Goal: Task Accomplishment & Management: Manage account settings

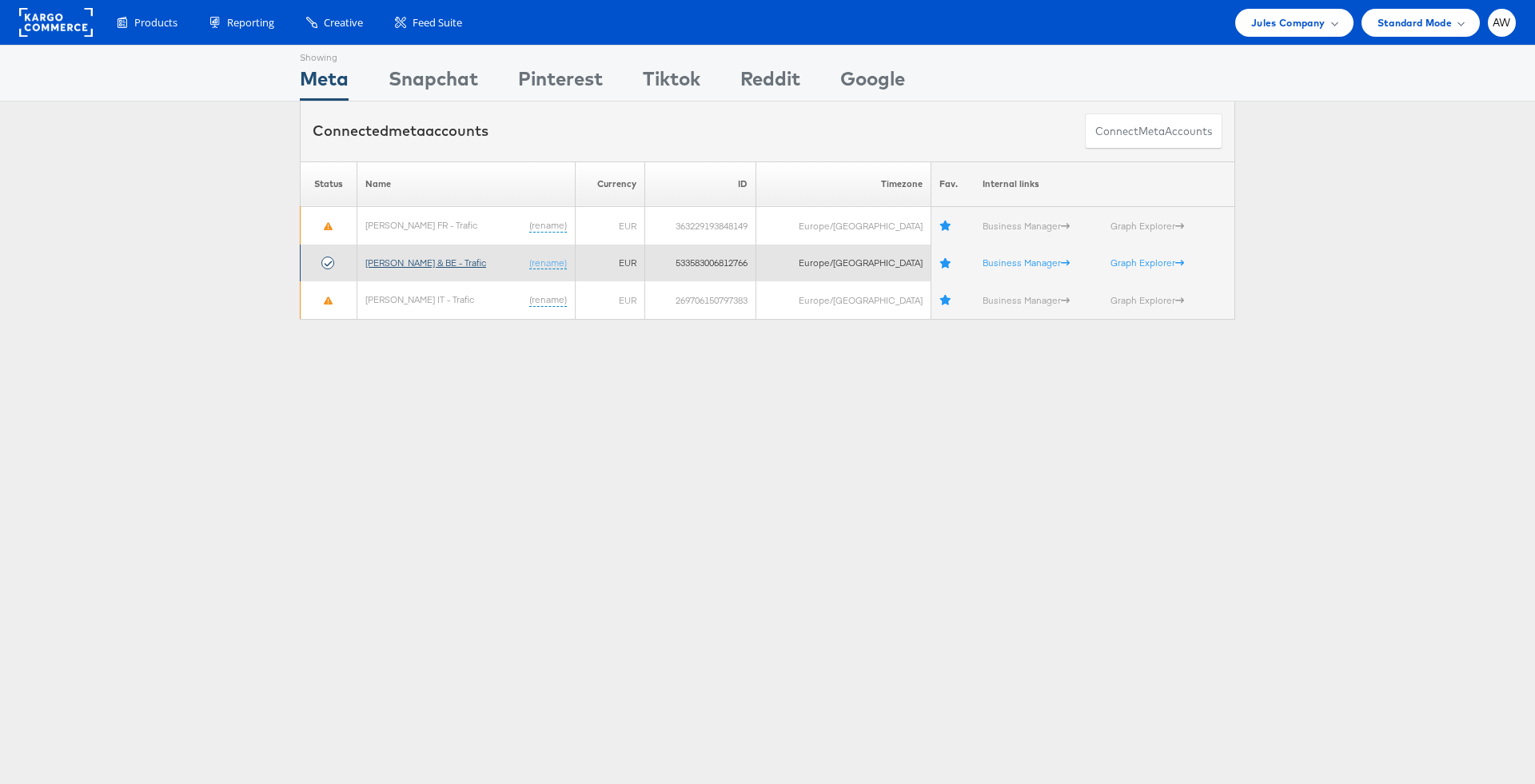
click at [429, 257] on link "[PERSON_NAME] & BE - Trafic" at bounding box center [426, 262] width 121 height 12
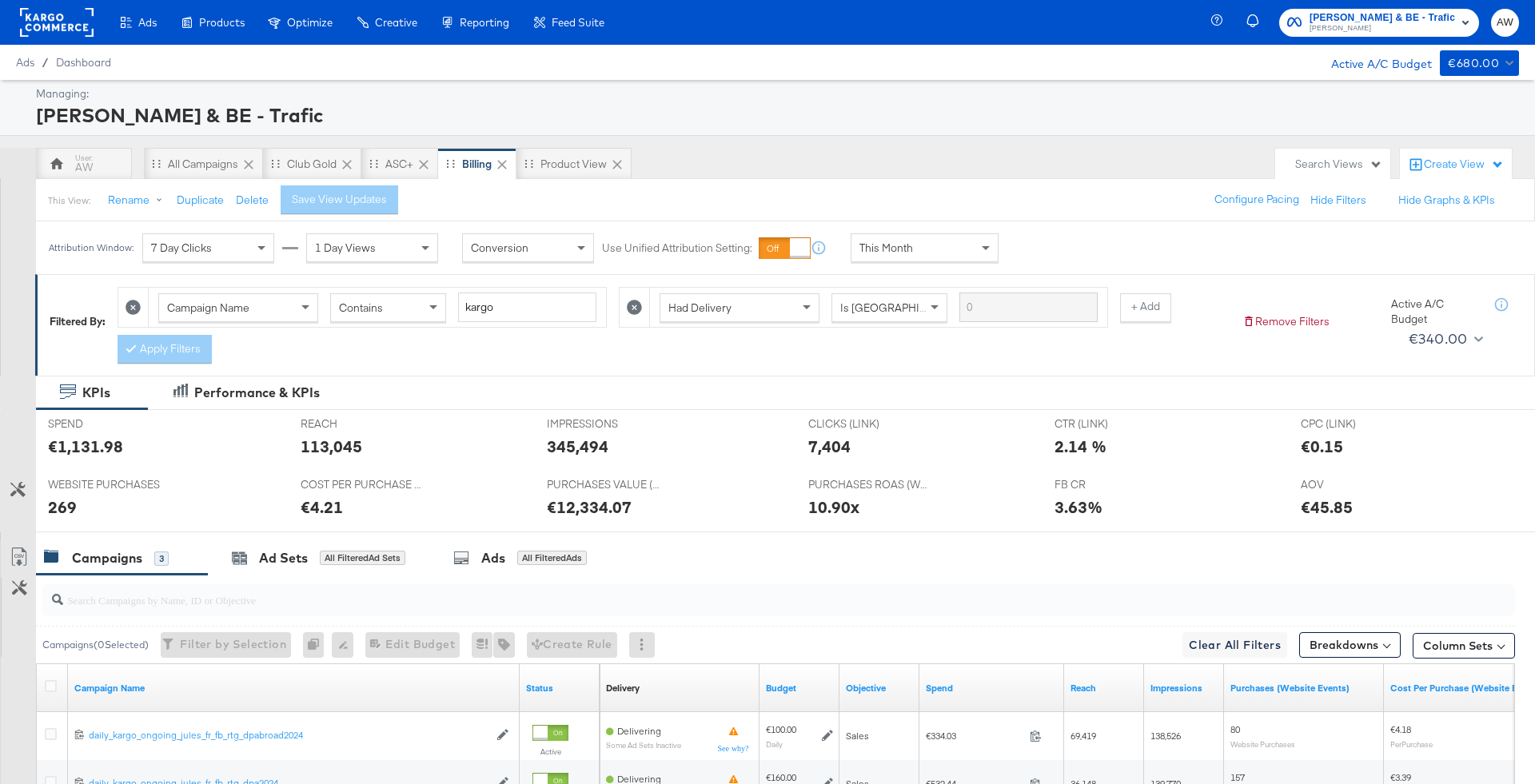
scroll to position [234, 0]
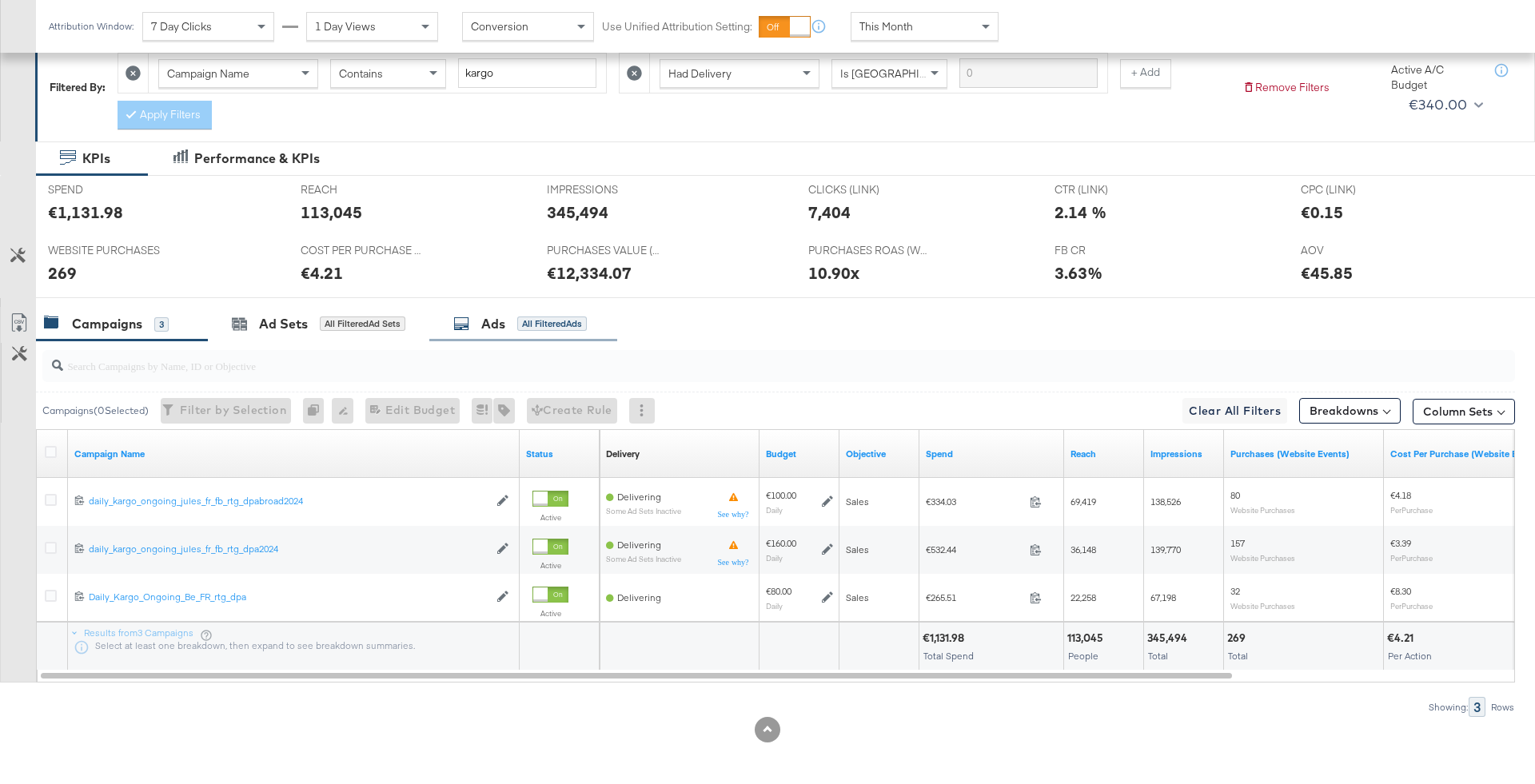
click at [479, 319] on div "Ads All Filtered Ads" at bounding box center [519, 324] width 133 height 19
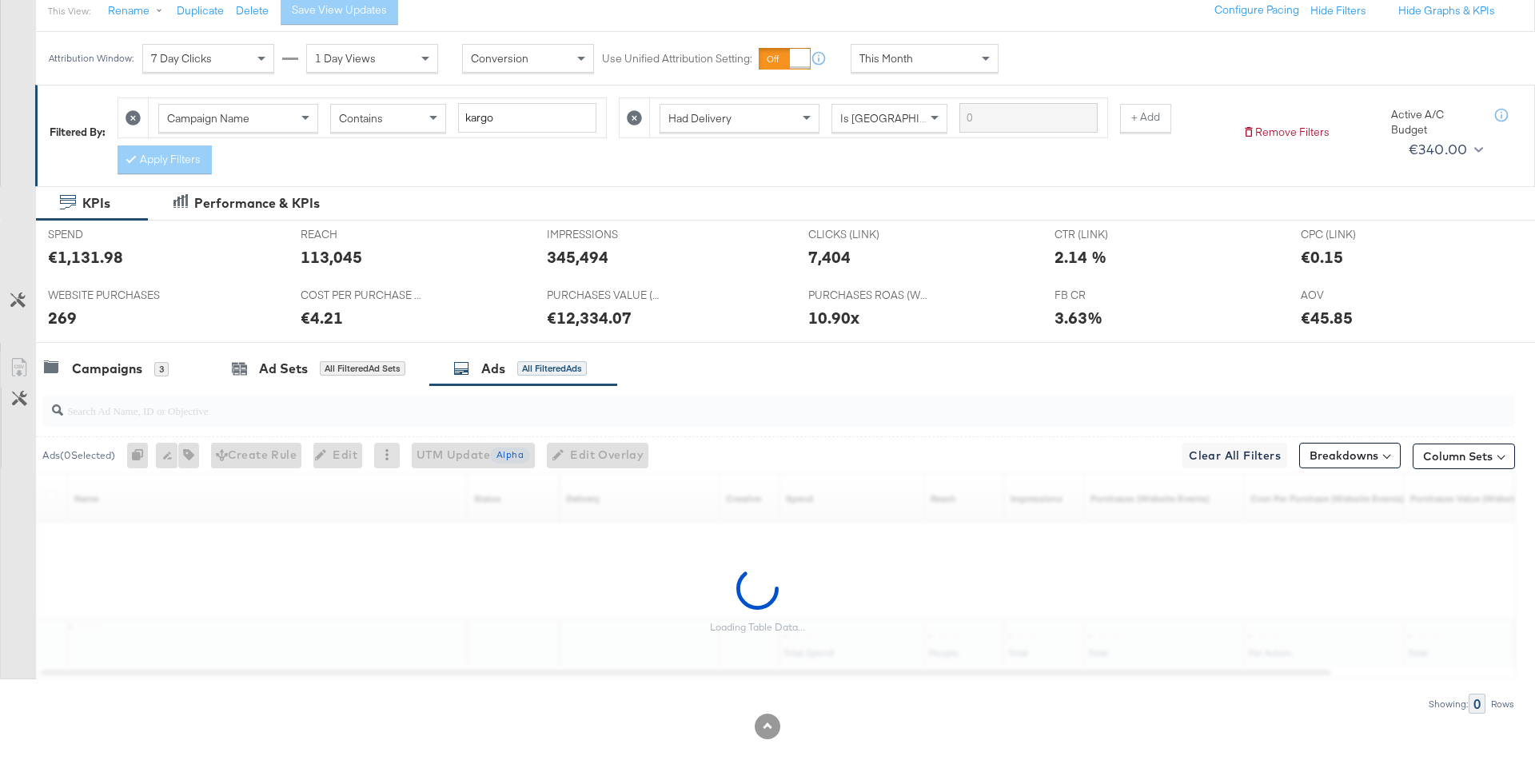
scroll to position [186, 0]
click at [499, 363] on div "Ads" at bounding box center [493, 372] width 24 height 19
click at [499, 414] on input "search" at bounding box center [721, 407] width 1317 height 31
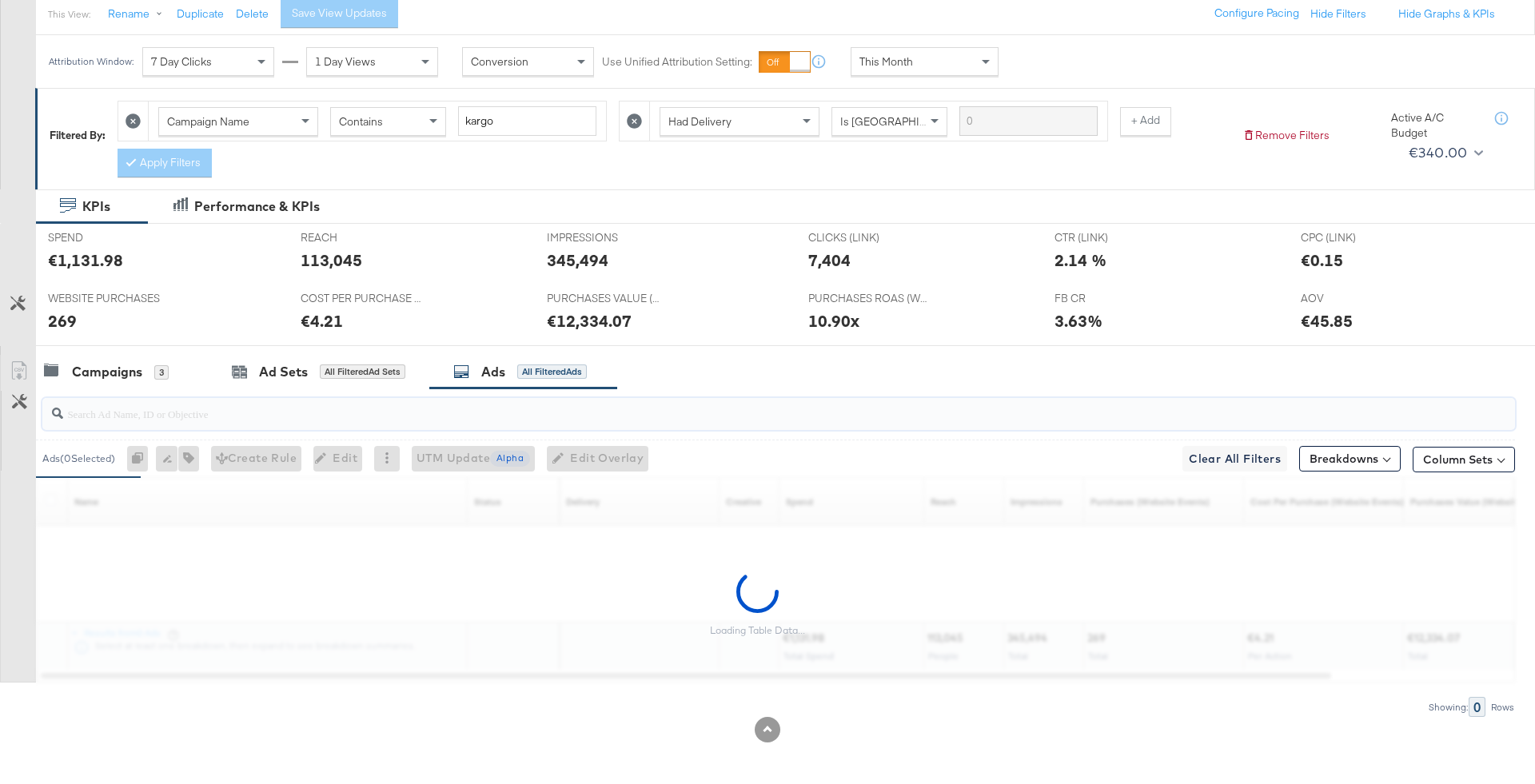
paste input "6626721236181"
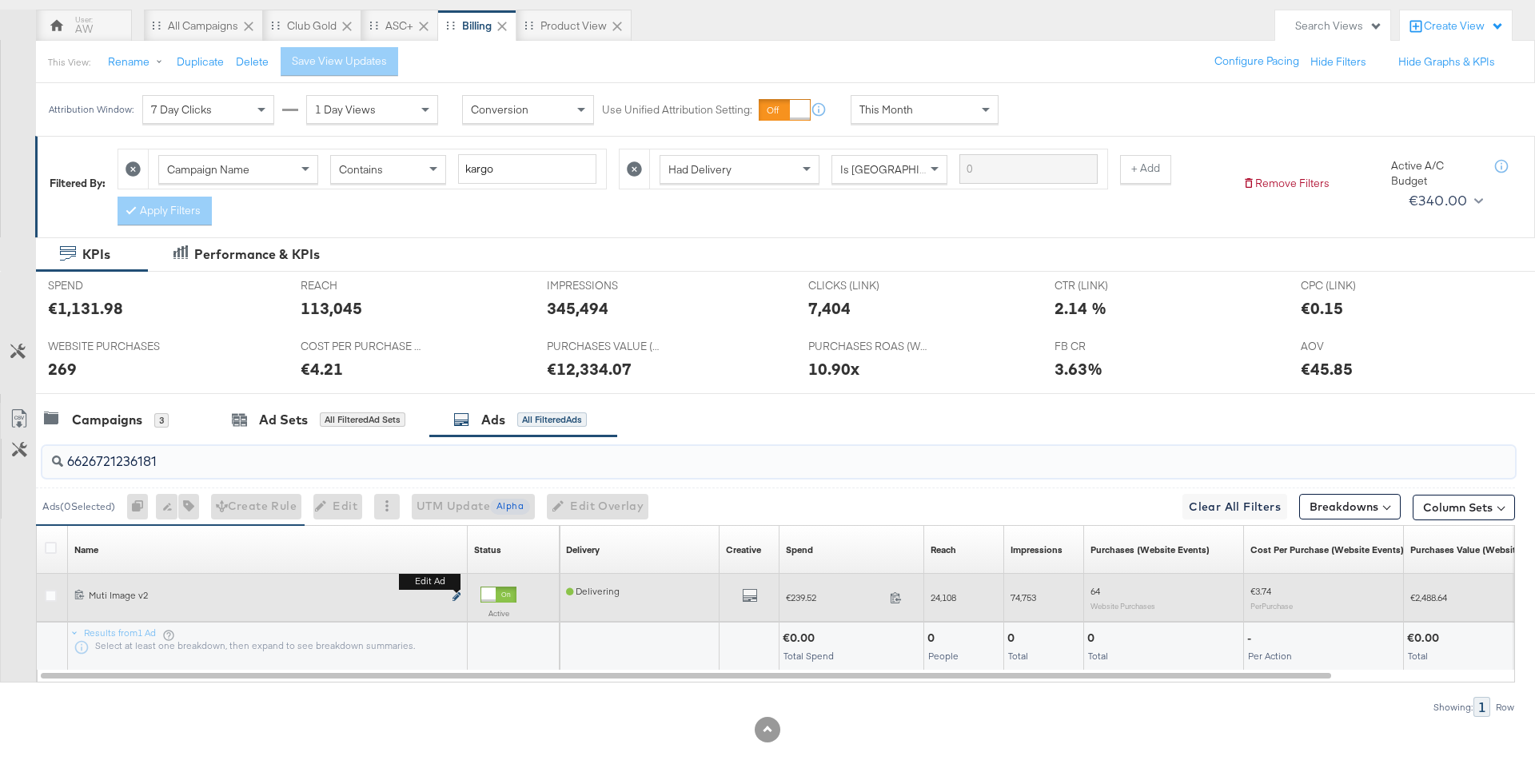
type input "6626721236181"
click at [452, 593] on button "Edit ad" at bounding box center [456, 597] width 10 height 17
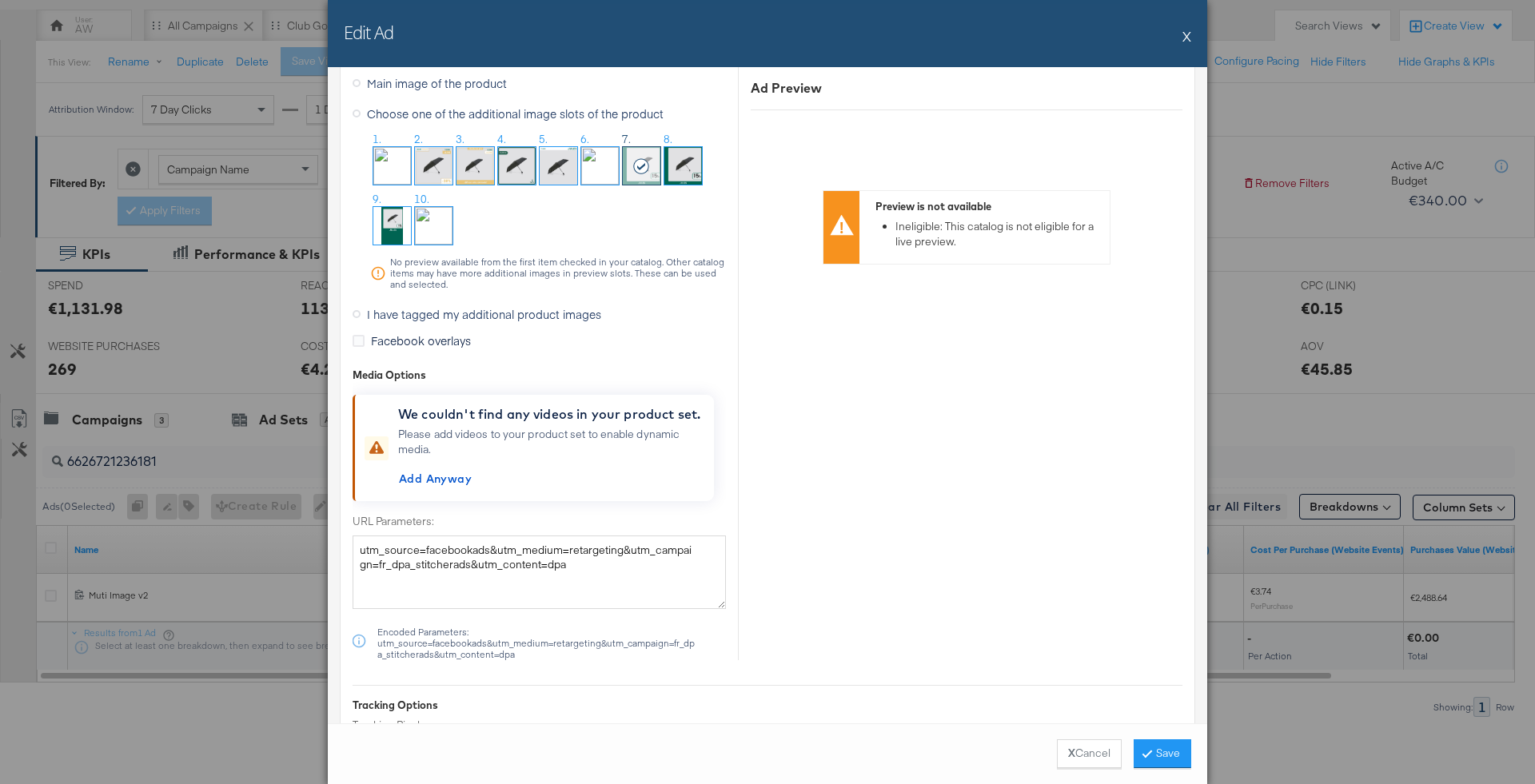
scroll to position [1659, 0]
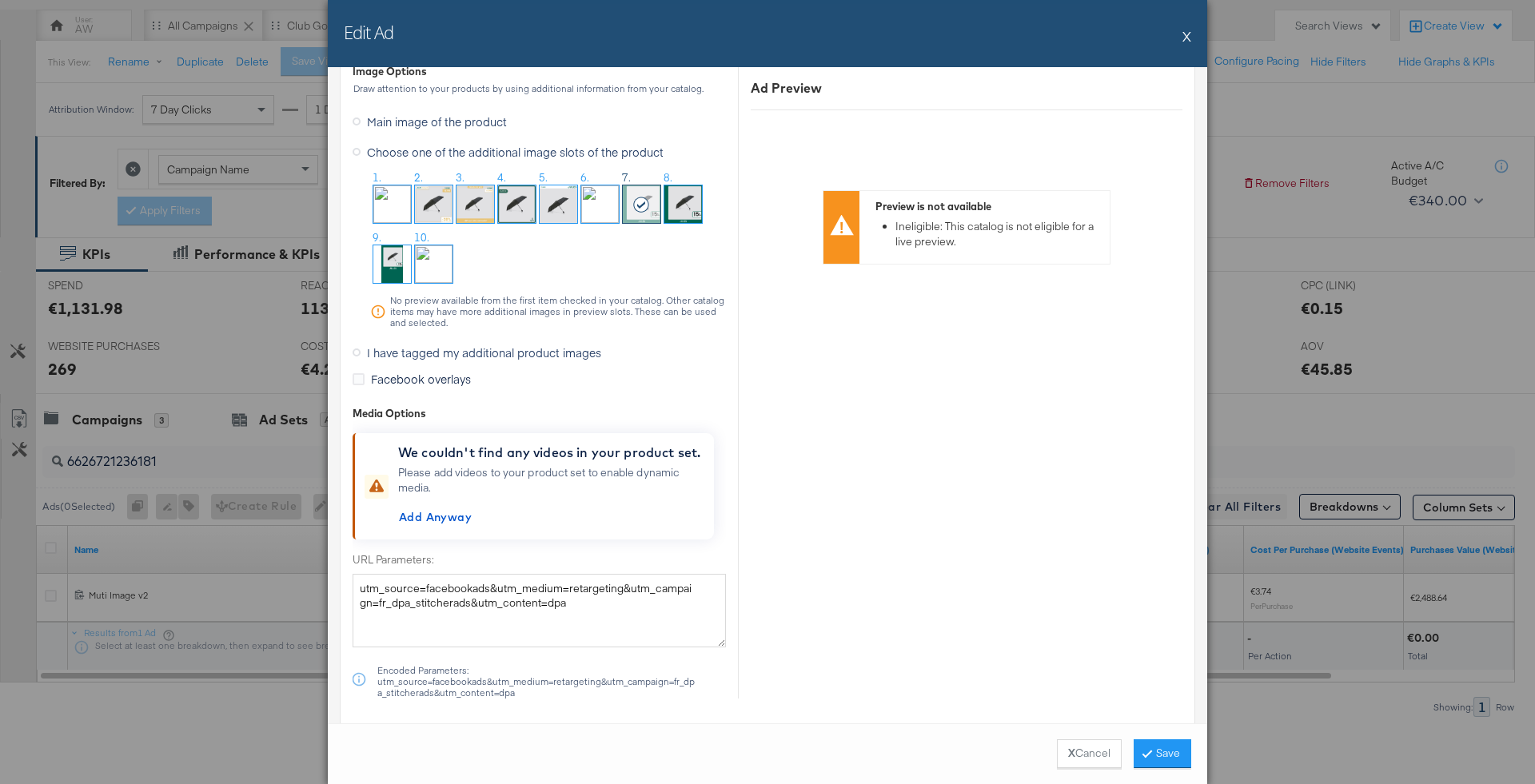
click at [464, 349] on span "I have tagged my additional product images" at bounding box center [485, 353] width 234 height 16
click at [0, 0] on input "I have tagged my additional product images" at bounding box center [0, 0] width 0 height 0
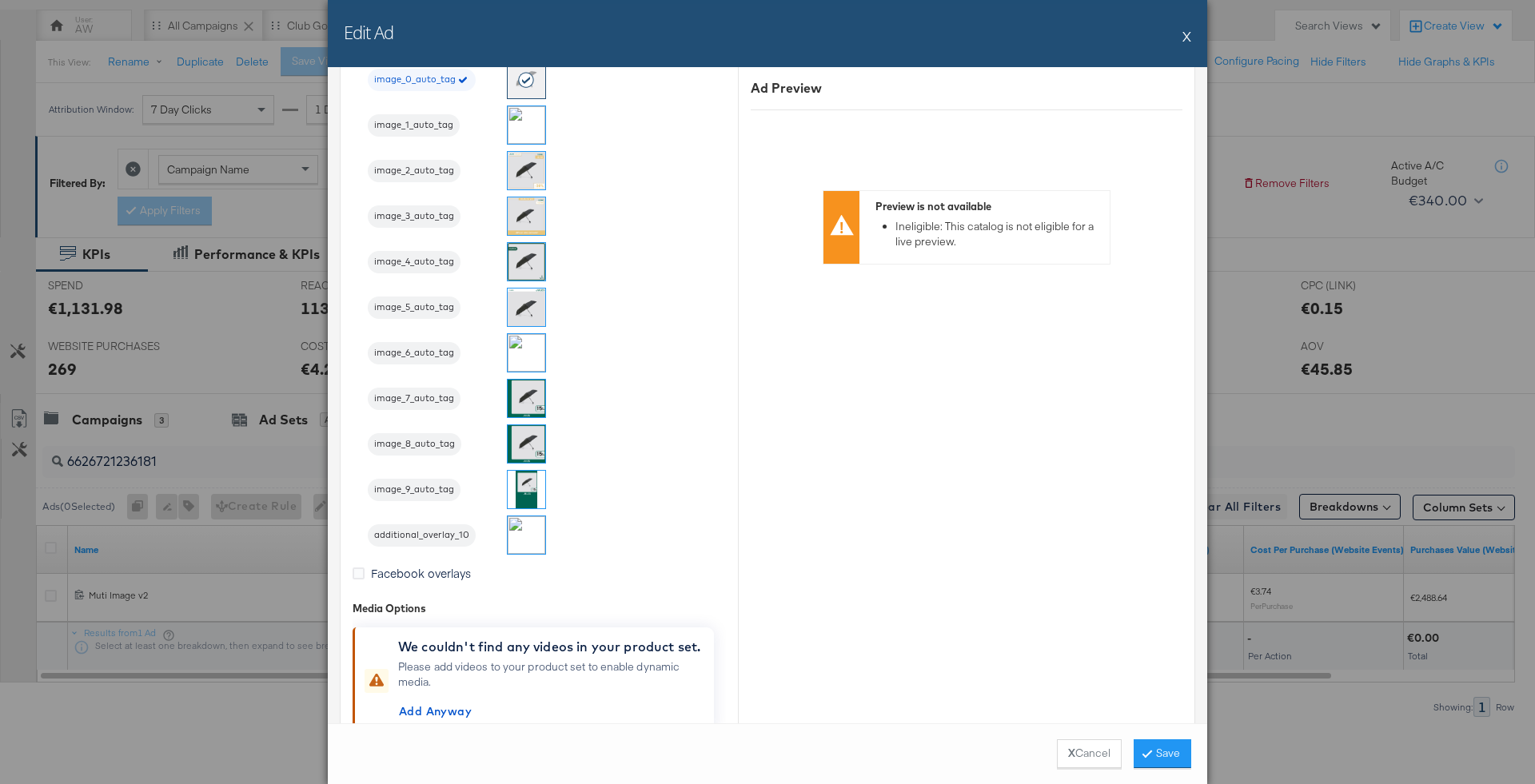
scroll to position [1690, 0]
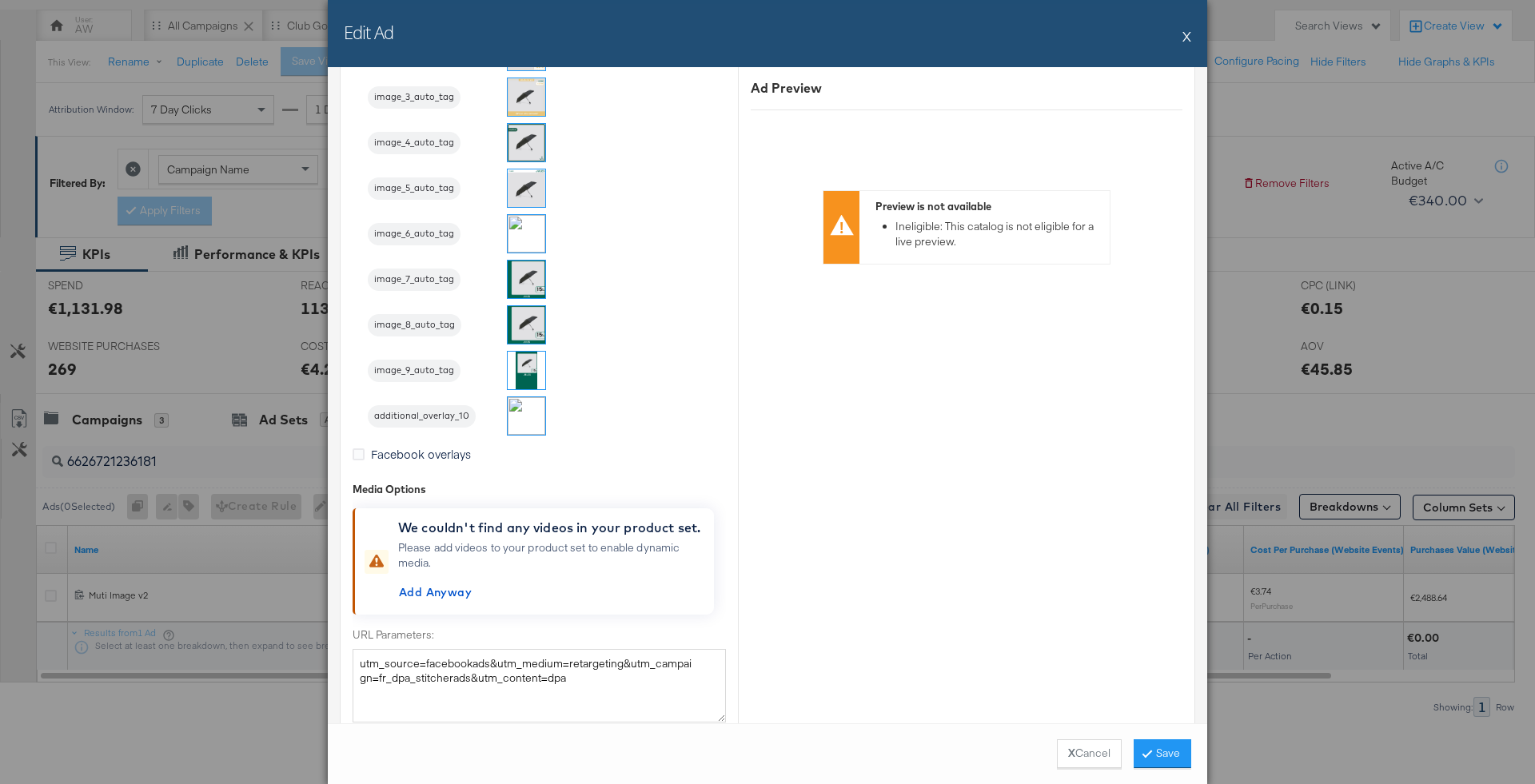
click at [511, 279] on img at bounding box center [527, 280] width 38 height 38
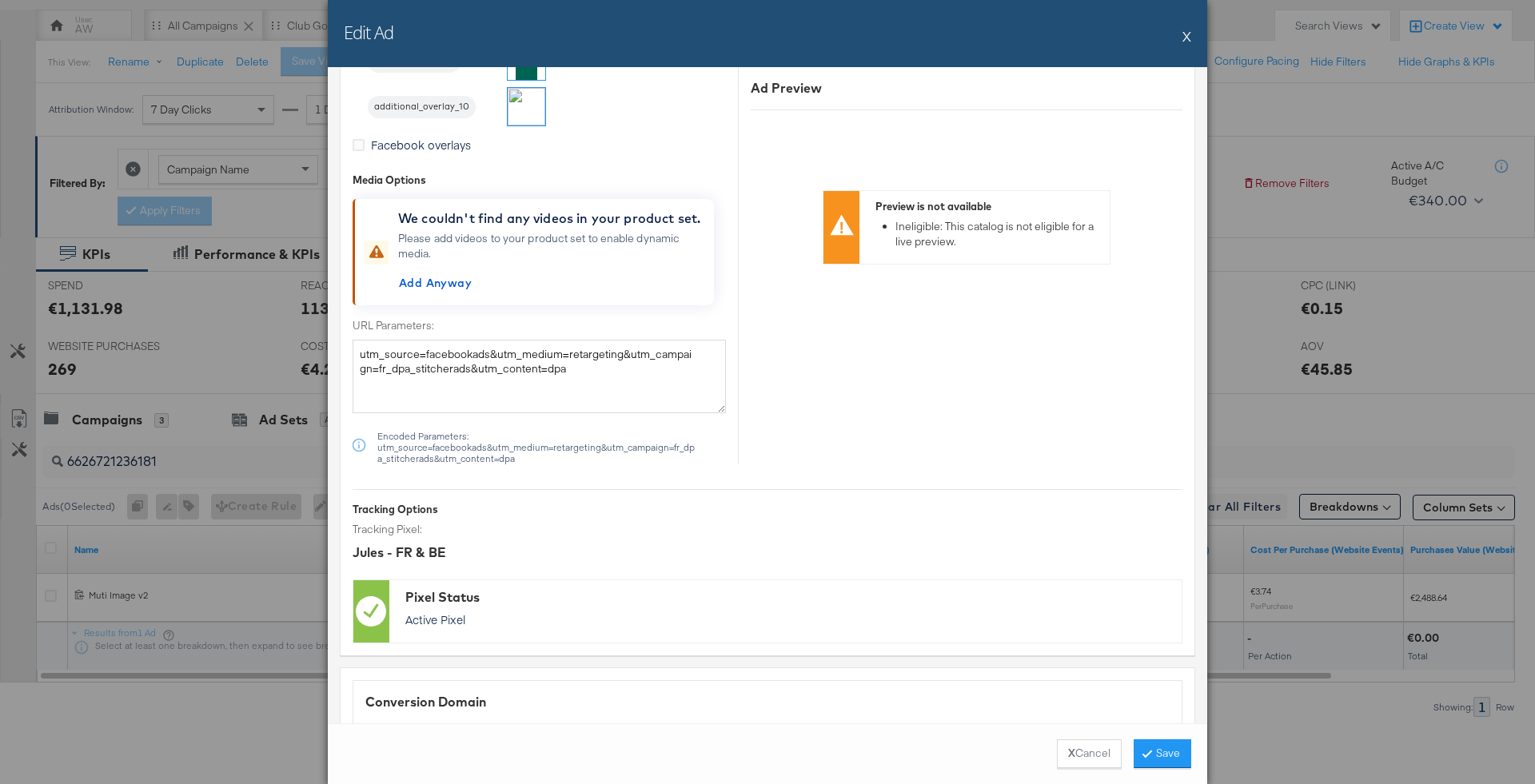
scroll to position [2003, 0]
click at [1163, 751] on button "Save" at bounding box center [1162, 754] width 57 height 29
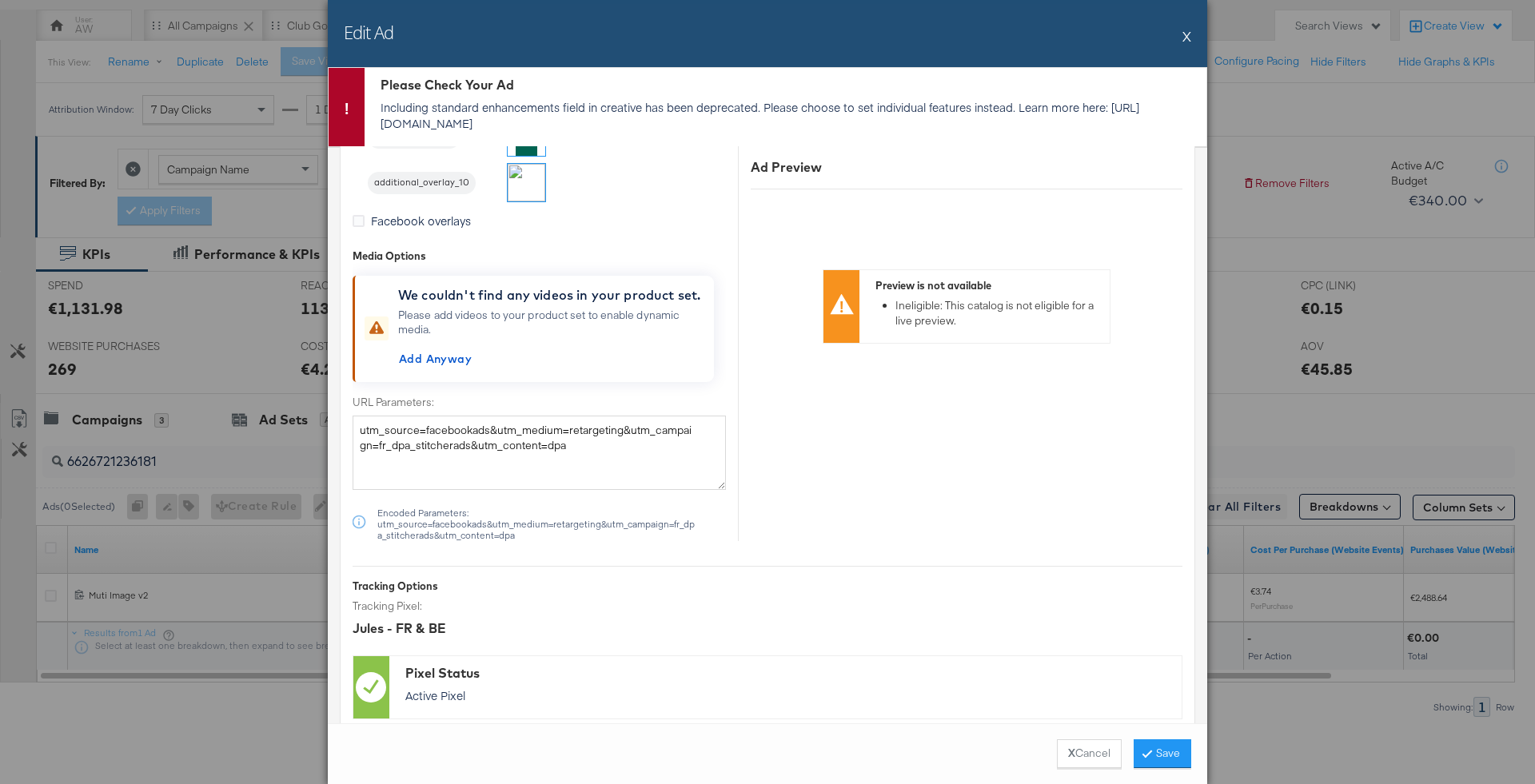
click at [1189, 41] on button "X" at bounding box center [1187, 36] width 9 height 32
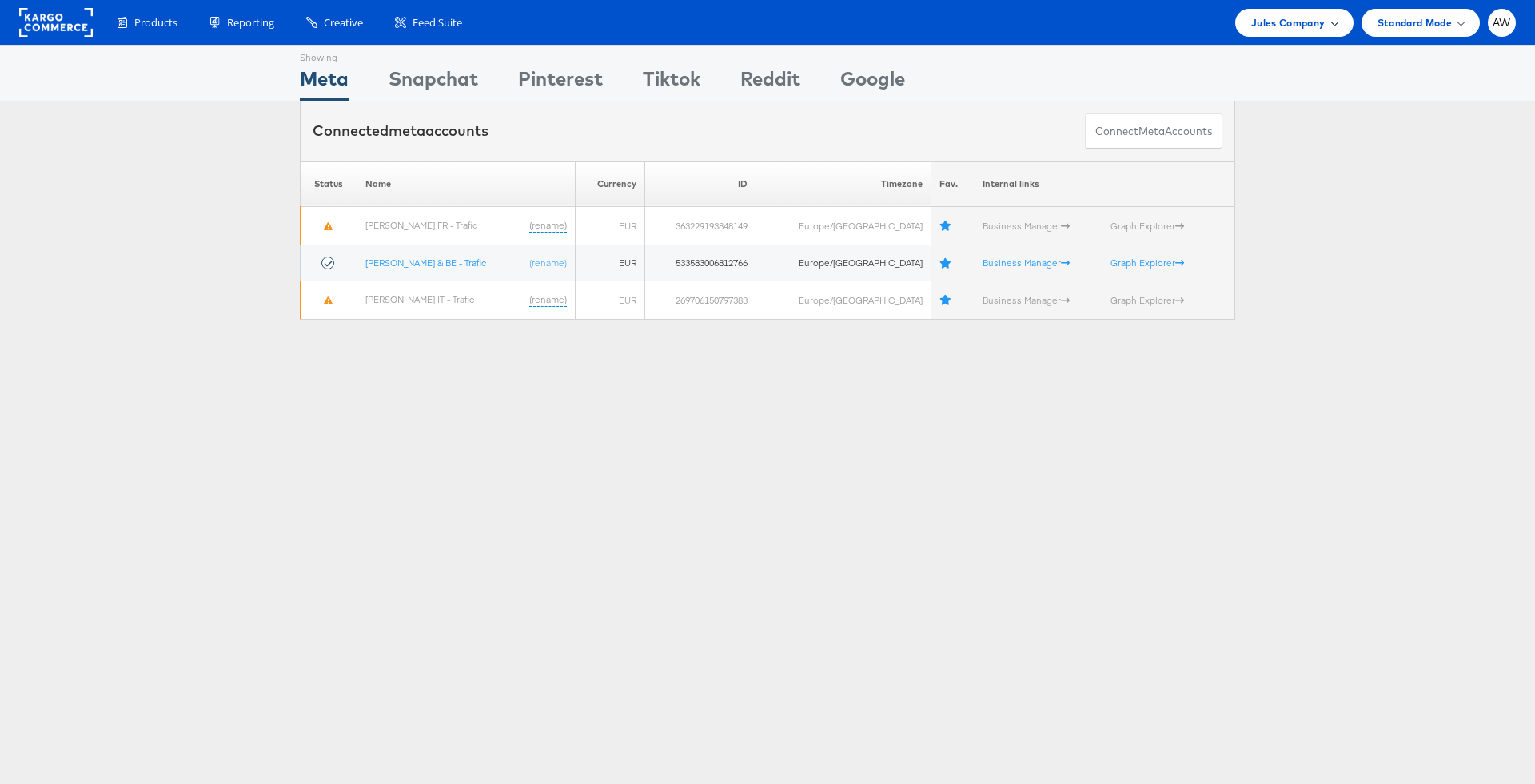
click at [1286, 32] on div "Jules Company" at bounding box center [1294, 22] width 117 height 28
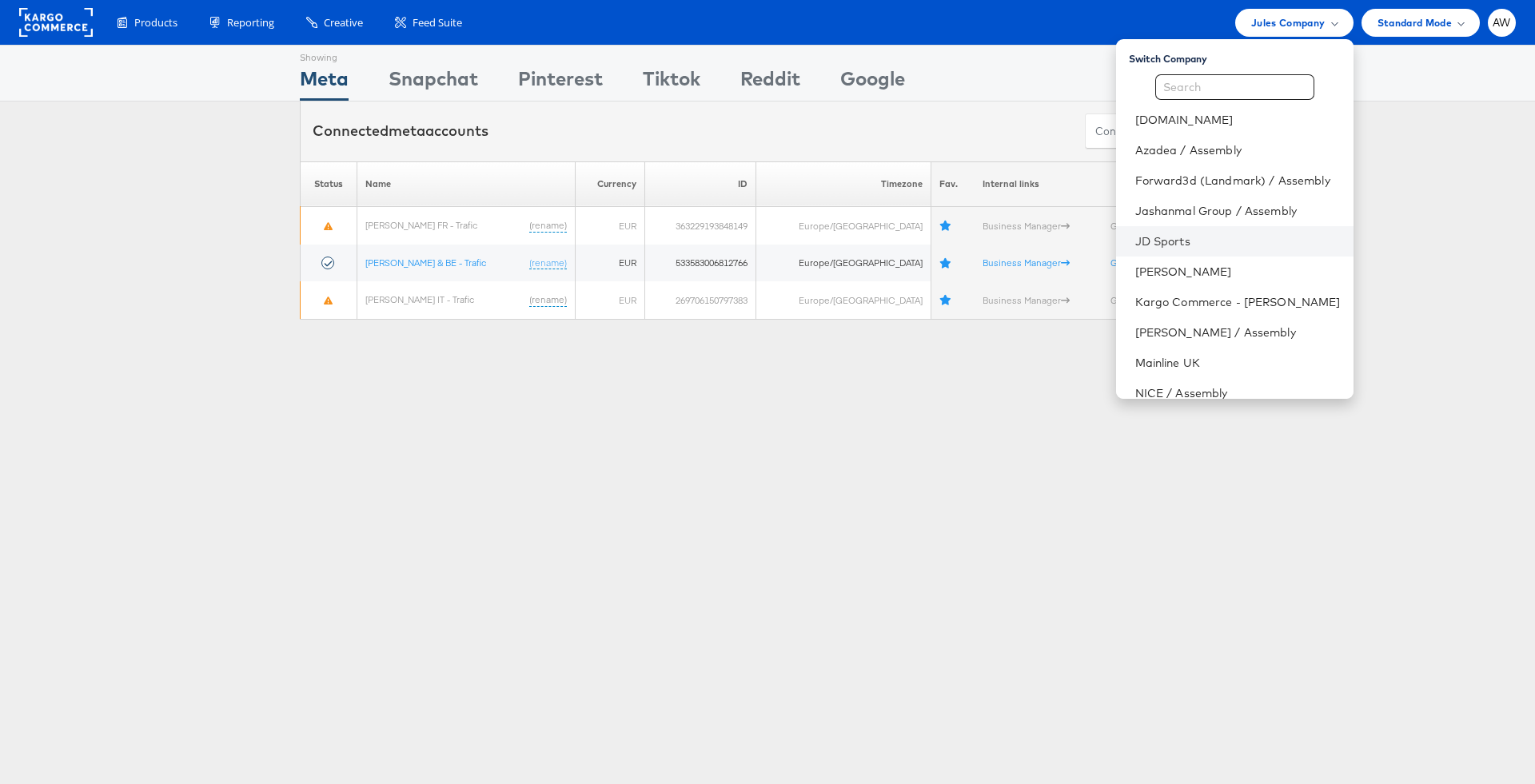
click at [1230, 231] on li "JD Sports" at bounding box center [1236, 241] width 238 height 30
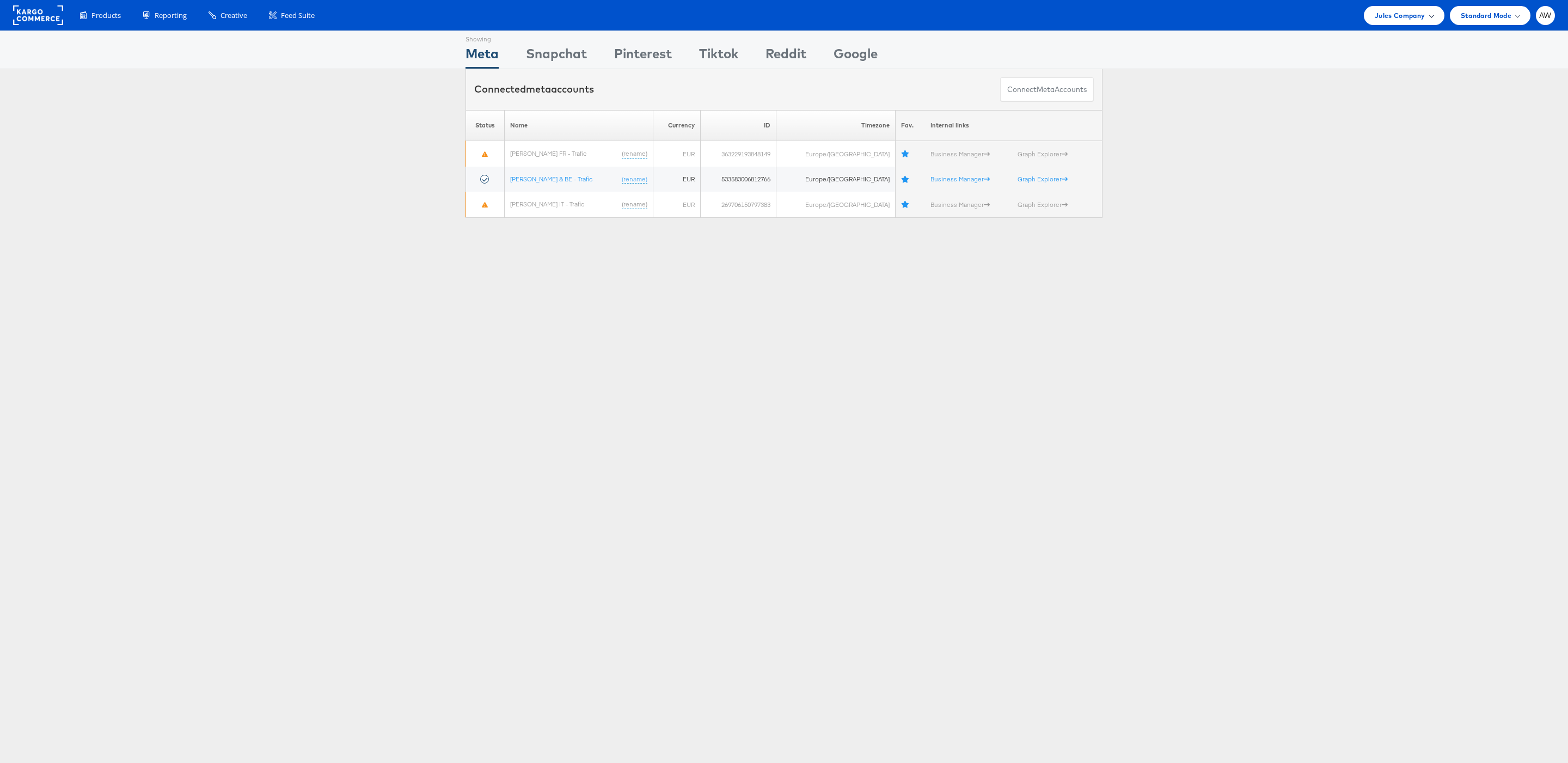
click at [1385, 15] on span "Jules Company" at bounding box center [1399, 15] width 50 height 12
click at [1366, 160] on link "JD Sports" at bounding box center [1366, 164] width 140 height 11
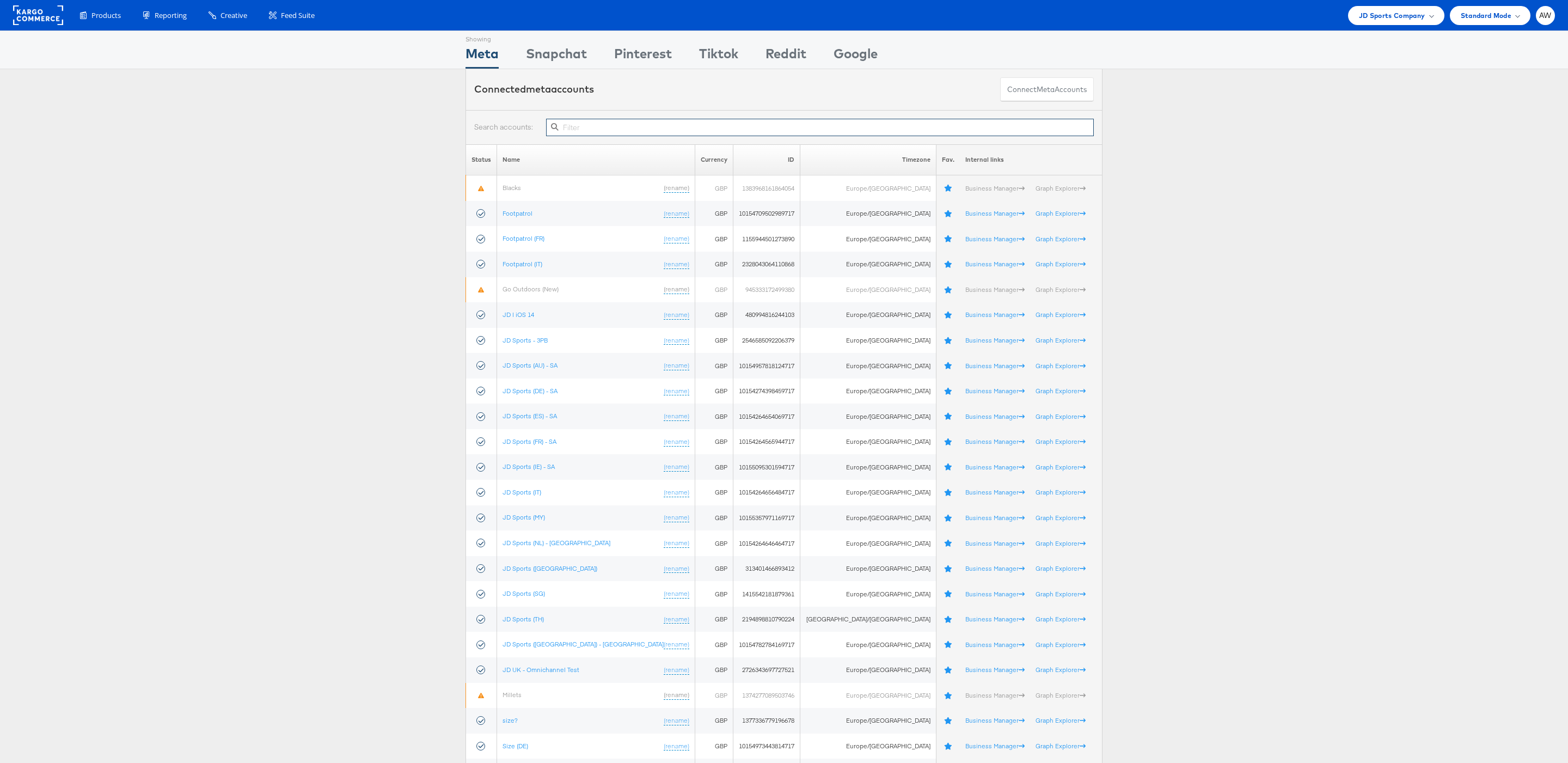
click at [923, 136] on input "text" at bounding box center [820, 127] width 548 height 18
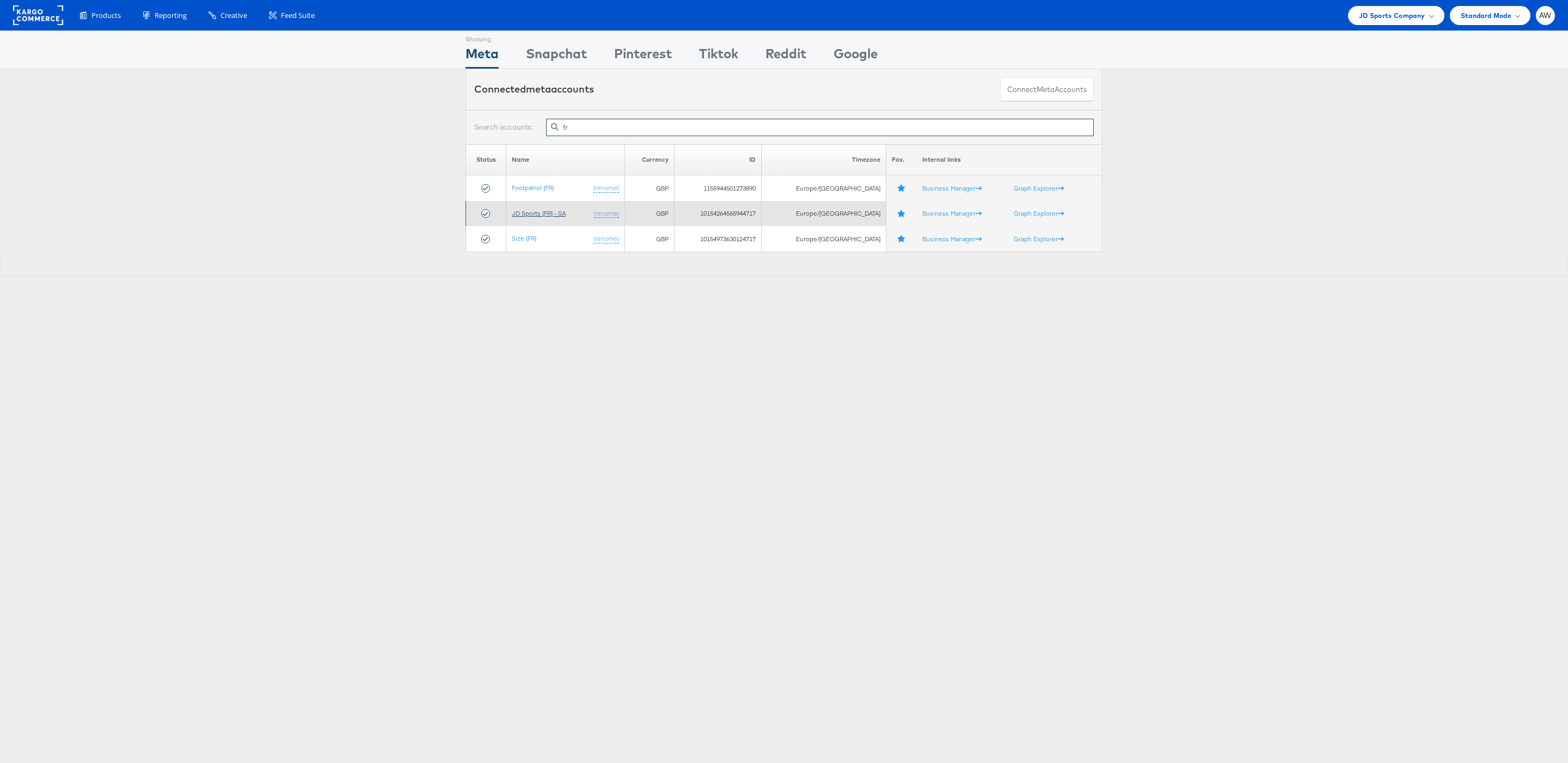
type input "fr"
click at [559, 211] on link "JD Sports (FR) - SA" at bounding box center [539, 213] width 54 height 8
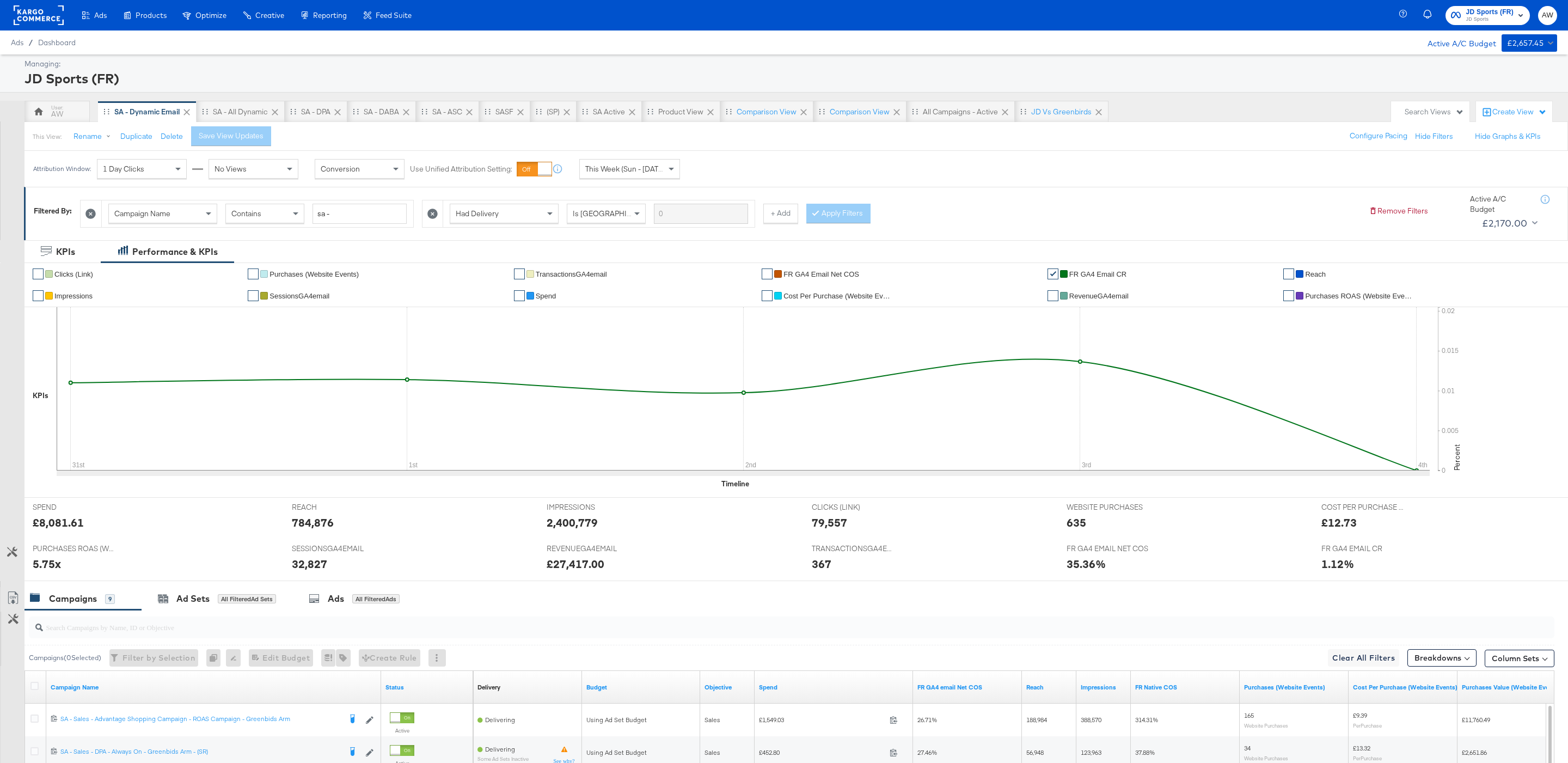
click at [633, 155] on div "Attribution Window: 1 Day Clicks No Views Conversion Use Unified Attribution Se…" at bounding box center [359, 169] width 669 height 36
click at [638, 166] on span "This Week (Sun - Today)" at bounding box center [626, 169] width 82 height 10
click at [666, 167] on span at bounding box center [673, 169] width 13 height 18
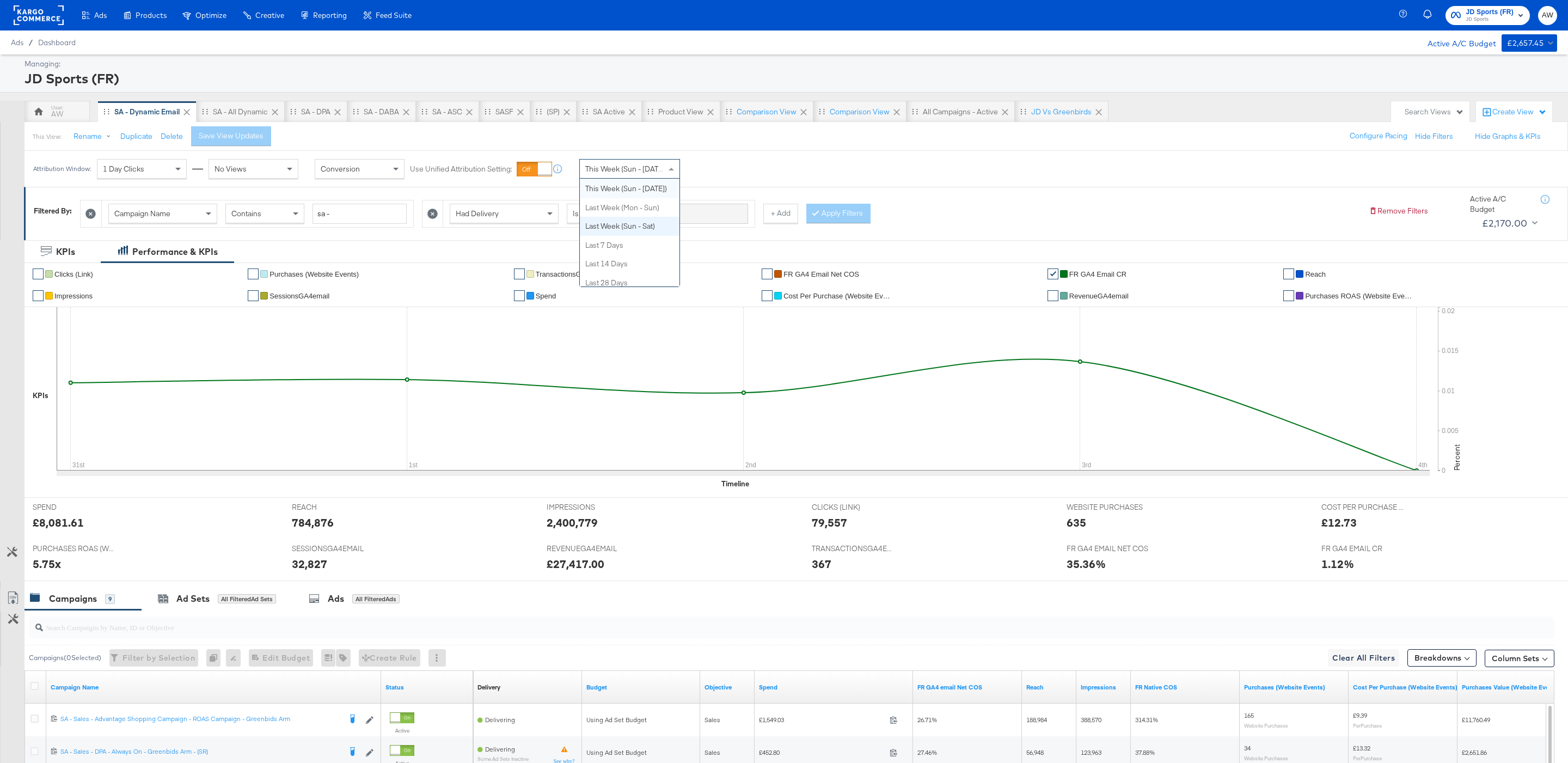
scroll to position [0, 0]
click at [710, 172] on div "Sep 4th 2025" at bounding box center [710, 173] width 18 height 9
click at [583, 267] on div "September 4th 2025 ‹ September 2025 › Su Mo Tu We Th Fr Sa 31 1 2 3 4 5 6 7 8 9…" at bounding box center [600, 265] width 145 height 39
click at [580, 262] on input "September 4th 2025" at bounding box center [600, 255] width 145 height 19
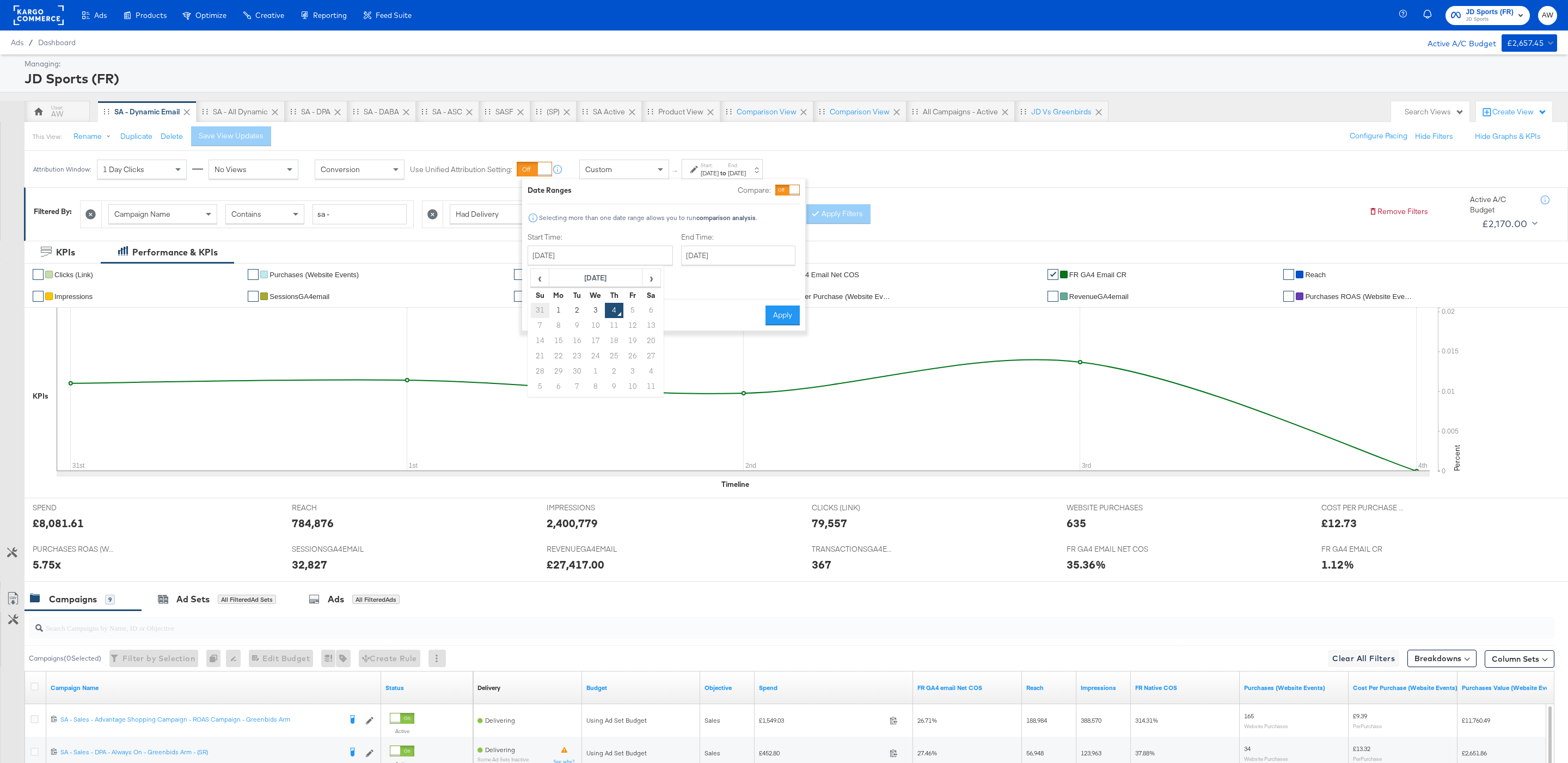
click at [539, 312] on td "31" at bounding box center [540, 310] width 18 height 15
click at [597, 249] on input "August 1st 2025" at bounding box center [600, 255] width 145 height 19
click at [539, 390] on td "31" at bounding box center [539, 387] width 18 height 15
type input "August 31st 2025"
click at [711, 261] on input "September 4th 2025" at bounding box center [741, 255] width 114 height 19
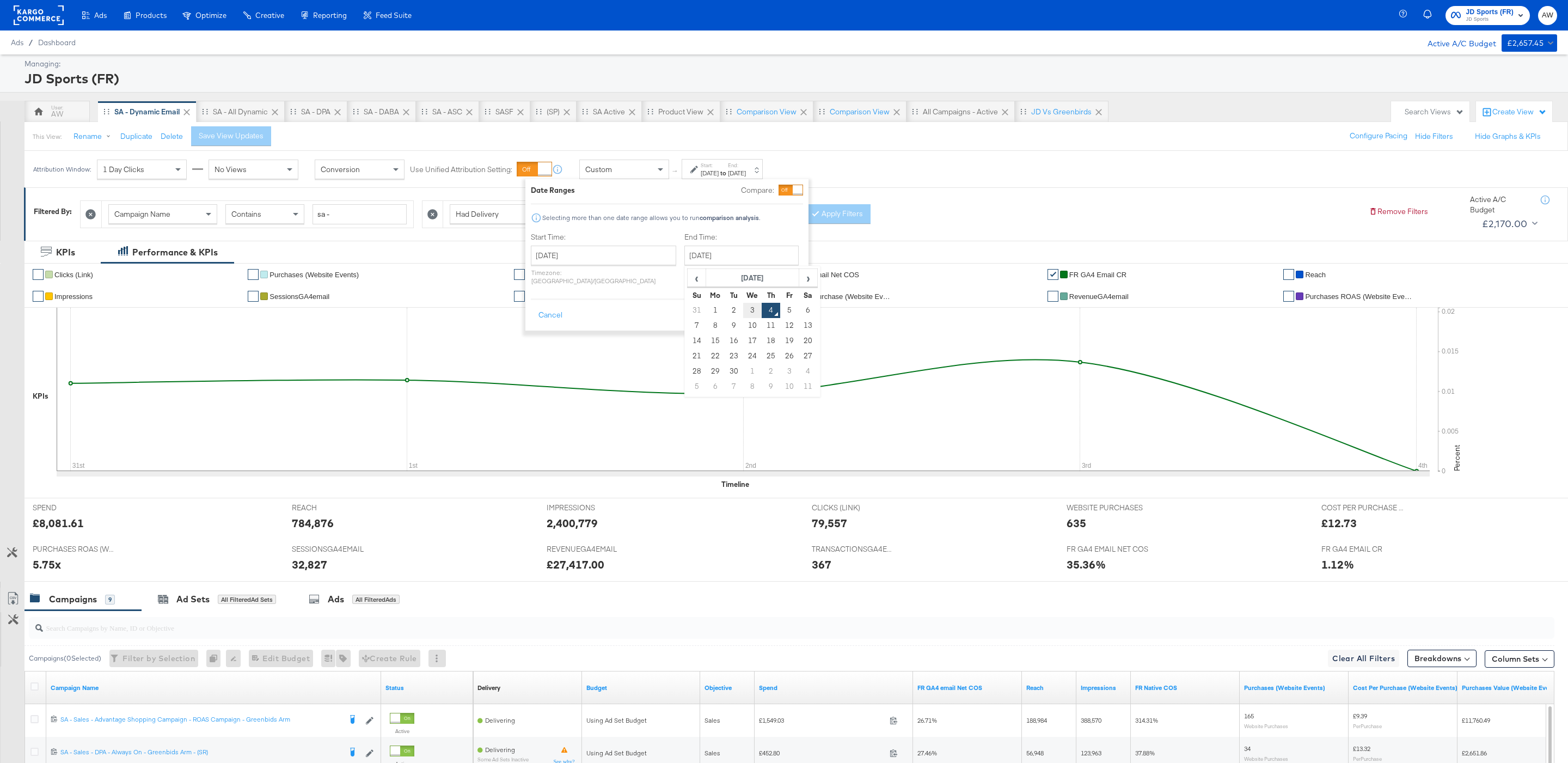
click at [743, 315] on td "3" at bounding box center [752, 310] width 18 height 15
type input "September 3rd 2025"
click at [779, 314] on button "Apply" at bounding box center [786, 315] width 34 height 19
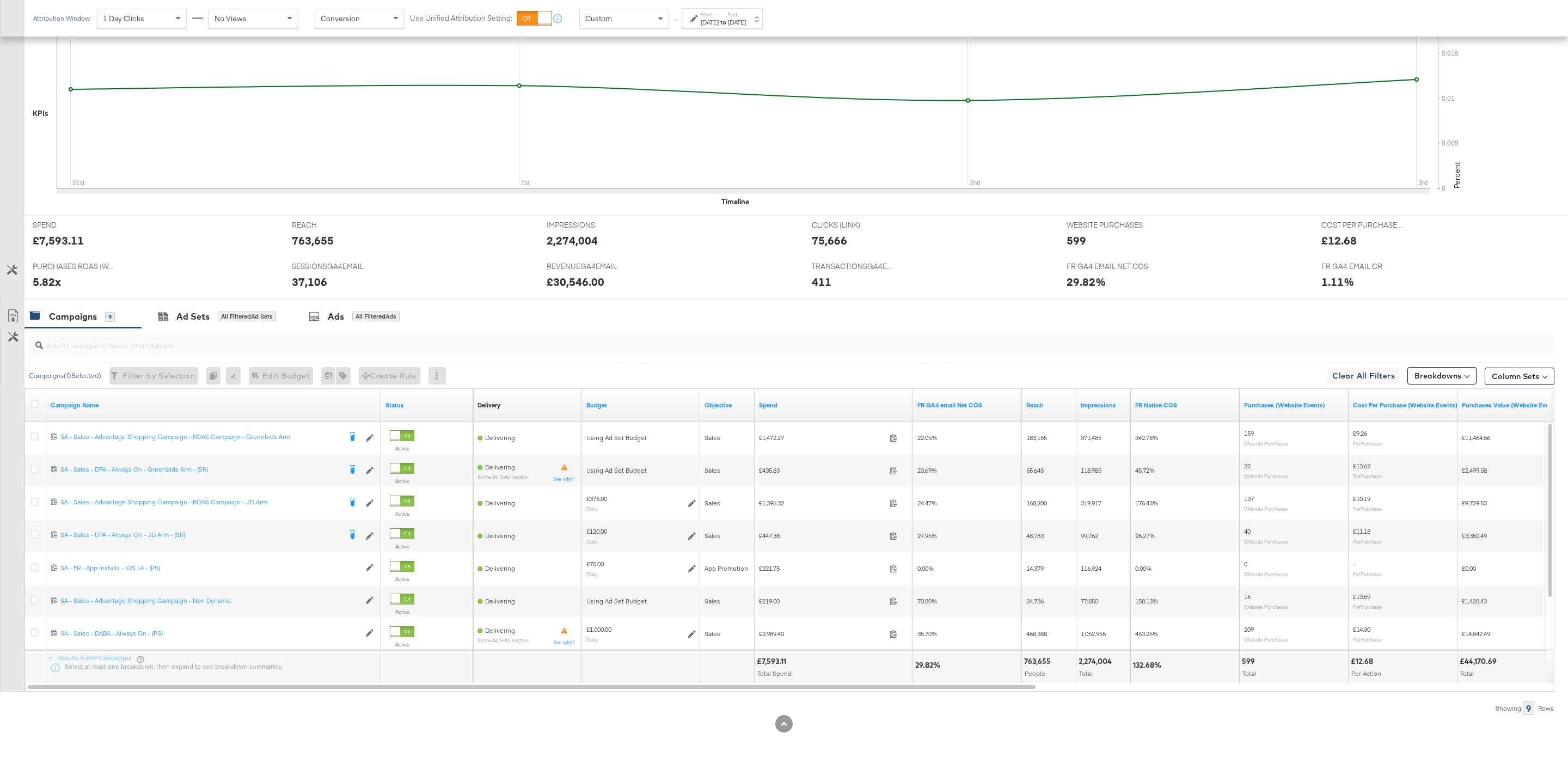
scroll to position [286, 0]
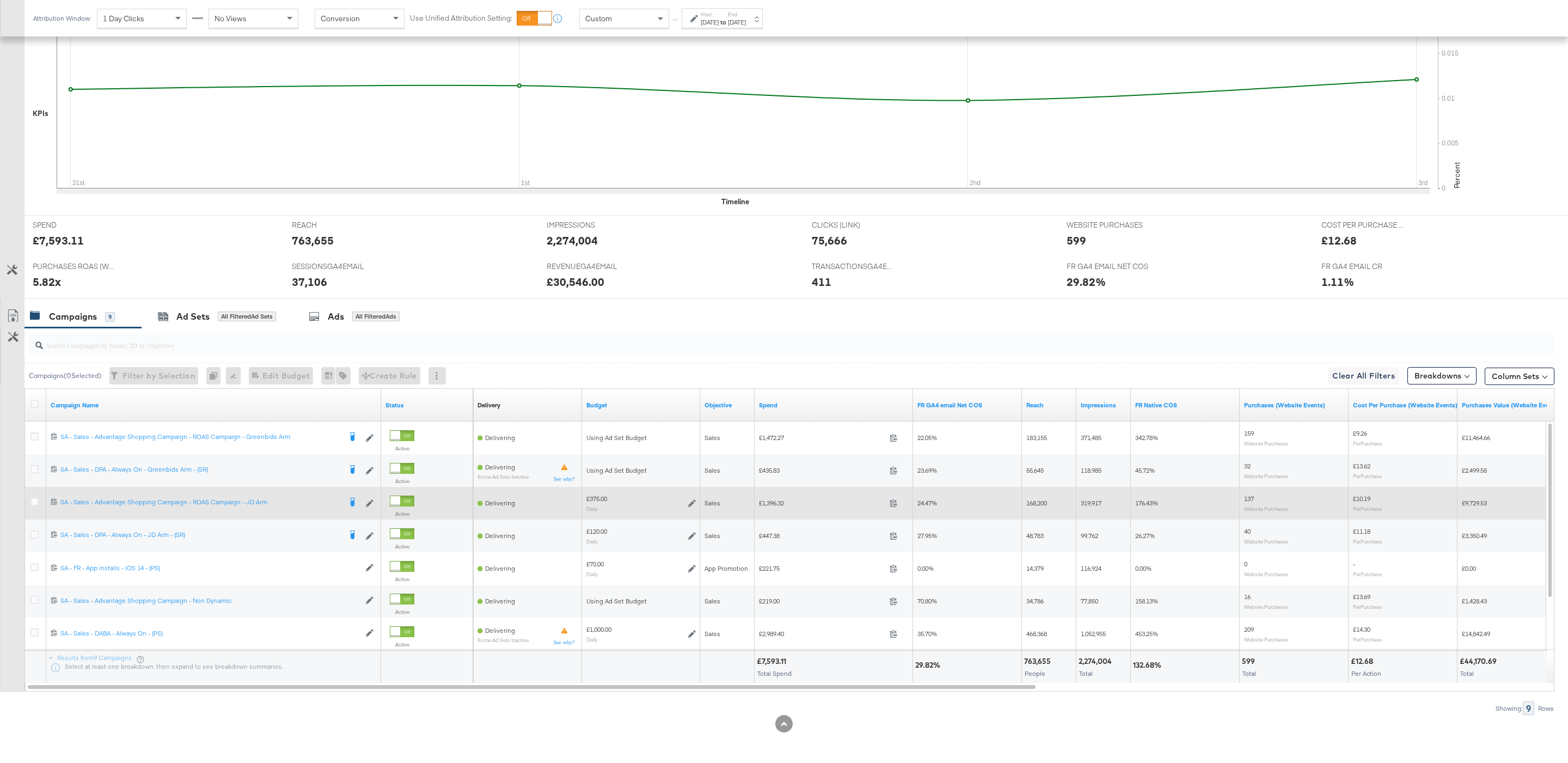
click at [772, 502] on span "£1,396.32" at bounding box center [822, 502] width 127 height 8
copy span "1,396.32"
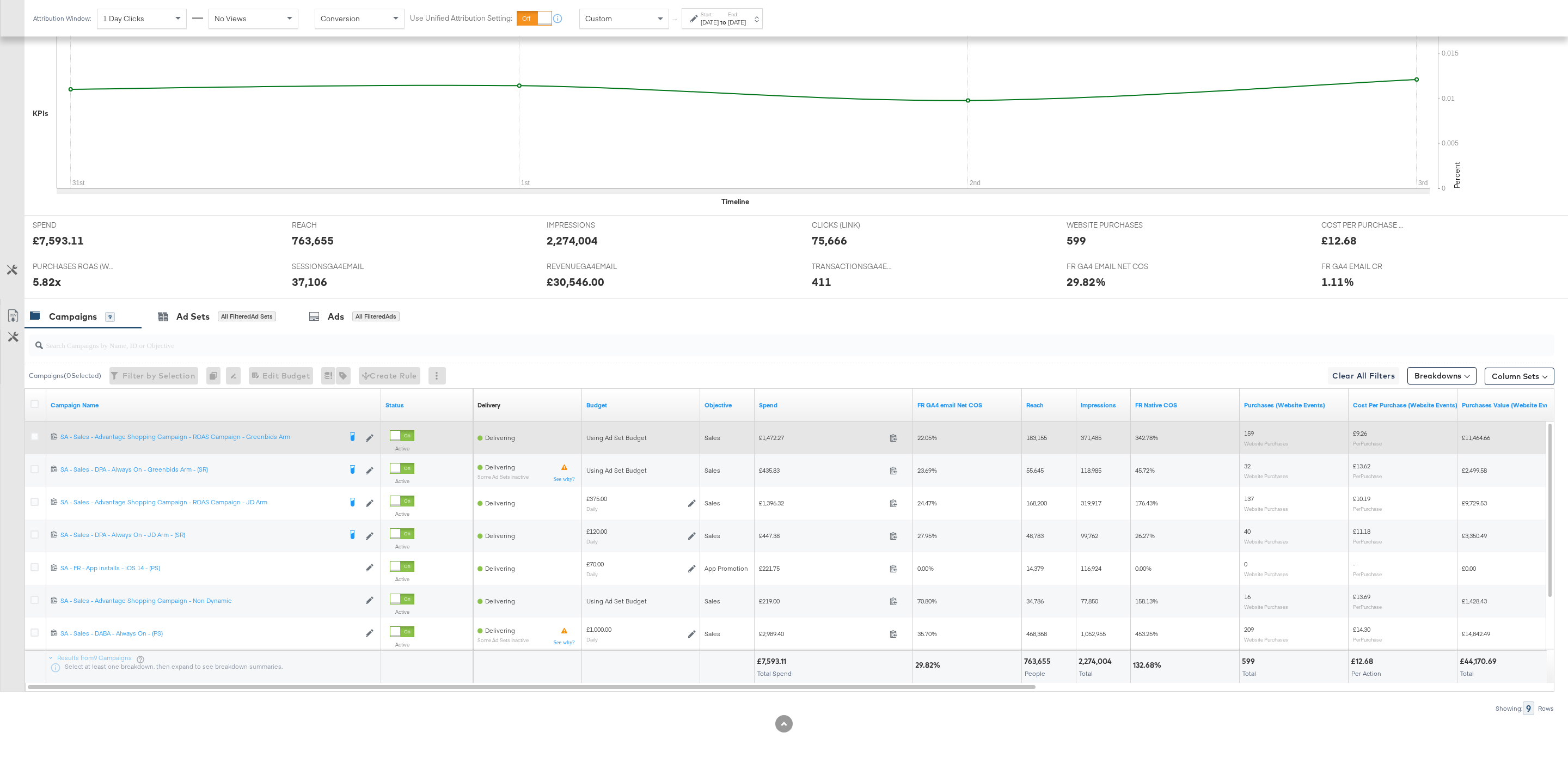
click at [777, 443] on div "£1,472.27 1472.27" at bounding box center [834, 438] width 158 height 17
click at [776, 439] on span "£1,472.27" at bounding box center [822, 437] width 127 height 8
copy span "1,472.27"
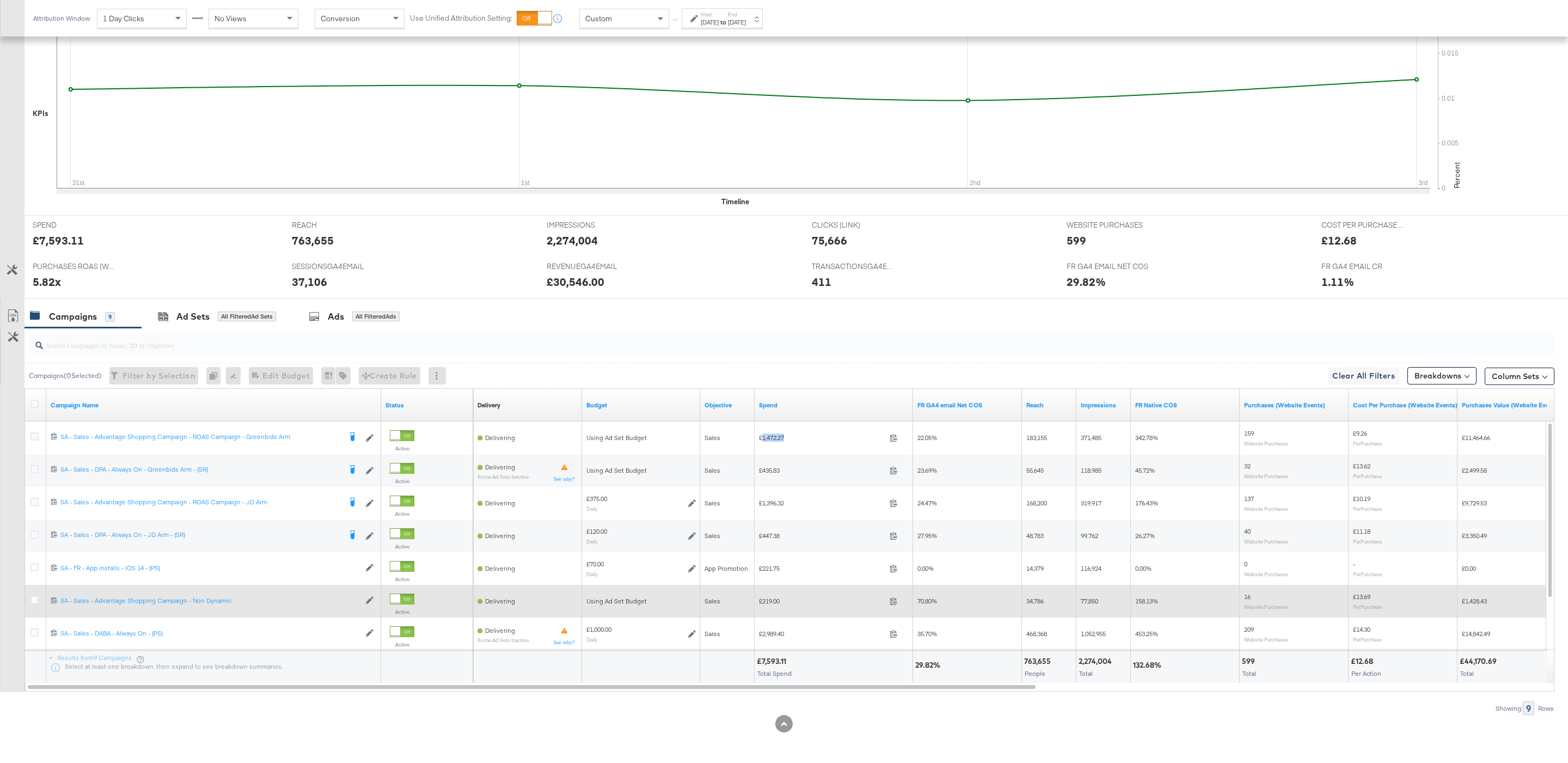
click at [755, 599] on div "£219.00 219" at bounding box center [834, 601] width 158 height 17
click at [769, 600] on span "£219.00" at bounding box center [822, 600] width 127 height 8
copy span "219.00"
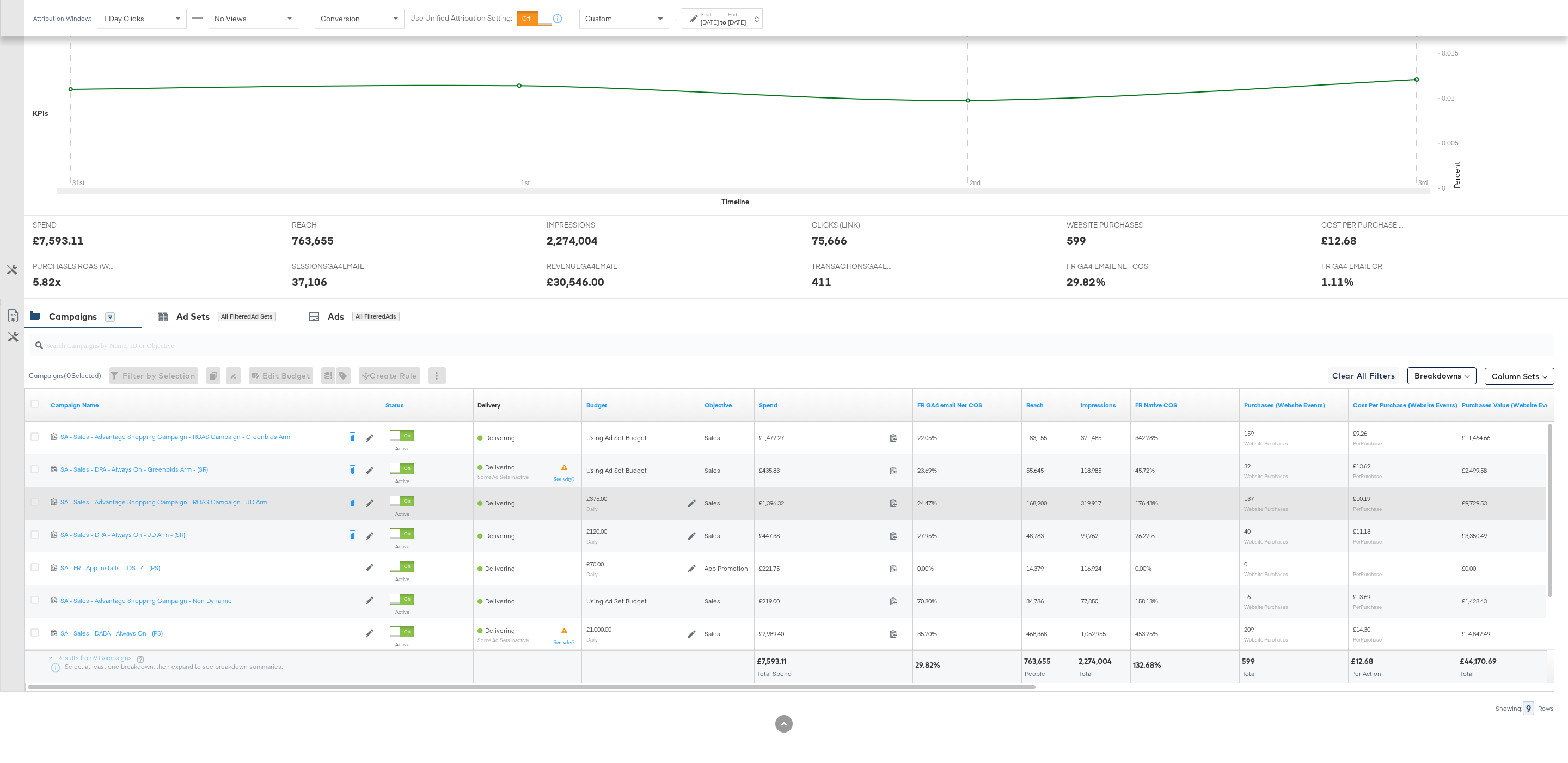
click at [34, 501] on icon at bounding box center [34, 502] width 8 height 8
click at [0, 0] on input "checkbox" at bounding box center [0, 0] width 0 height 0
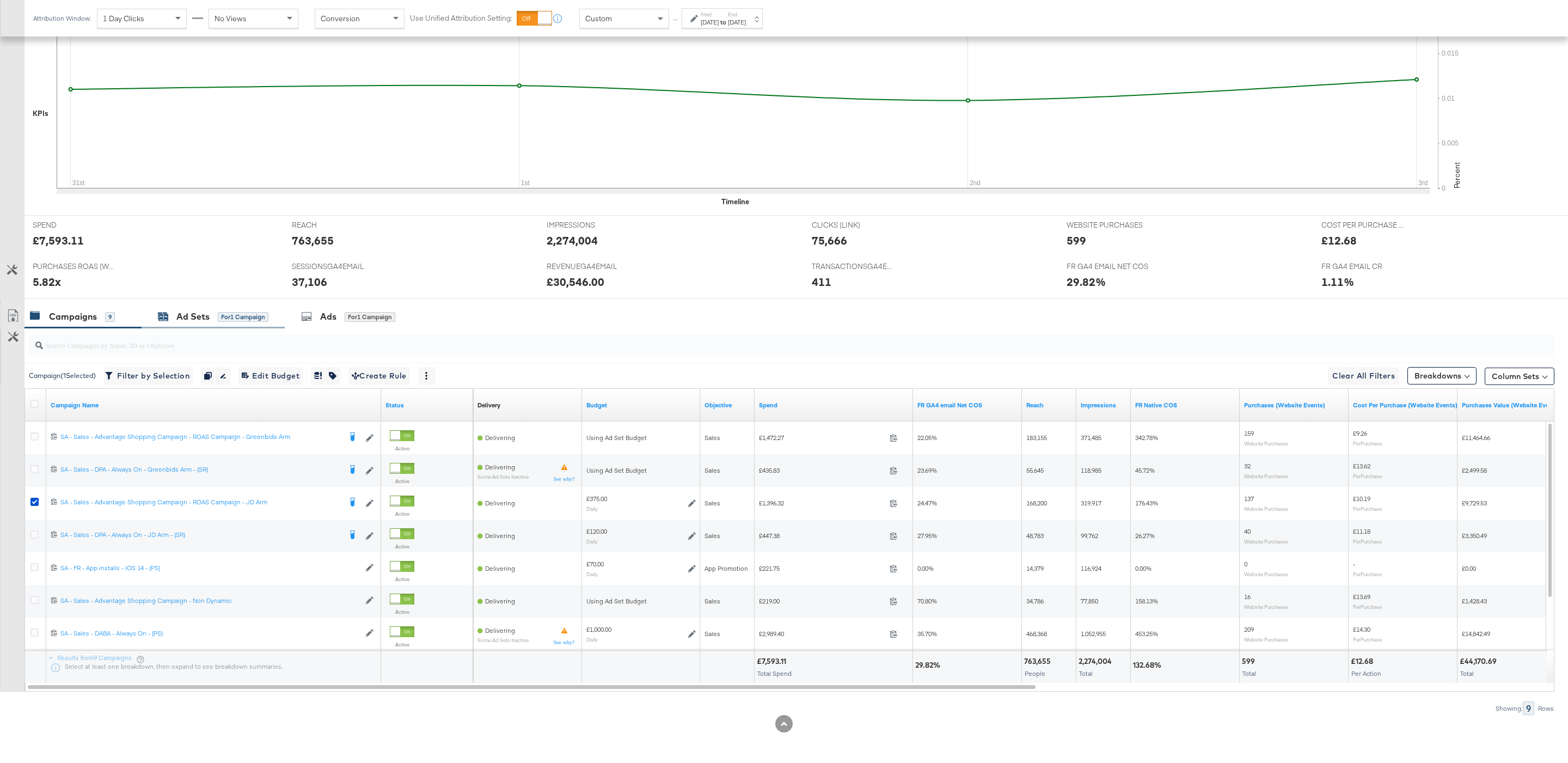
click at [235, 320] on div "for 1 Campaign" at bounding box center [243, 317] width 51 height 10
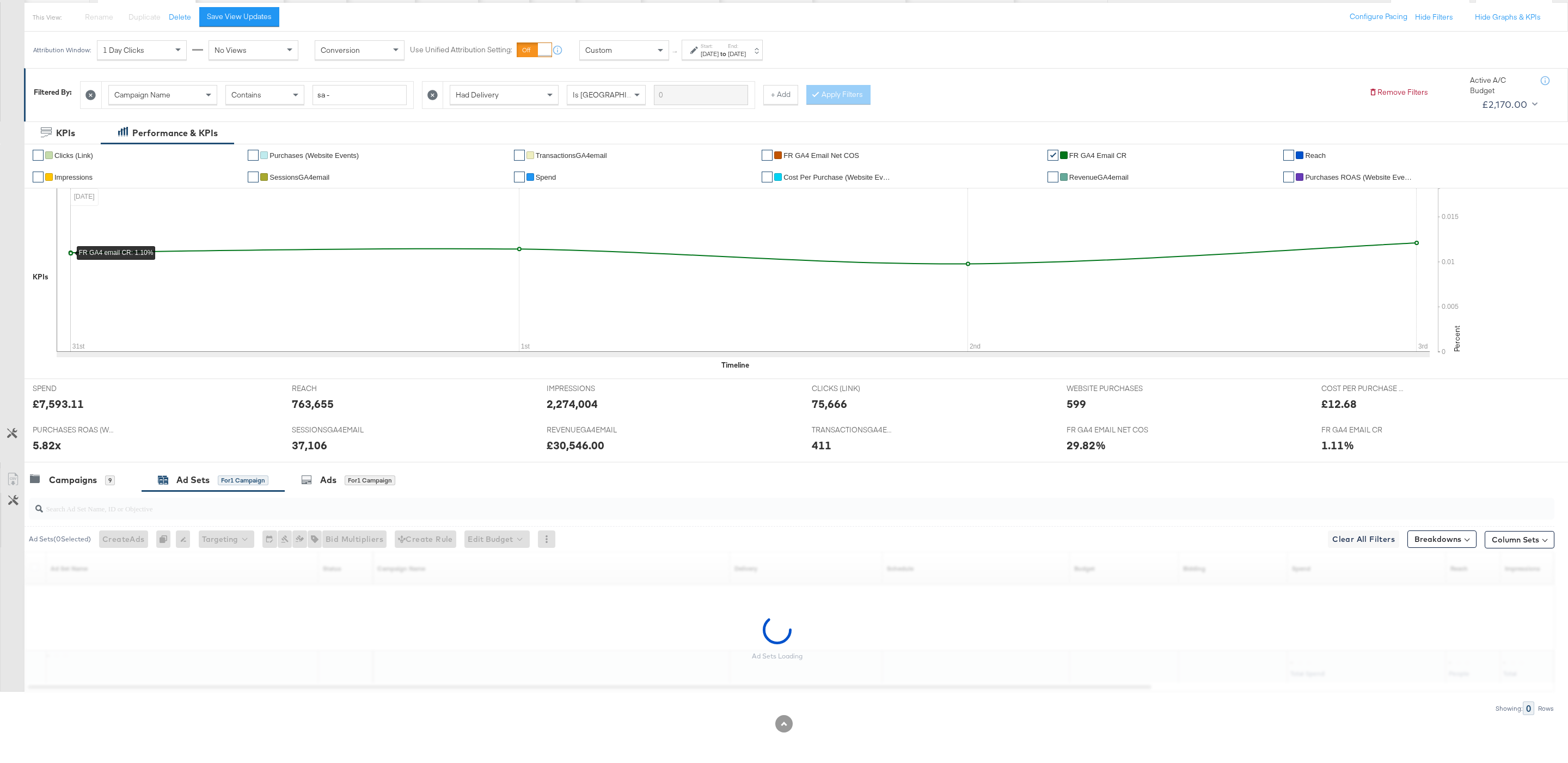
scroll to position [90, 0]
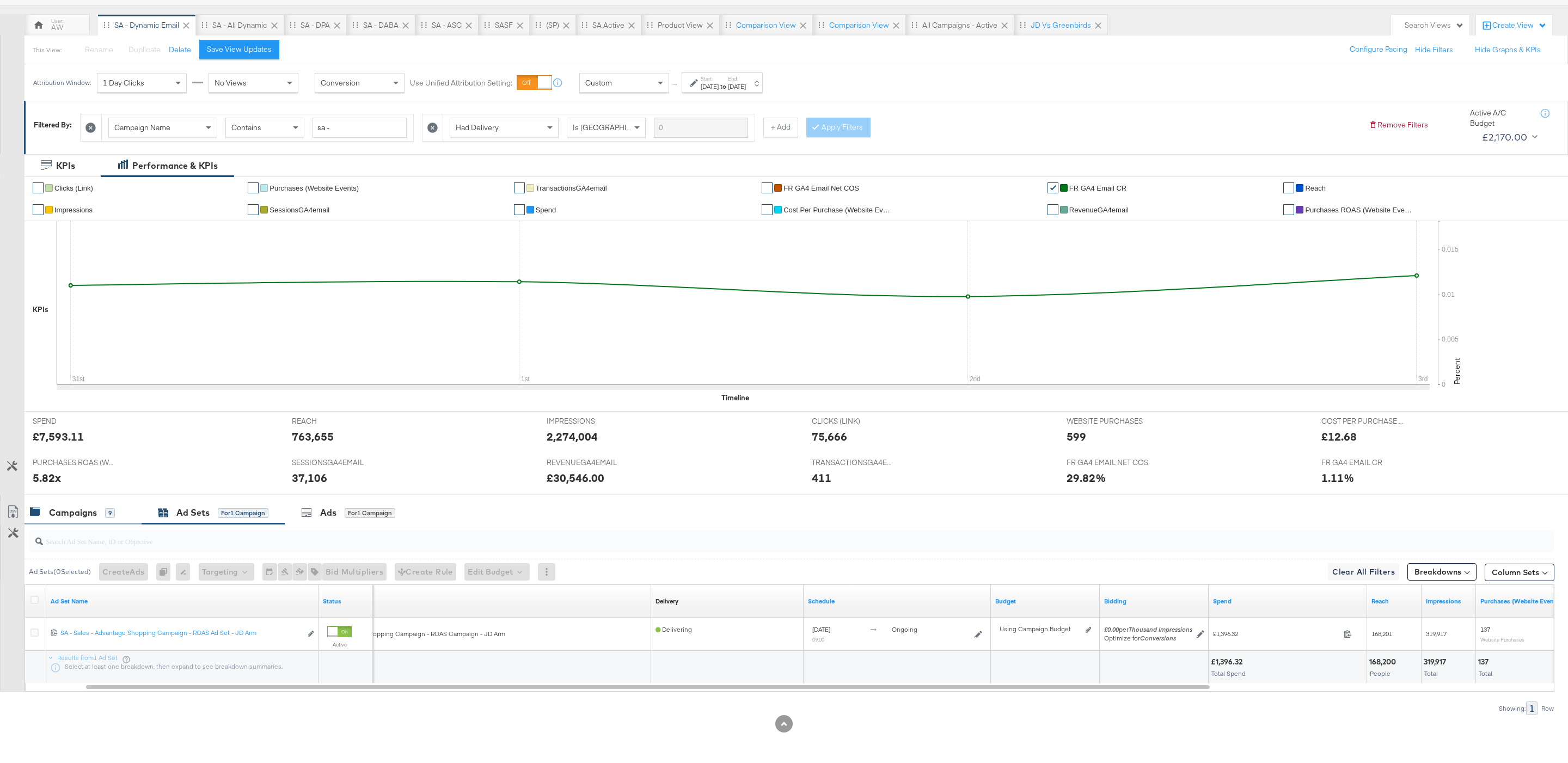
click at [77, 520] on div "Campaigns 9" at bounding box center [83, 513] width 117 height 23
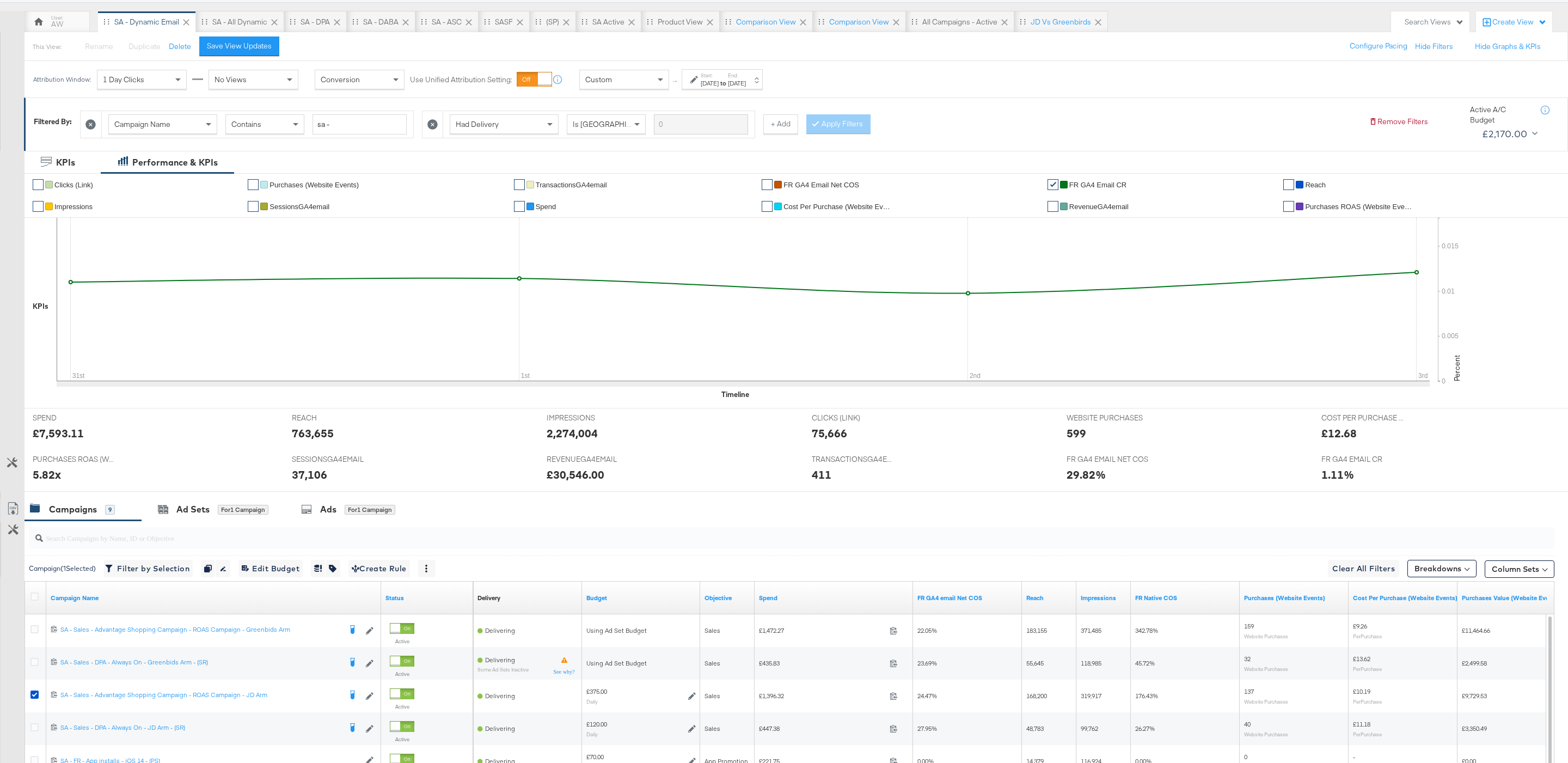
scroll to position [122, 0]
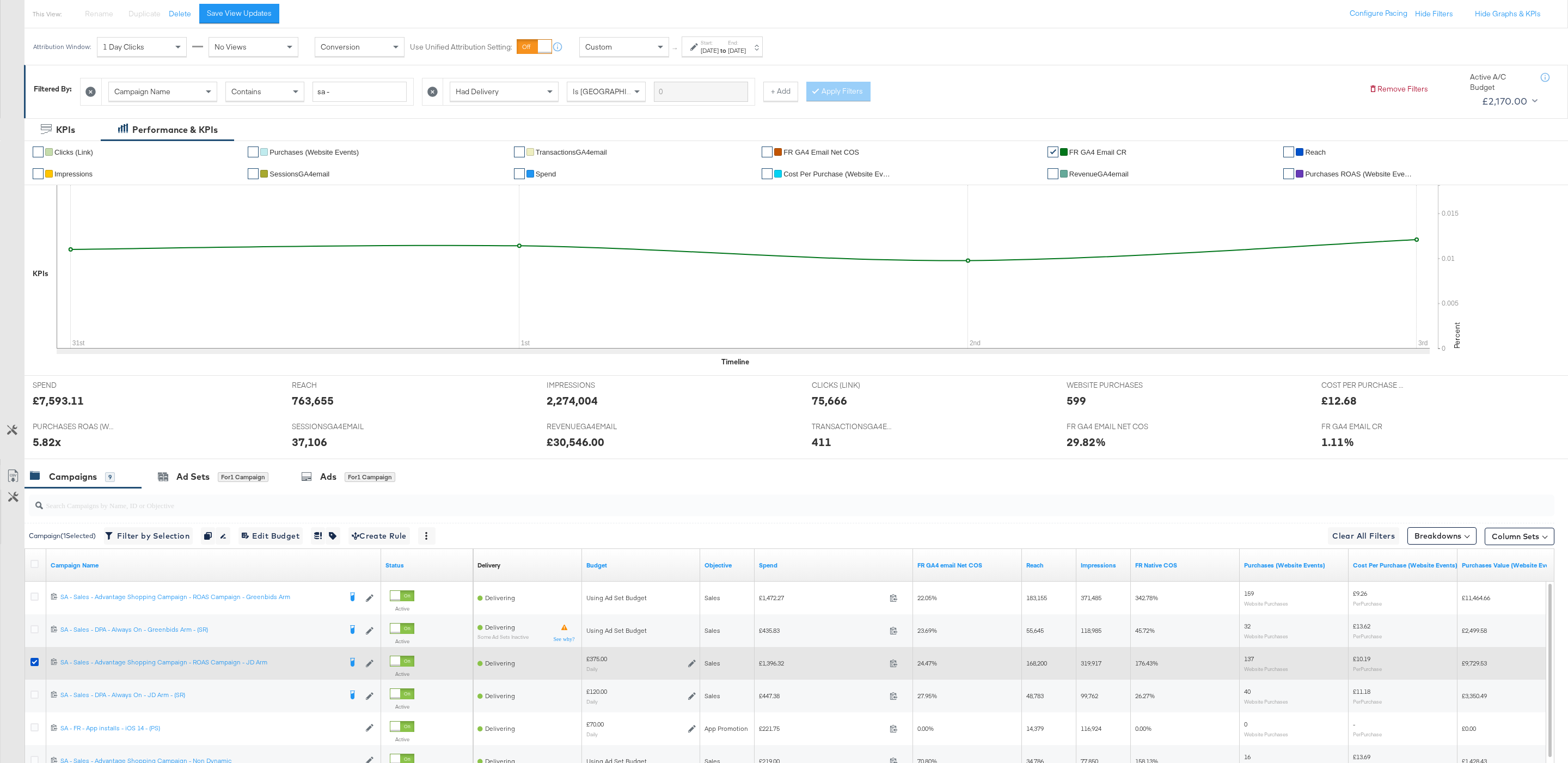
click at [691, 666] on icon at bounding box center [692, 663] width 8 height 8
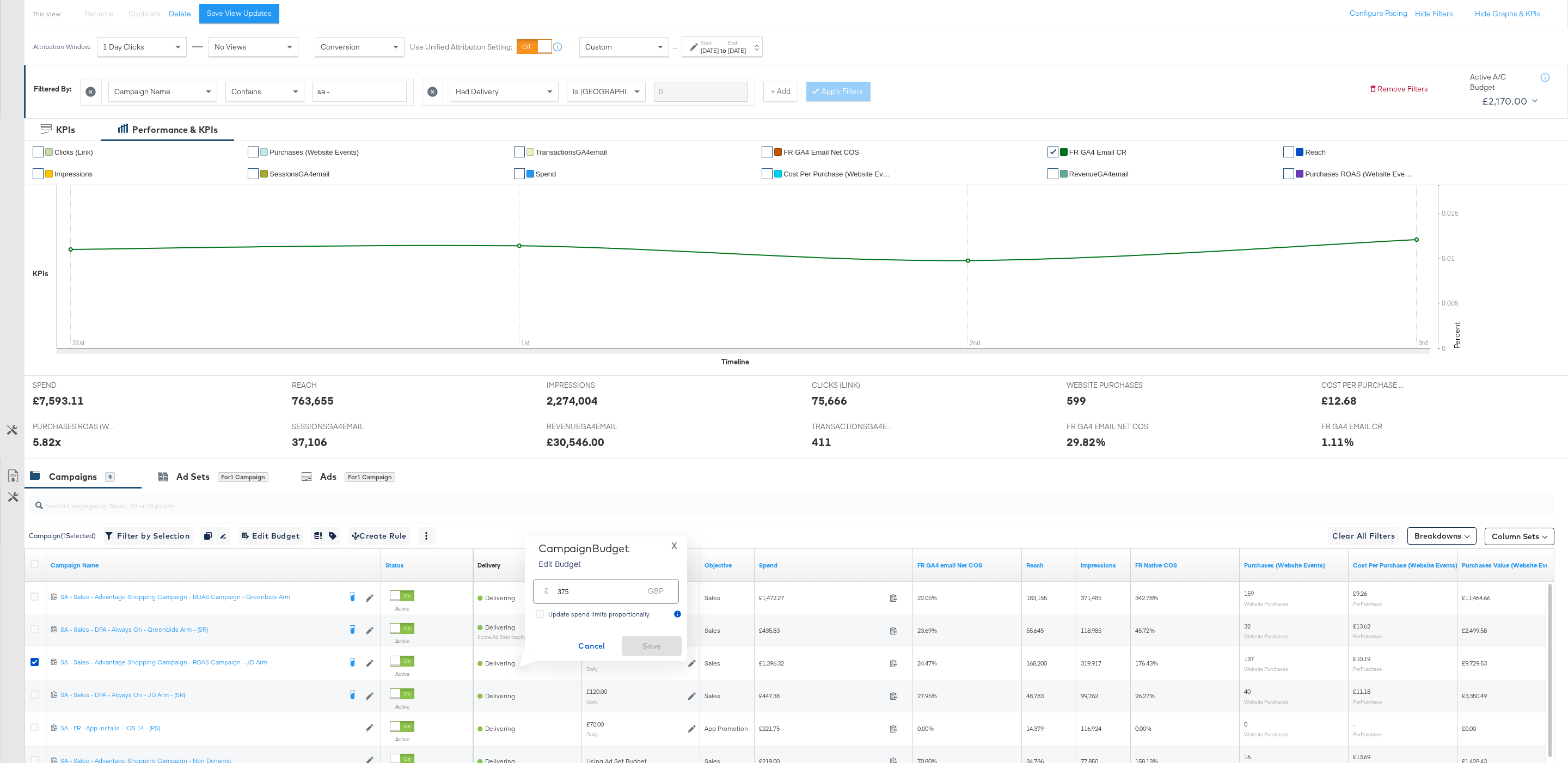
click at [617, 592] on input "375" at bounding box center [600, 587] width 86 height 23
type input "380"
click at [646, 648] on span "Save" at bounding box center [652, 646] width 51 height 13
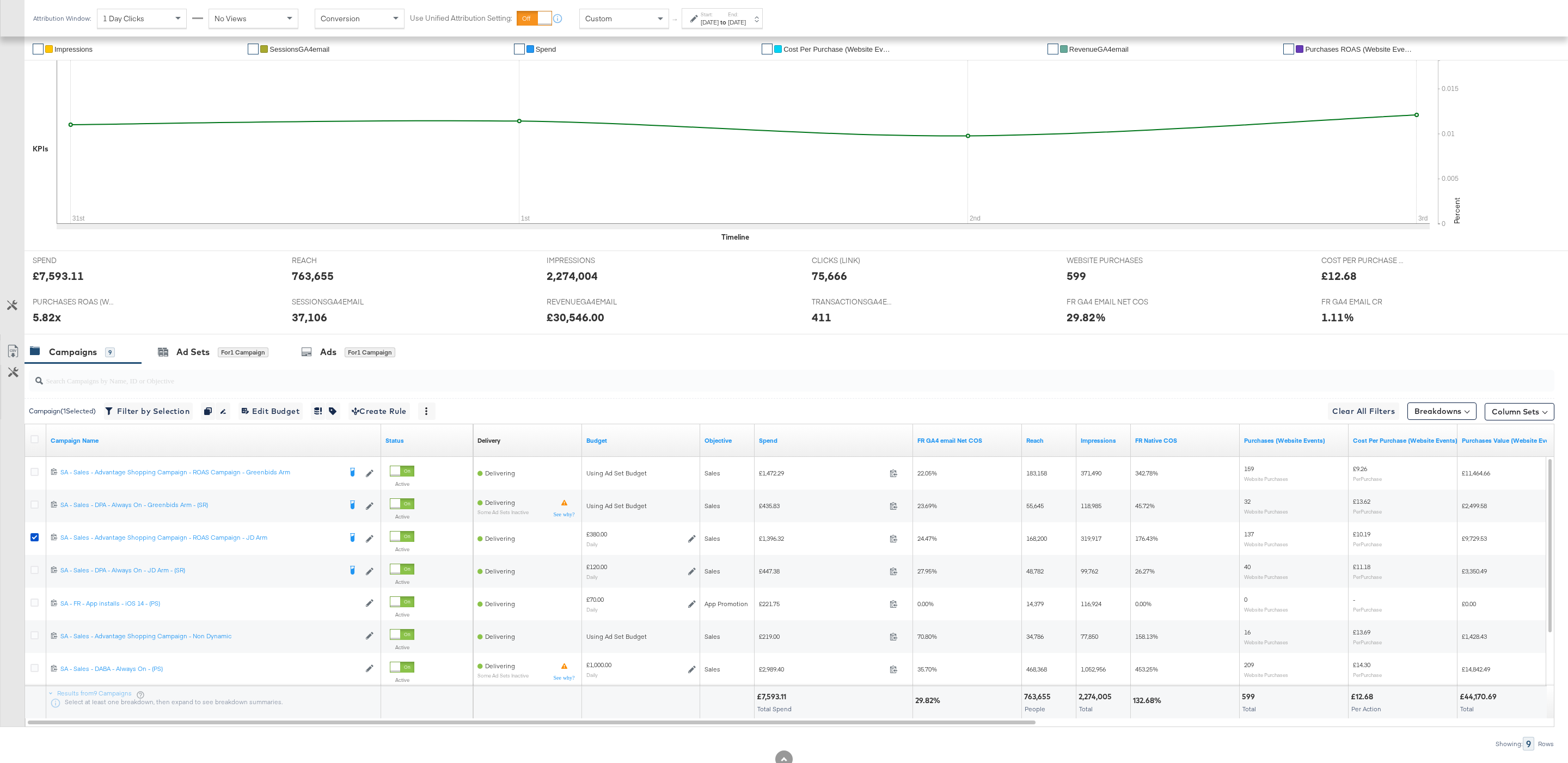
scroll to position [261, 0]
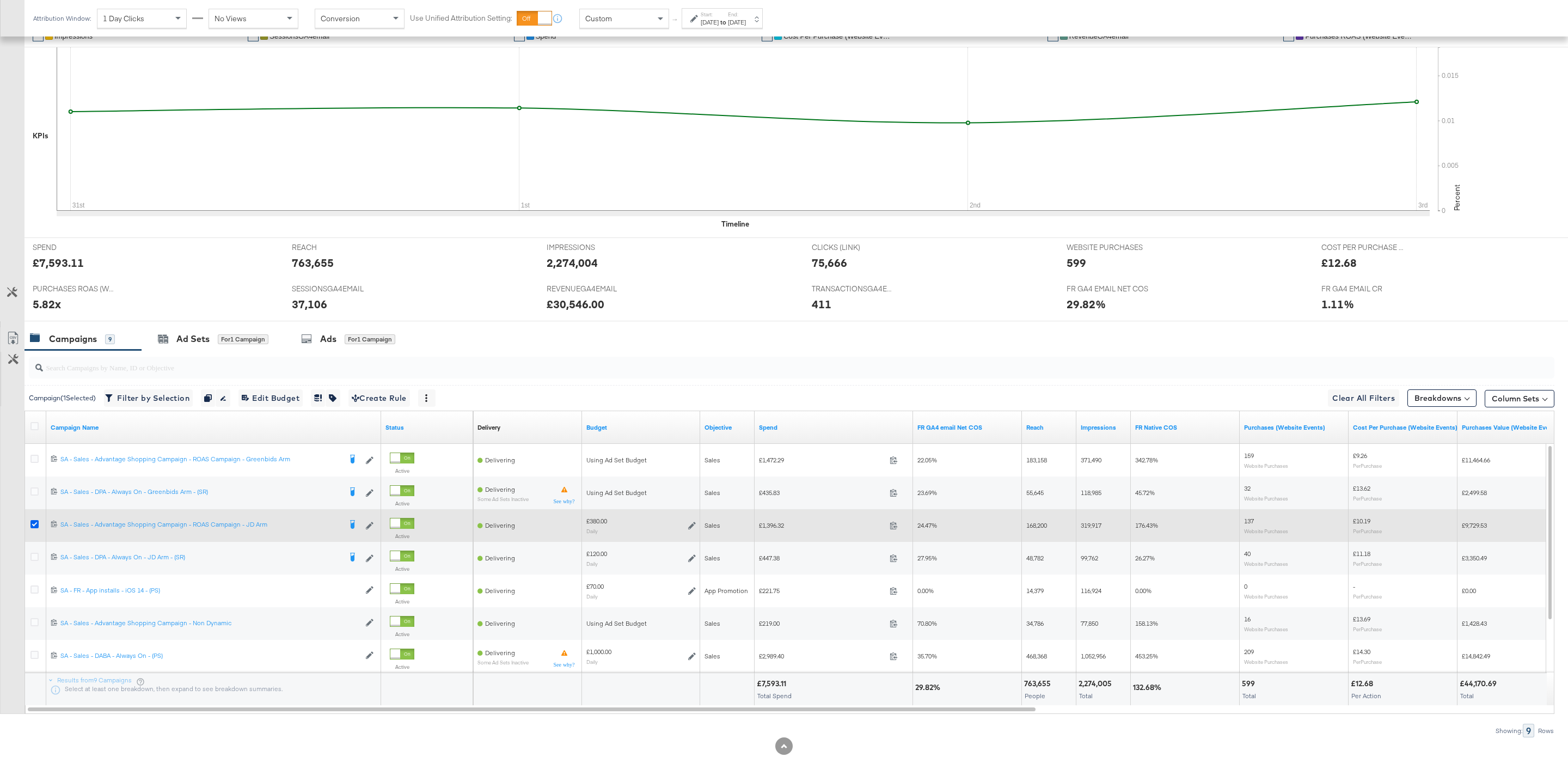
click at [33, 527] on icon at bounding box center [34, 524] width 8 height 8
click at [0, 0] on input "checkbox" at bounding box center [0, 0] width 0 height 0
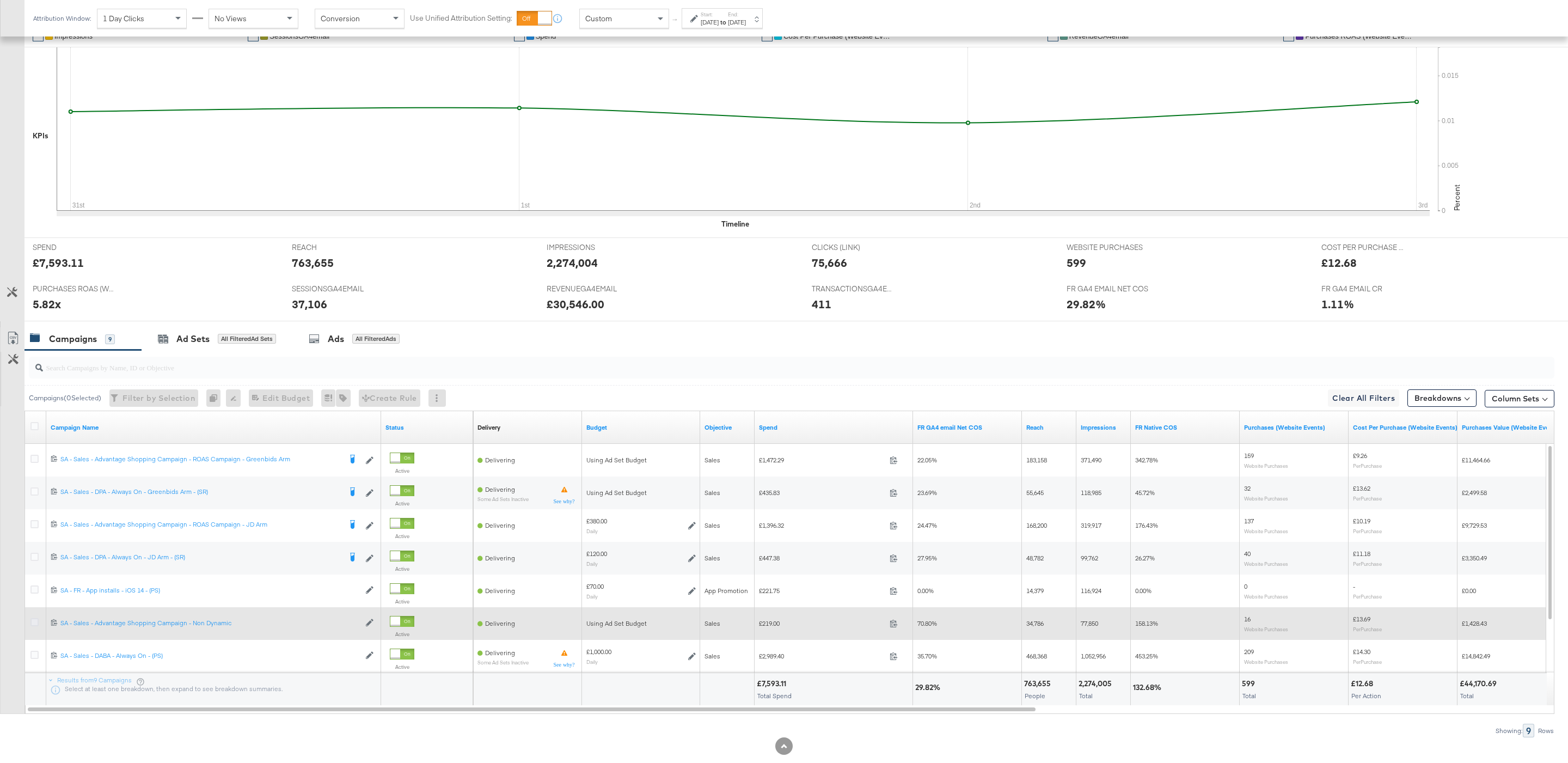
click at [33, 627] on icon at bounding box center [34, 622] width 8 height 8
click at [0, 0] on input "checkbox" at bounding box center [0, 0] width 0 height 0
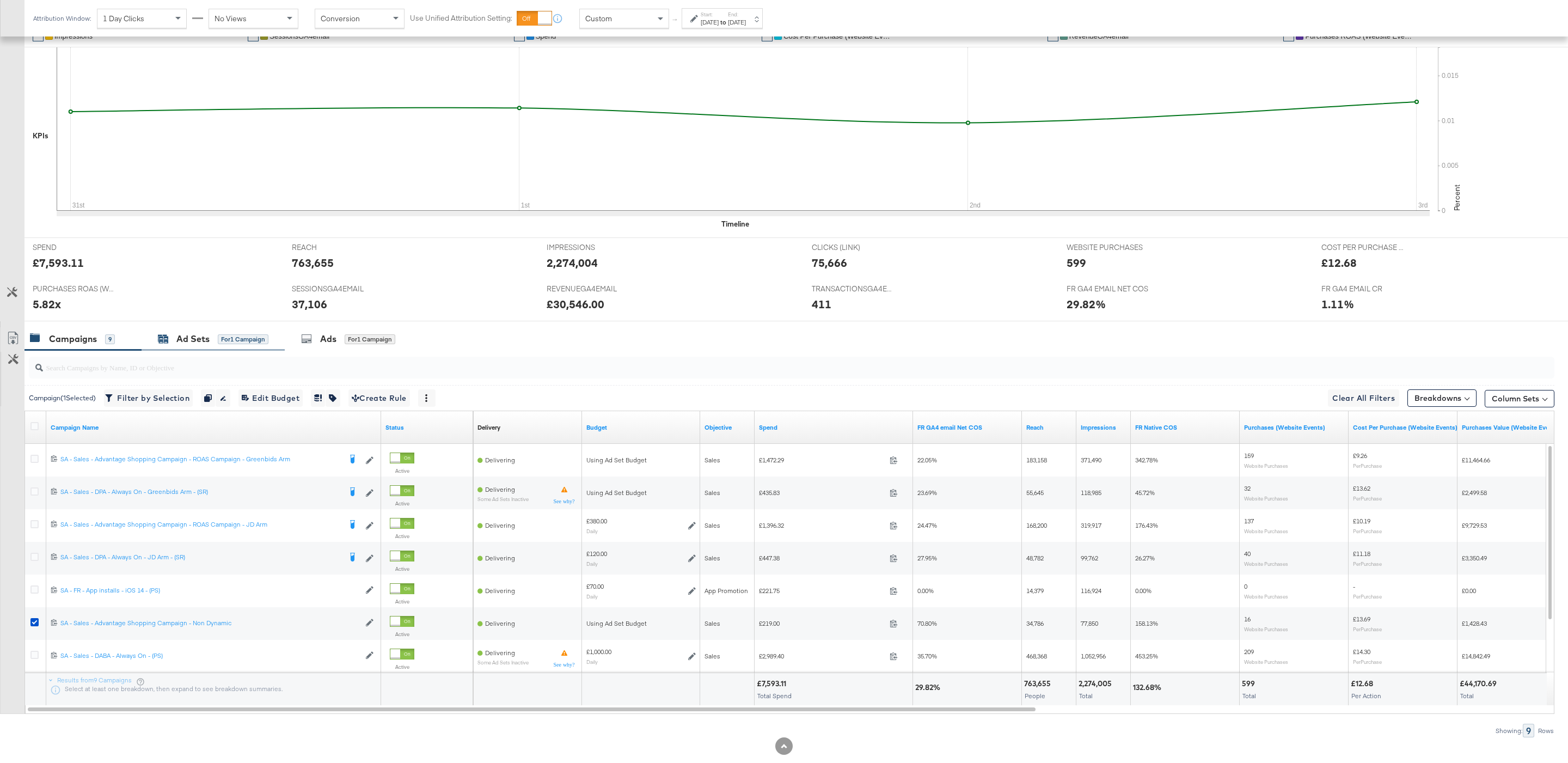
click at [240, 342] on div "for 1 Campaign" at bounding box center [243, 339] width 51 height 10
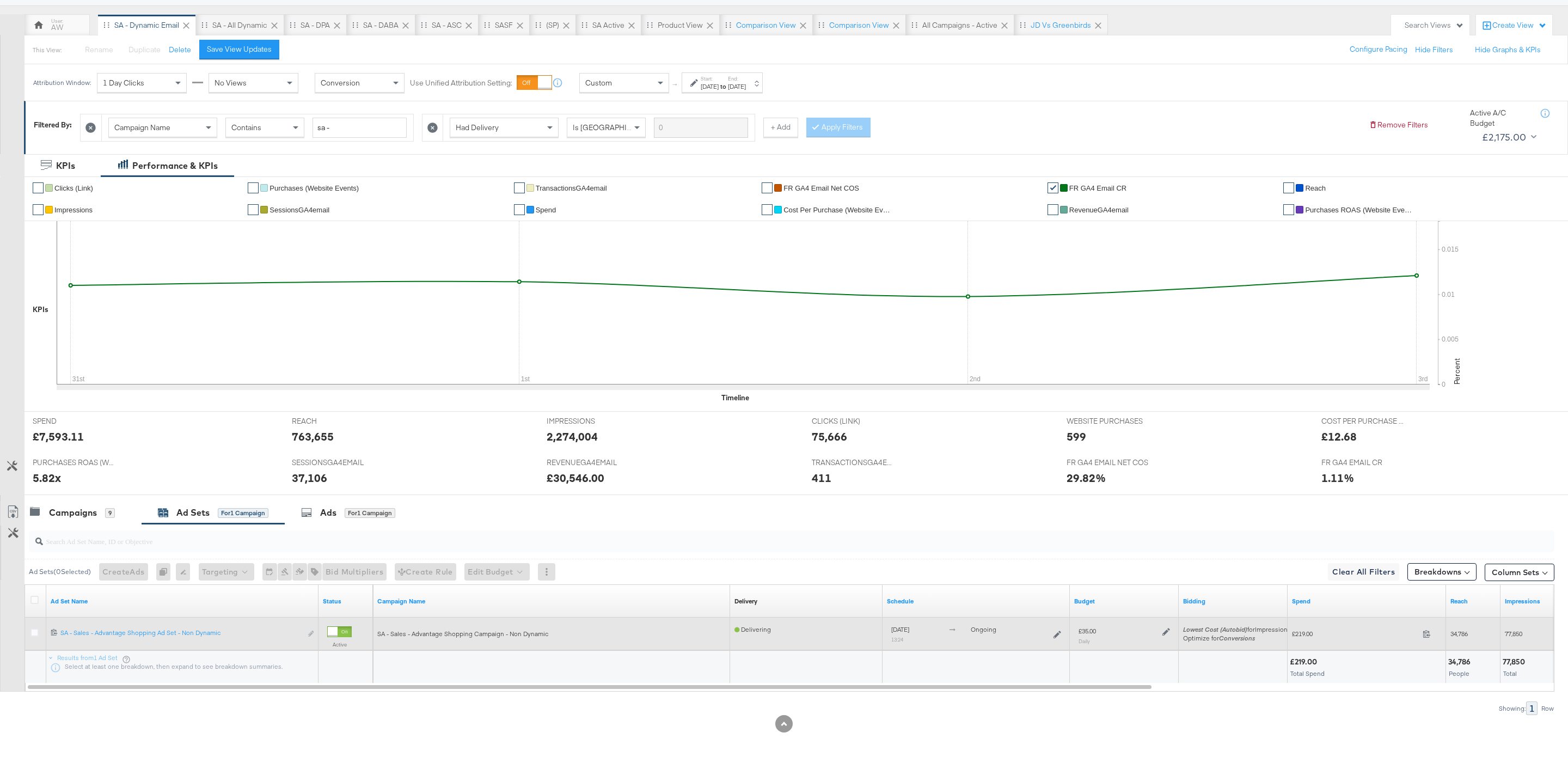
click at [1168, 632] on icon at bounding box center [1166, 631] width 8 height 8
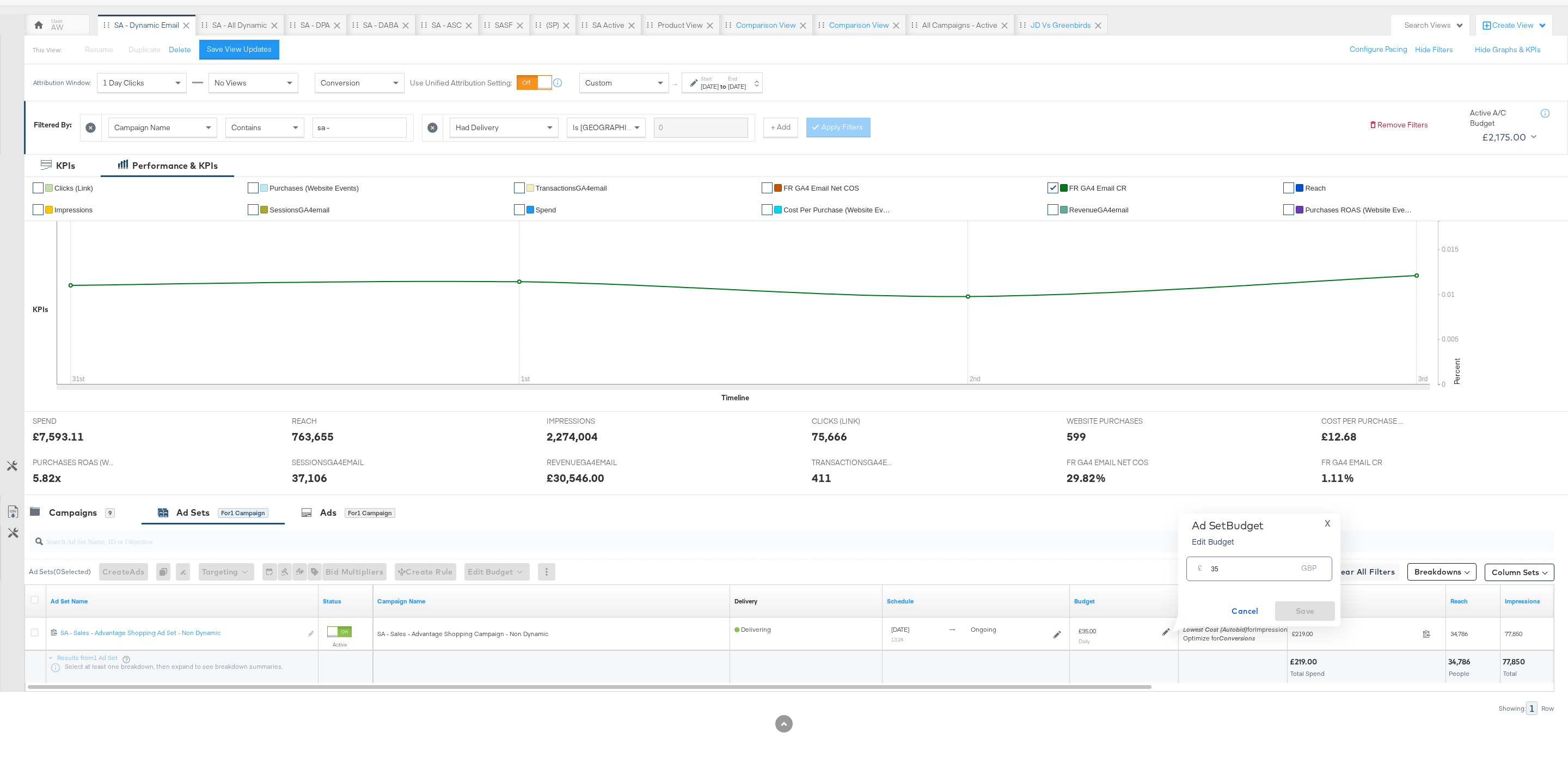
click at [1217, 569] on input "35" at bounding box center [1253, 564] width 86 height 23
type input "40"
click at [1297, 619] on button "Save" at bounding box center [1305, 611] width 60 height 19
click at [97, 515] on div "Campaigns 9" at bounding box center [72, 513] width 85 height 13
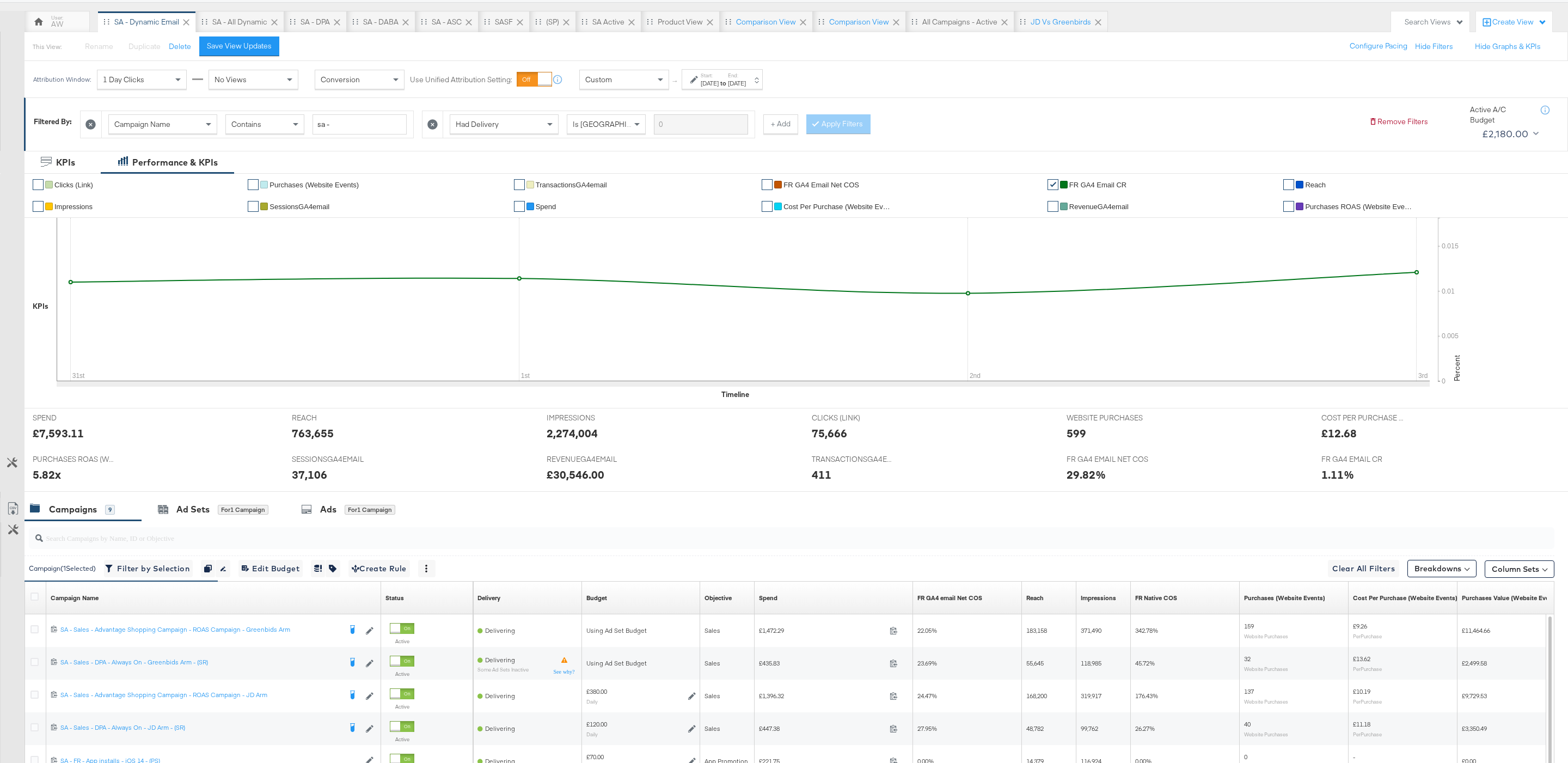
scroll to position [286, 0]
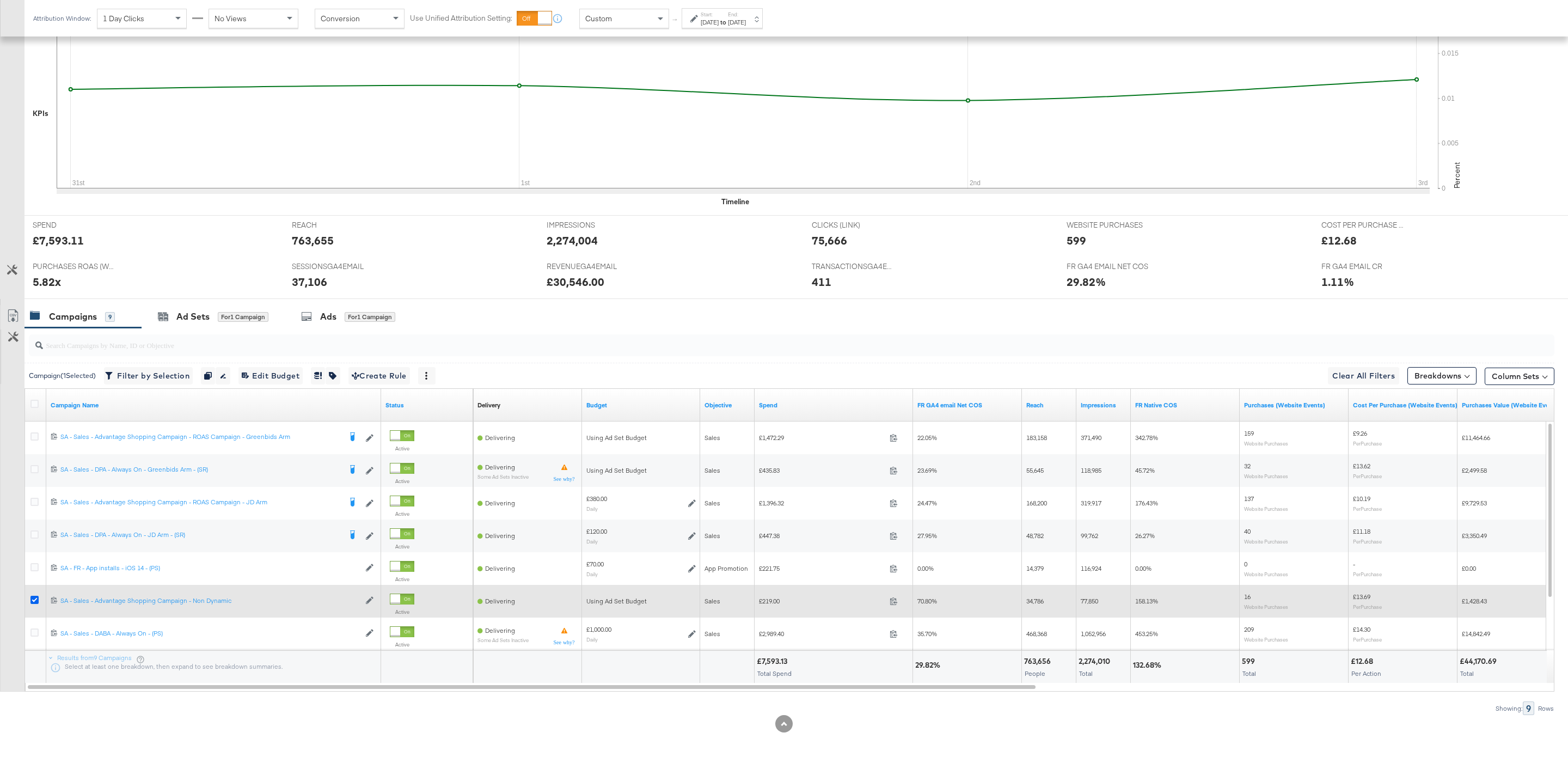
click at [35, 599] on icon at bounding box center [34, 600] width 8 height 8
click at [0, 0] on input "checkbox" at bounding box center [0, 0] width 0 height 0
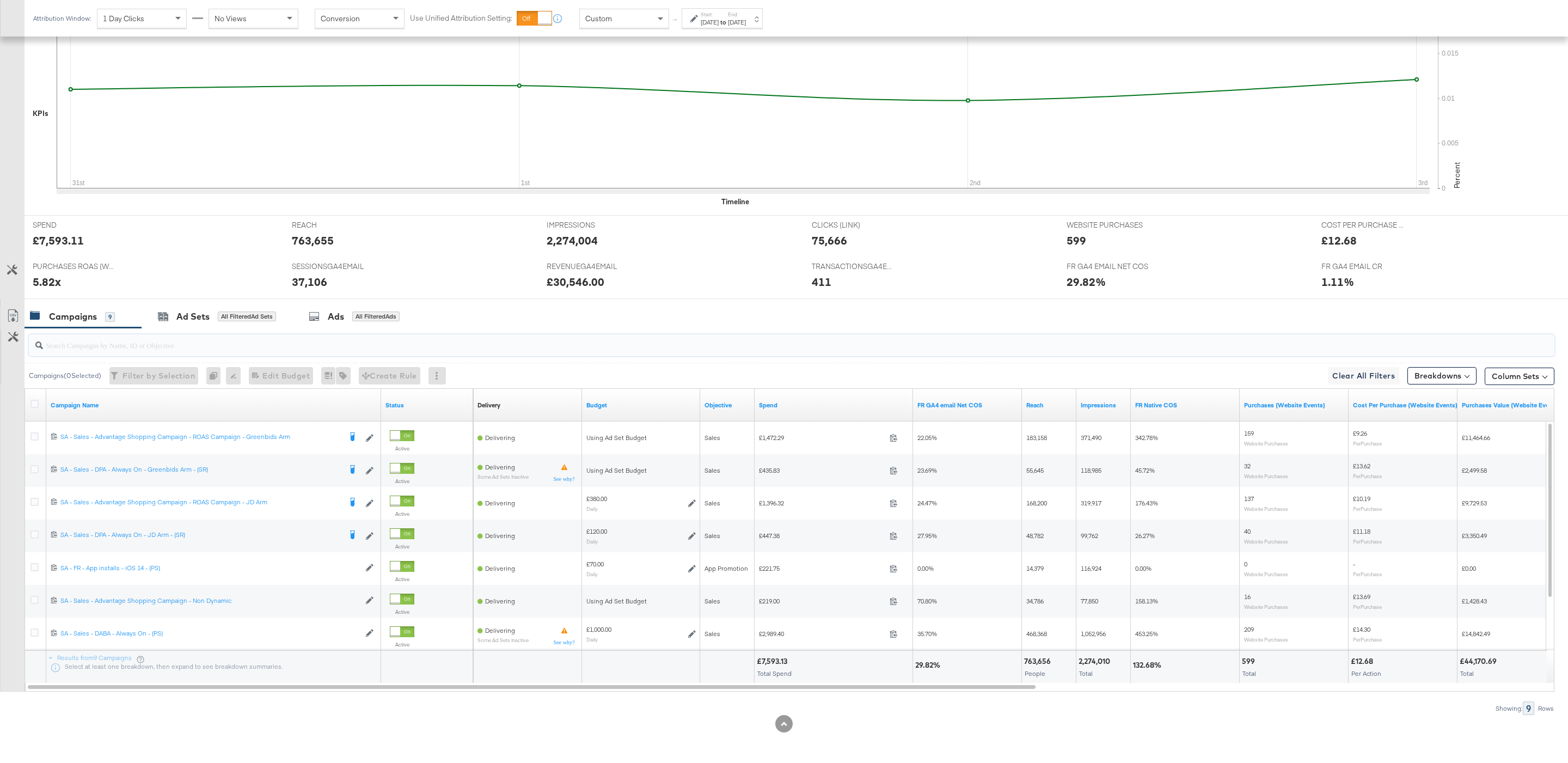
click at [387, 333] on input "search" at bounding box center [727, 340] width 1367 height 21
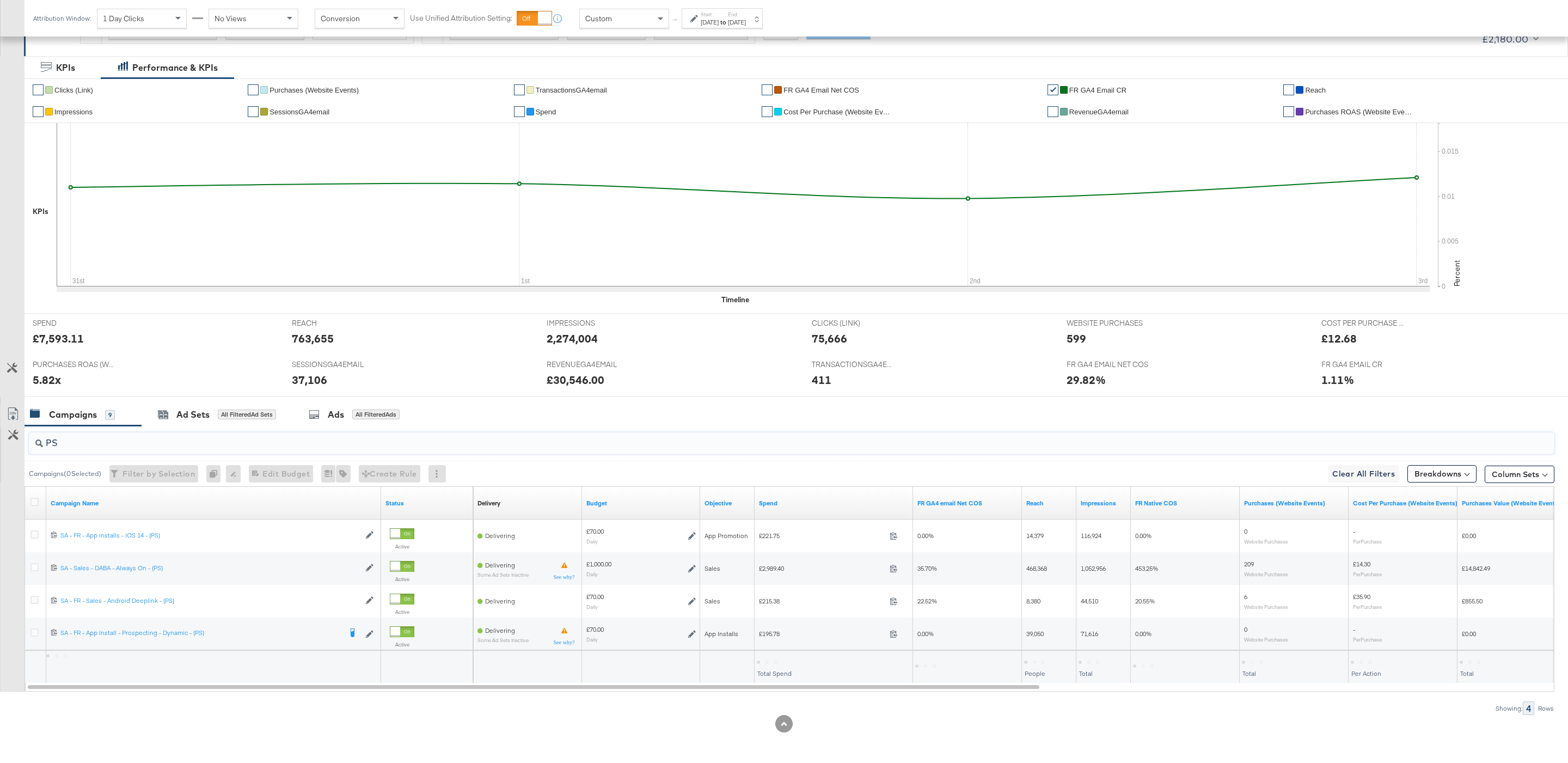
scroll to position [188, 0]
click at [779, 661] on div "£3,622.31" at bounding box center [774, 661] width 34 height 10
copy div "3,622.31"
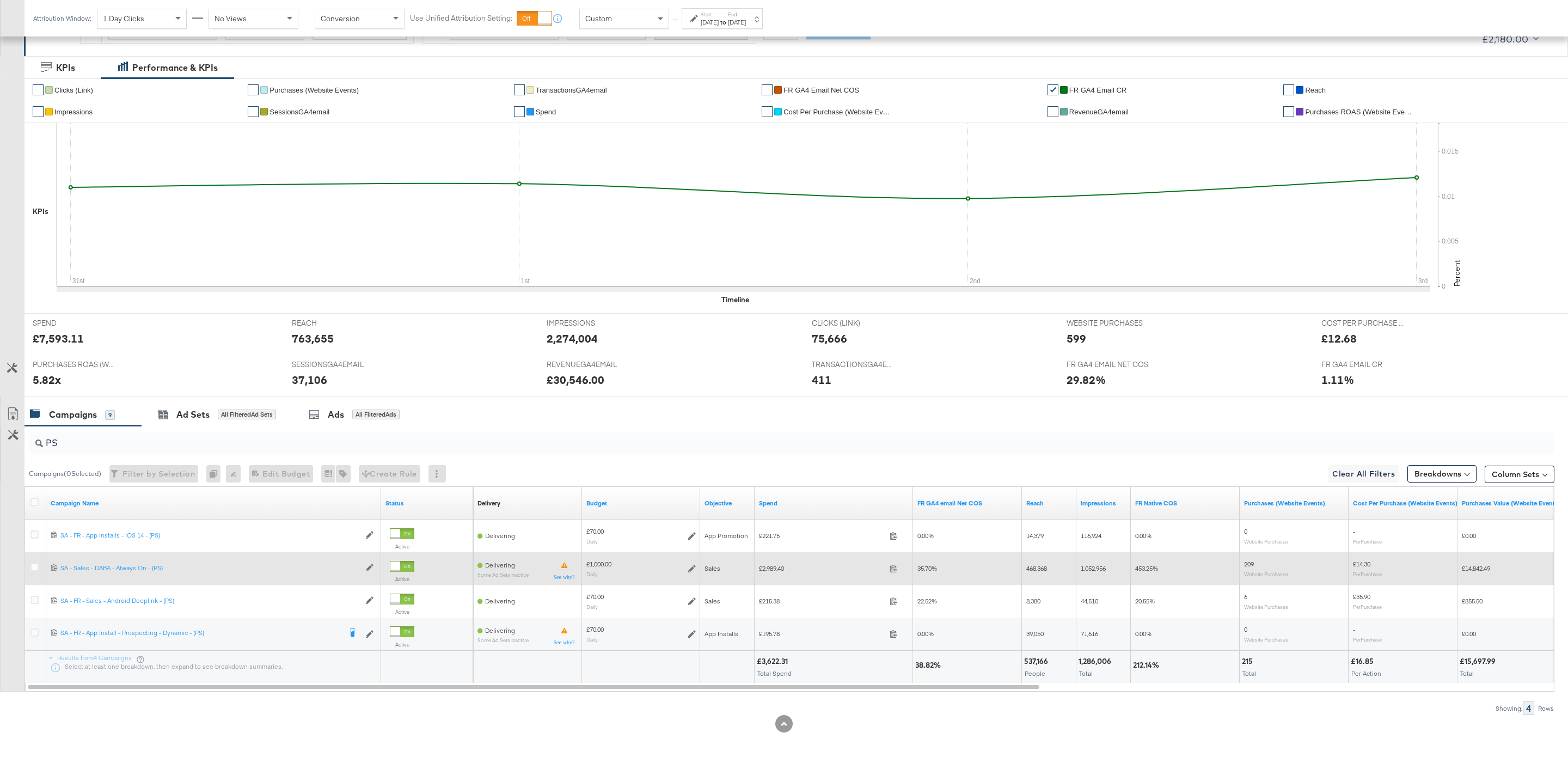
click at [692, 567] on icon at bounding box center [692, 569] width 8 height 8
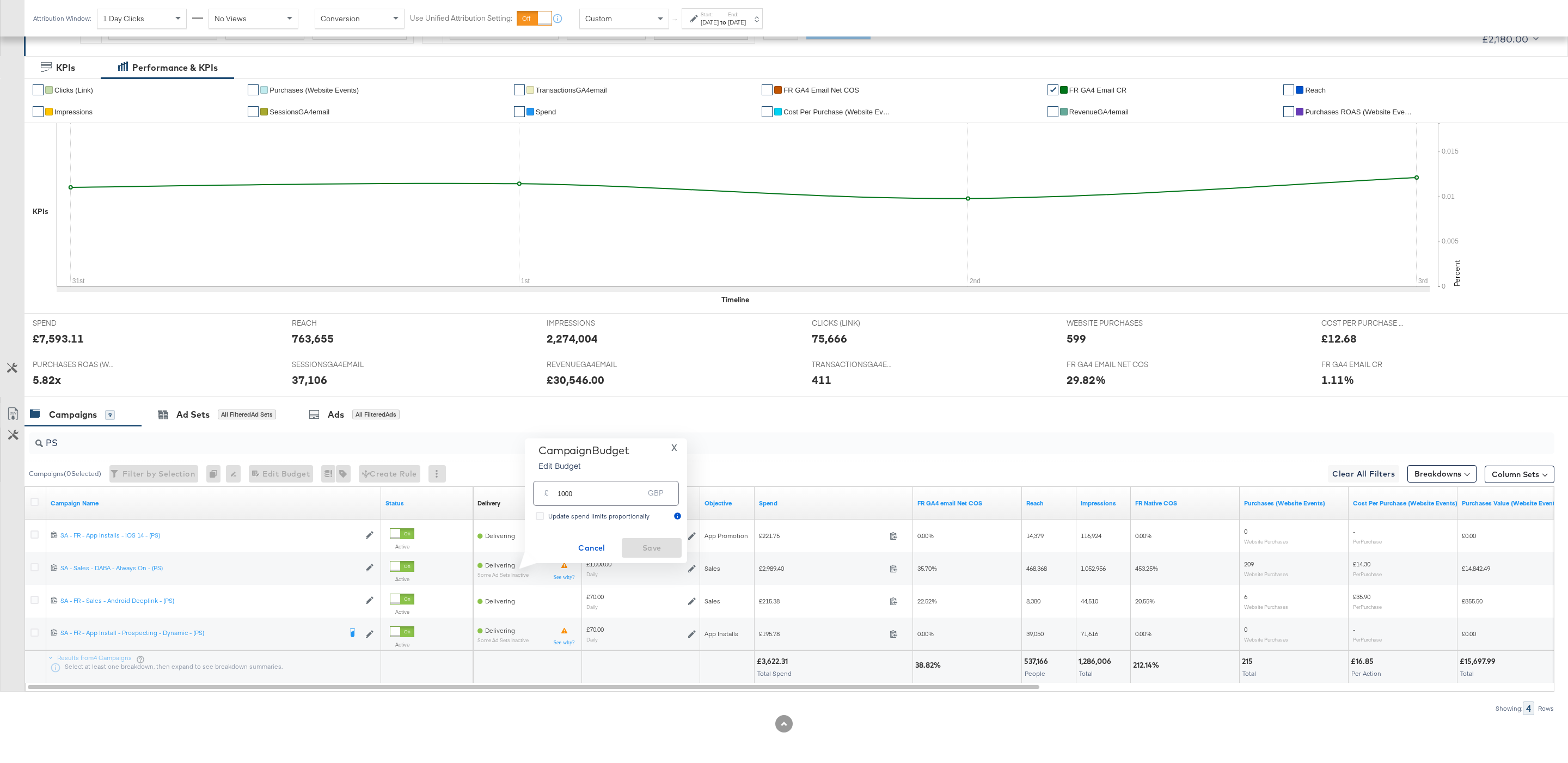
click at [671, 449] on span "X" at bounding box center [674, 448] width 6 height 15
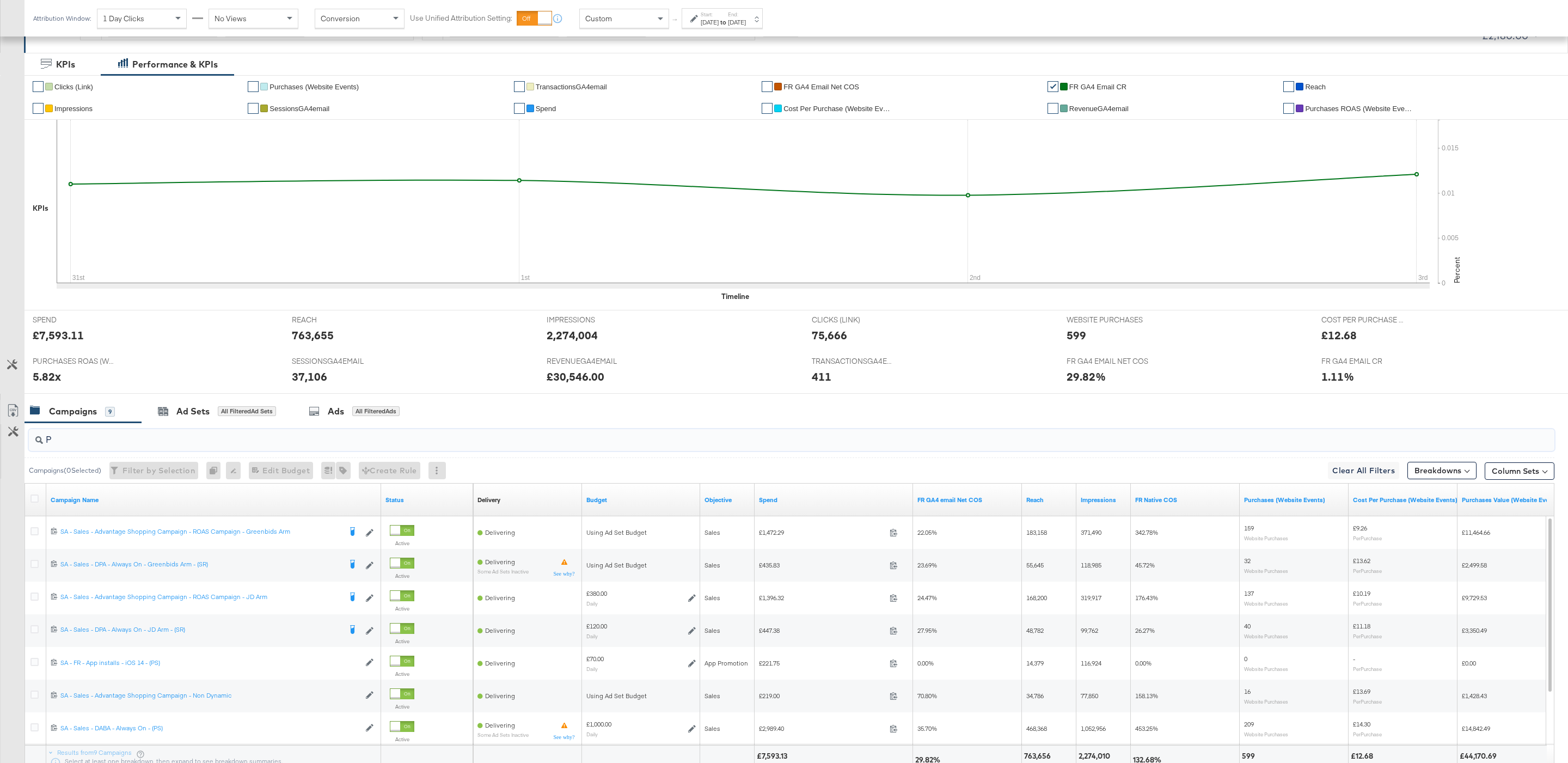
click at [743, 441] on input "P" at bounding box center [727, 435] width 1367 height 21
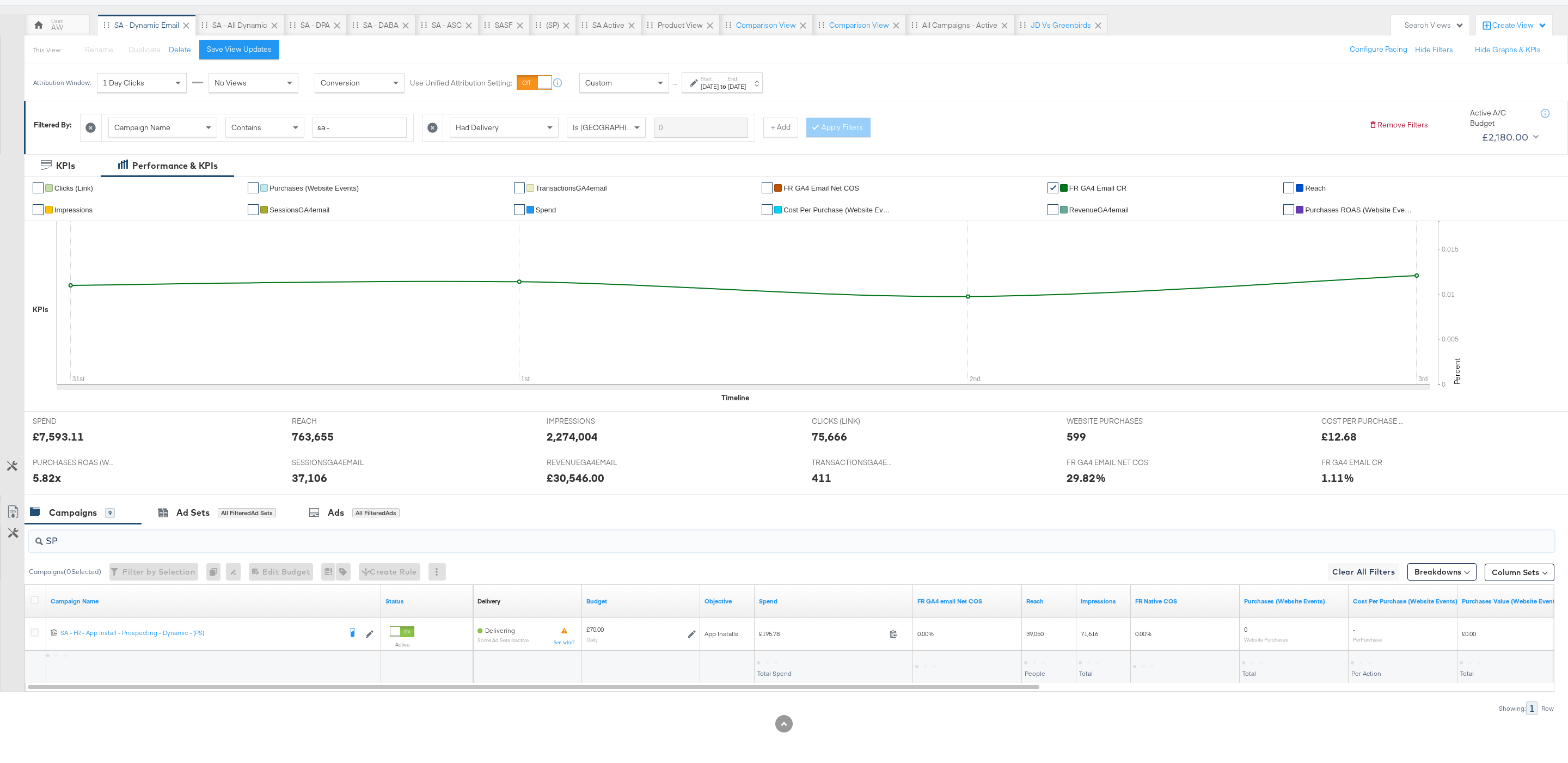
scroll to position [90, 0]
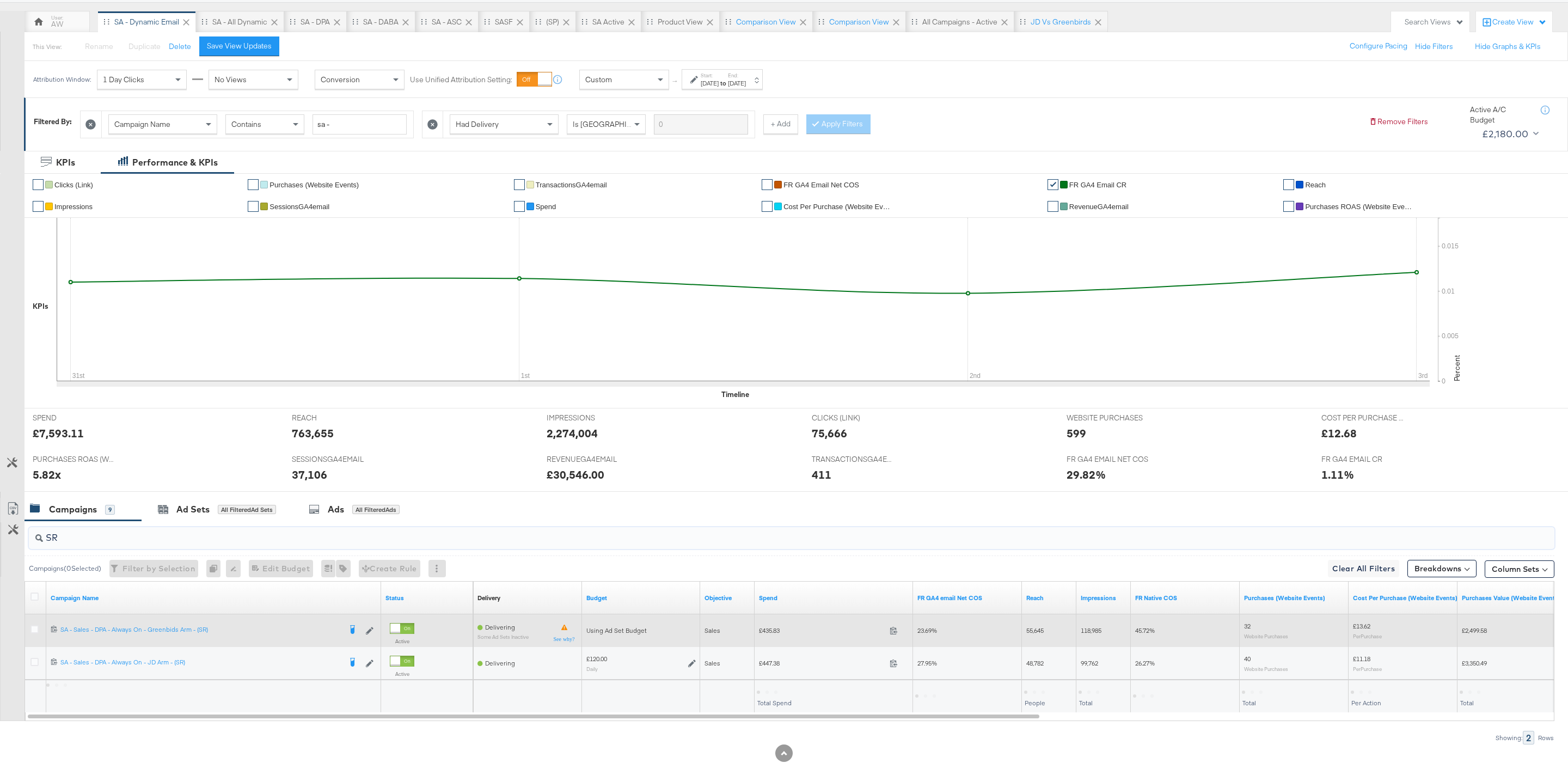
type input "SR"
click at [774, 630] on span "£435.83" at bounding box center [822, 630] width 127 height 8
copy span "435.83"
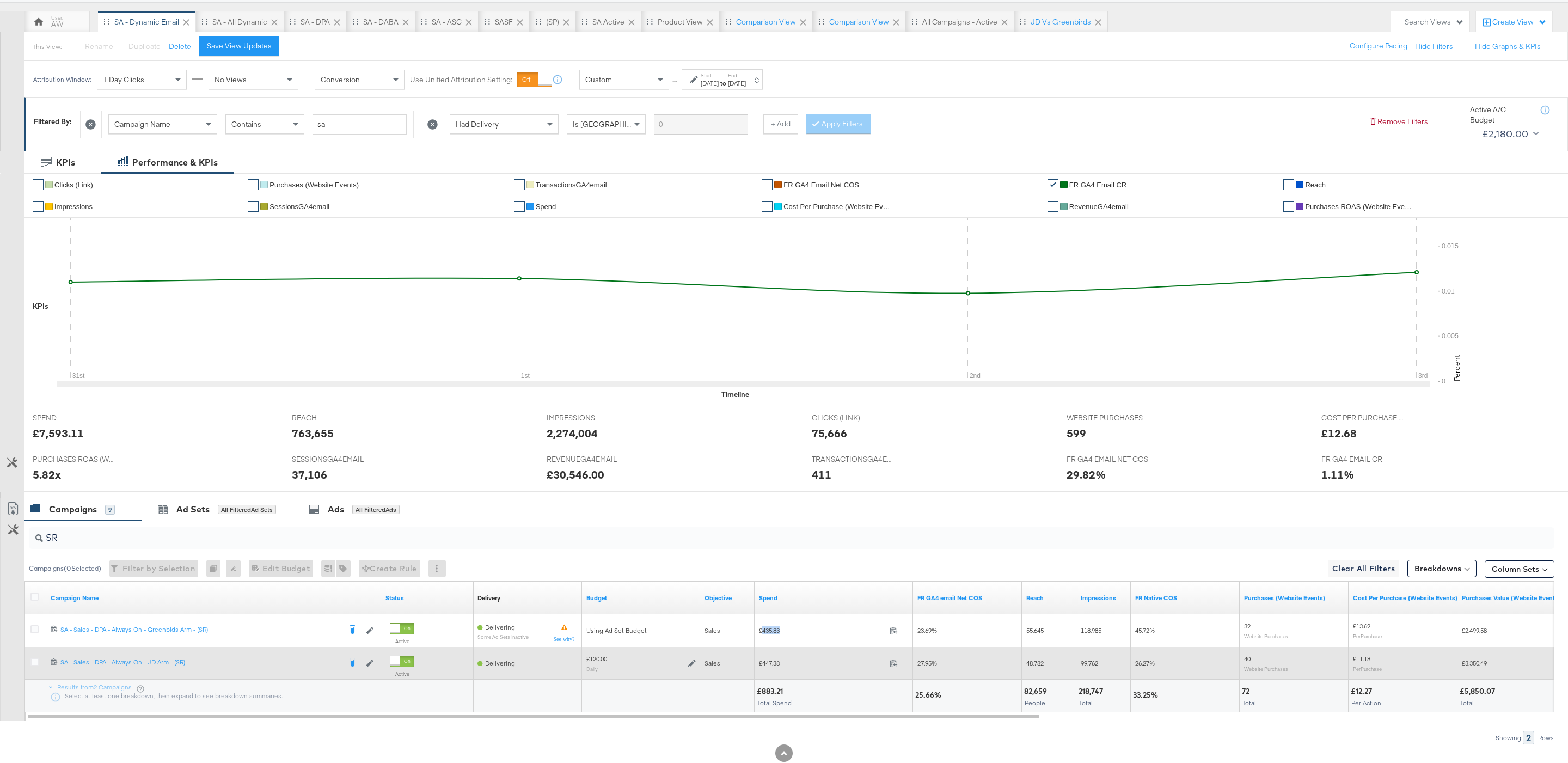
click at [766, 663] on span "£447.38" at bounding box center [822, 663] width 127 height 8
copy span "447.38"
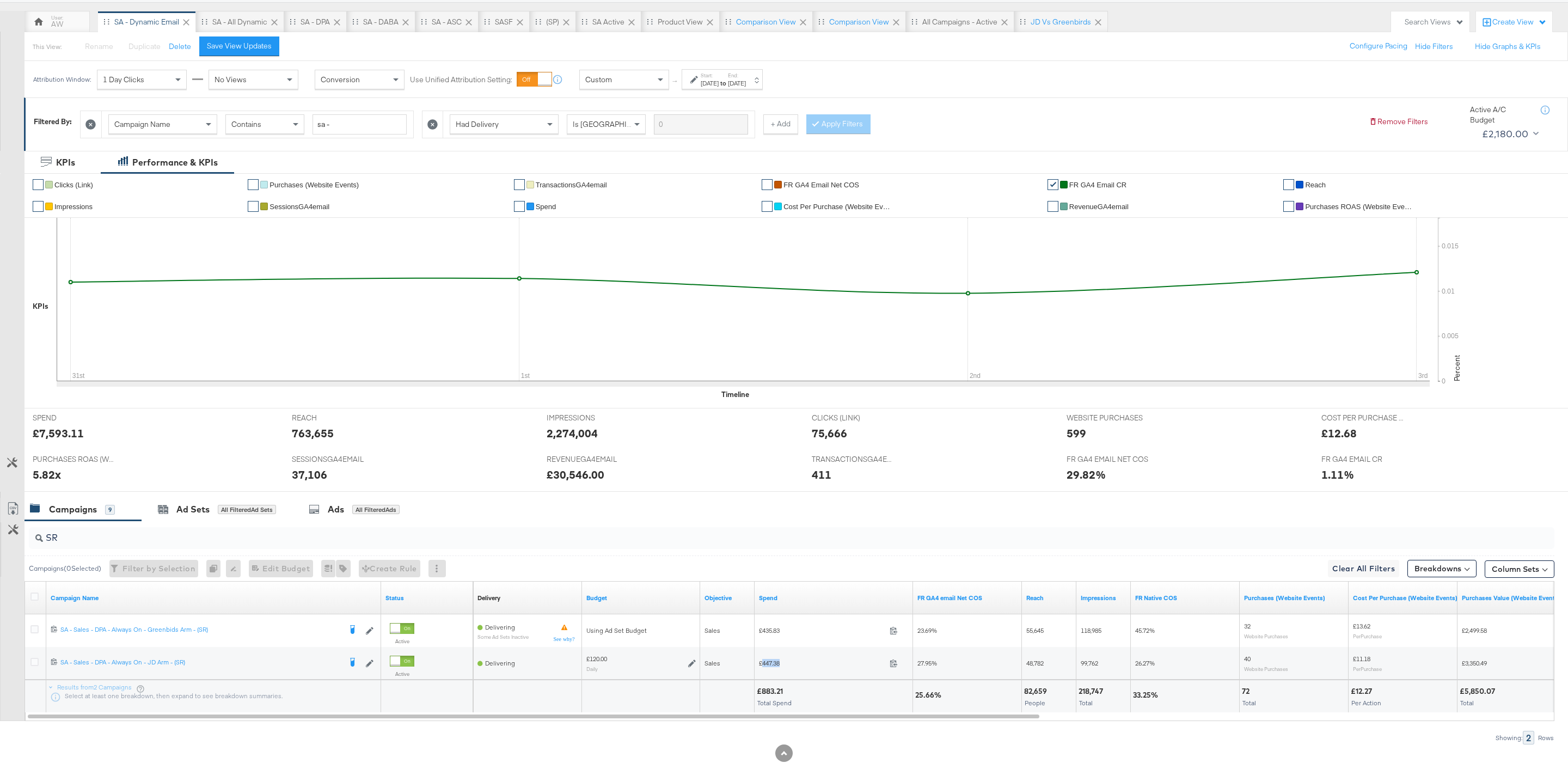
scroll to position [122, 0]
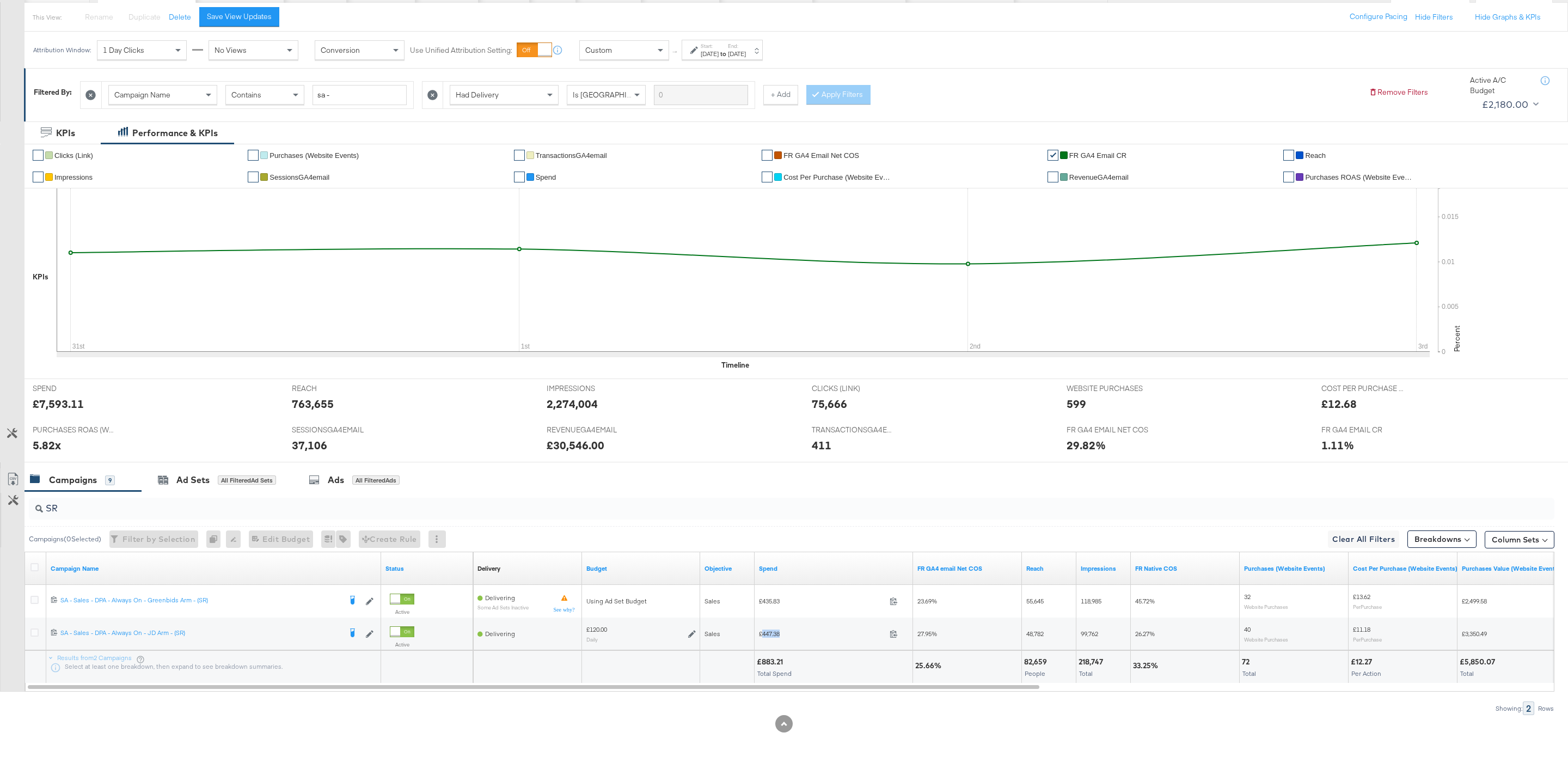
click at [102, 512] on input "SR" at bounding box center [727, 504] width 1367 height 21
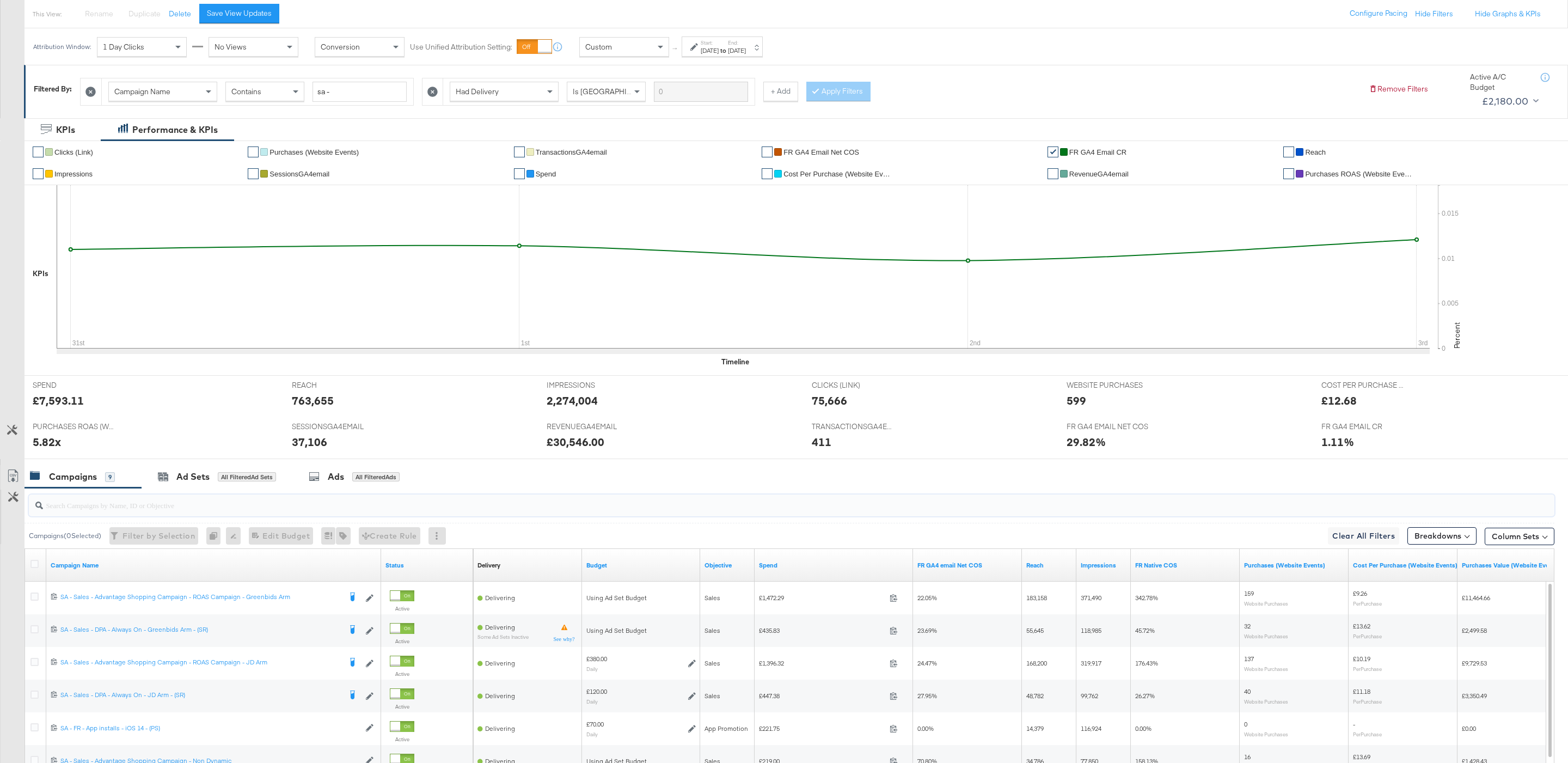
scroll to position [286, 0]
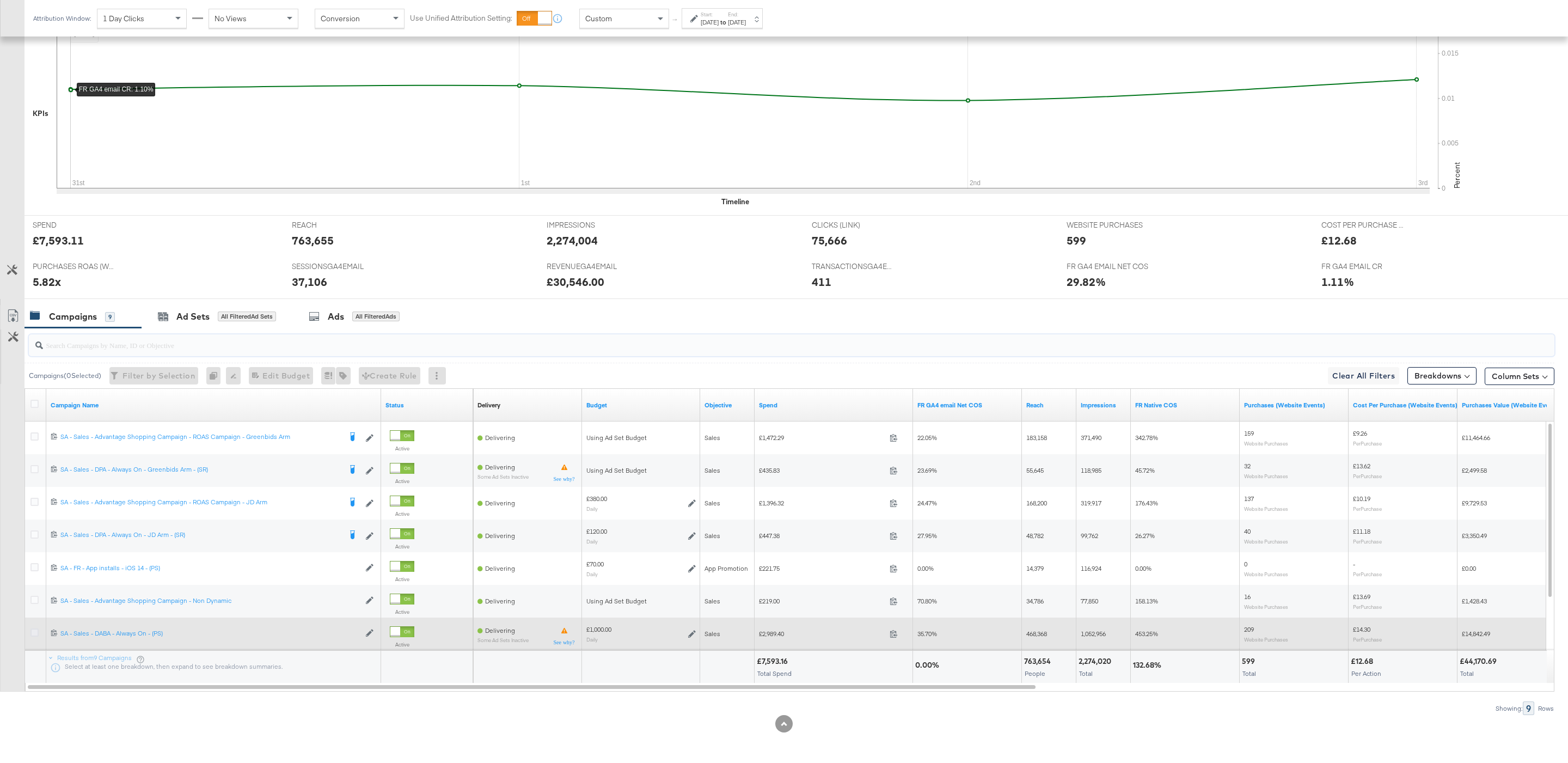
click at [36, 630] on icon at bounding box center [34, 632] width 8 height 8
click at [0, 0] on input "checkbox" at bounding box center [0, 0] width 0 height 0
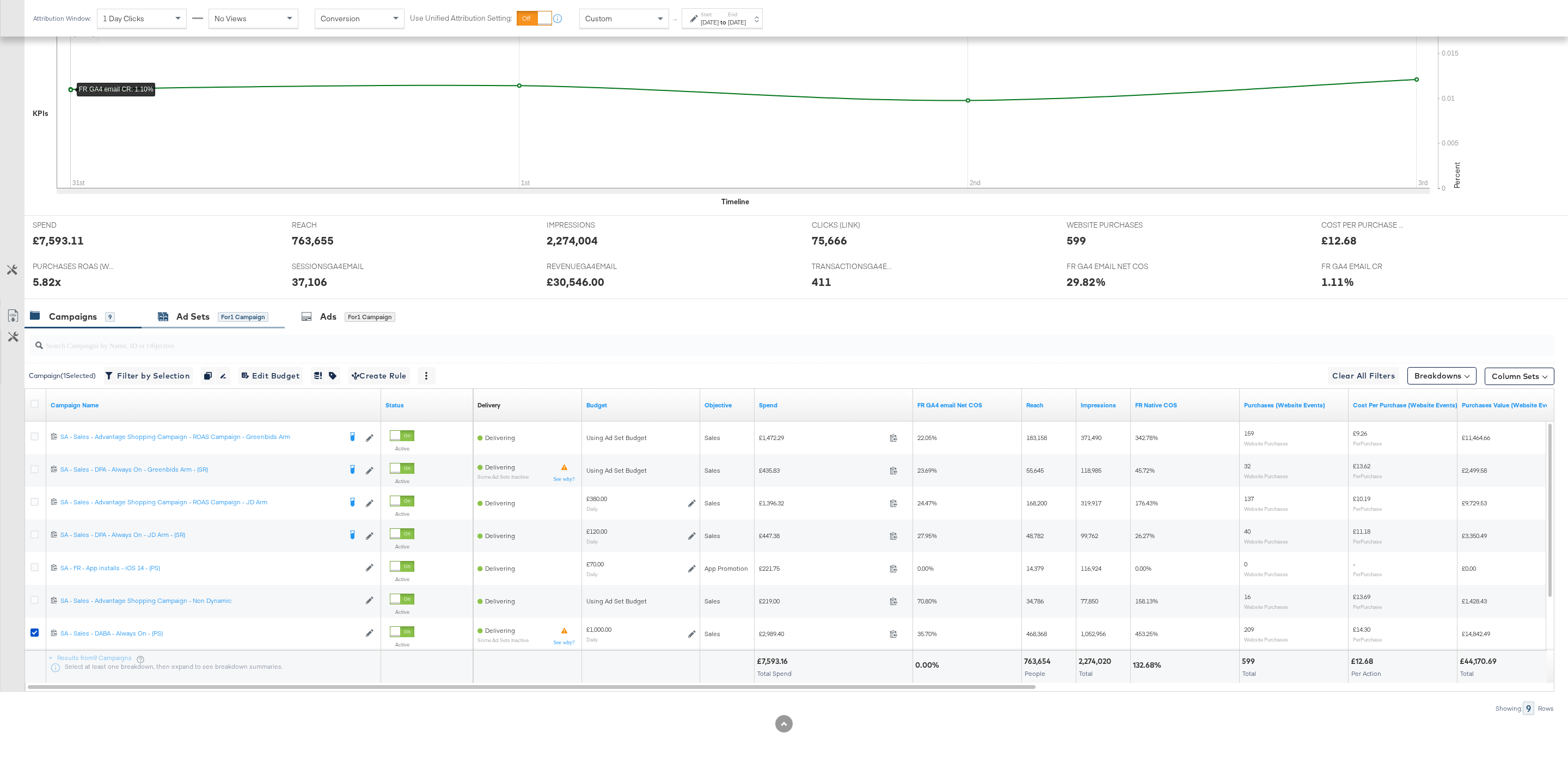
click at [227, 318] on div "for 1 Campaign" at bounding box center [243, 317] width 51 height 10
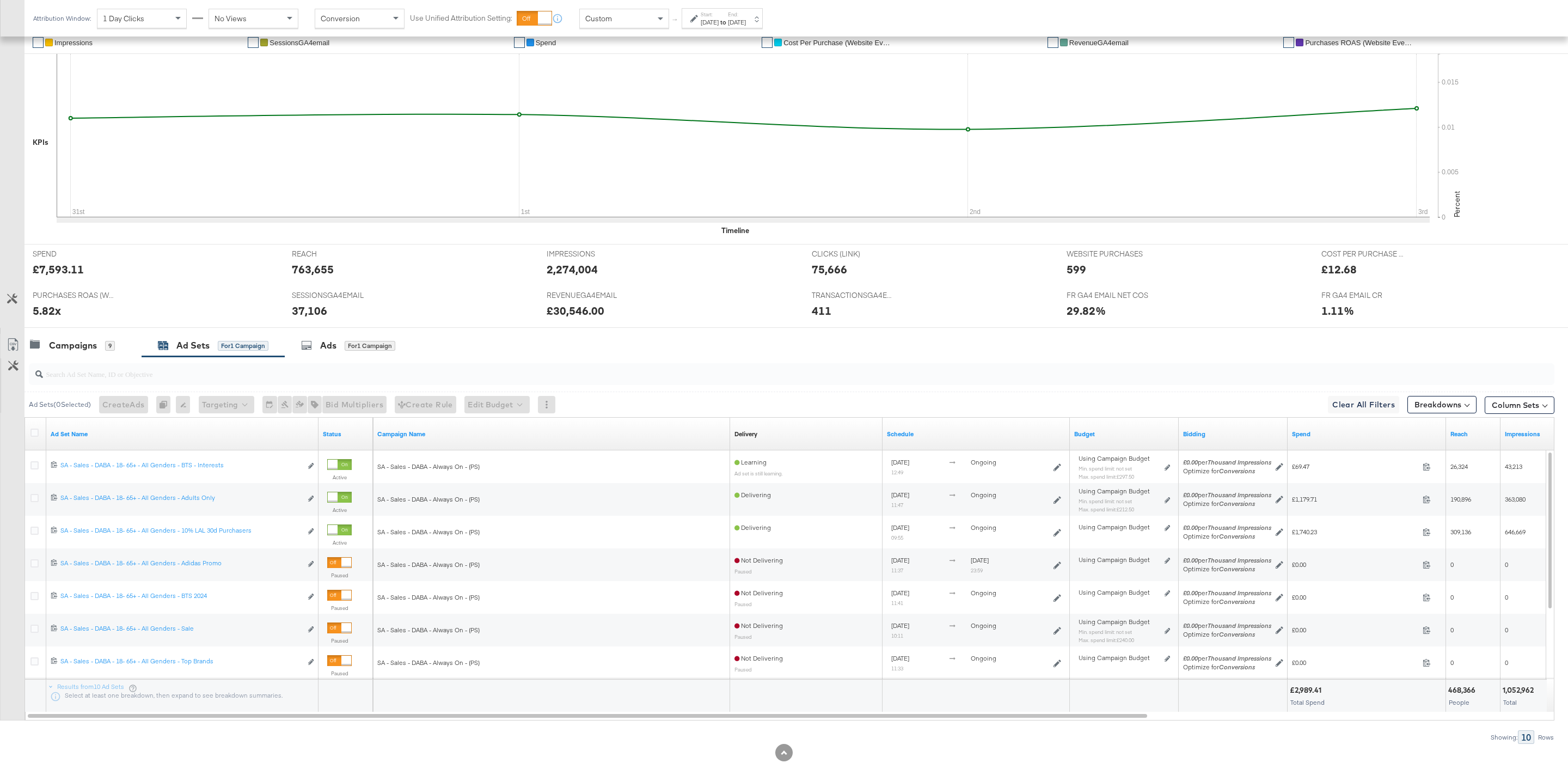
scroll to position [258, 0]
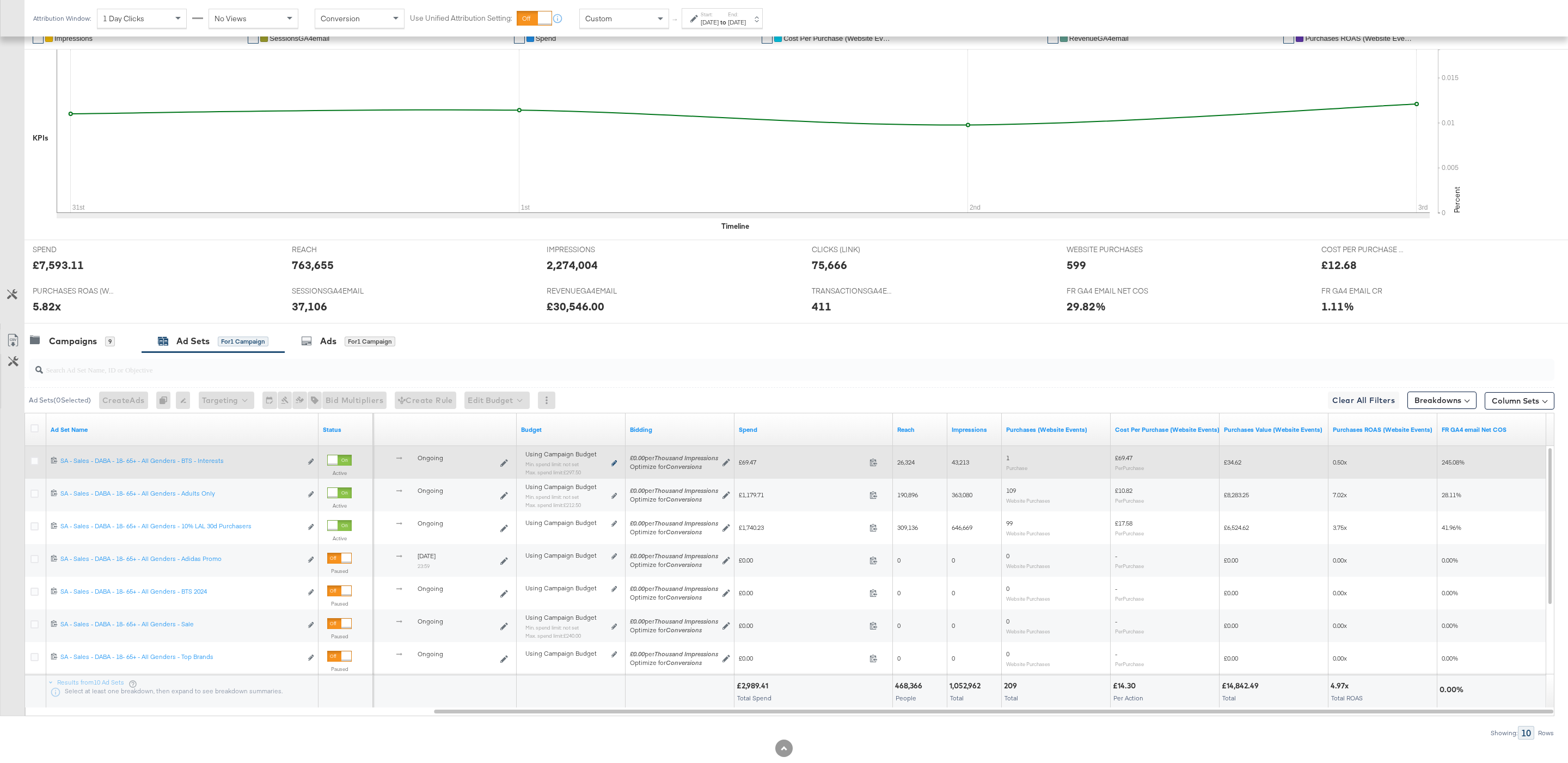
click at [612, 462] on icon at bounding box center [614, 463] width 5 height 6
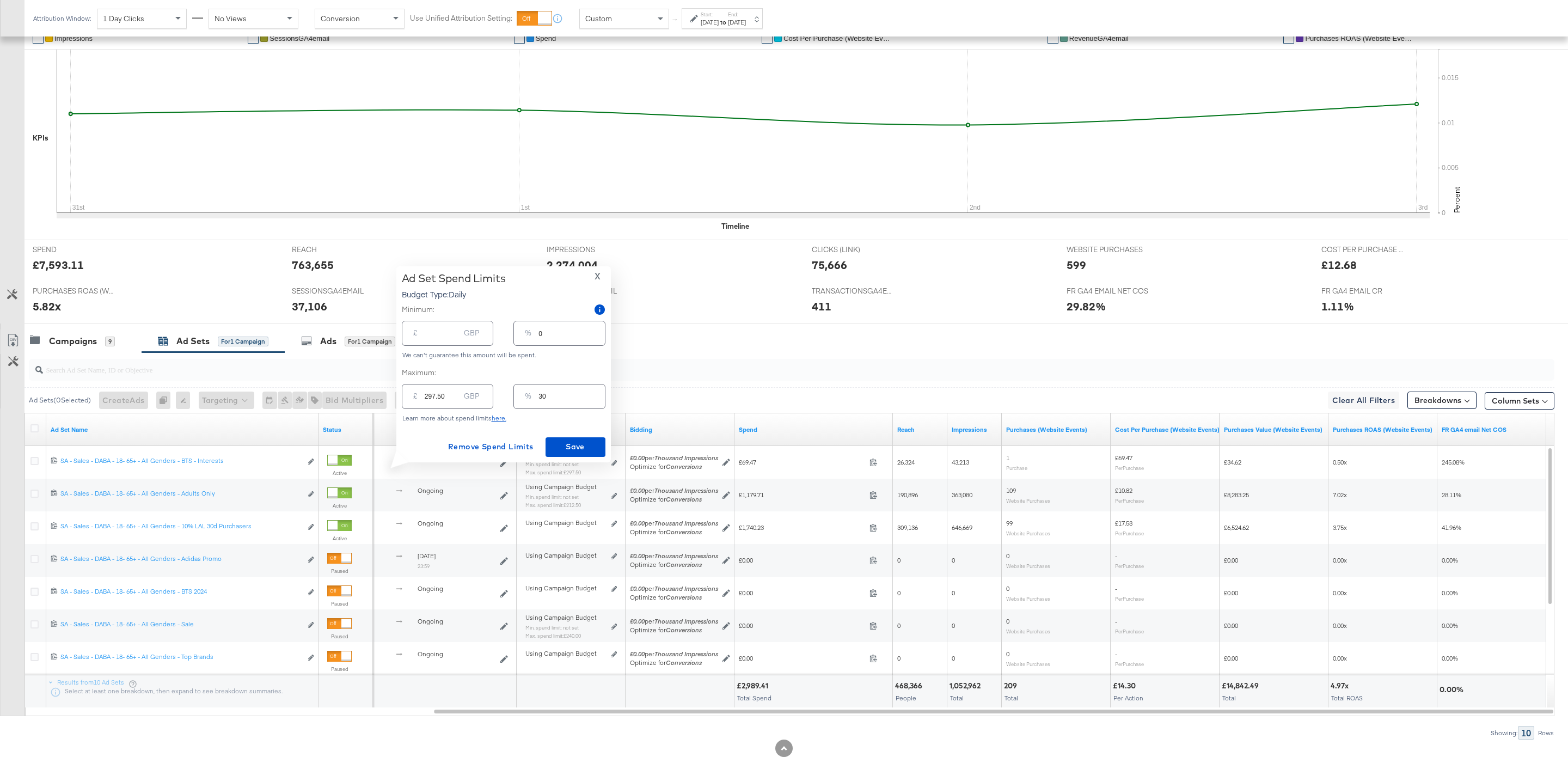
click at [573, 400] on input "30" at bounding box center [572, 392] width 66 height 23
type input "3"
type input "30.00"
type input "13"
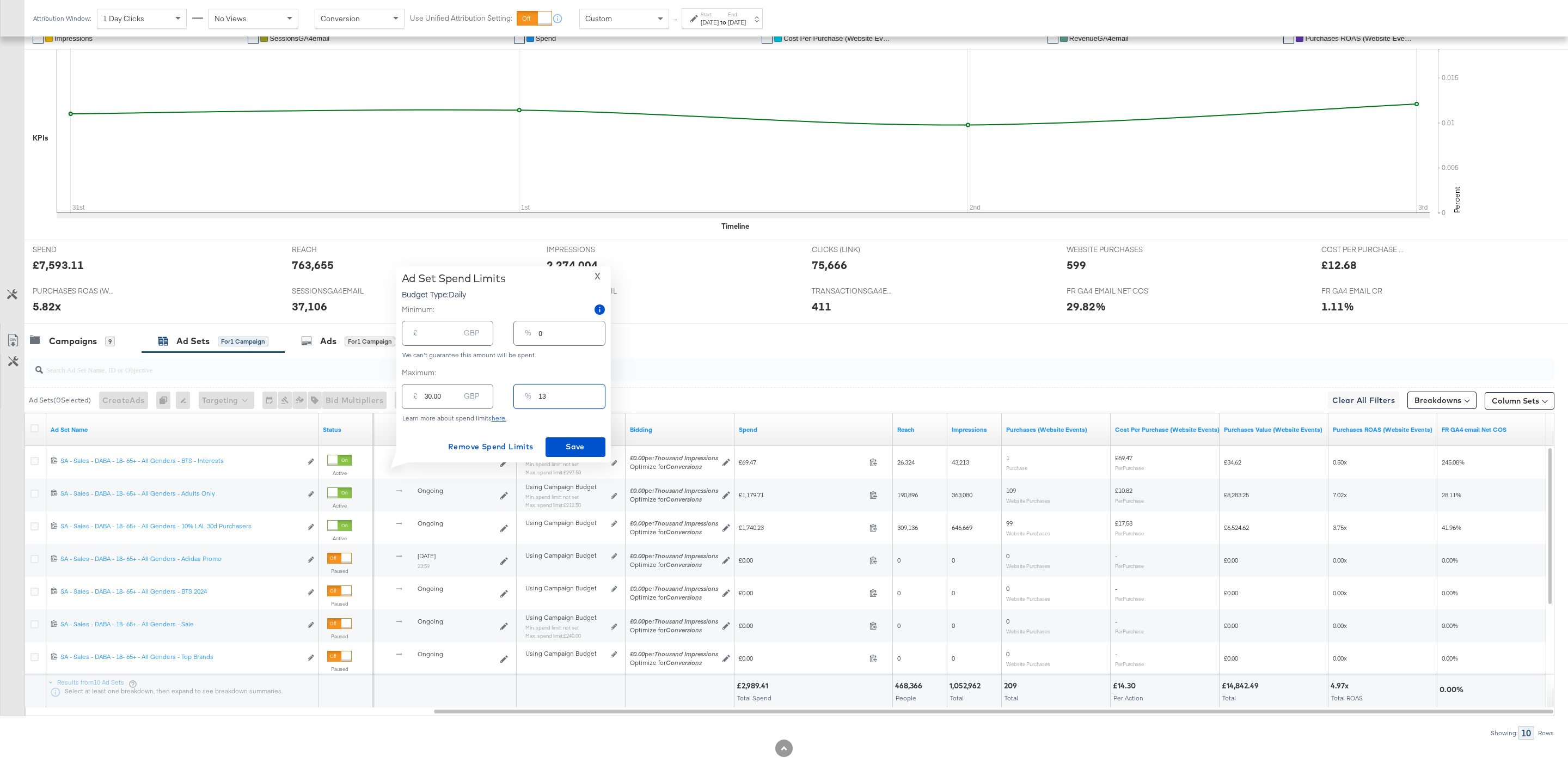
type input "130.00"
type input "1"
type input "10.00"
type input "15"
type input "150.00"
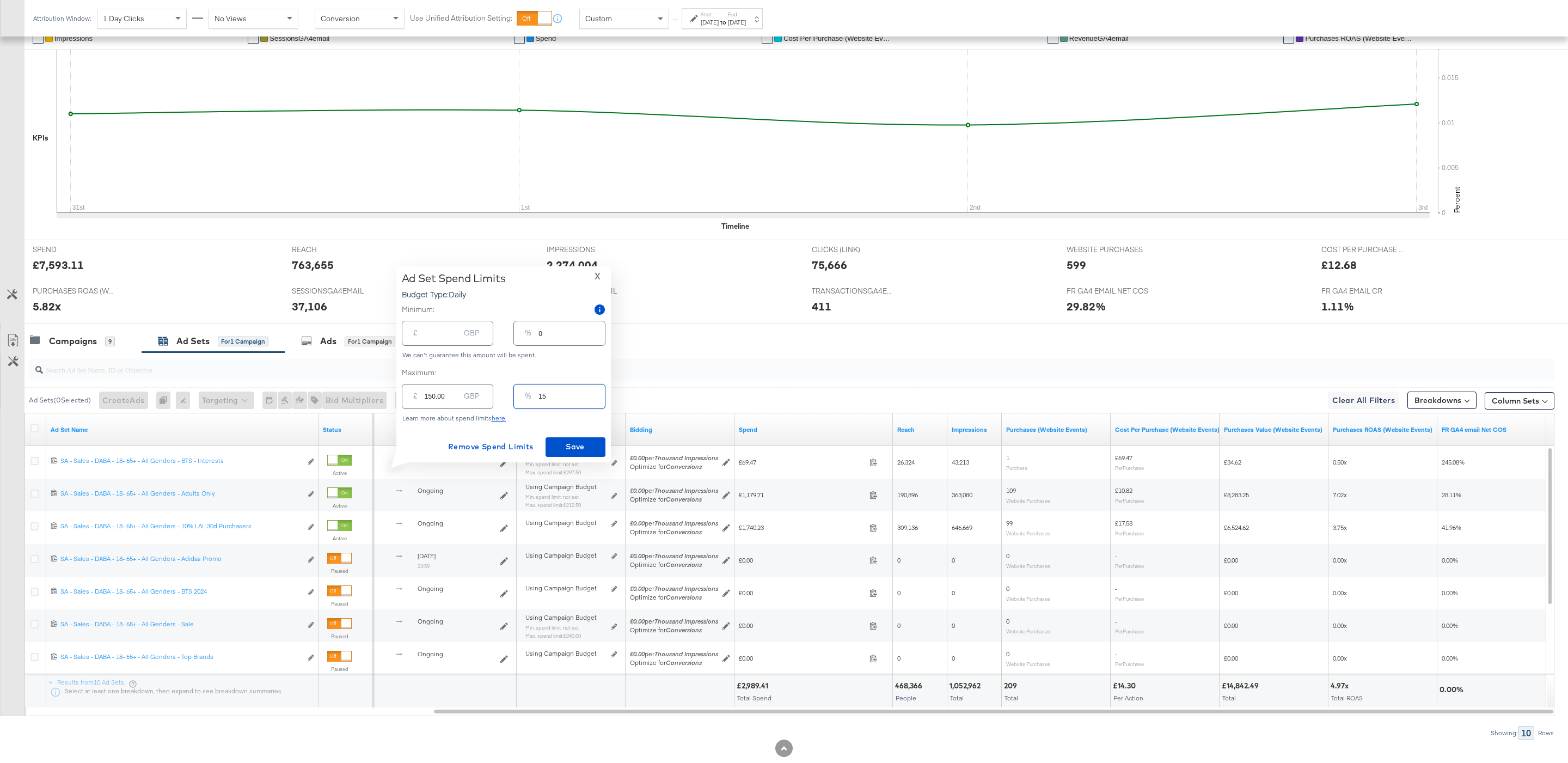
type input "15"
click at [529, 413] on div "Minimum: £ GBP % 0 We can't guarantee this amount will be spent. Maximum: £ 150…" at bounding box center [503, 363] width 204 height 118
click at [580, 455] on button "Save" at bounding box center [575, 447] width 60 height 19
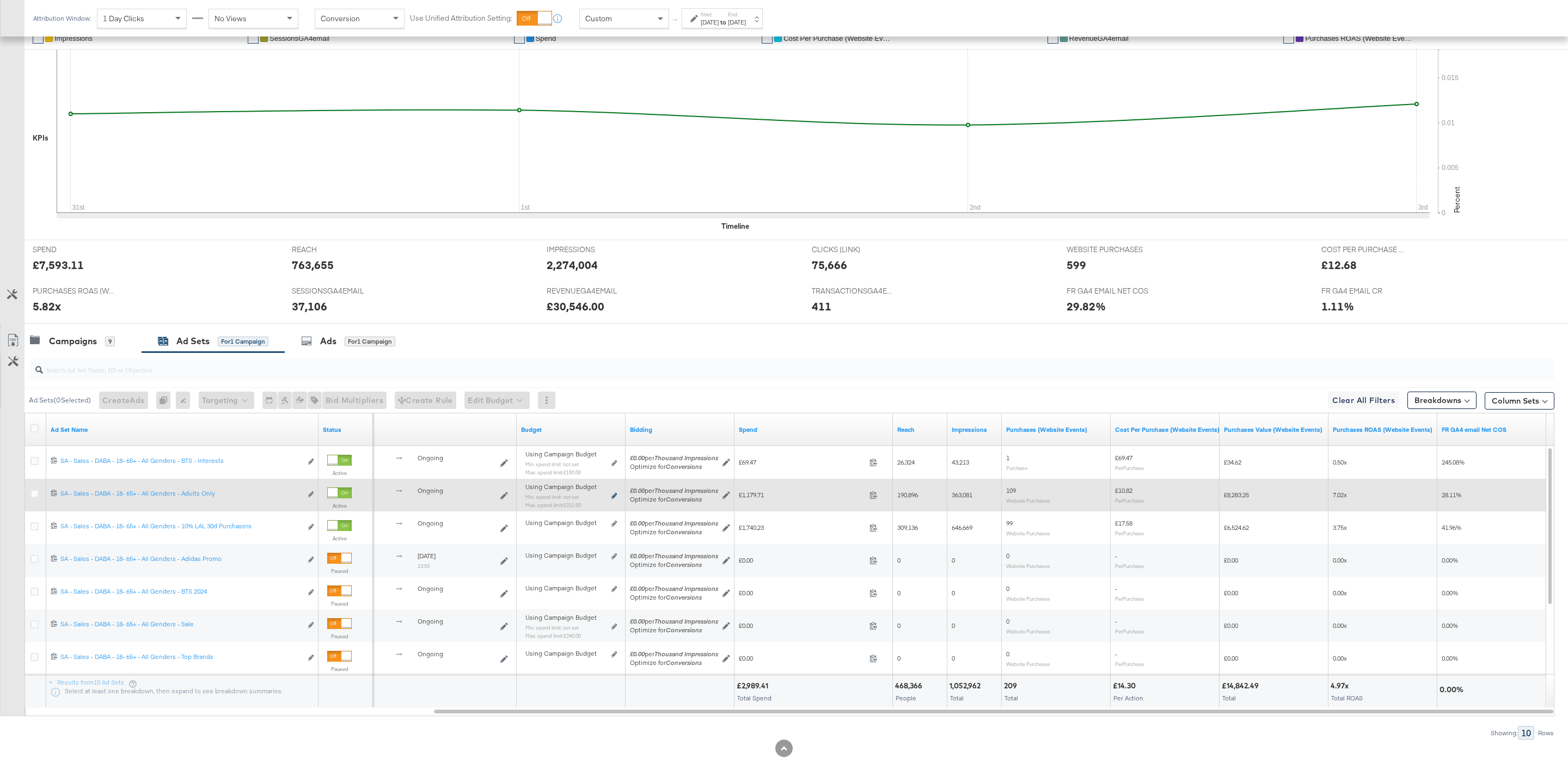
click at [617, 499] on icon at bounding box center [614, 496] width 5 height 6
type input "212.50"
type input "21"
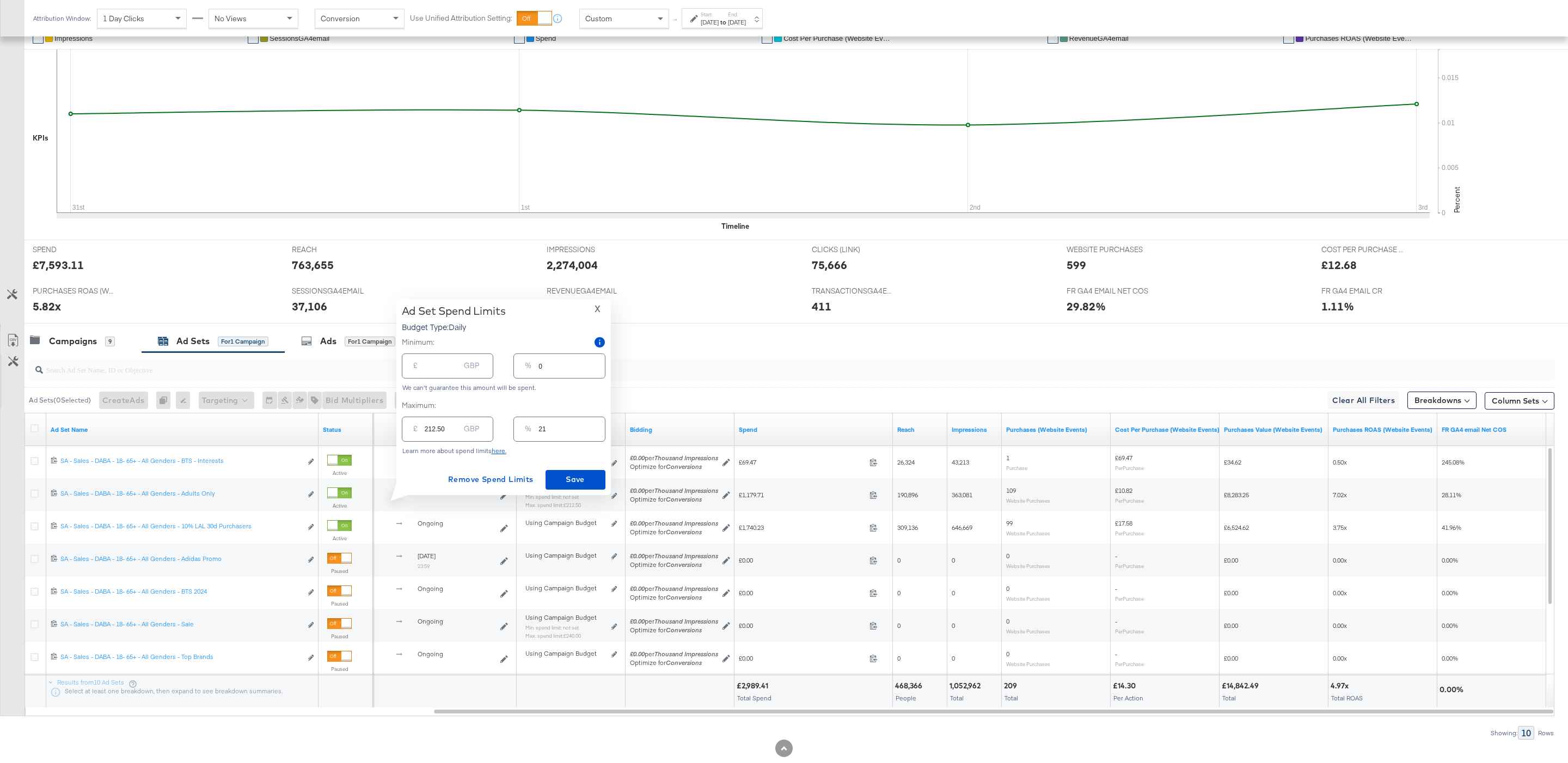
click at [547, 434] on input "21" at bounding box center [572, 424] width 66 height 23
click at [539, 429] on input "21" at bounding box center [572, 424] width 66 height 23
type input "2"
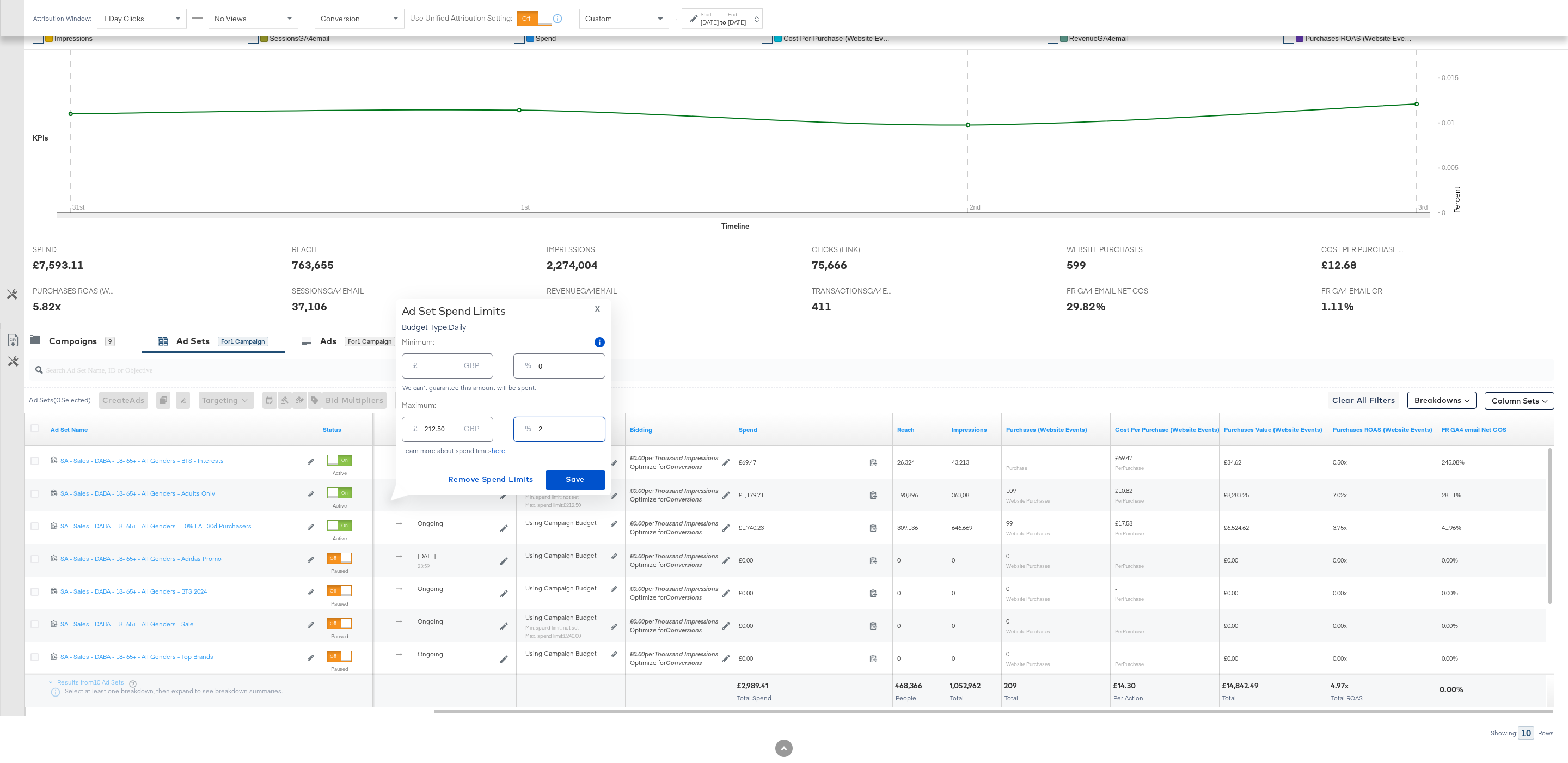
type input "20.00"
type input "23"
type input "230.00"
type input "235"
type input "2350.00"
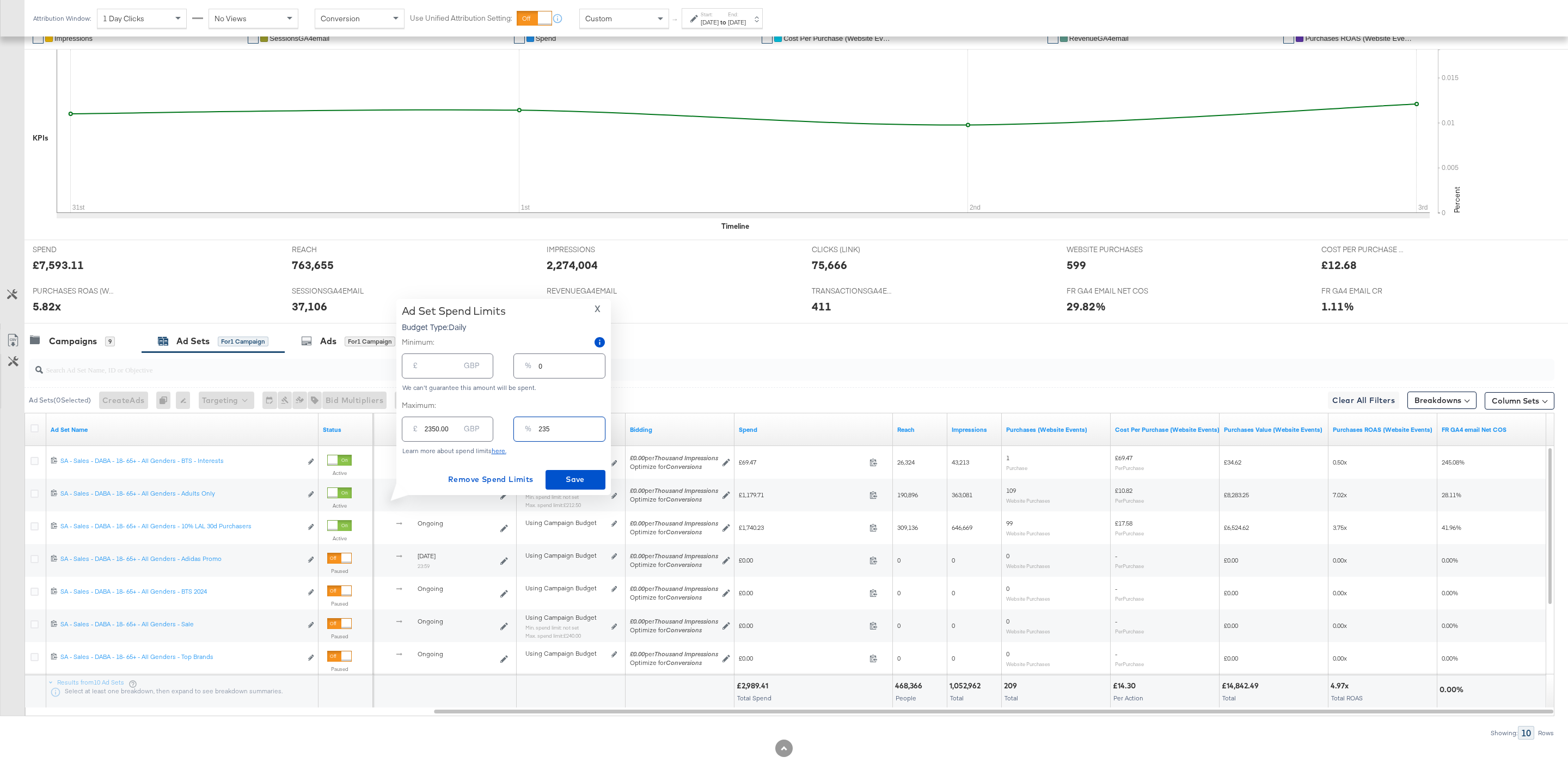
click at [541, 426] on input "235" at bounding box center [572, 424] width 66 height 23
type input "35"
type input "350.00"
type input "35"
click at [590, 486] on button "Save" at bounding box center [575, 480] width 60 height 19
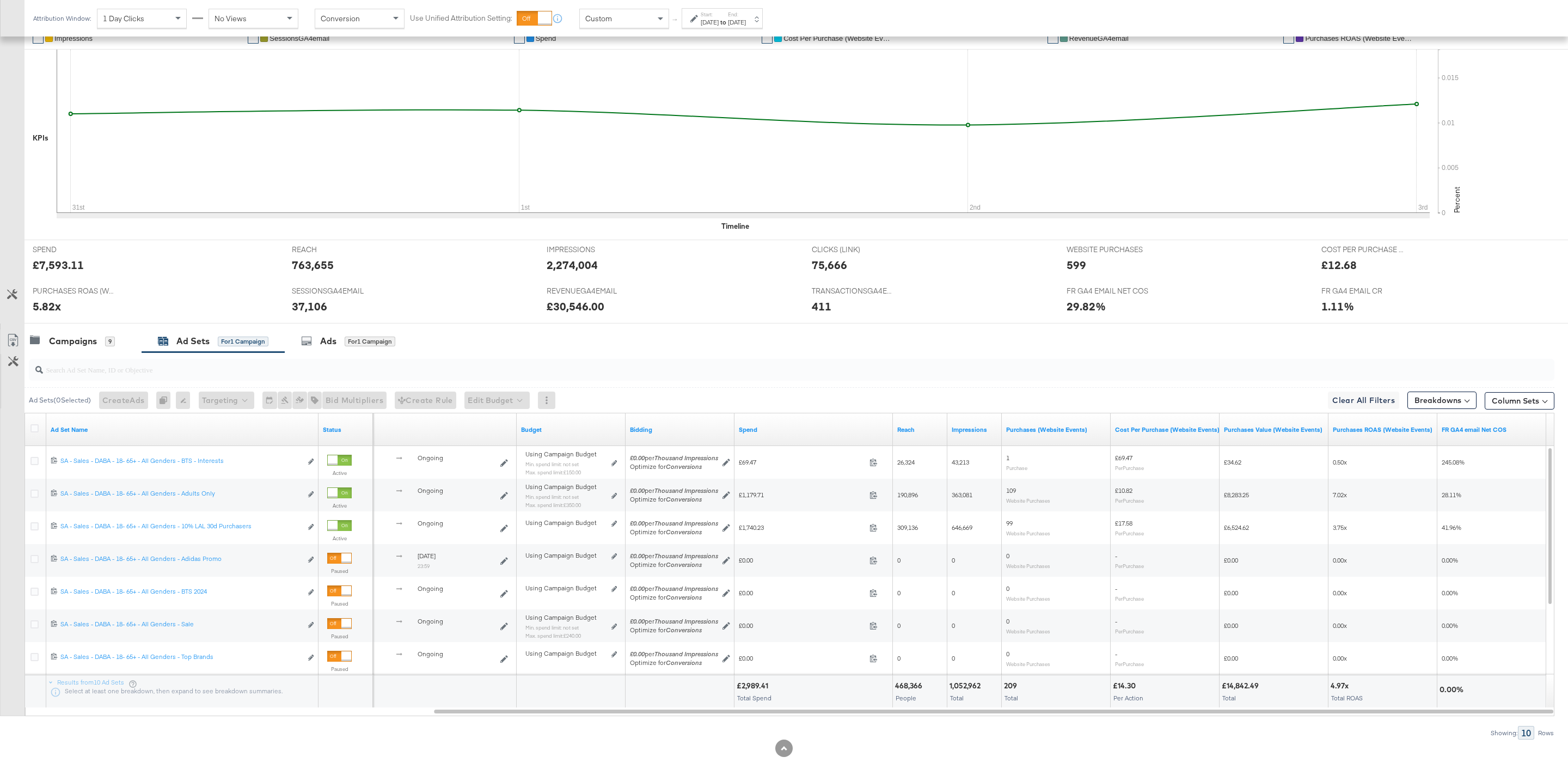
scroll to position [286, 0]
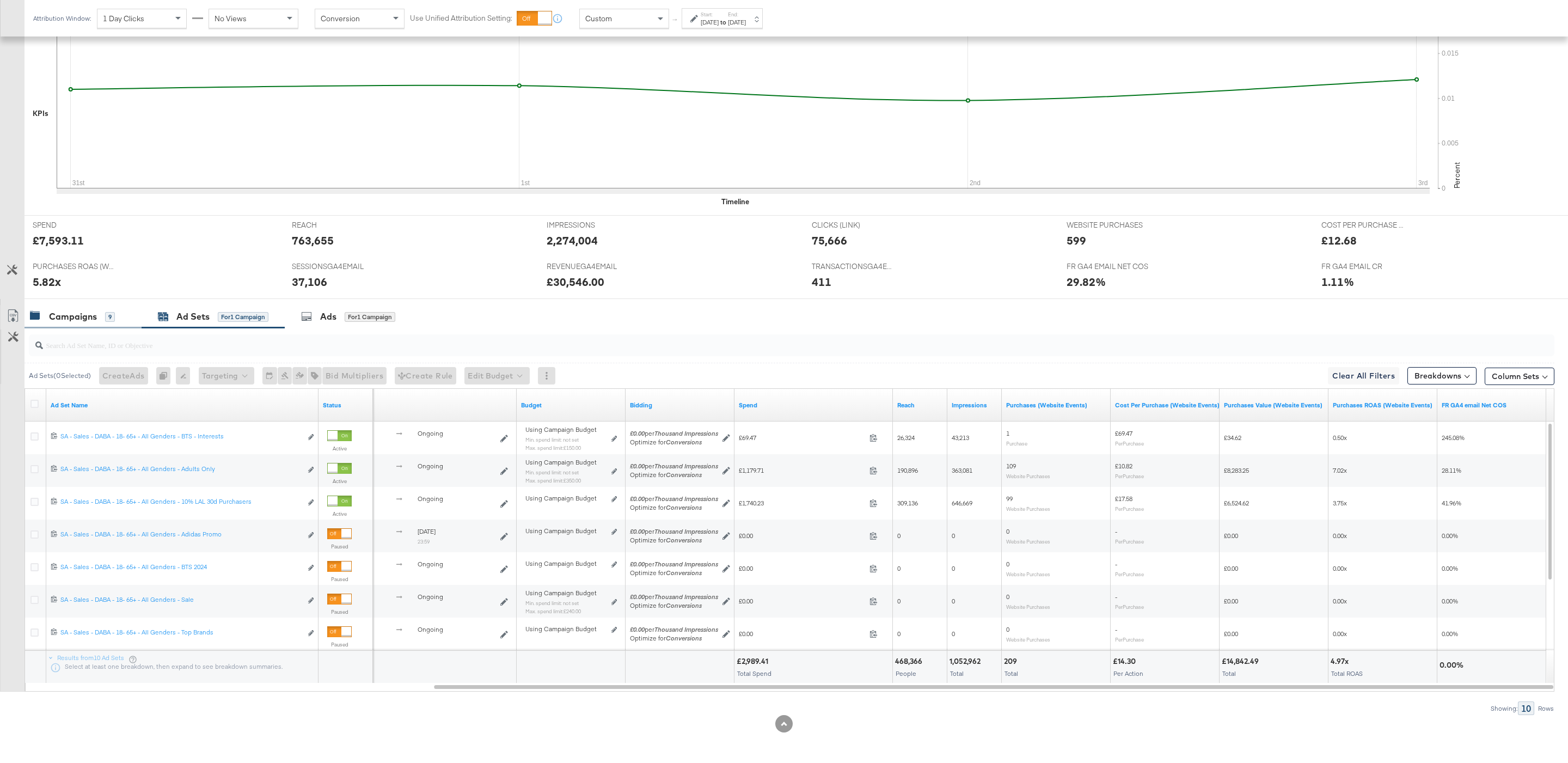
click at [84, 315] on div "Campaigns" at bounding box center [72, 317] width 48 height 13
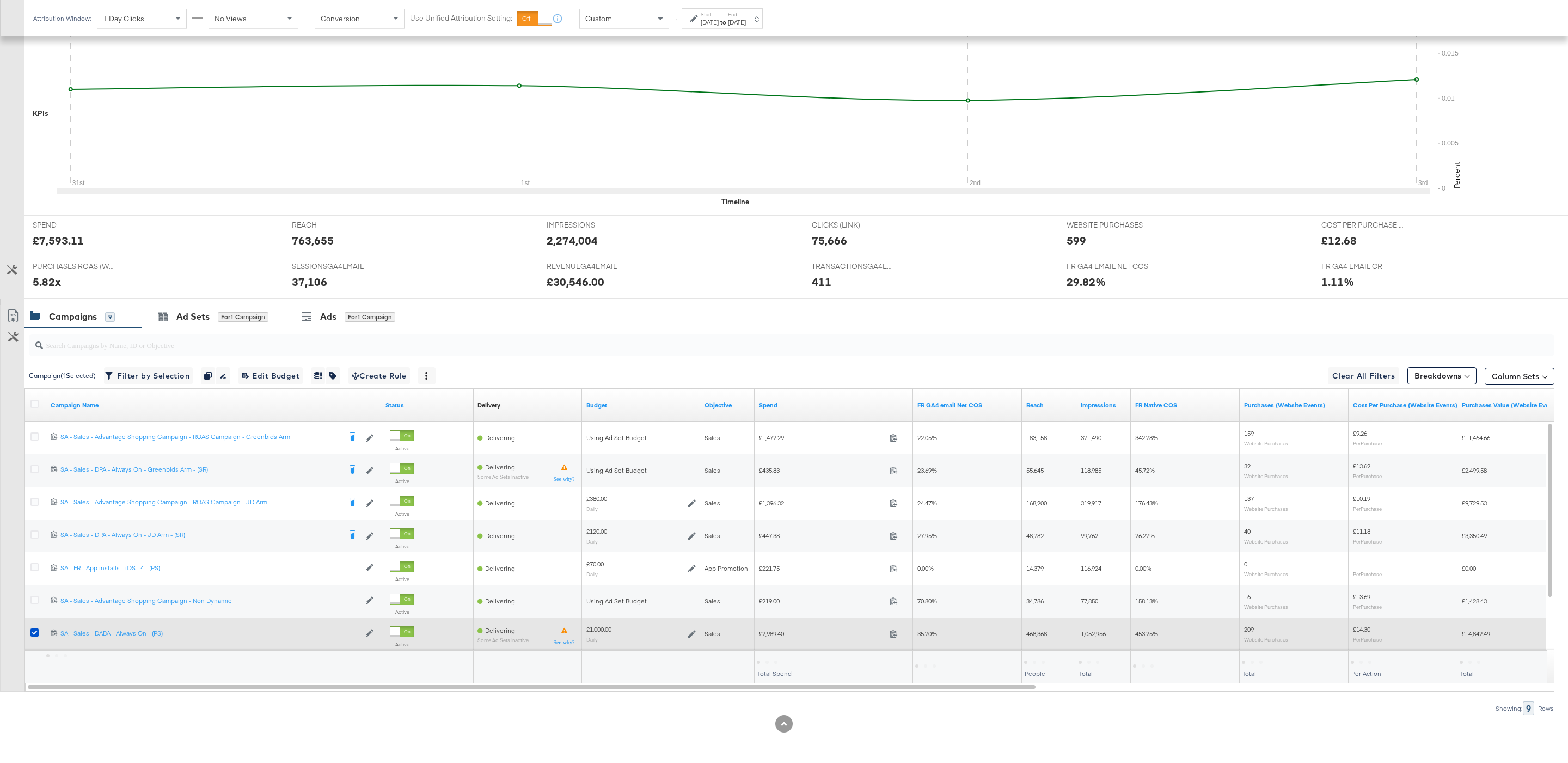
click at [29, 628] on div at bounding box center [36, 634] width 20 height 19
click at [32, 628] on icon at bounding box center [34, 632] width 8 height 8
click at [0, 0] on input "checkbox" at bounding box center [0, 0] width 0 height 0
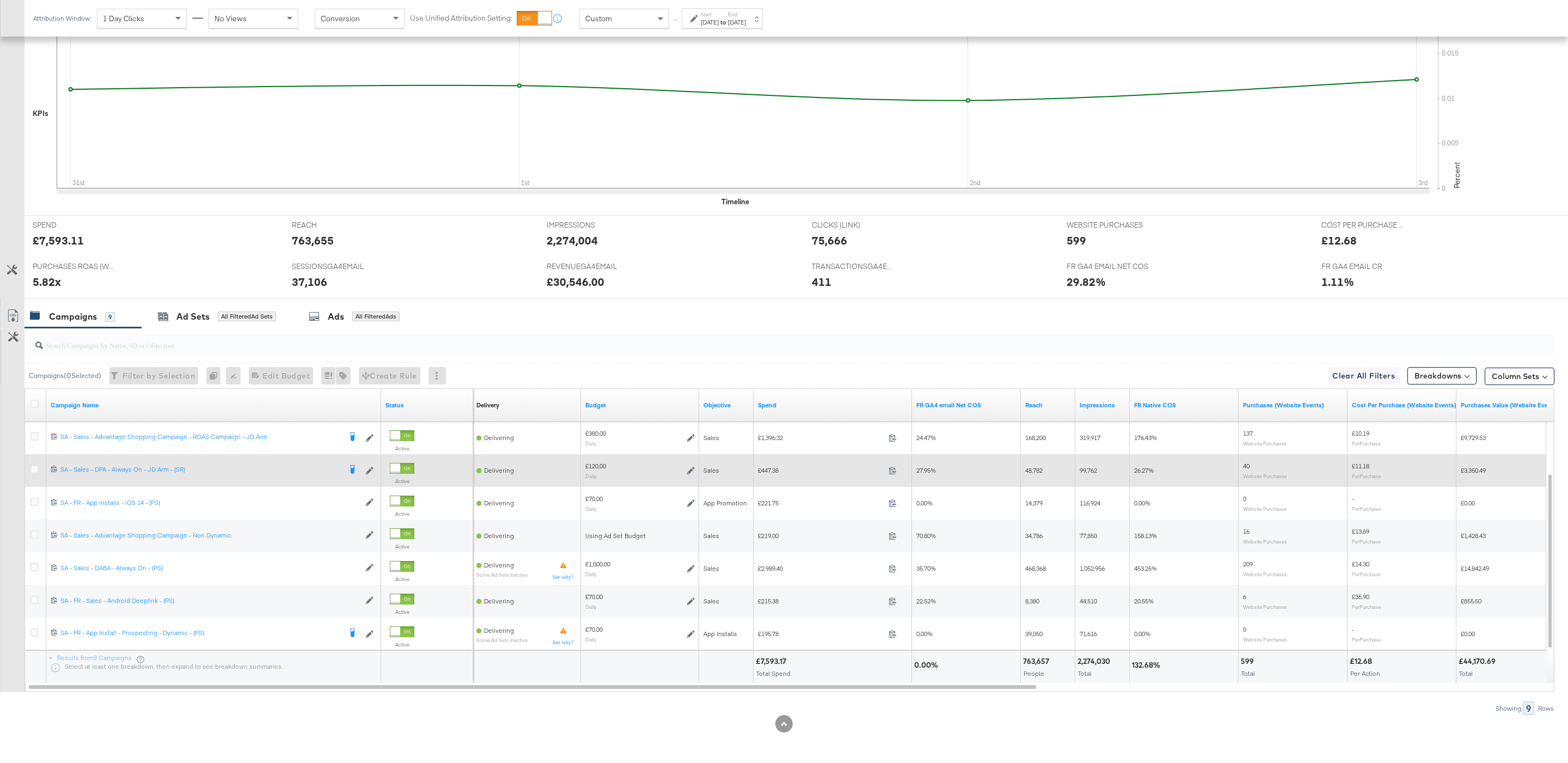
click at [36, 473] on div at bounding box center [36, 471] width 12 height 11
click at [35, 469] on icon at bounding box center [34, 469] width 8 height 8
click at [0, 0] on input "checkbox" at bounding box center [0, 0] width 0 height 0
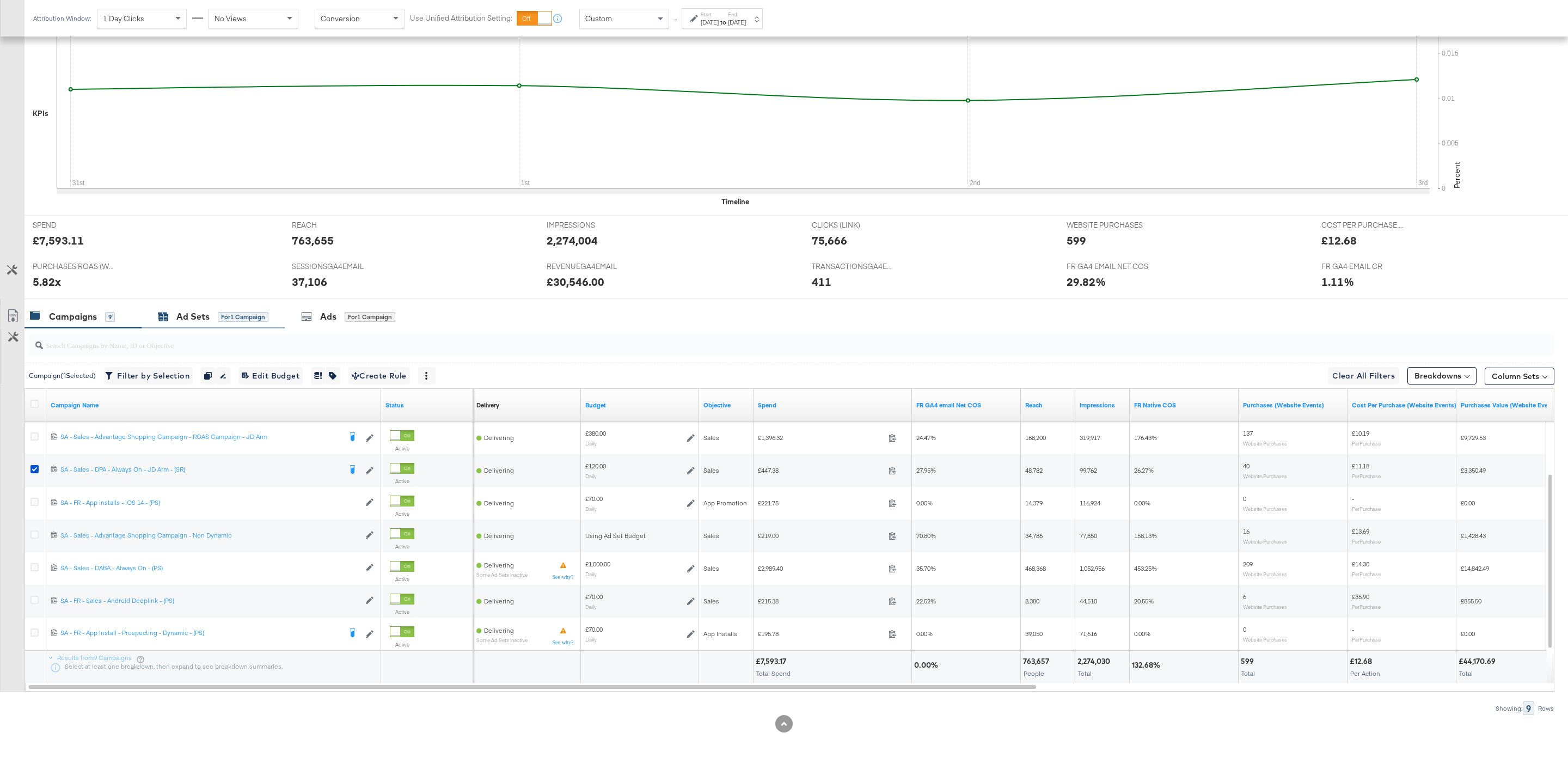
click at [219, 320] on div "for 1 Campaign" at bounding box center [243, 317] width 51 height 10
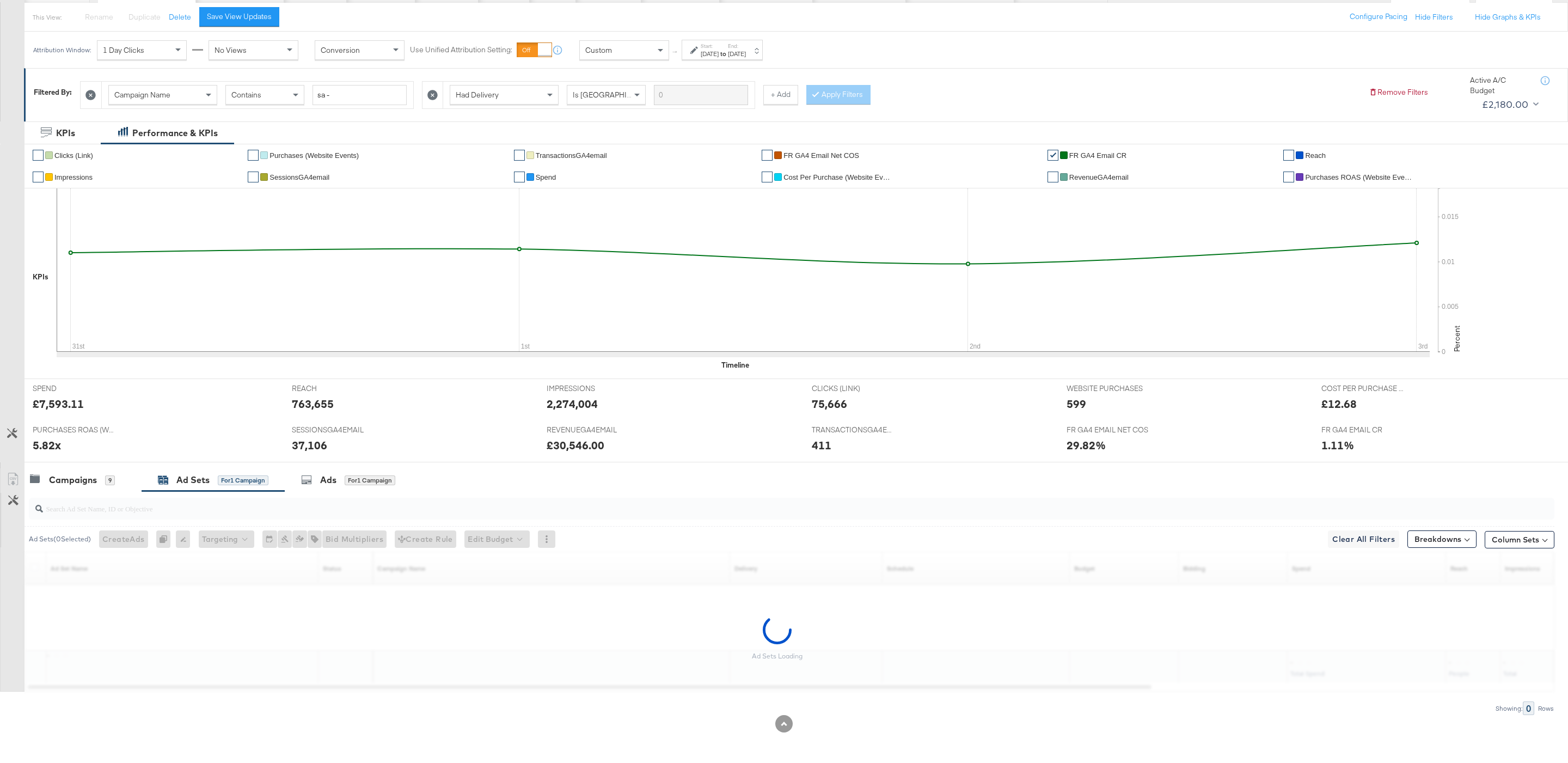
scroll to position [122, 0]
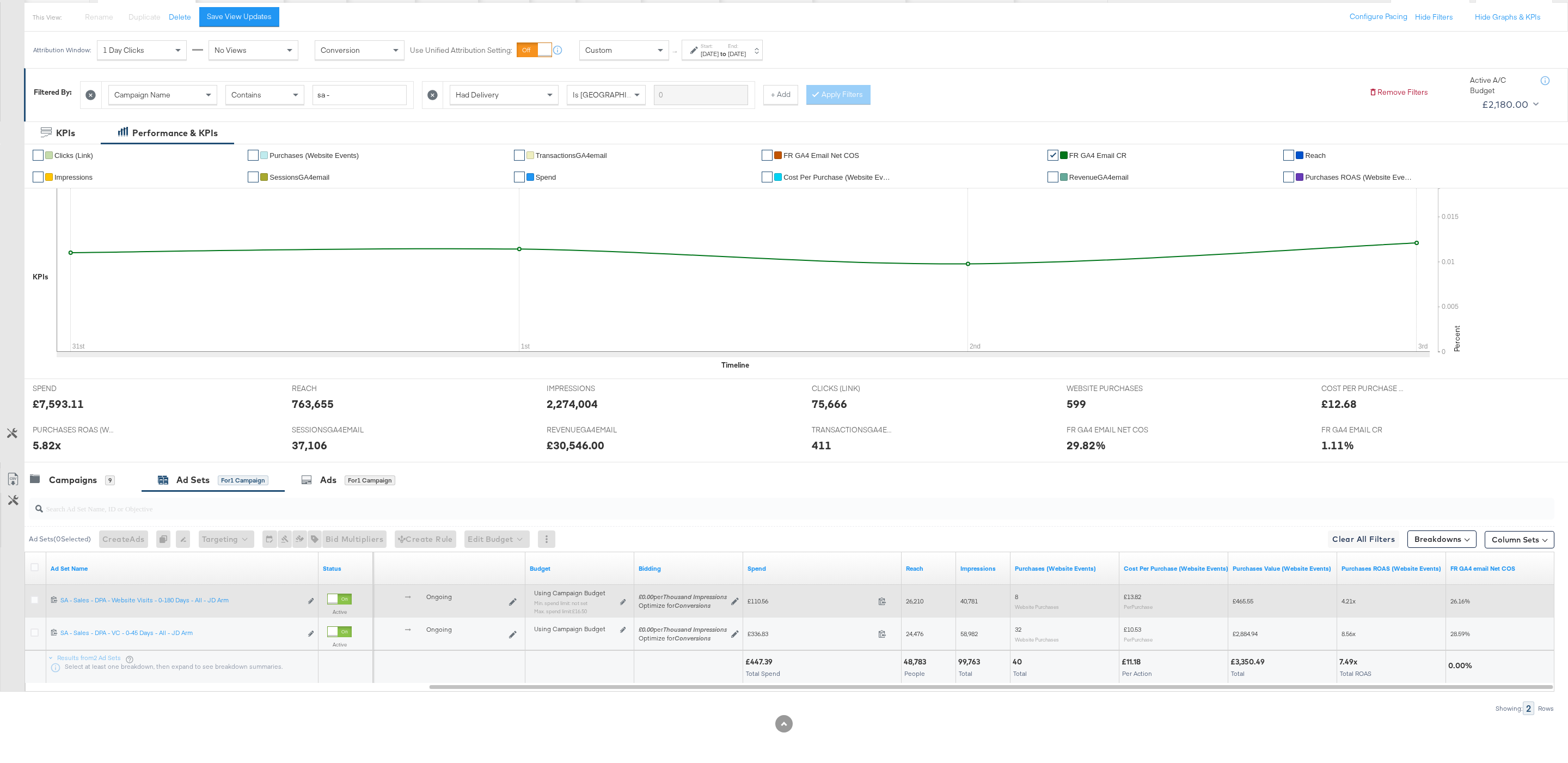
click at [626, 589] on div "Using Campaign Budget Min. spend limit: not set Max. spend limit : £16.50 Edit …" at bounding box center [579, 607] width 100 height 34
click at [626, 603] on div "Using Campaign Budget Min. spend limit: not set Max. spend limit : £16.50 Edit …" at bounding box center [579, 607] width 100 height 34
click at [623, 602] on icon at bounding box center [623, 602] width 5 height 6
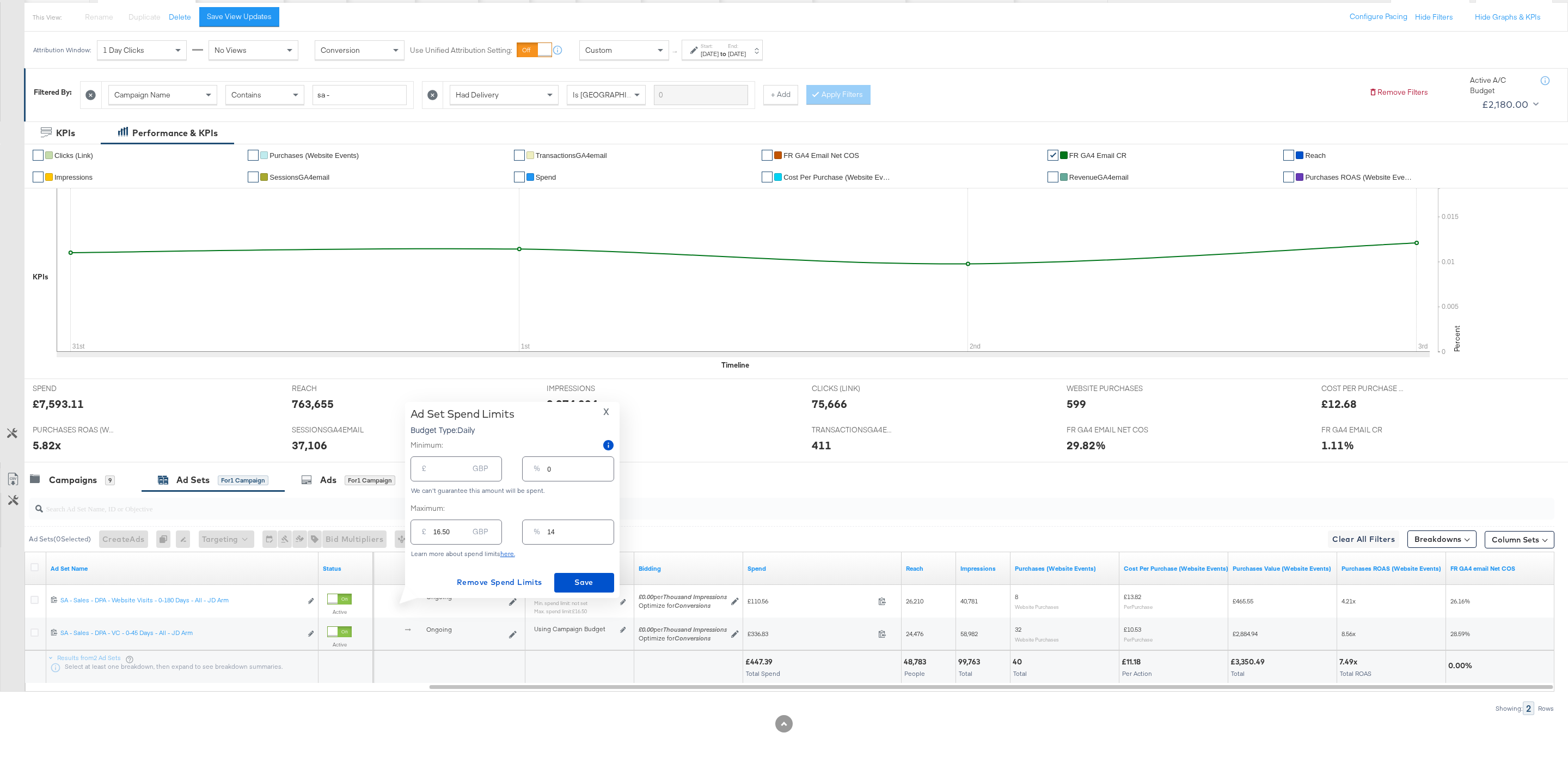
click at [576, 535] on input "14" at bounding box center [580, 527] width 66 height 23
type input "1"
type input "1.20"
type input "12"
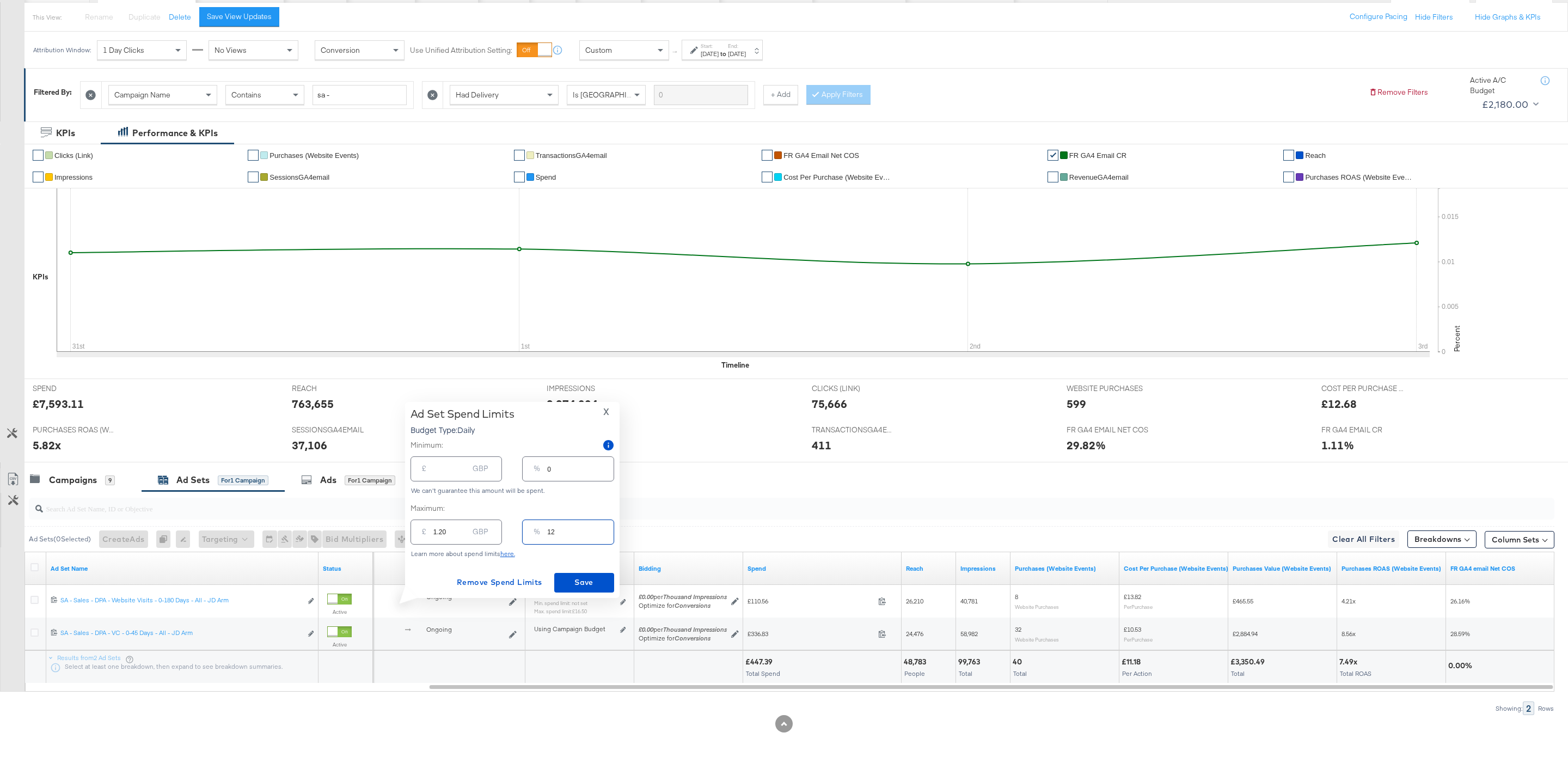
type input "14.40"
type input "124"
type input "148.80"
type input "12"
type input "14.40"
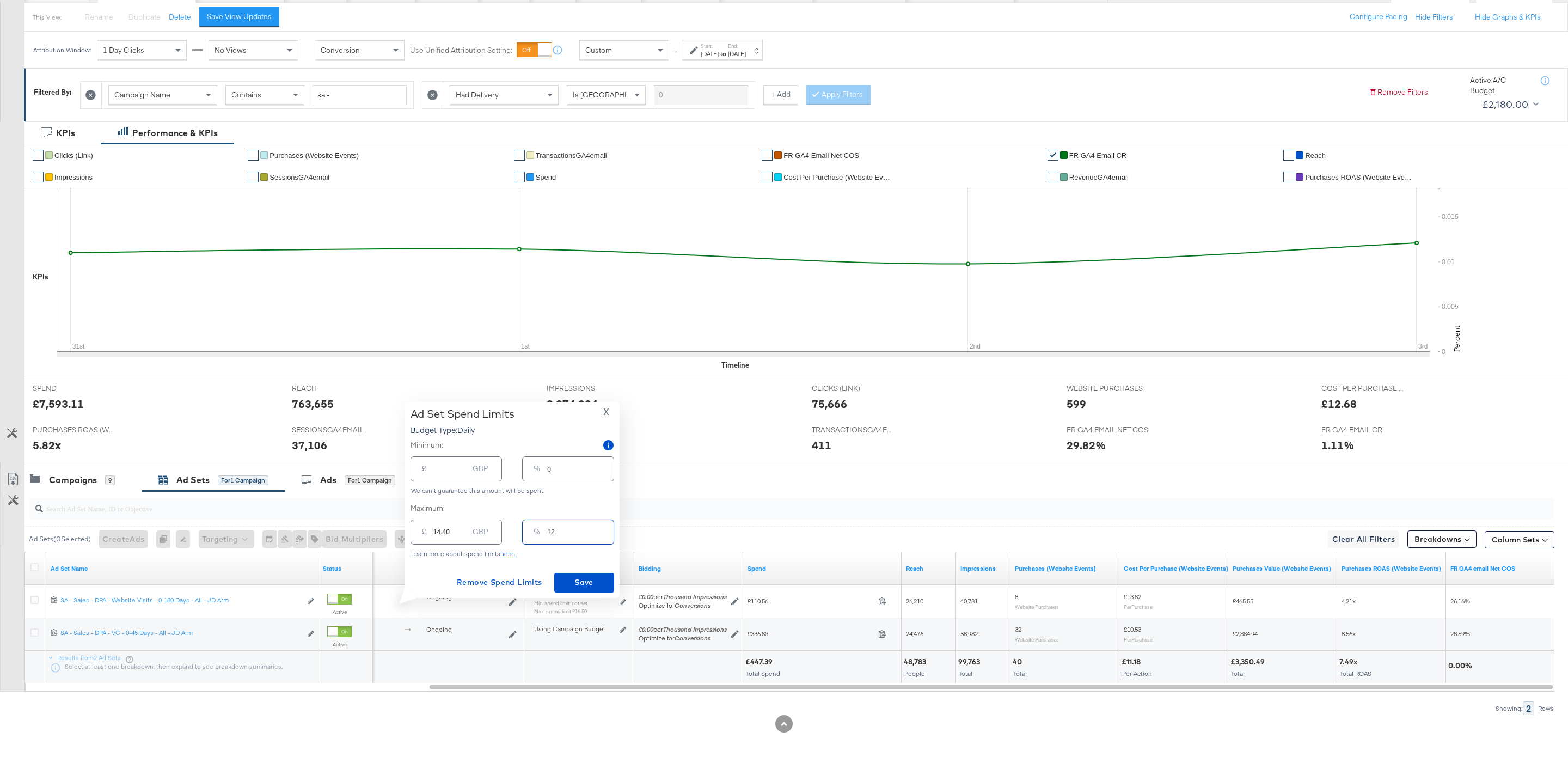
type input "125"
type input "150.00"
type input "12"
type input "14.40"
type input "1"
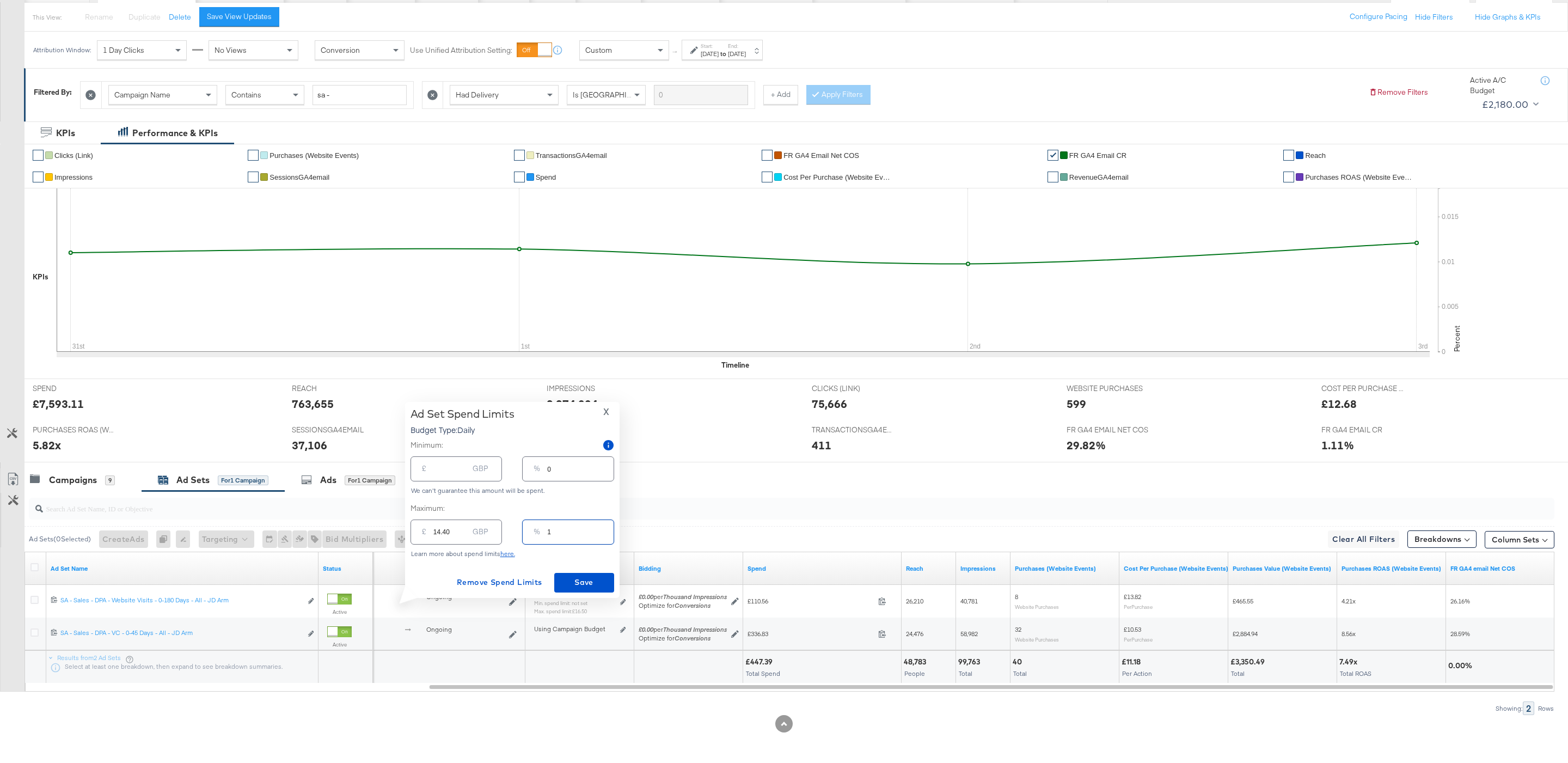
type input "1.20"
type input "12"
type input "14.40"
type input "125"
type input "150.00"
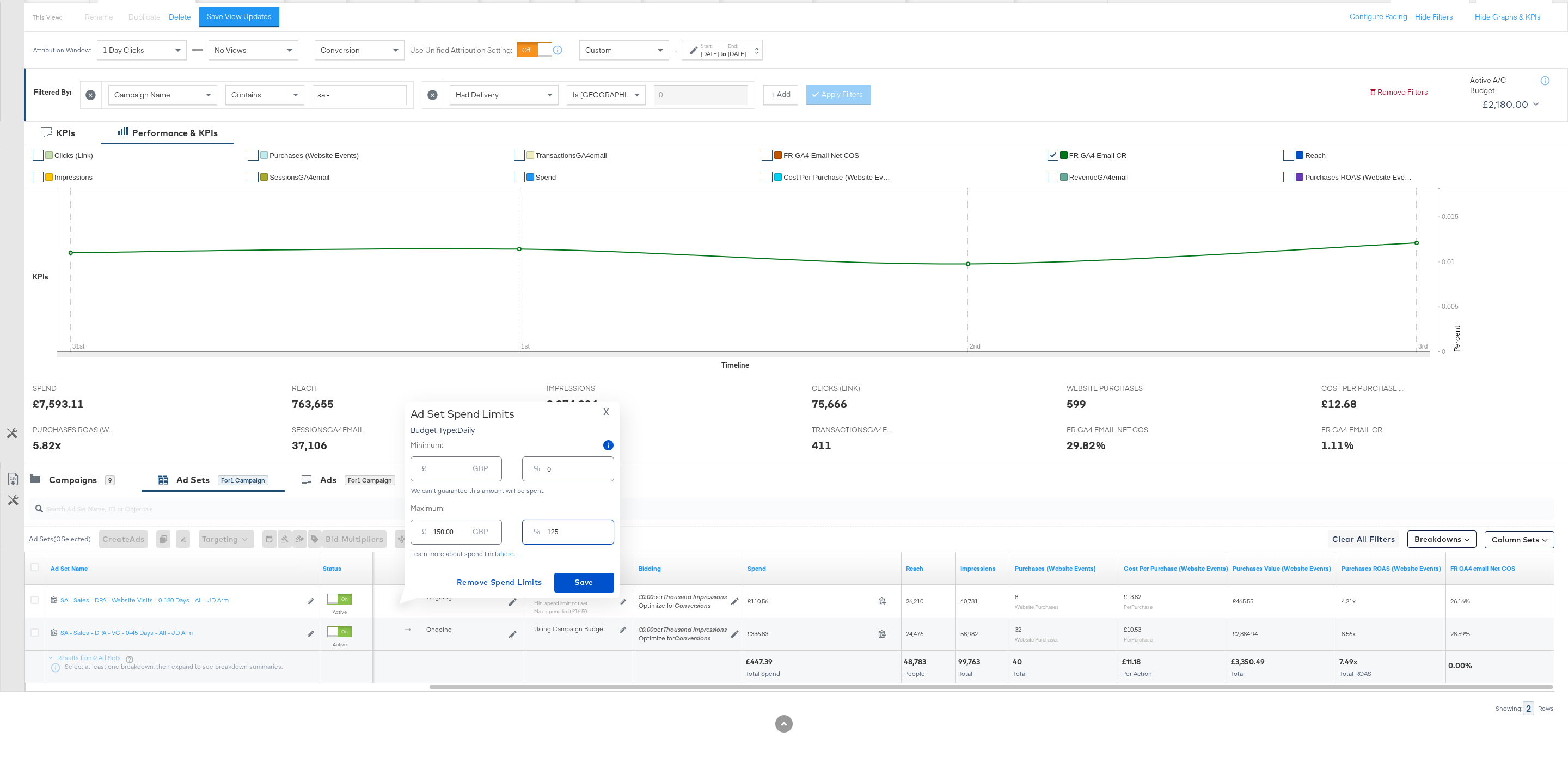
click at [549, 532] on input "125" at bounding box center [580, 527] width 66 height 23
type input "25"
type input "30.00"
type input "25"
click at [595, 577] on span "Save" at bounding box center [584, 582] width 51 height 13
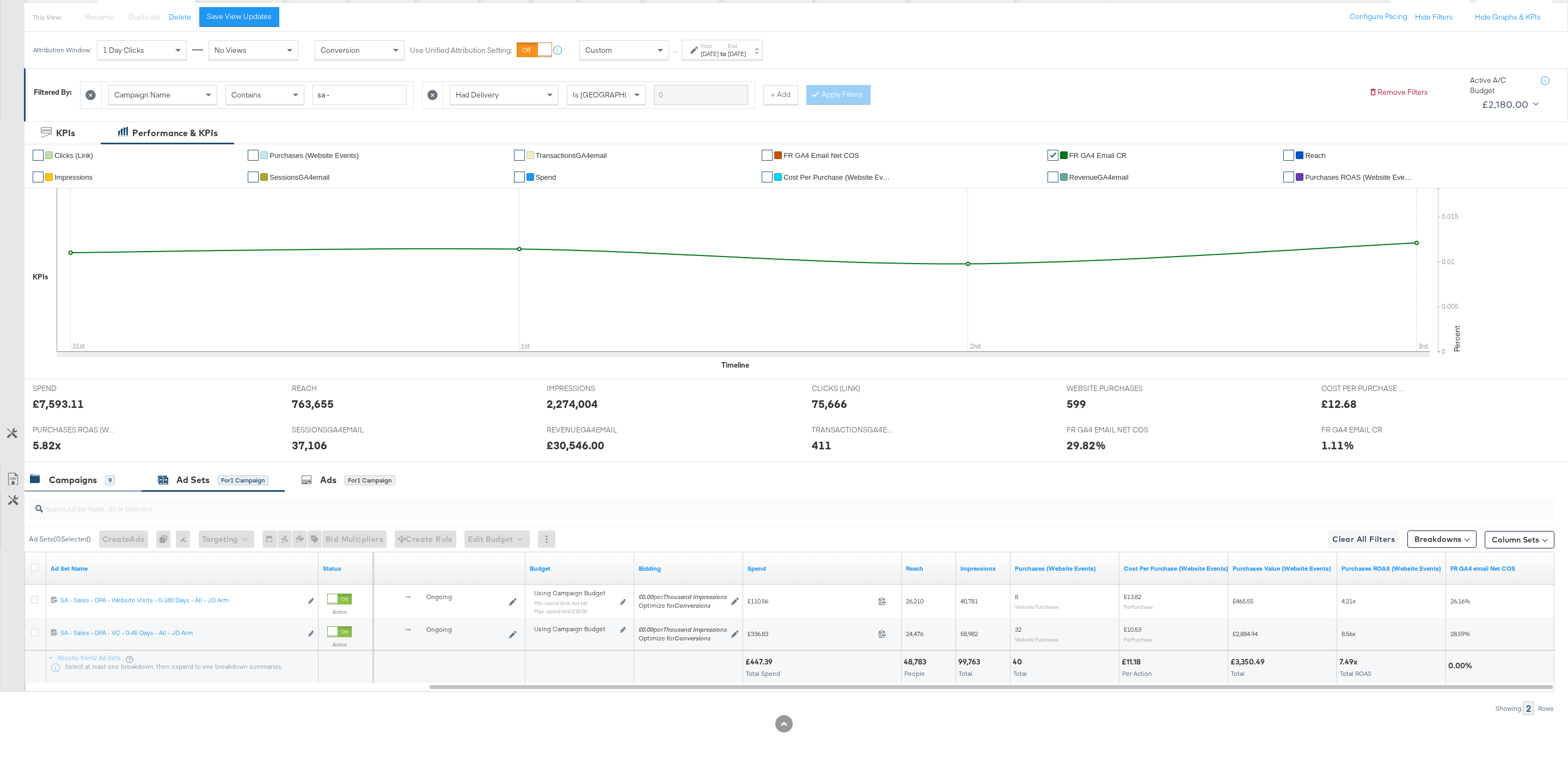
click at [105, 476] on div "9" at bounding box center [110, 480] width 10 height 10
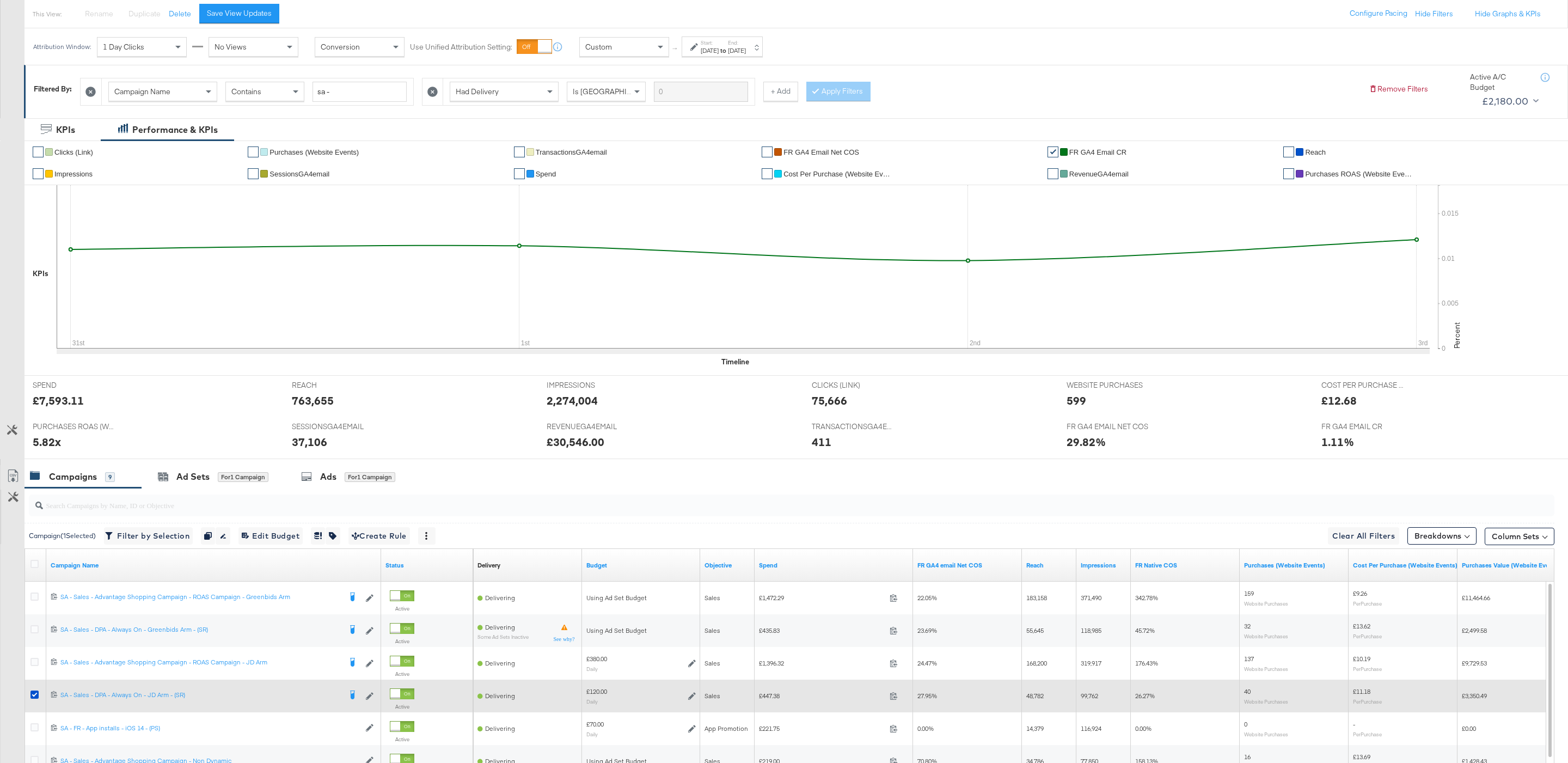
click at [33, 692] on div at bounding box center [36, 696] width 20 height 19
click at [33, 699] on icon at bounding box center [34, 694] width 8 height 8
click at [0, 0] on input "checkbox" at bounding box center [0, 0] width 0 height 0
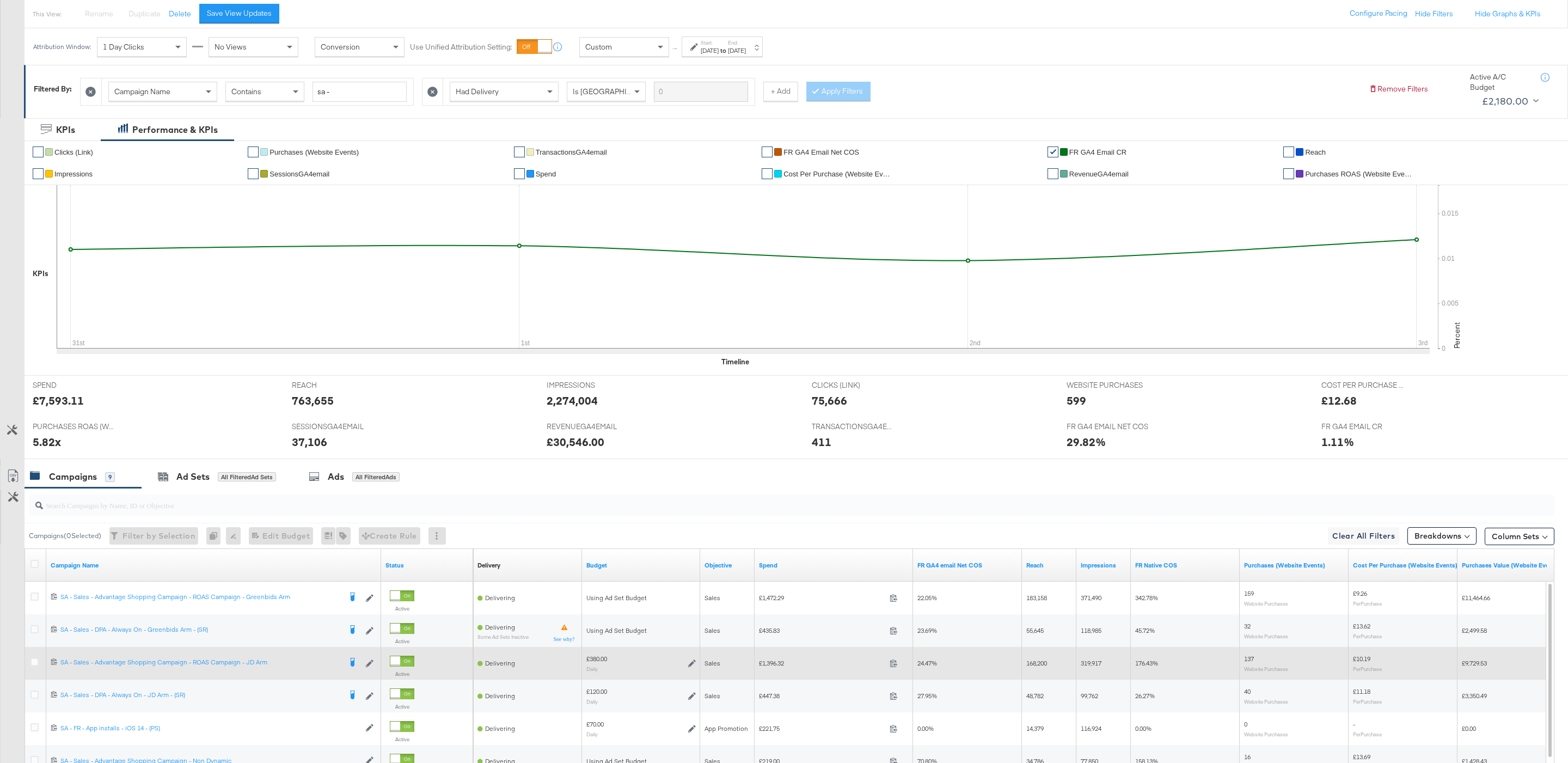
click at [29, 664] on div at bounding box center [36, 663] width 20 height 19
click at [46, 663] on div "6799862330442 SA - Sales - Advantage Shopping Campaign - ROAS Campaign - JD Arm…" at bounding box center [214, 663] width 335 height 19
click at [38, 663] on icon at bounding box center [34, 661] width 8 height 8
click at [0, 0] on input "checkbox" at bounding box center [0, 0] width 0 height 0
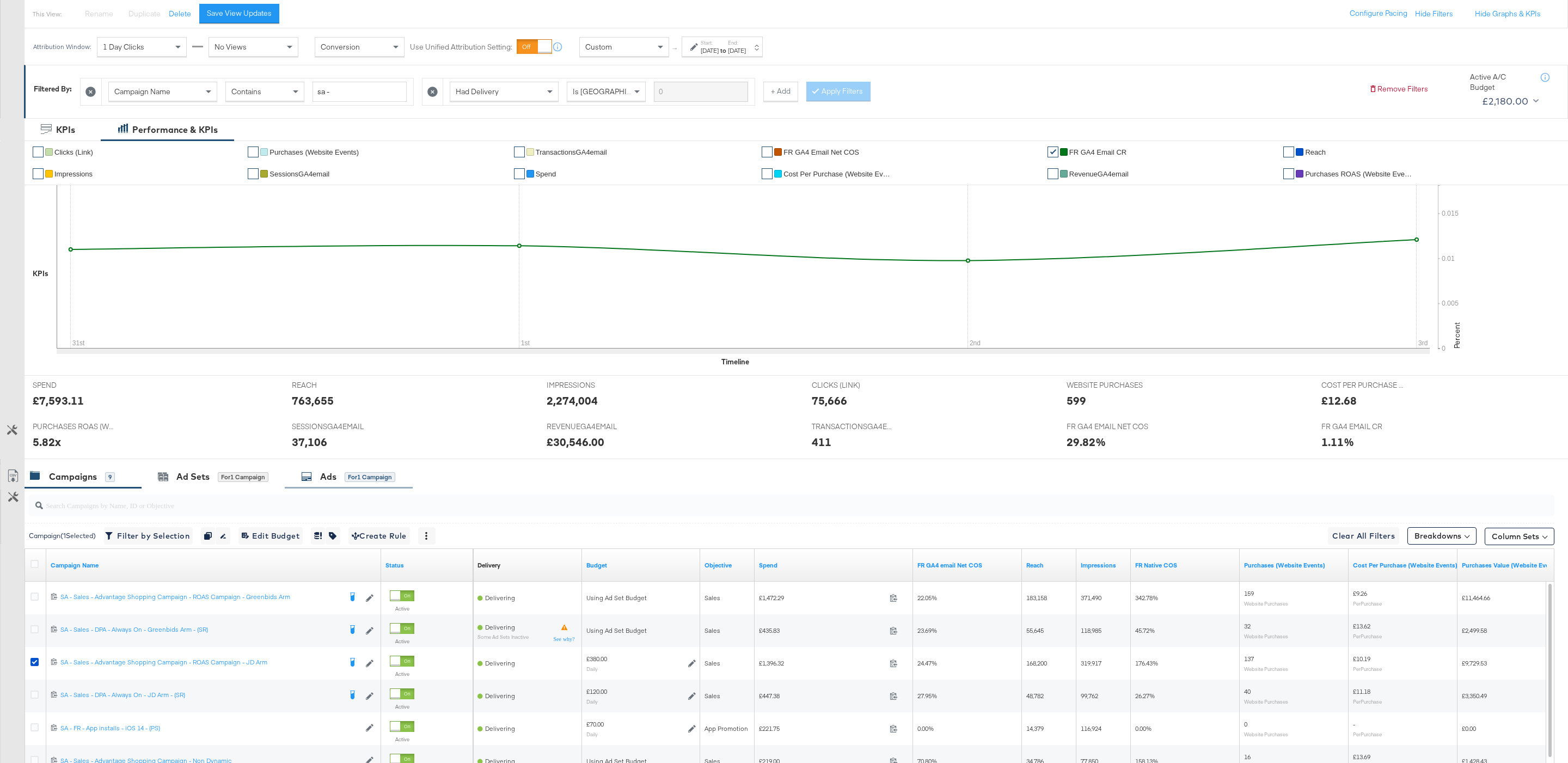
click at [359, 469] on div "Ads for 1 Campaign" at bounding box center [349, 477] width 128 height 23
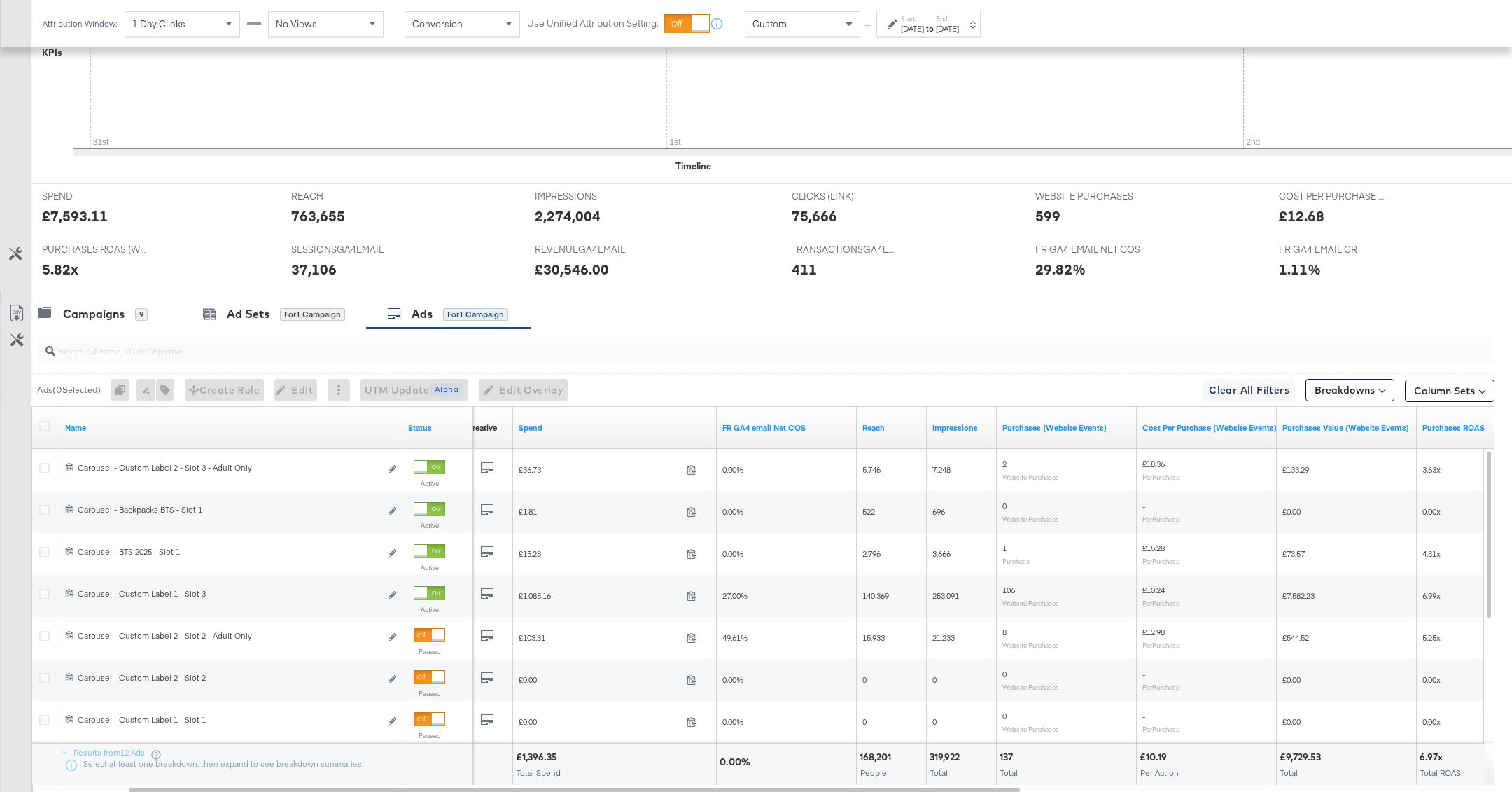
scroll to position [550, 0]
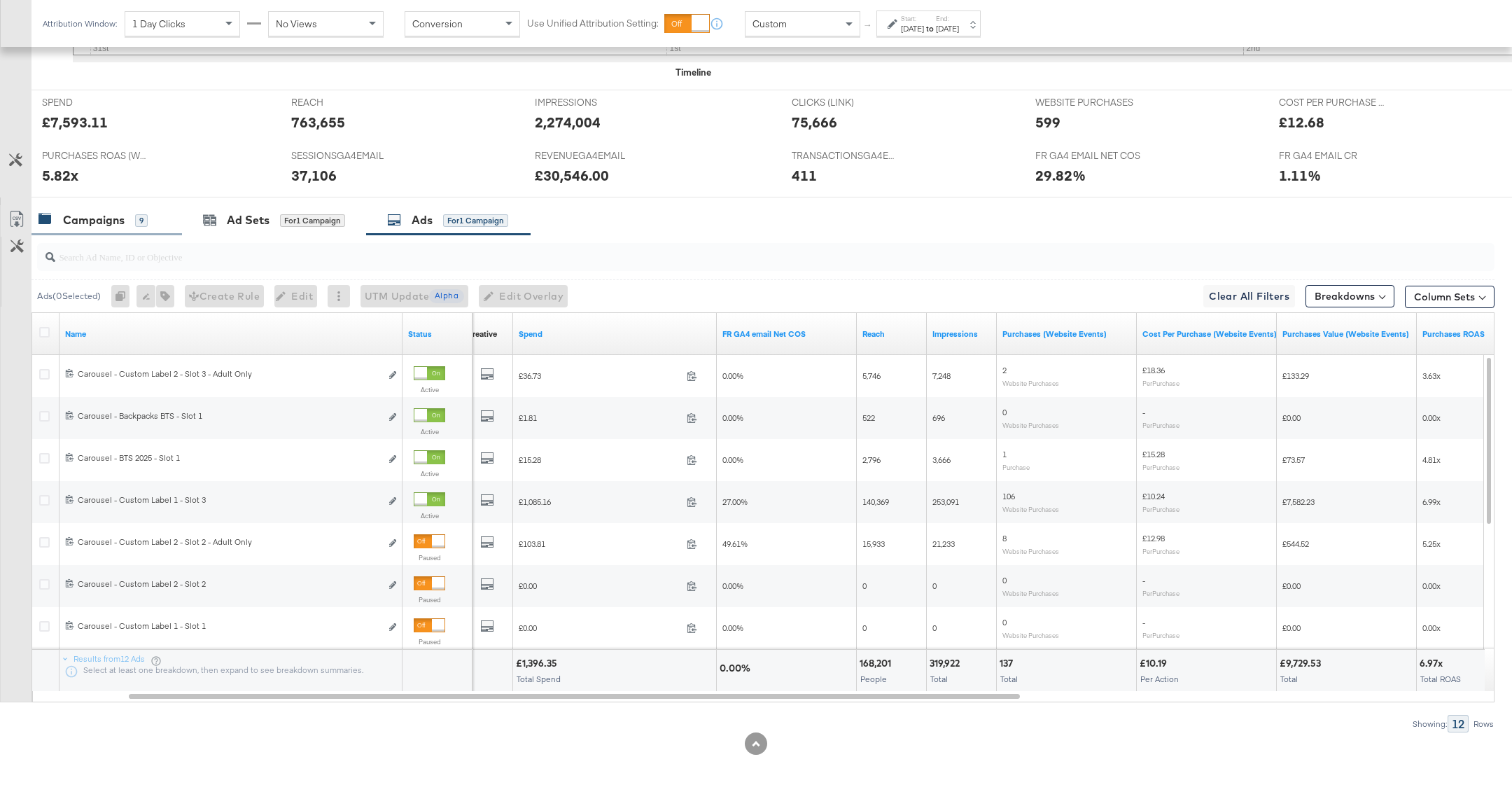
click at [137, 216] on div "9" at bounding box center [142, 221] width 13 height 13
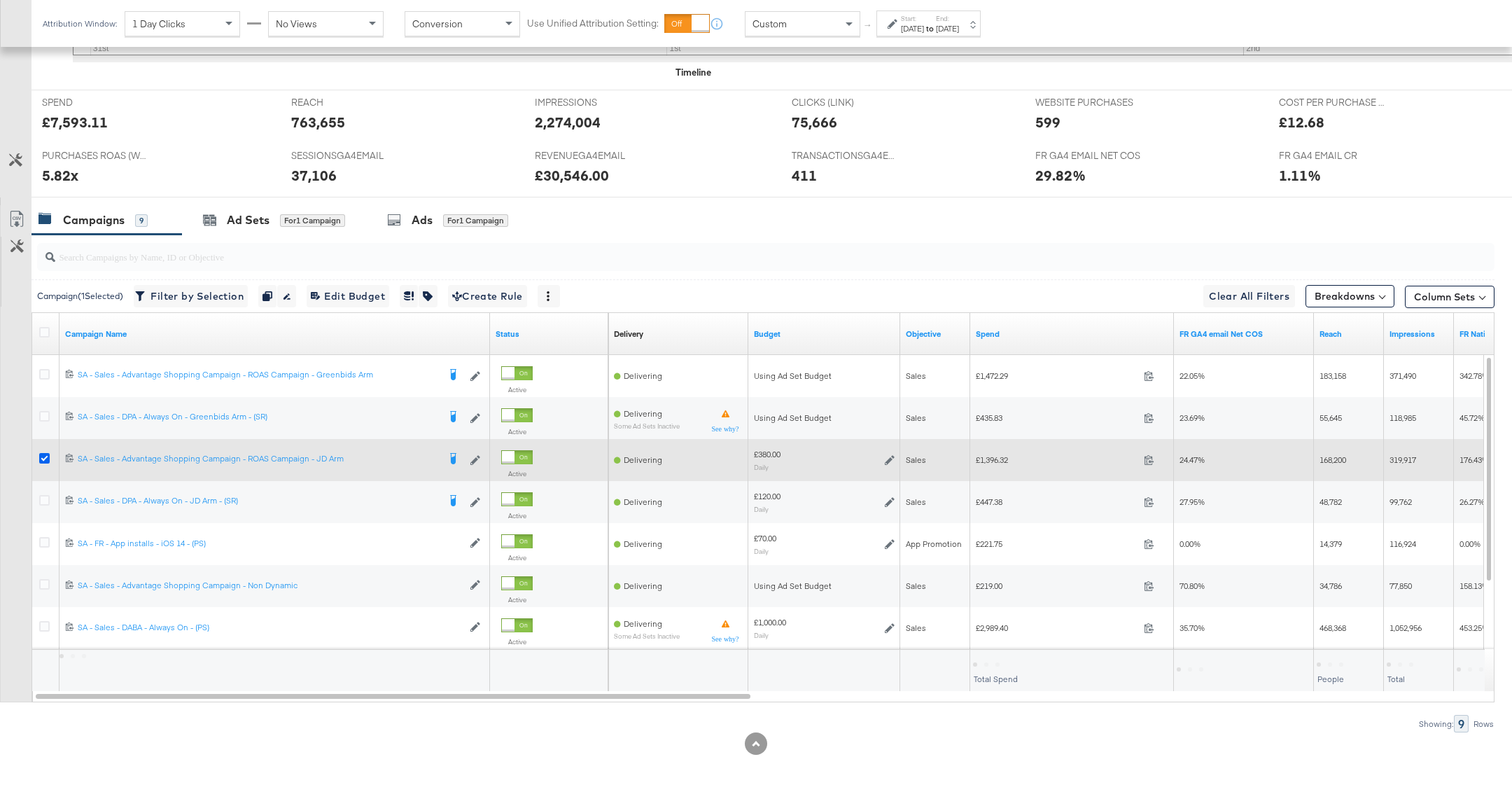
click at [46, 455] on icon at bounding box center [44, 458] width 10 height 10
click at [0, 0] on input "checkbox" at bounding box center [0, 0] width 0 height 0
click at [41, 448] on div at bounding box center [46, 460] width 26 height 25
click at [41, 450] on div at bounding box center [46, 460] width 26 height 25
click at [42, 459] on icon at bounding box center [44, 458] width 10 height 10
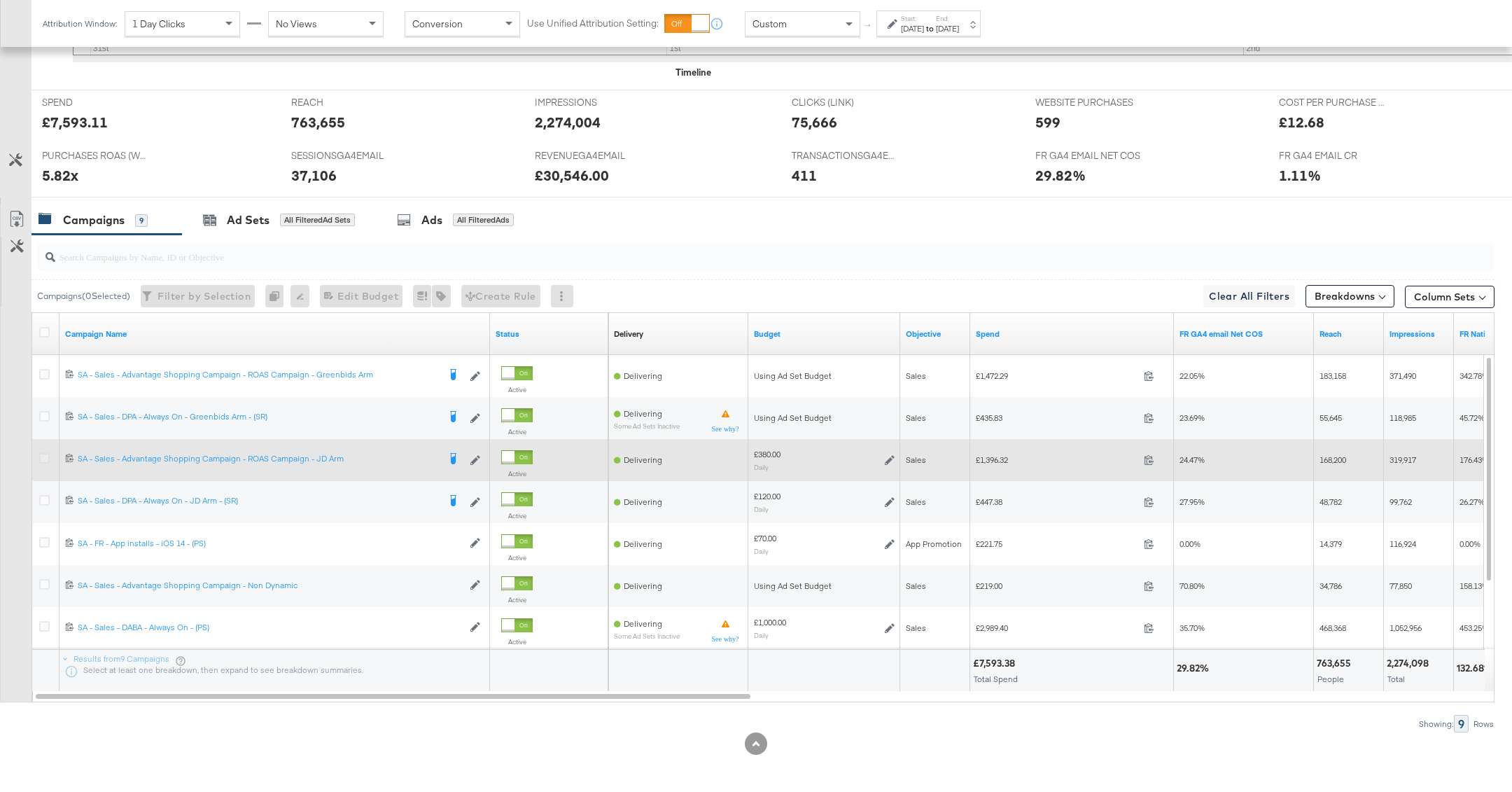
click at [0, 0] on input "checkbox" at bounding box center [0, 0] width 0 height 0
click at [42, 459] on icon at bounding box center [44, 458] width 10 height 10
click at [0, 0] on input "checkbox" at bounding box center [0, 0] width 0 height 0
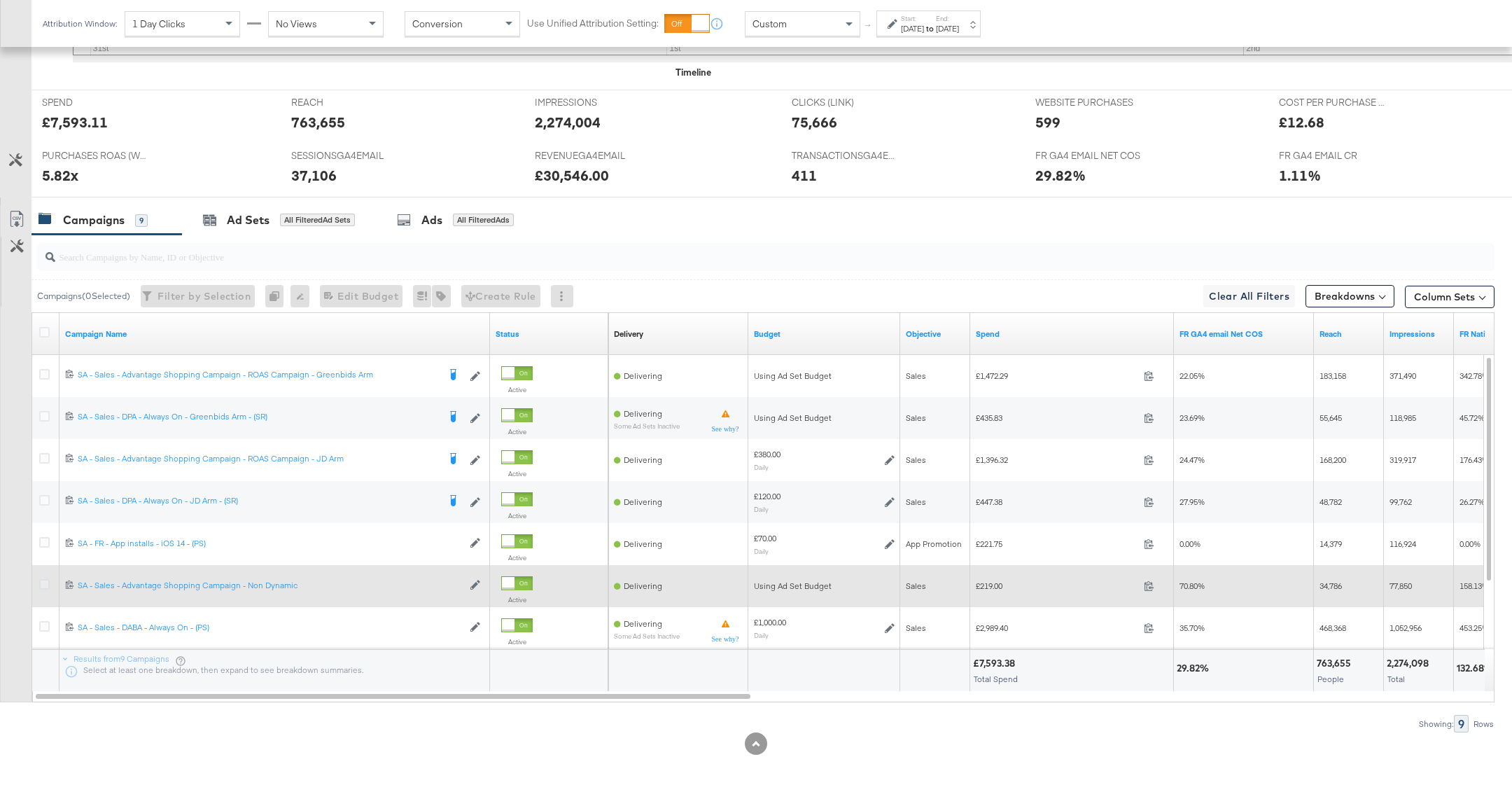
click at [43, 579] on icon at bounding box center [44, 584] width 10 height 10
click at [0, 0] on input "checkbox" at bounding box center [0, 0] width 0 height 0
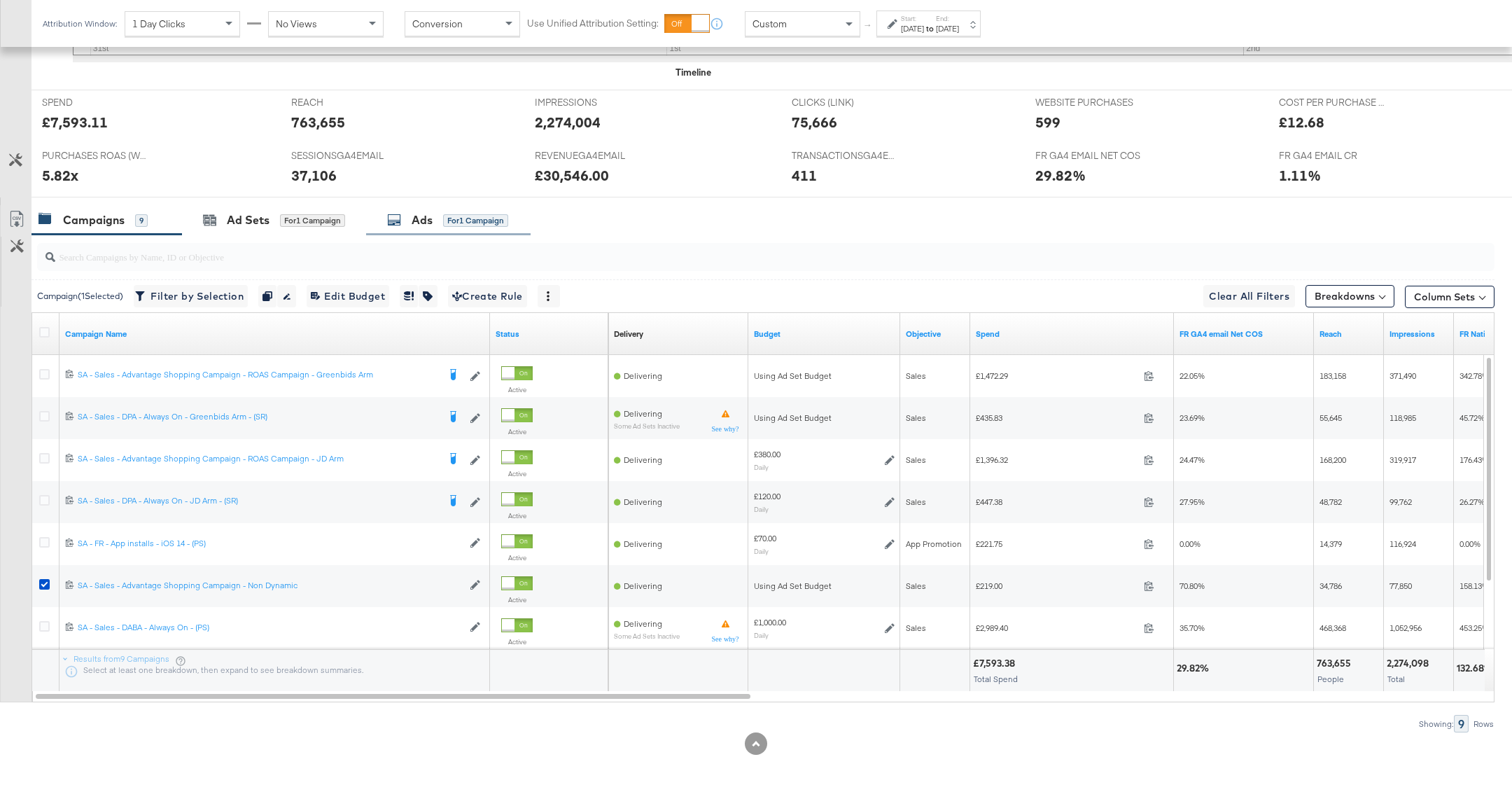
click at [388, 218] on icon at bounding box center [394, 220] width 14 height 14
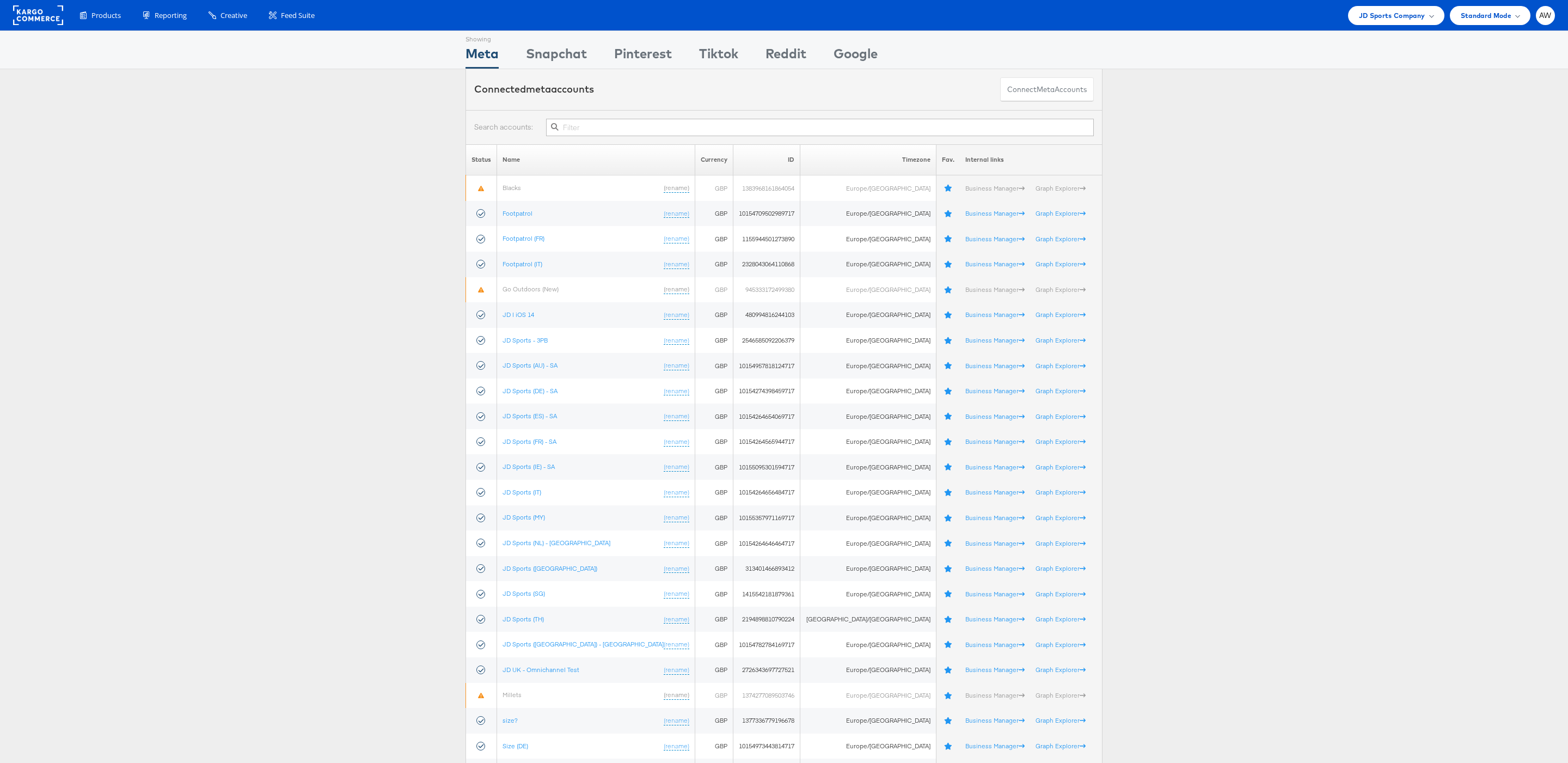
click at [665, 127] on input "text" at bounding box center [820, 127] width 548 height 18
click at [1393, 20] on span "JD Sports Company" at bounding box center [1392, 15] width 66 height 12
click at [1316, 187] on link "[PERSON_NAME]" at bounding box center [1366, 185] width 140 height 11
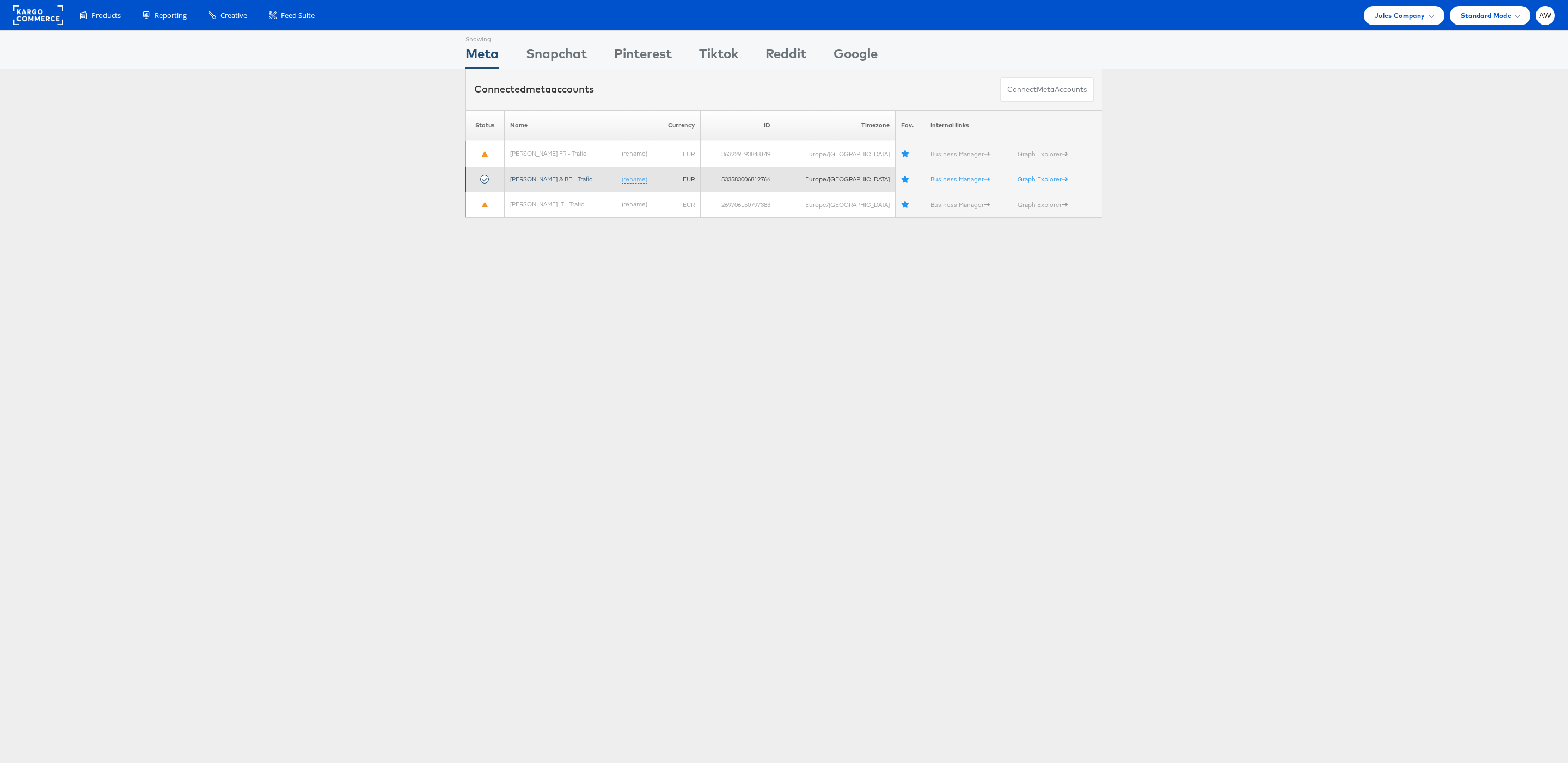
click at [566, 178] on link "[PERSON_NAME] & BE - Trafic" at bounding box center [551, 178] width 82 height 8
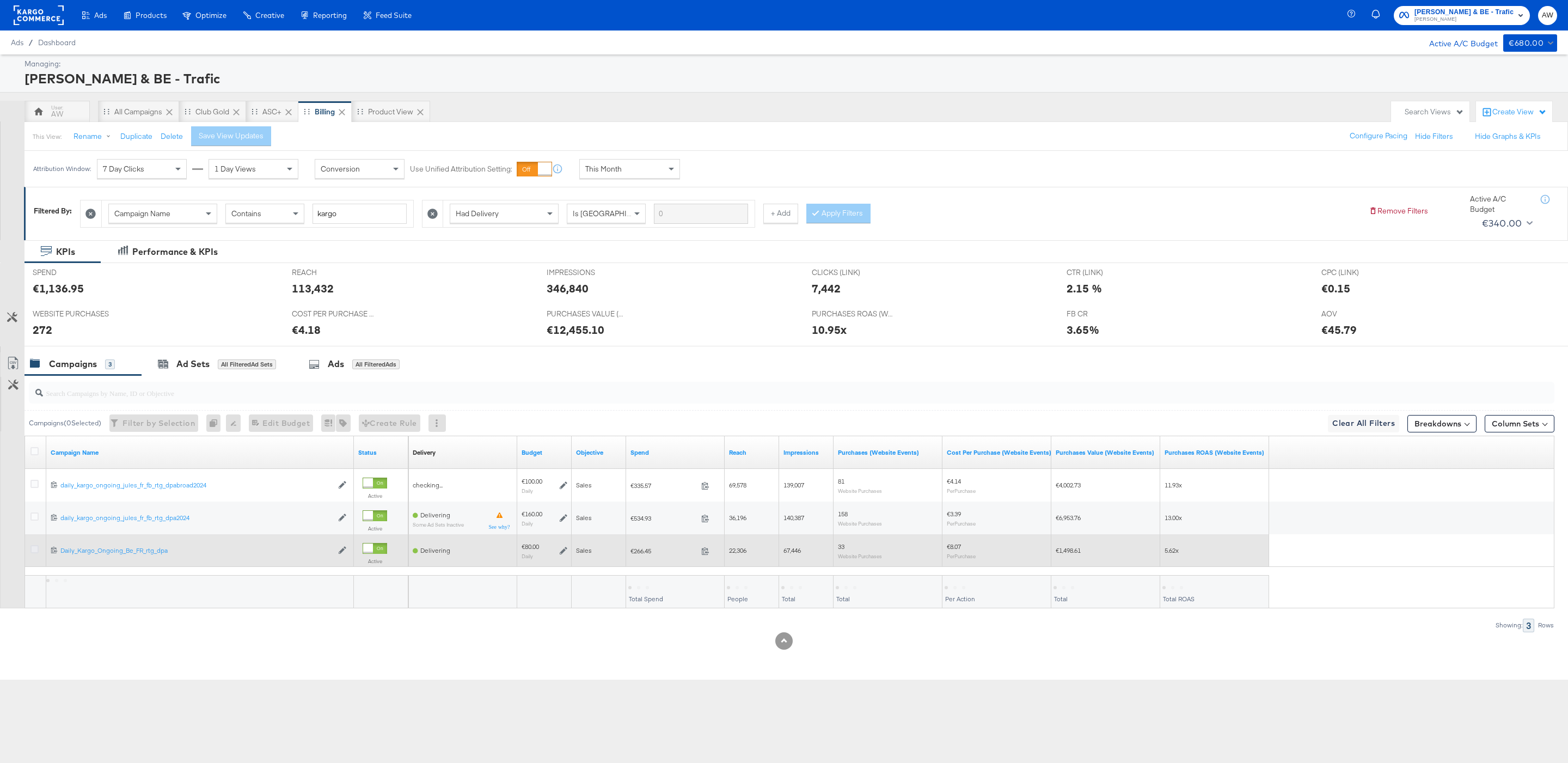
click at [35, 554] on icon at bounding box center [34, 549] width 8 height 8
click at [0, 0] on input "checkbox" at bounding box center [0, 0] width 0 height 0
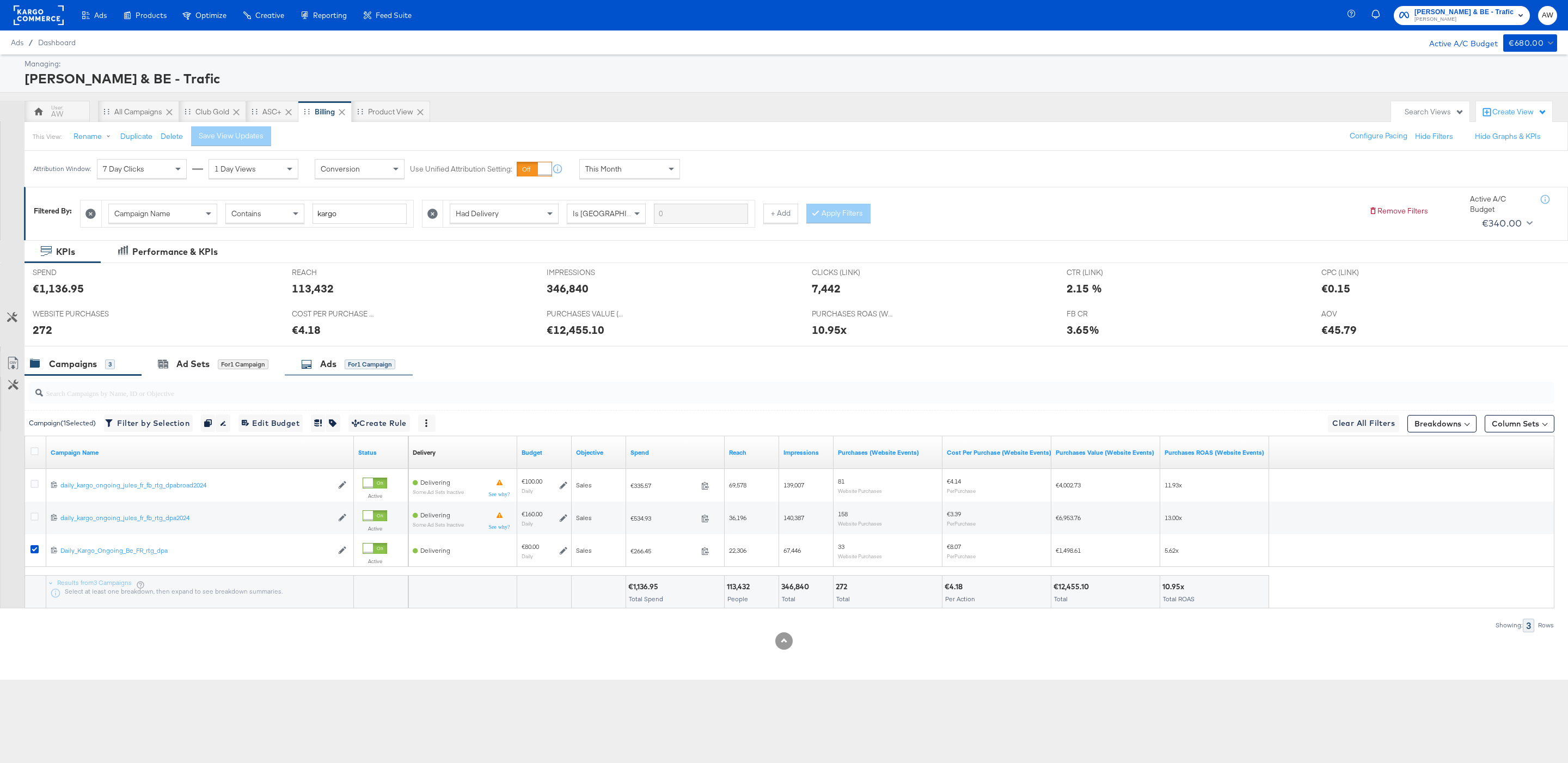
click at [325, 375] on div "Ads for 1 Campaign" at bounding box center [349, 364] width 128 height 23
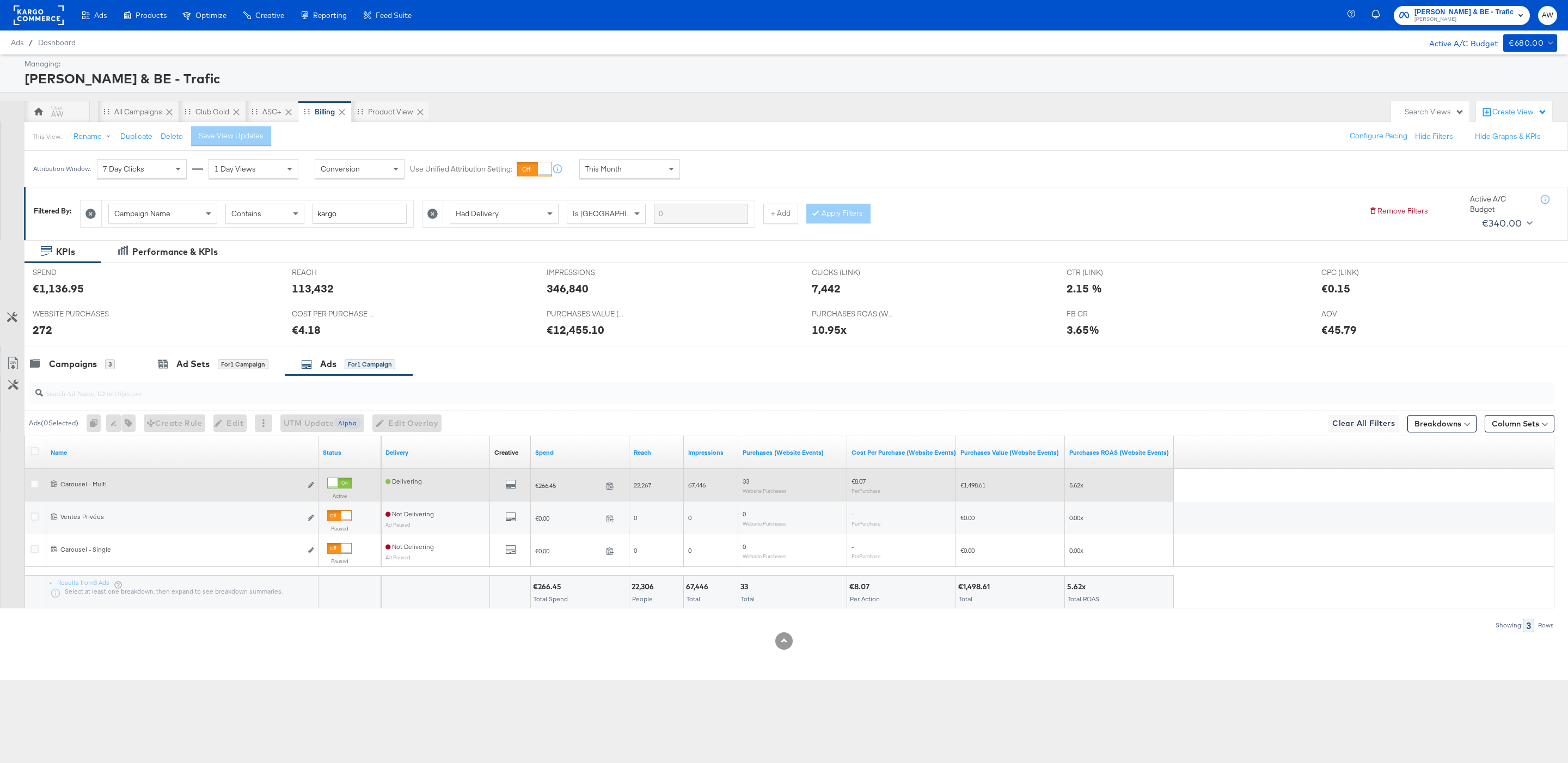
click at [40, 483] on div at bounding box center [36, 485] width 12 height 11
click at [36, 488] on icon at bounding box center [34, 483] width 8 height 8
click at [0, 0] on input "checkbox" at bounding box center [0, 0] width 0 height 0
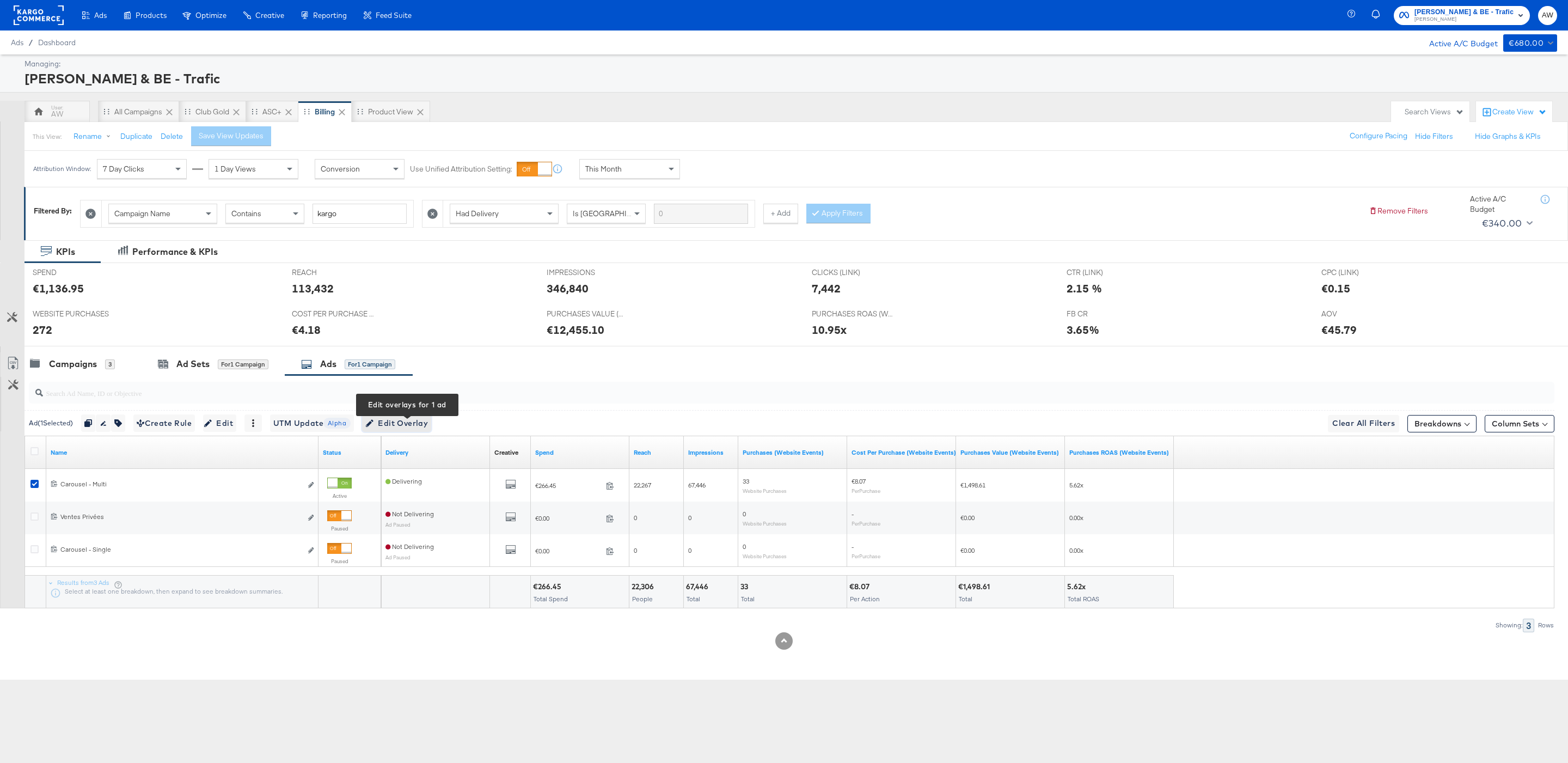
click at [408, 424] on span "Edit Overlay Edit overlays for 1 ad" at bounding box center [396, 423] width 63 height 13
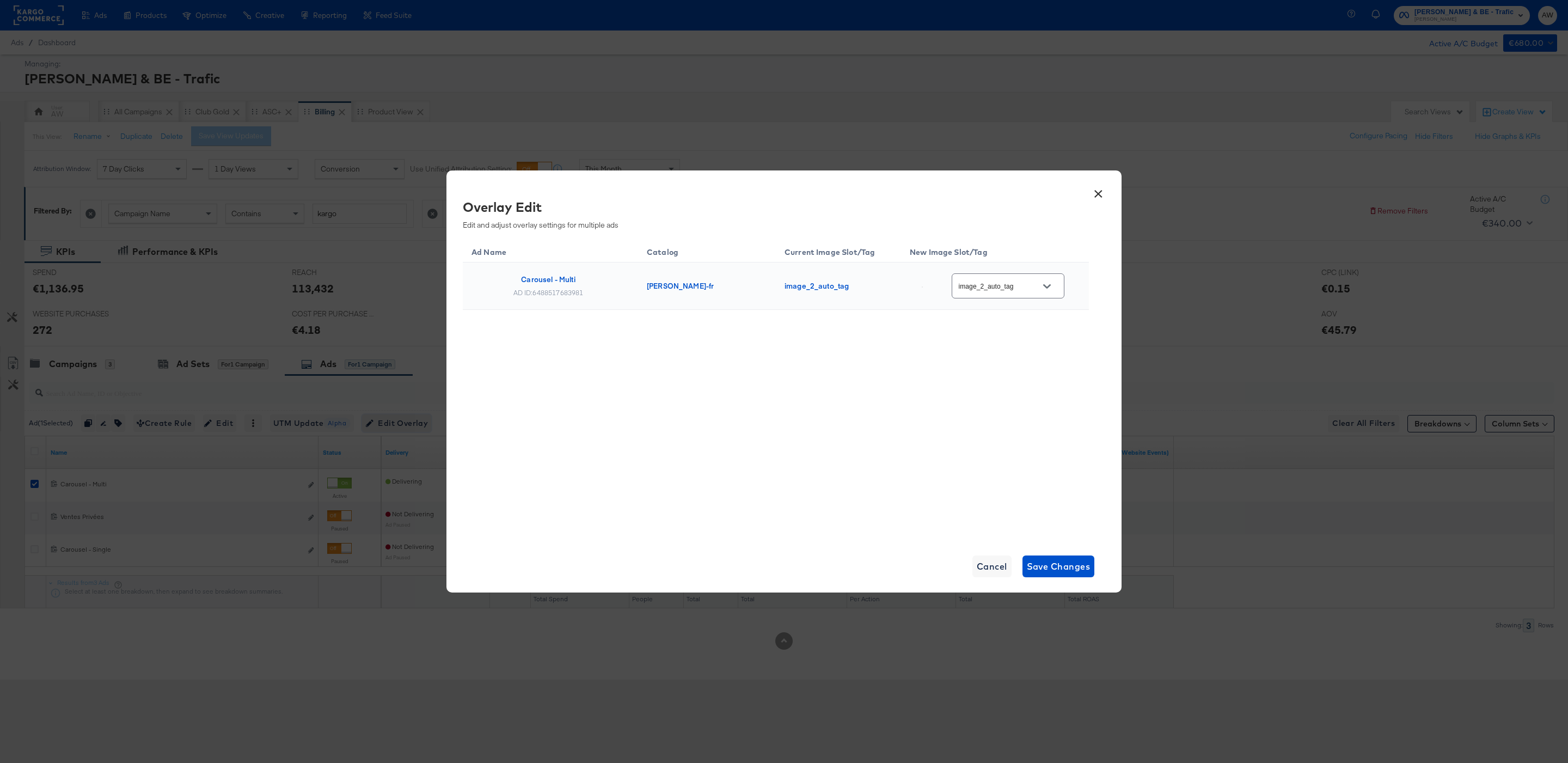
click at [1064, 284] on div "image_2_auto_tag" at bounding box center [1007, 286] width 113 height 24
click at [1051, 286] on icon "Open" at bounding box center [1047, 286] width 8 height 4
click at [926, 407] on div "Ad Name Catalog Current Image Slot/Tag New Image Slot/Tag Carousel - Multi AD I…" at bounding box center [775, 389] width 626 height 300
click at [1048, 288] on icon "Open" at bounding box center [1047, 286] width 8 height 8
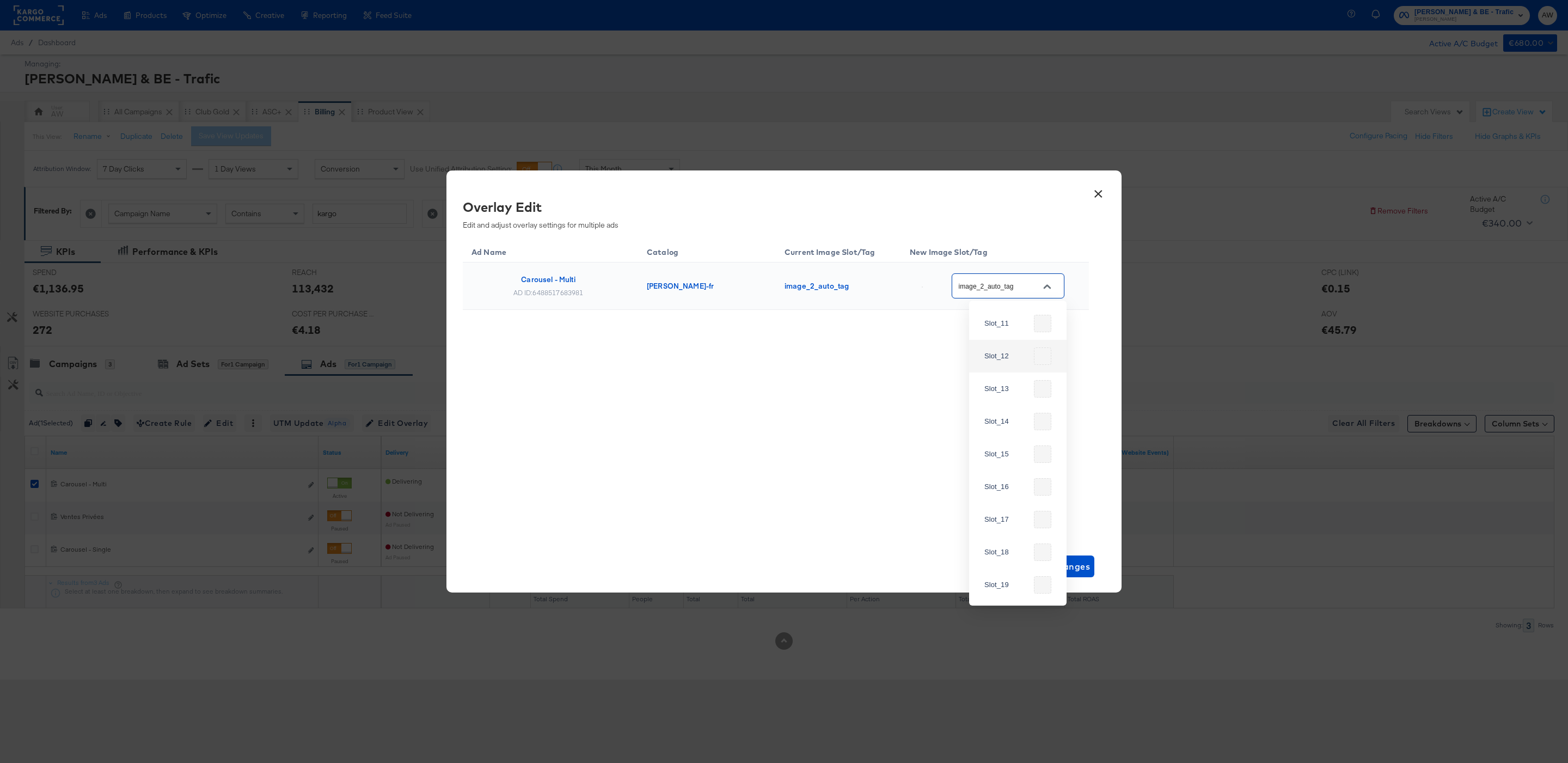
click at [1096, 194] on button "×" at bounding box center [1098, 191] width 19 height 19
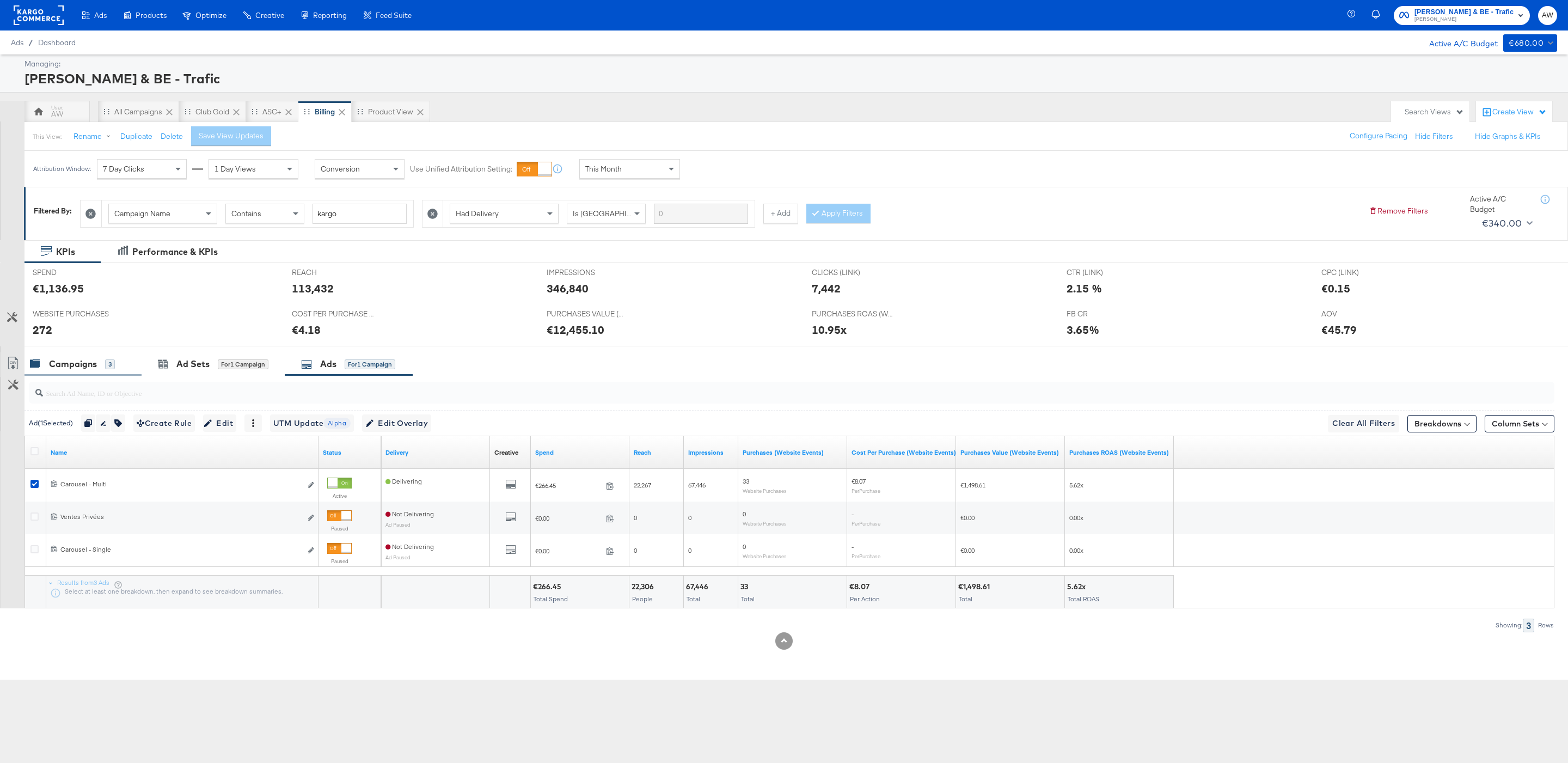
click at [118, 360] on div "Campaigns 3" at bounding box center [77, 364] width 96 height 13
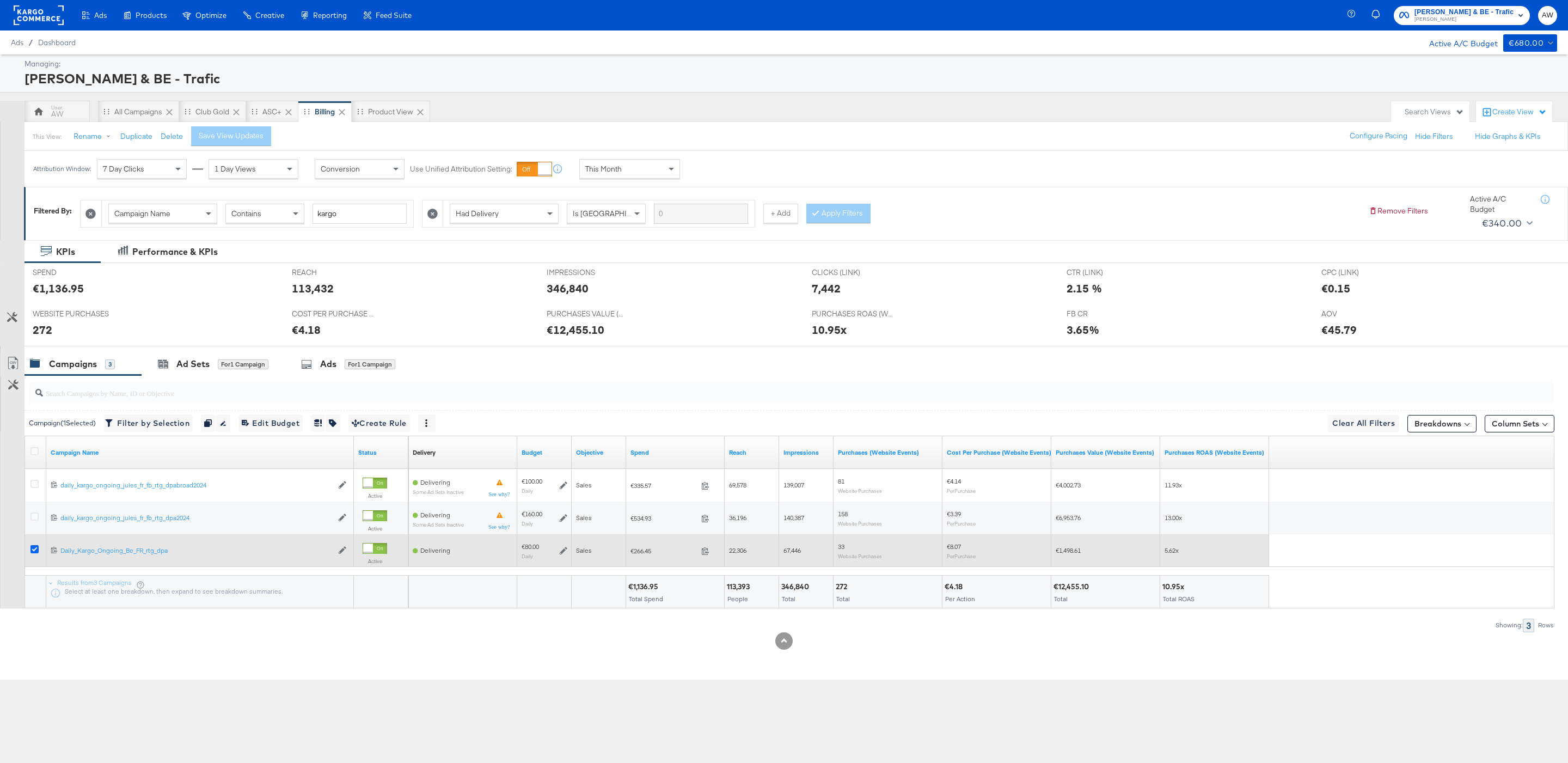
click at [33, 551] on icon at bounding box center [34, 549] width 8 height 8
click at [0, 0] on input "checkbox" at bounding box center [0, 0] width 0 height 0
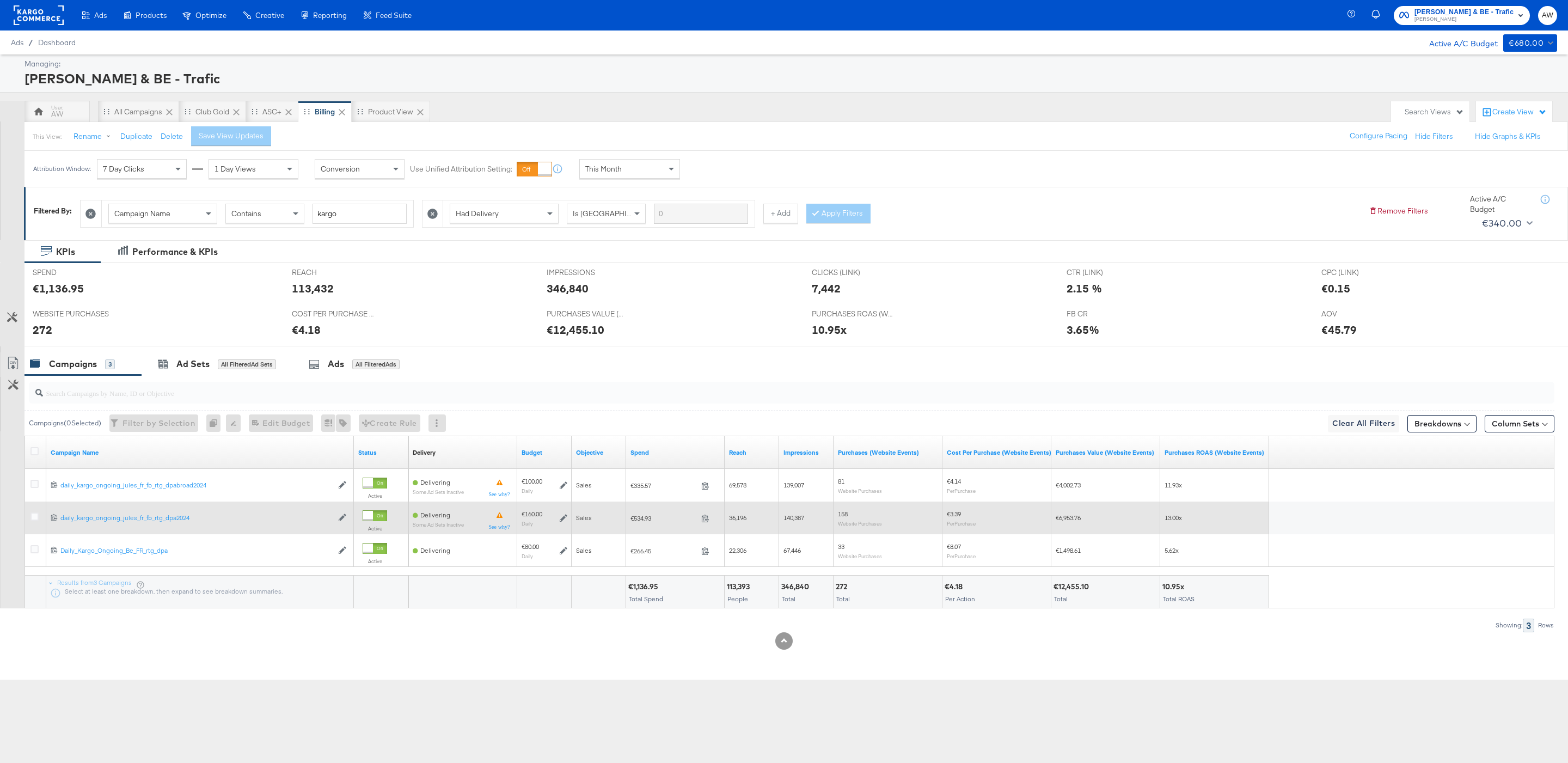
click at [33, 528] on div at bounding box center [36, 518] width 20 height 19
click at [30, 521] on icon at bounding box center [34, 516] width 8 height 8
click at [0, 0] on input "checkbox" at bounding box center [0, 0] width 0 height 0
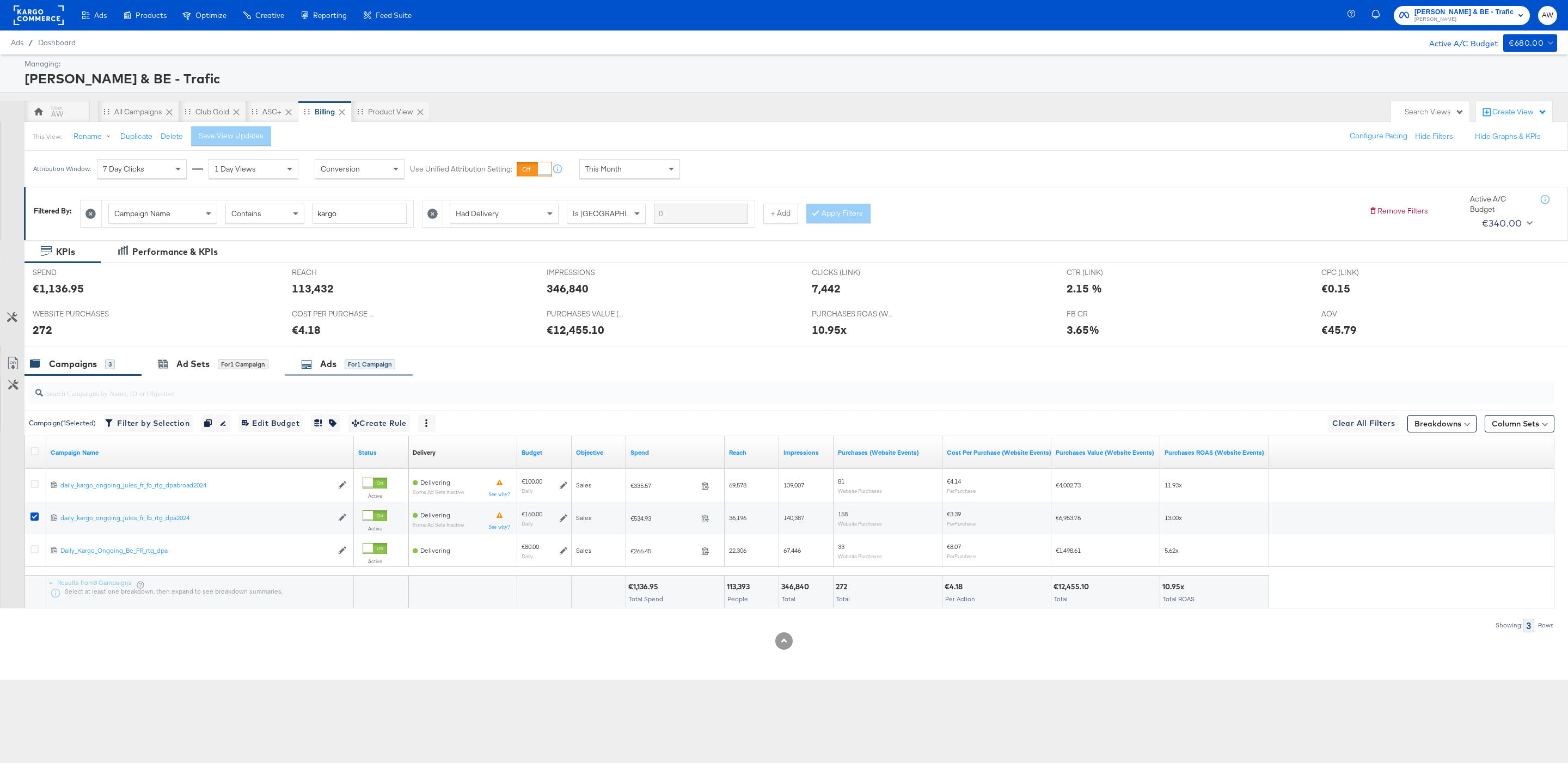
click at [355, 376] on div "Ads for 1 Campaign" at bounding box center [349, 364] width 128 height 23
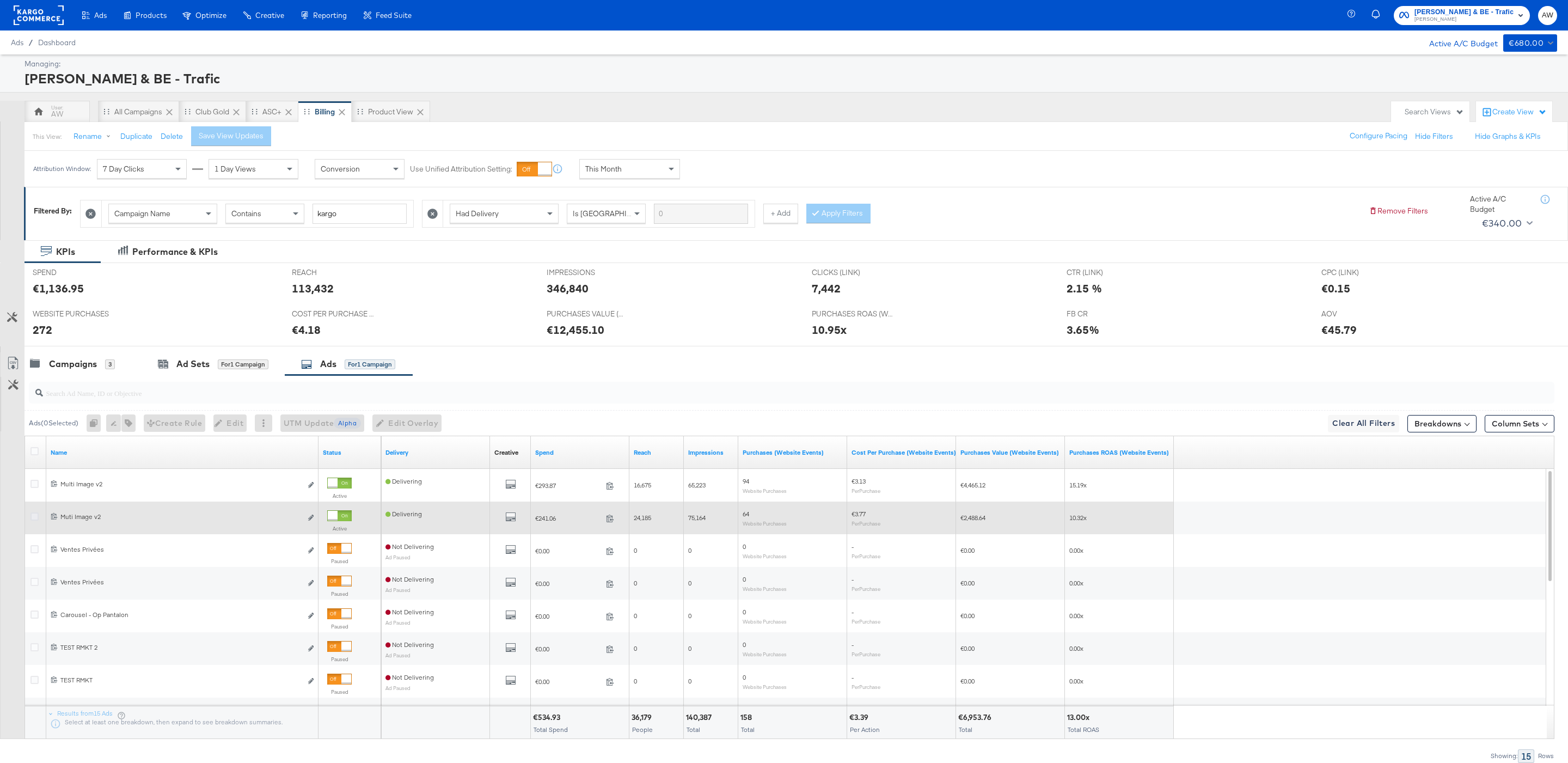
click at [33, 518] on icon at bounding box center [34, 516] width 8 height 8
click at [0, 0] on input "checkbox" at bounding box center [0, 0] width 0 height 0
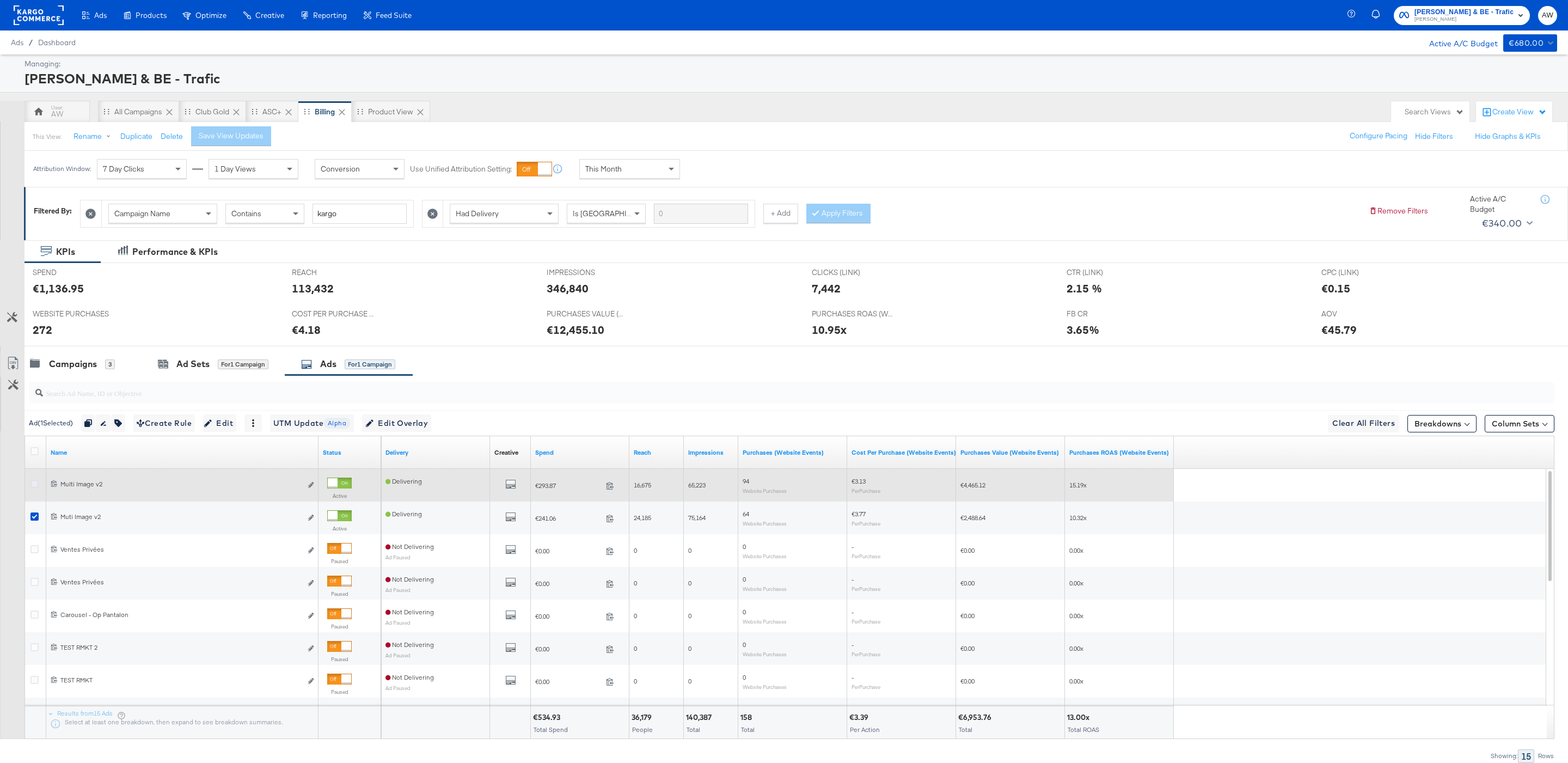
click at [36, 483] on icon at bounding box center [34, 483] width 8 height 8
click at [0, 0] on input "checkbox" at bounding box center [0, 0] width 0 height 0
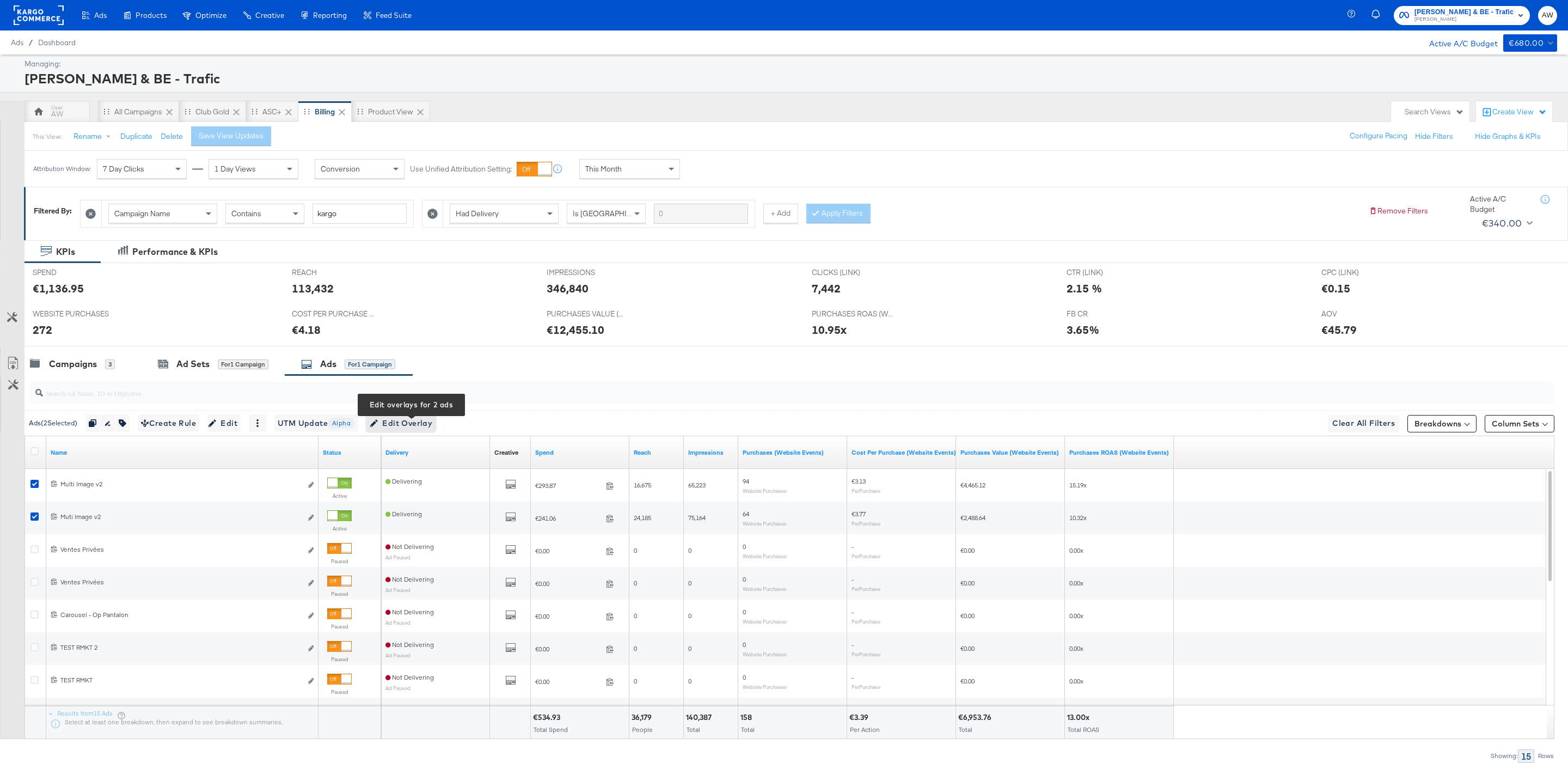
click at [429, 423] on span "Edit Overlay Edit overlays for 2 ads" at bounding box center [401, 423] width 63 height 13
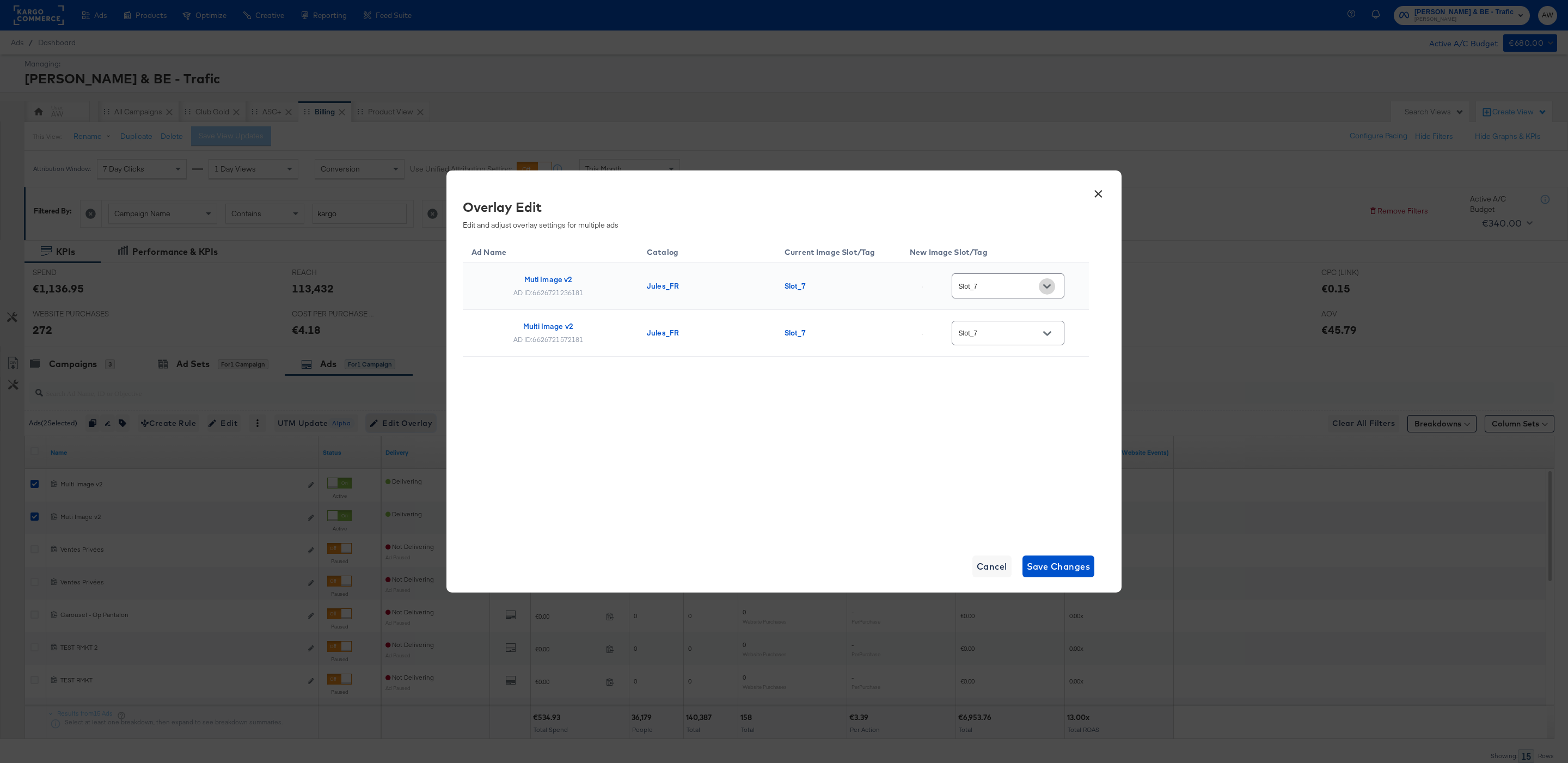
click at [1042, 285] on button "Open" at bounding box center [1047, 286] width 16 height 16
click at [1050, 507] on img at bounding box center [1051, 507] width 1 height 1
type input "image_7_auto_tag"
click at [1015, 322] on div "Slot_7" at bounding box center [1007, 333] width 113 height 24
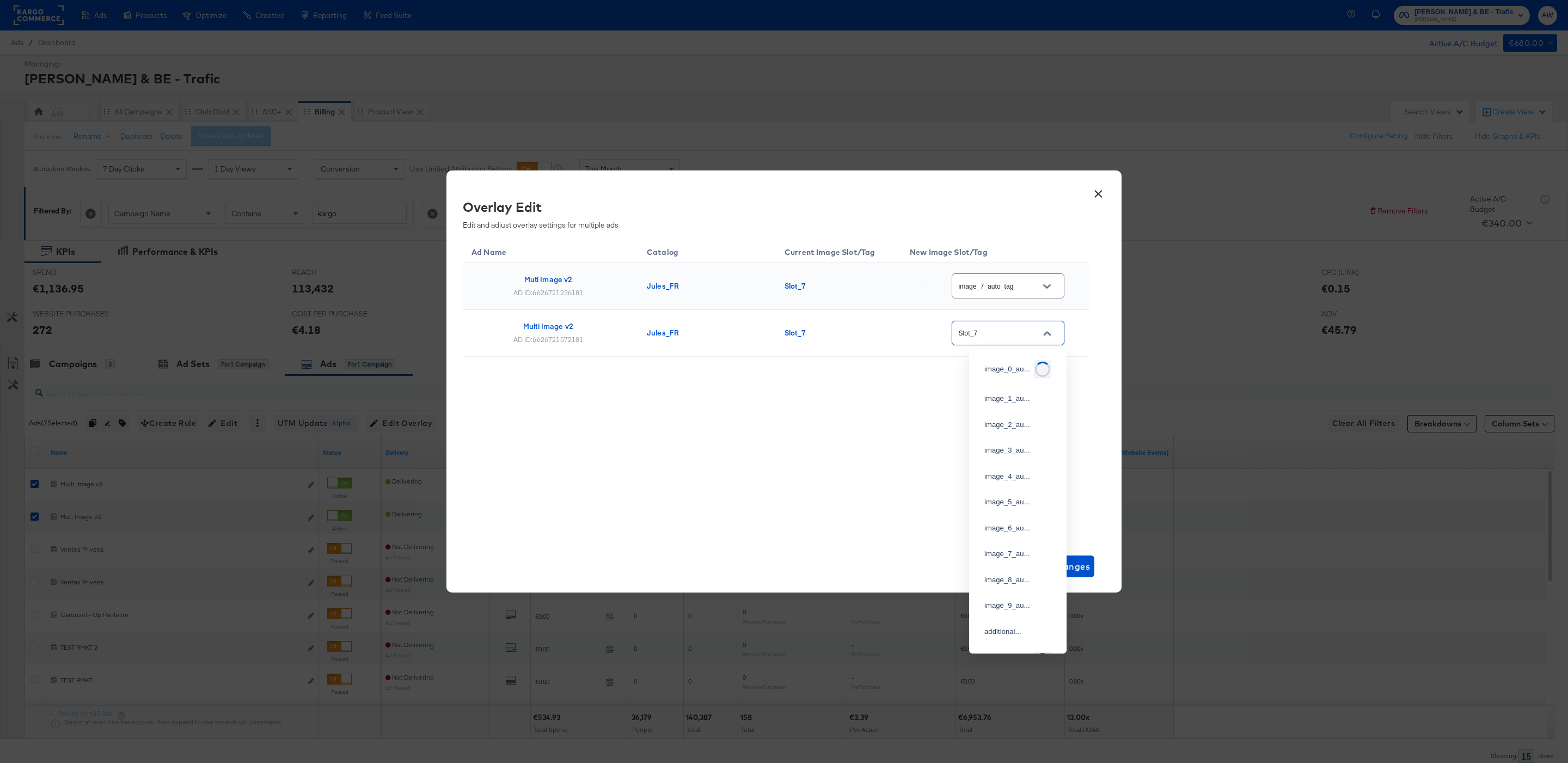
click at [1026, 332] on input "Slot_7" at bounding box center [999, 334] width 86 height 13
click at [1051, 332] on icon "Close" at bounding box center [1047, 333] width 8 height 8
click at [1043, 322] on div "Slot_7" at bounding box center [1007, 333] width 113 height 24
click at [1046, 330] on icon "Open" at bounding box center [1047, 333] width 8 height 8
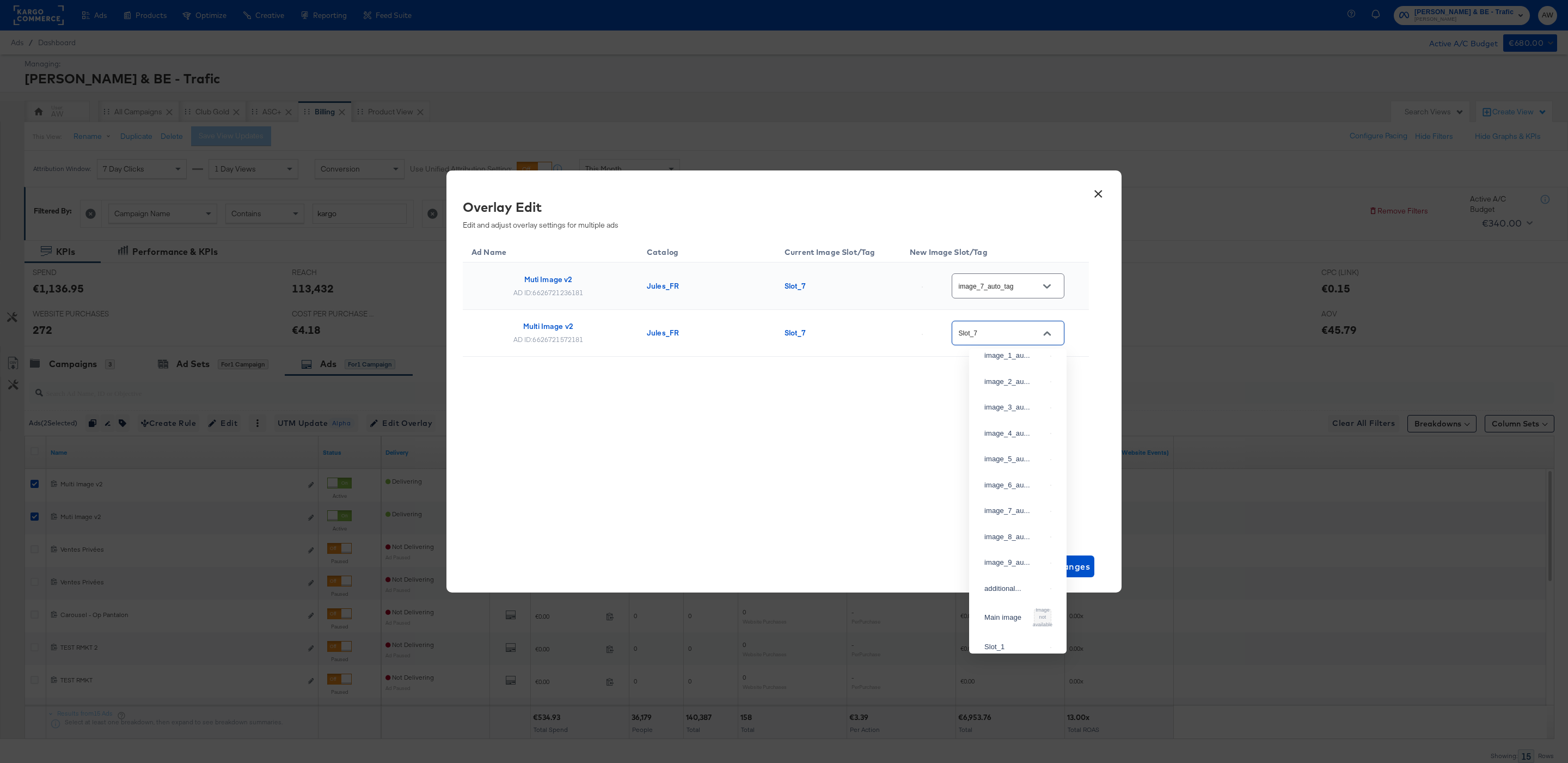
scroll to position [0, 0]
click at [1046, 593] on li "image_8_au..." at bounding box center [1018, 580] width 97 height 26
click at [1040, 326] on div at bounding box center [1047, 333] width 23 height 16
click at [1055, 331] on button "Open" at bounding box center [1047, 333] width 16 height 16
click at [1024, 560] on div "image_7_au..." at bounding box center [1015, 554] width 61 height 11
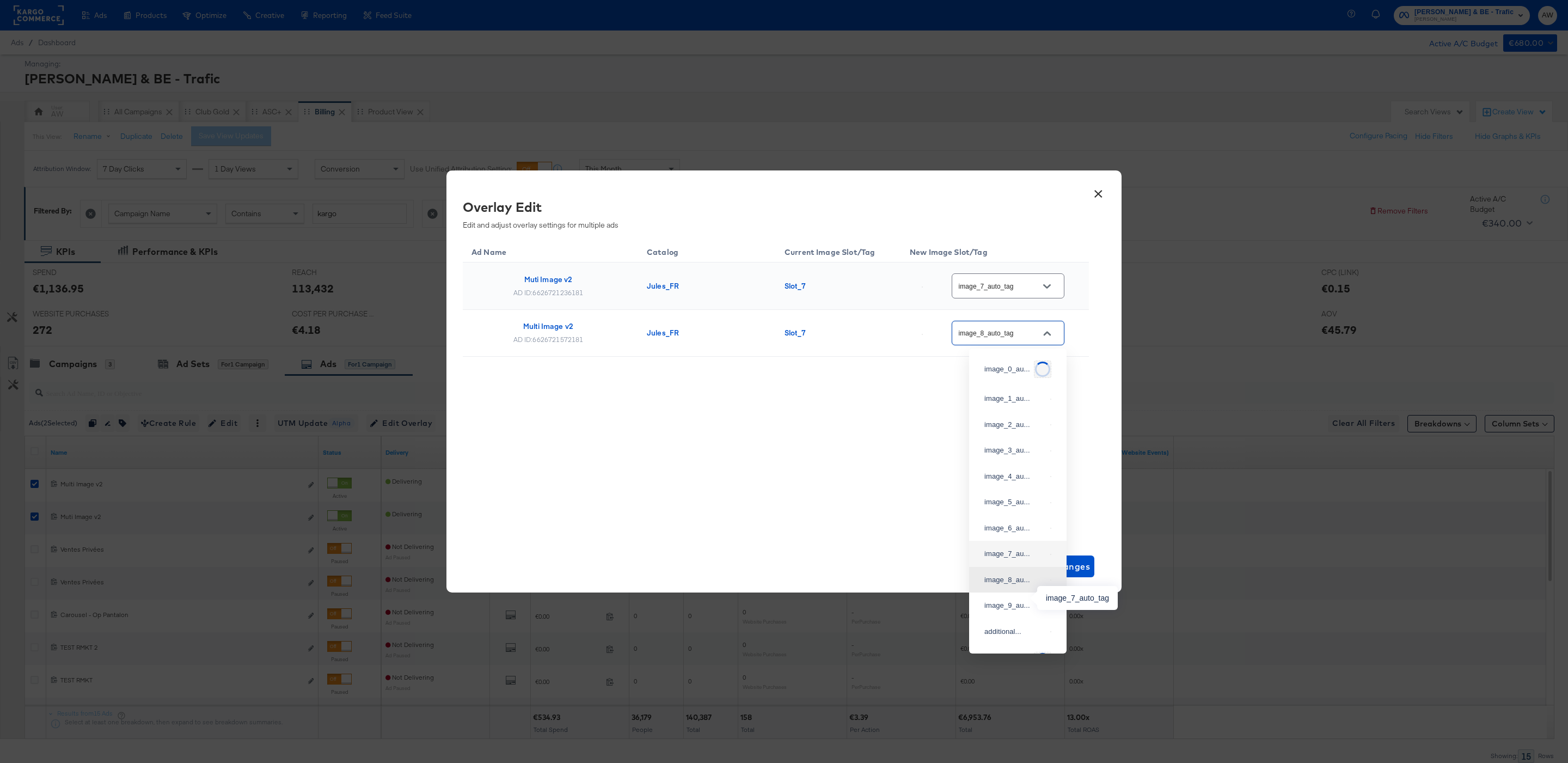
type input "image_7_auto_tag"
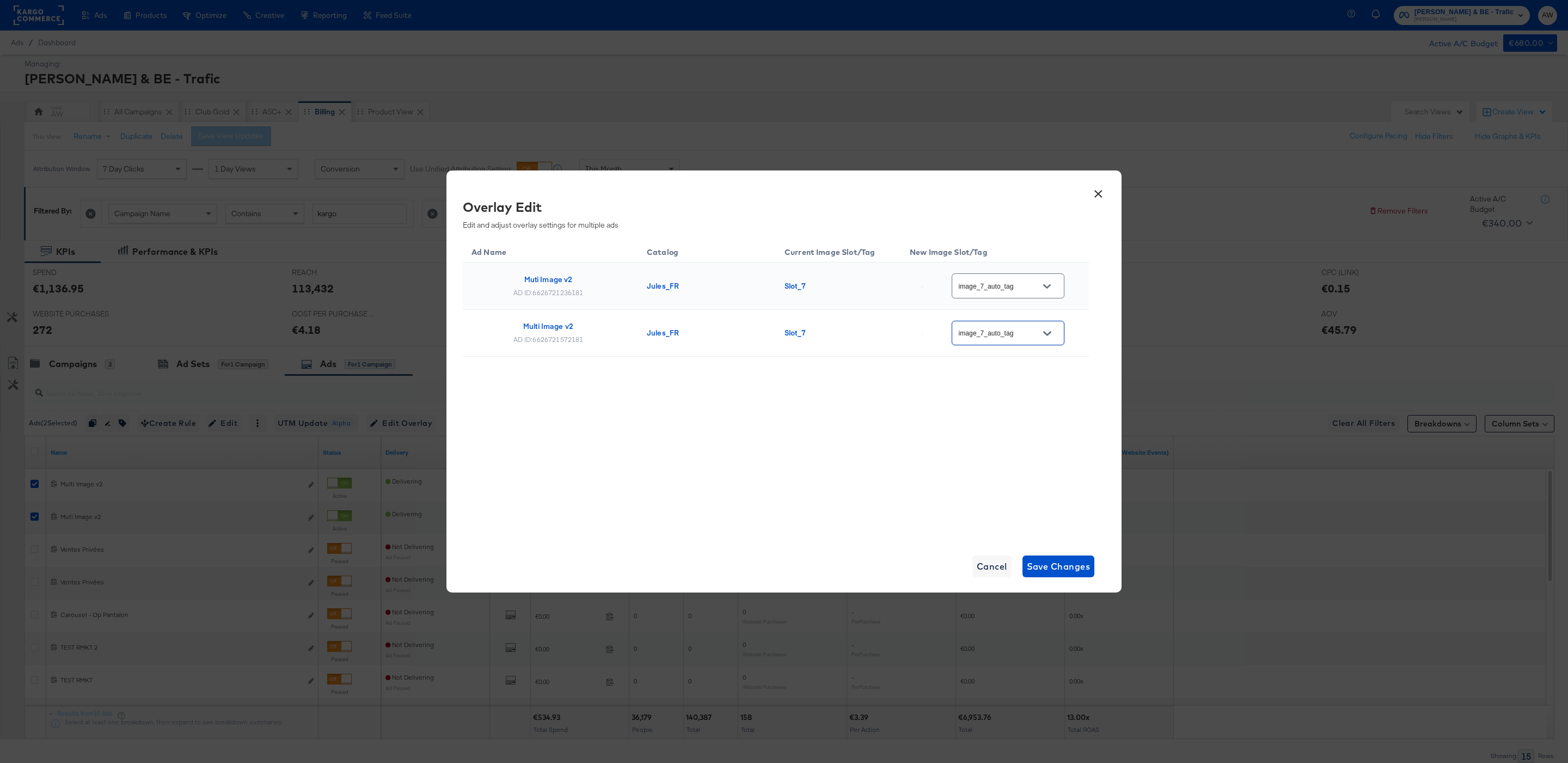
click at [1079, 554] on div "× Overlay Edit Edit and adjust overlay settings for multiple ads Ad Name Catalo…" at bounding box center [783, 381] width 675 height 421
click at [1079, 568] on span "Save Changes" at bounding box center [1059, 566] width 64 height 15
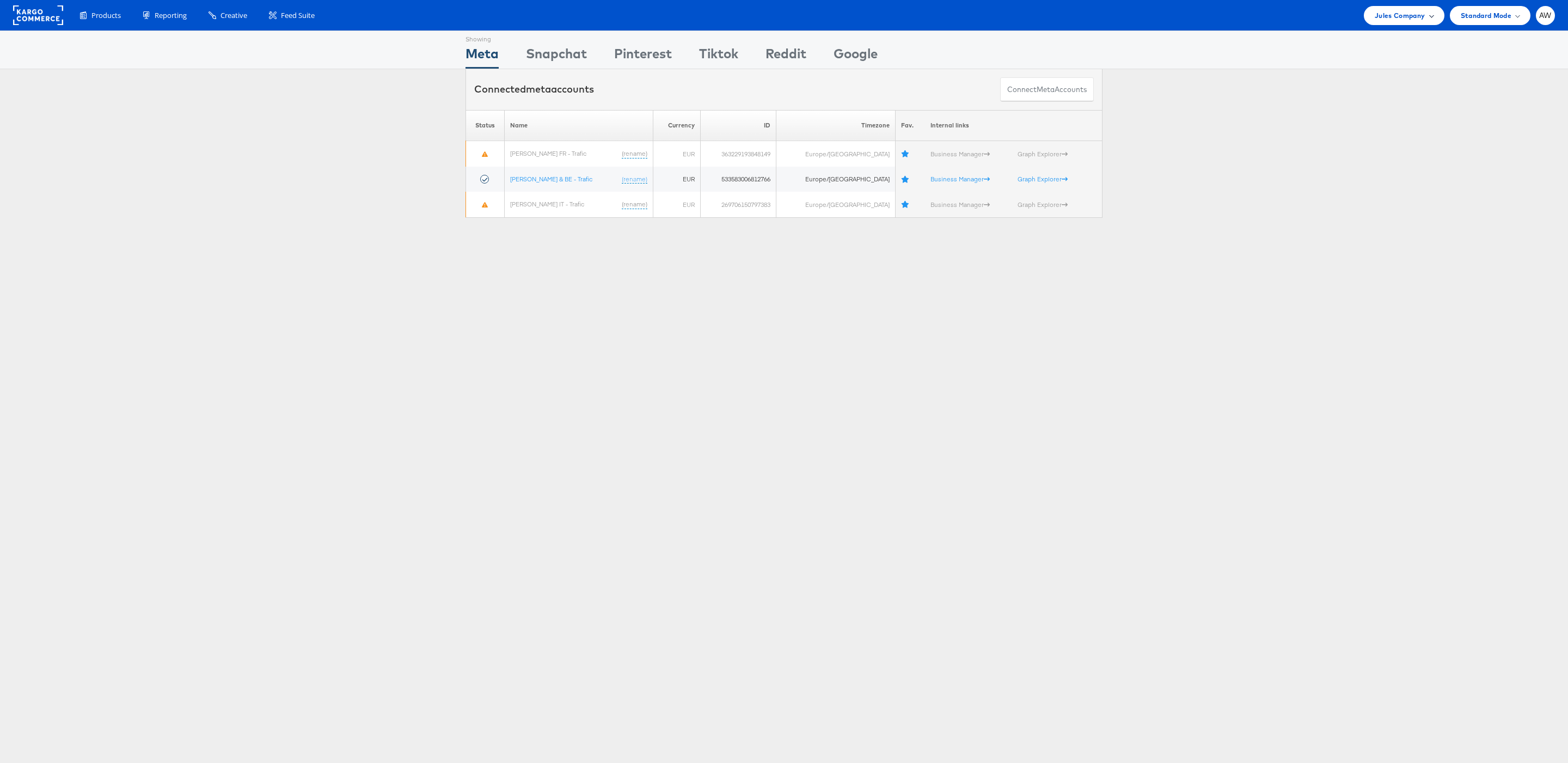
click at [1045, 7] on div "Jules Company" at bounding box center [1404, 15] width 80 height 19
click at [1045, 169] on li "JD Sports" at bounding box center [1363, 164] width 162 height 21
click at [1045, 160] on link "JD Sports" at bounding box center [1366, 164] width 140 height 11
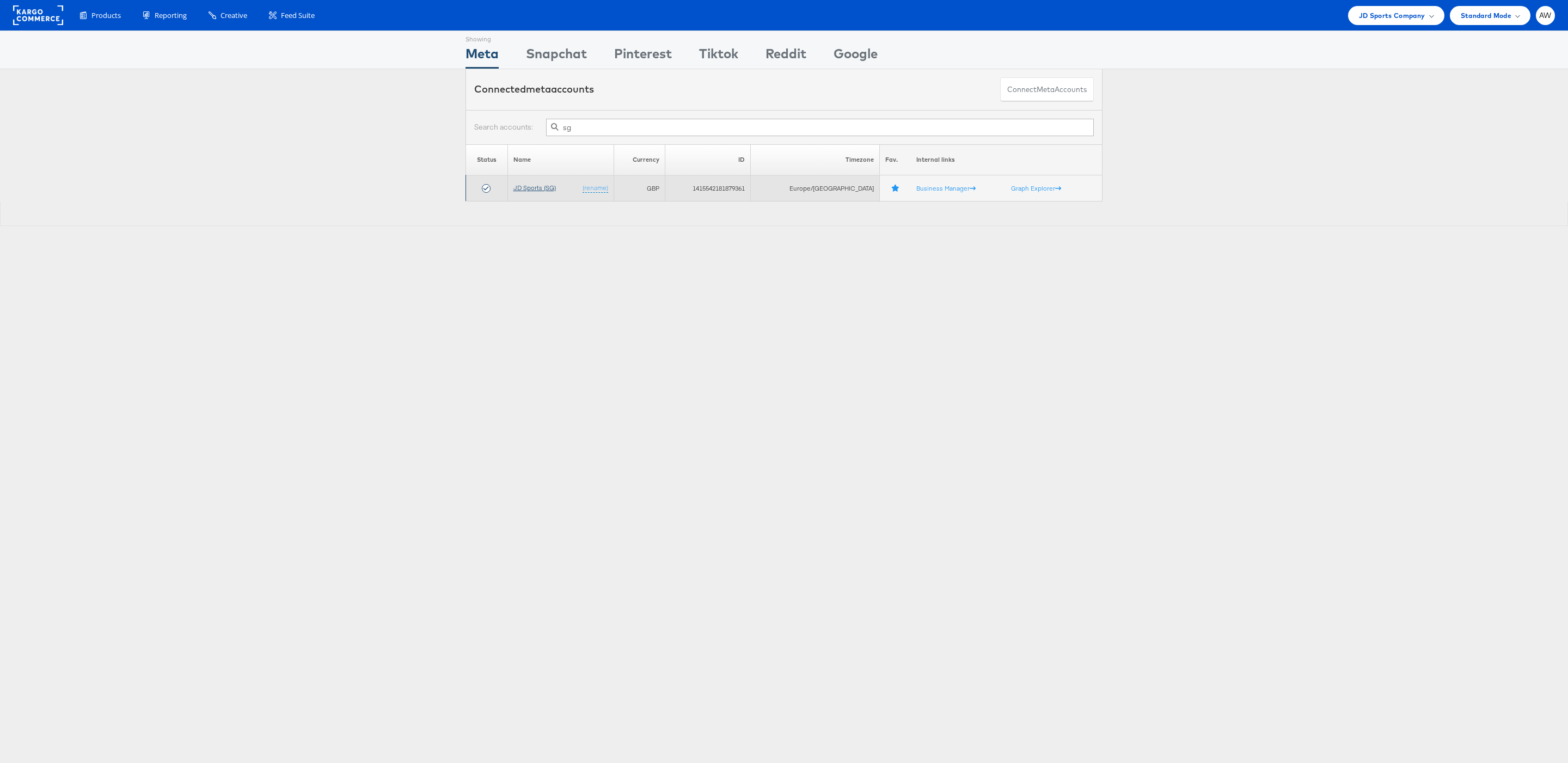
type input "sg"
click at [541, 187] on link "JD Sports (SG)" at bounding box center [534, 187] width 43 height 8
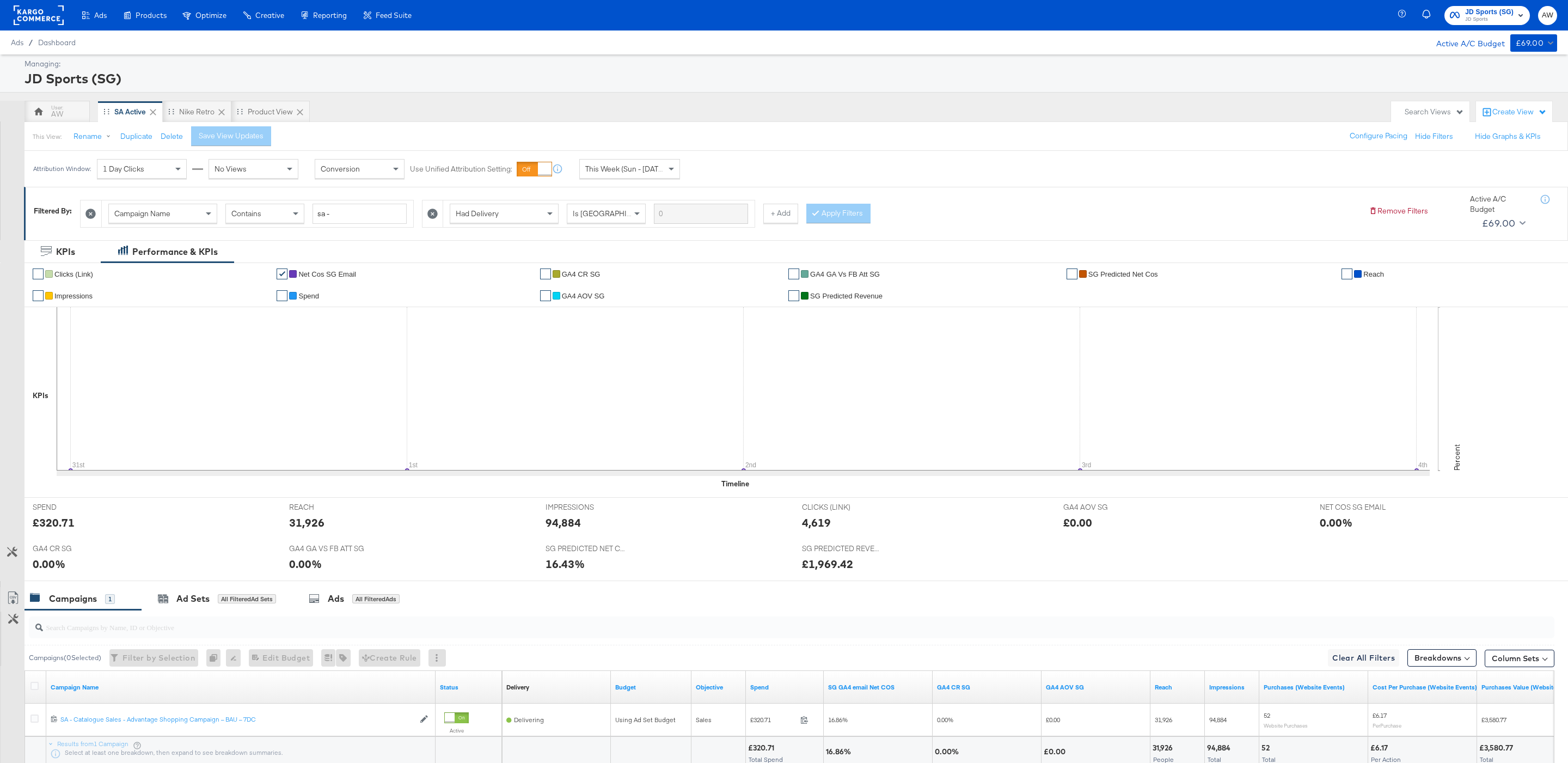
scroll to position [90, 0]
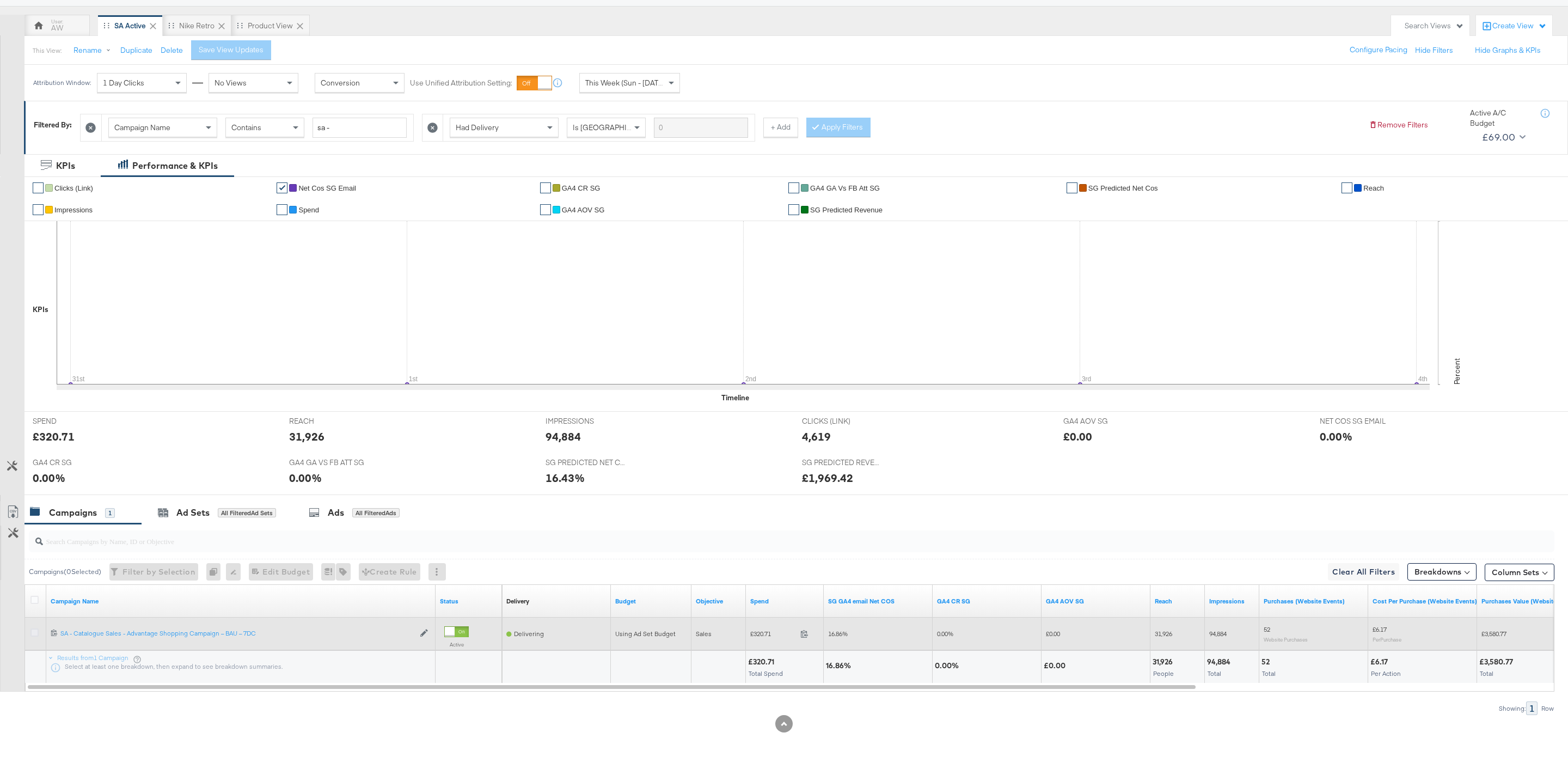
click at [36, 632] on icon at bounding box center [34, 632] width 8 height 8
click at [0, 0] on input "checkbox" at bounding box center [0, 0] width 0 height 0
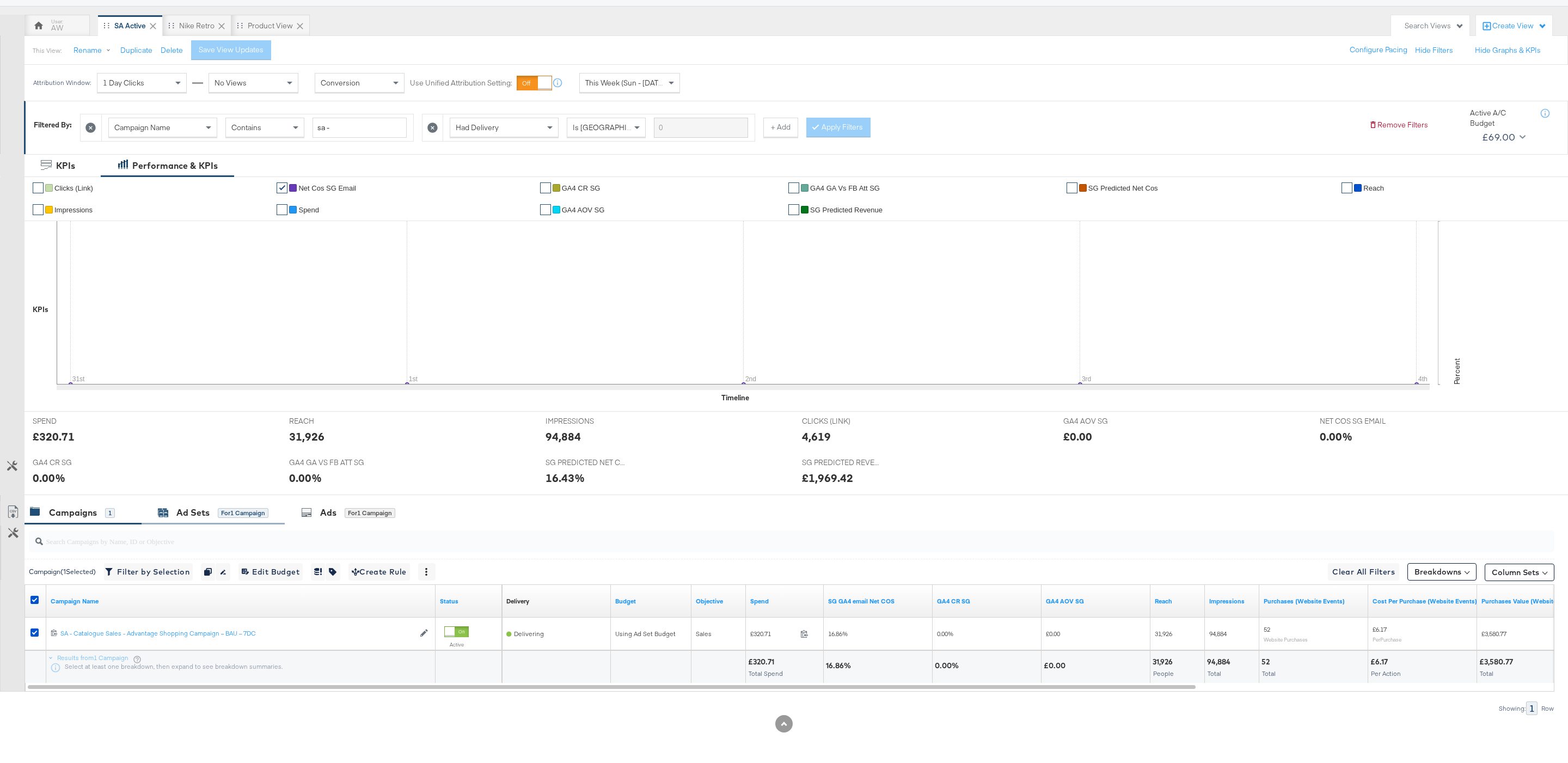
click at [214, 508] on div "Ad Sets for 1 Campaign" at bounding box center [213, 513] width 111 height 13
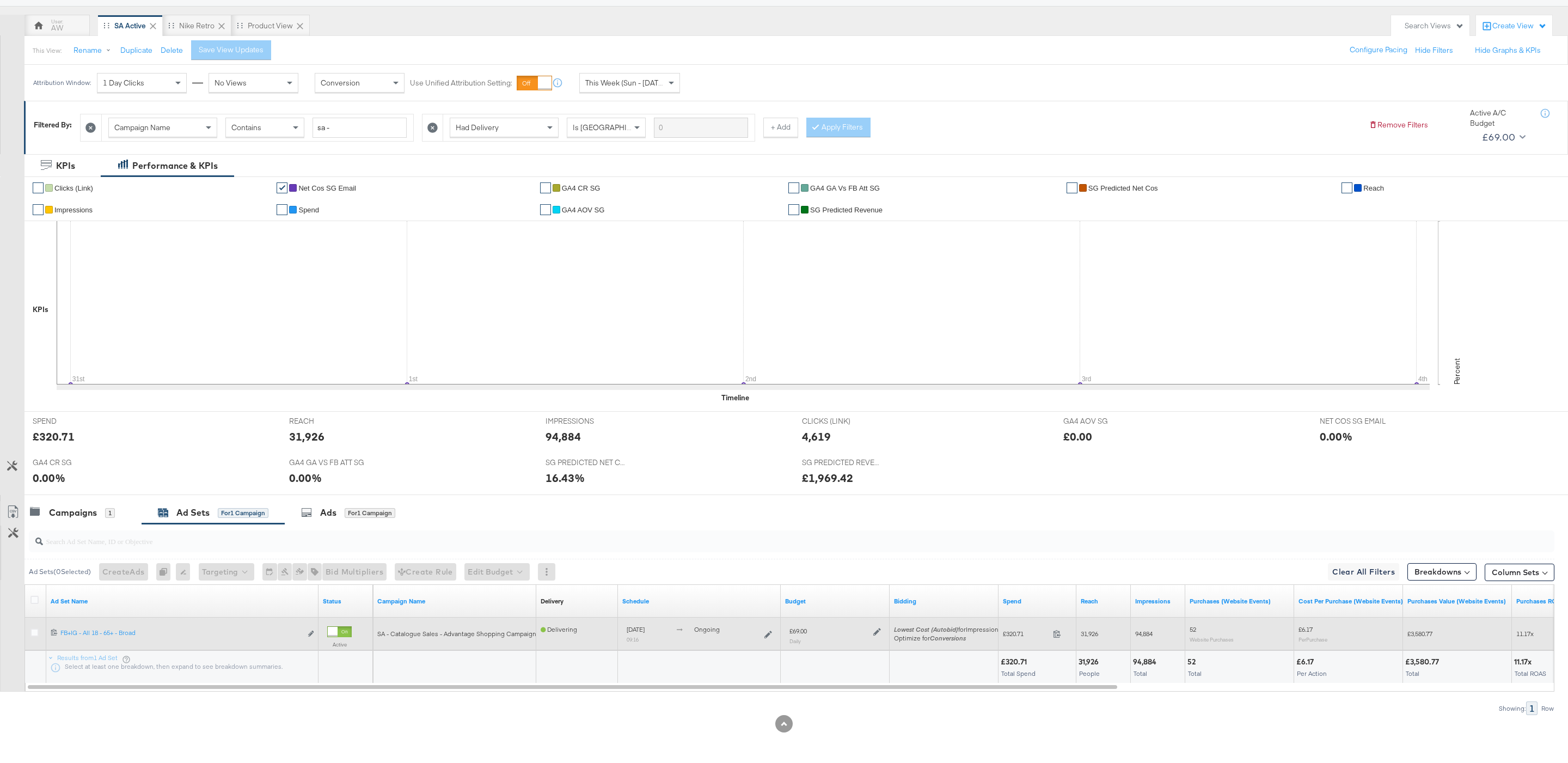
click at [878, 627] on div at bounding box center [875, 631] width 10 height 9
click at [878, 632] on icon at bounding box center [877, 631] width 8 height 8
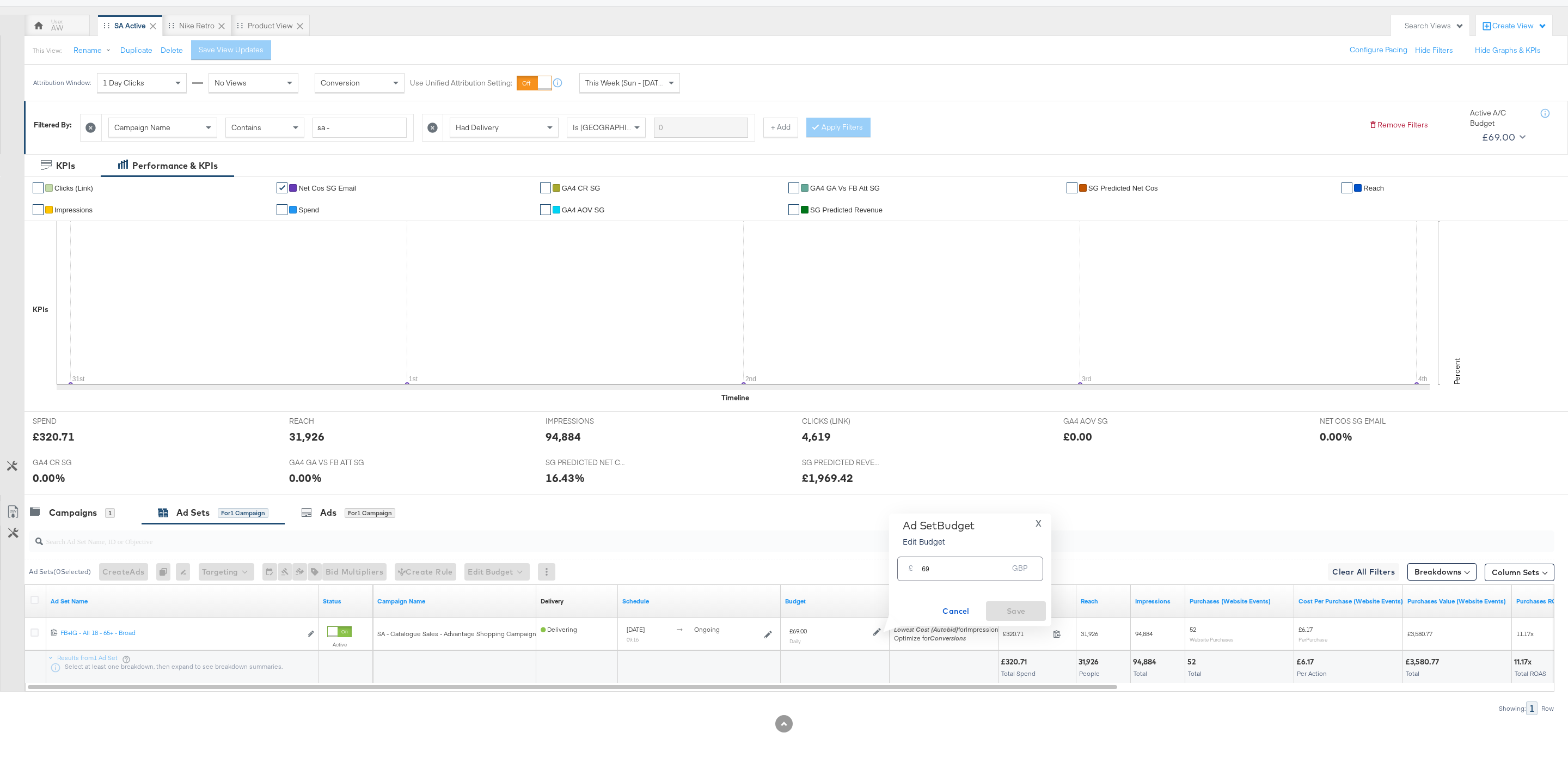
click at [936, 567] on input "69" at bounding box center [964, 564] width 86 height 23
type input "100"
click at [1029, 605] on span "Save" at bounding box center [1016, 611] width 51 height 13
click at [71, 515] on div "Campaigns" at bounding box center [72, 513] width 48 height 13
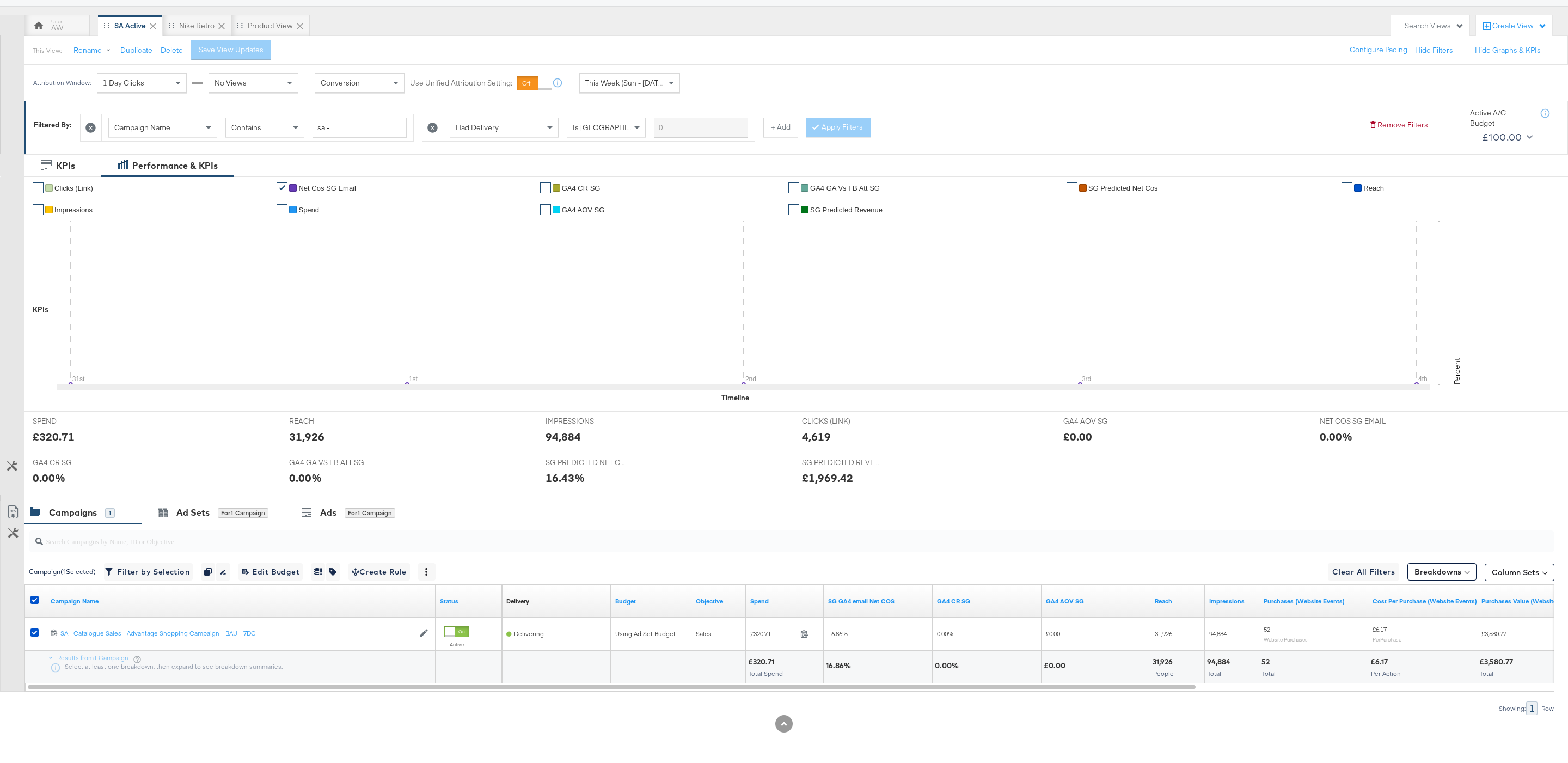
scroll to position [0, 0]
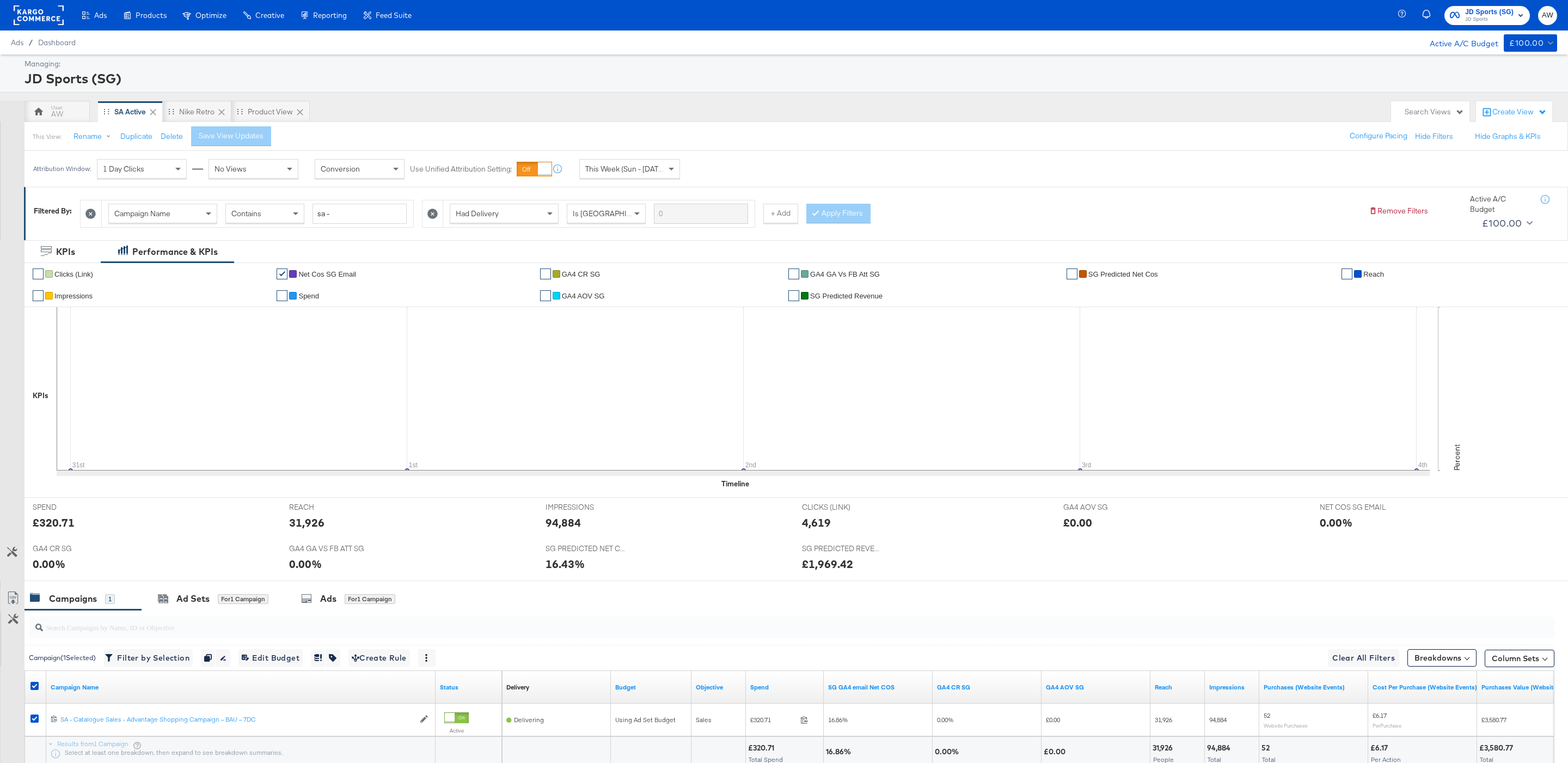
click at [1502, 15] on div "JD Sports (SG) JD Sports" at bounding box center [1489, 15] width 49 height 18
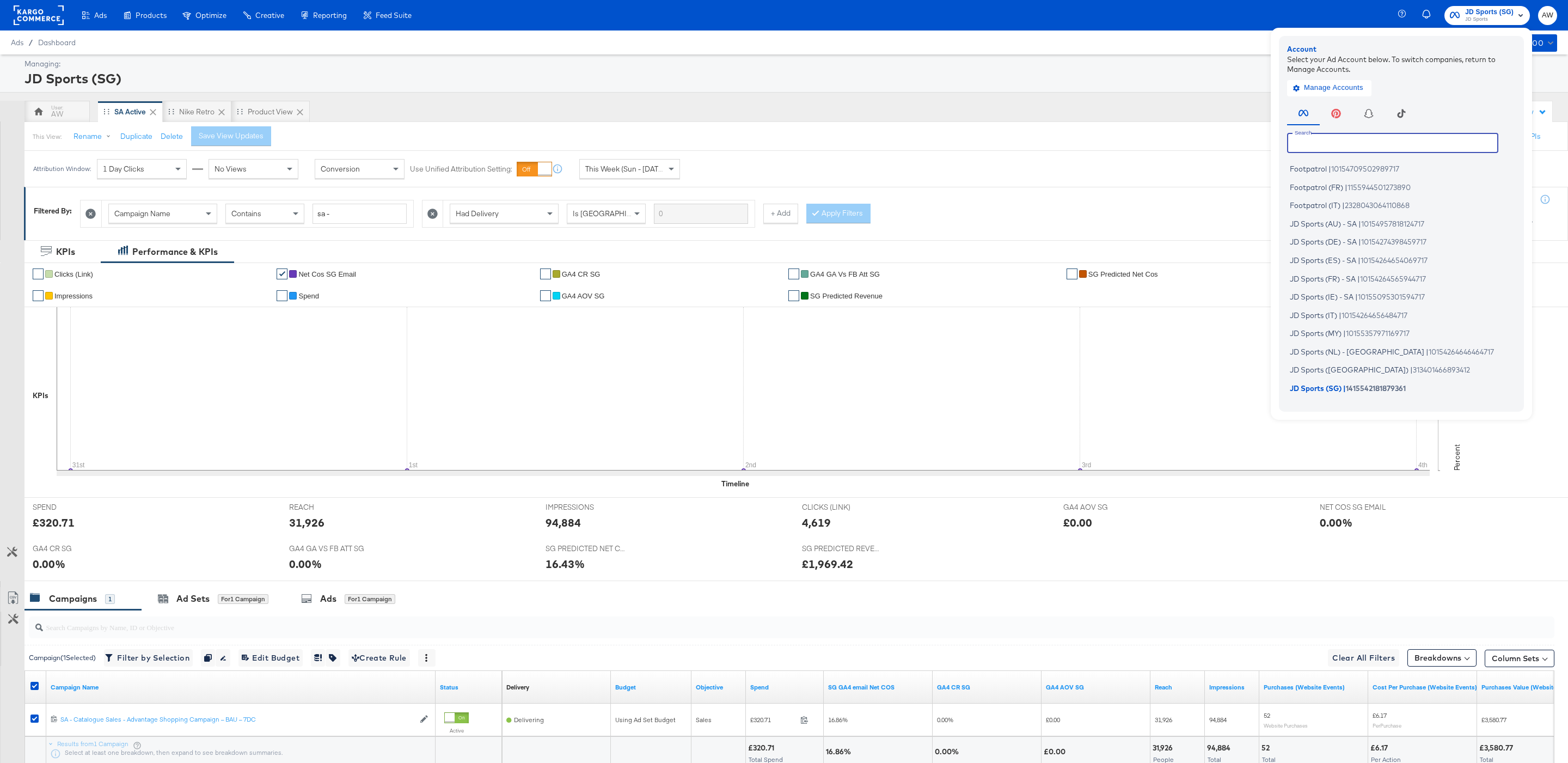
click at [1402, 142] on input "text" at bounding box center [1392, 142] width 211 height 19
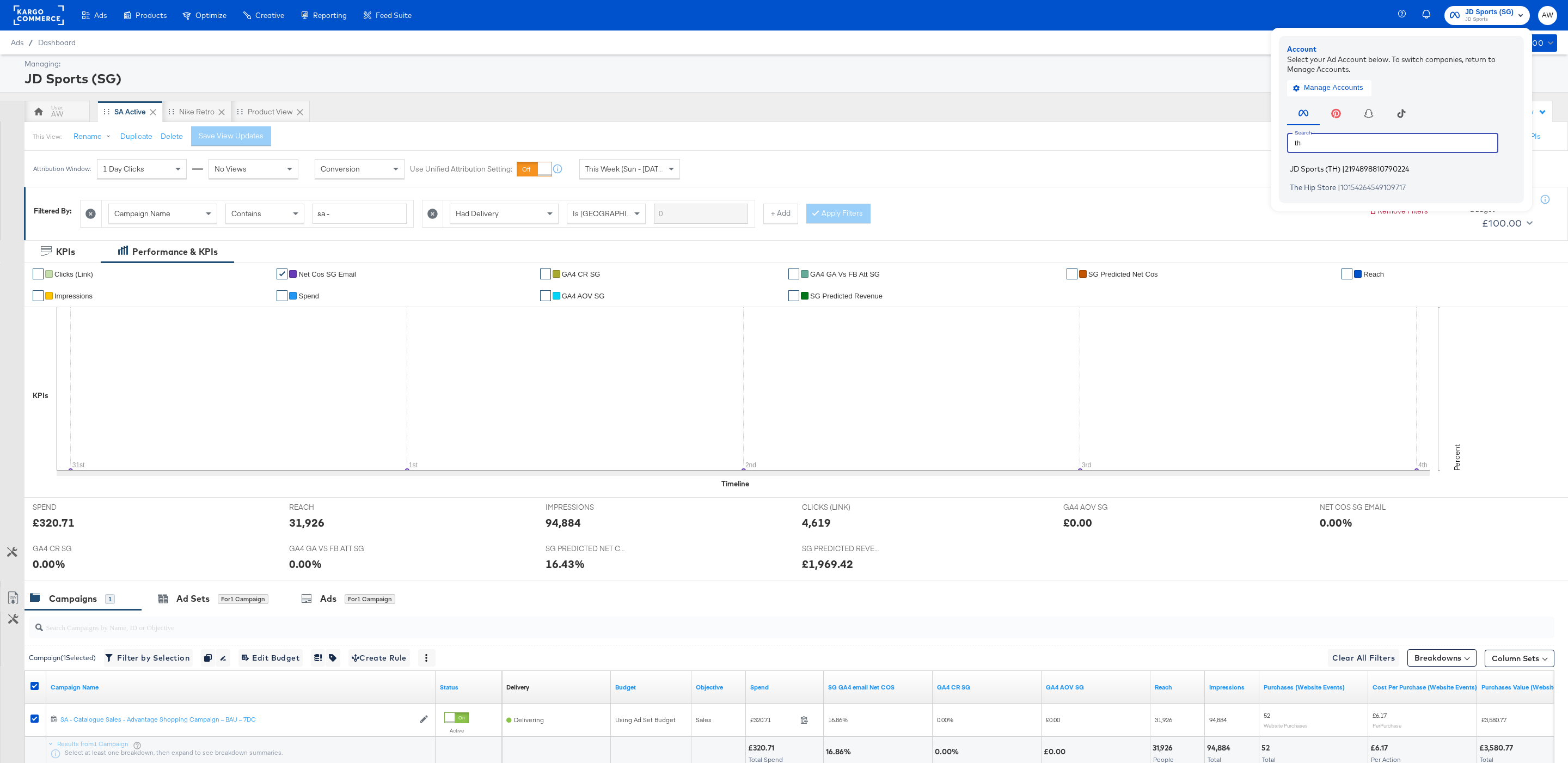
type input "th"
click at [1322, 172] on span "JD Sports (TH)" at bounding box center [1315, 169] width 51 height 9
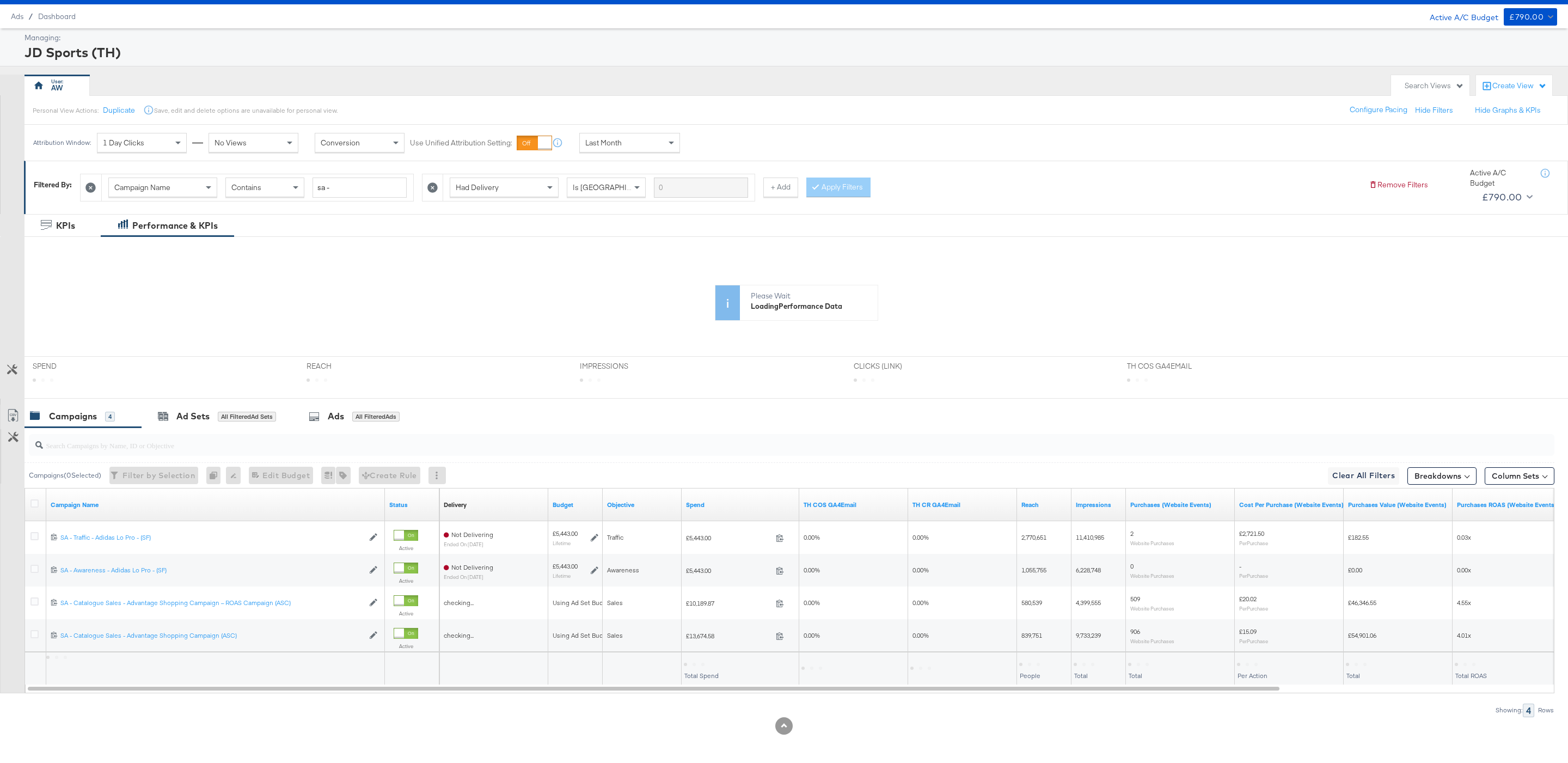
scroll to position [27, 0]
click at [645, 142] on div "Last Month" at bounding box center [630, 142] width 100 height 18
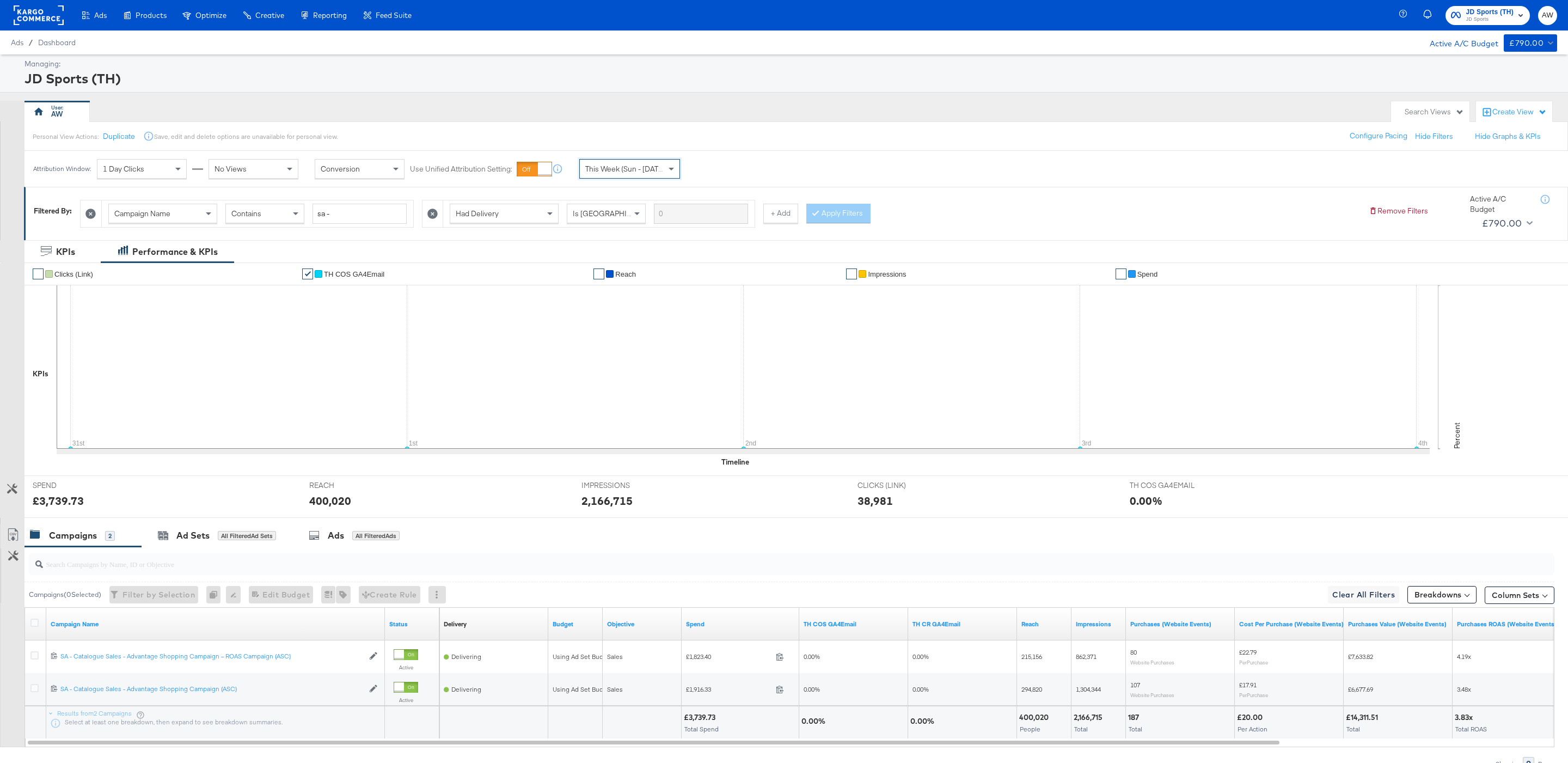
scroll to position [59, 0]
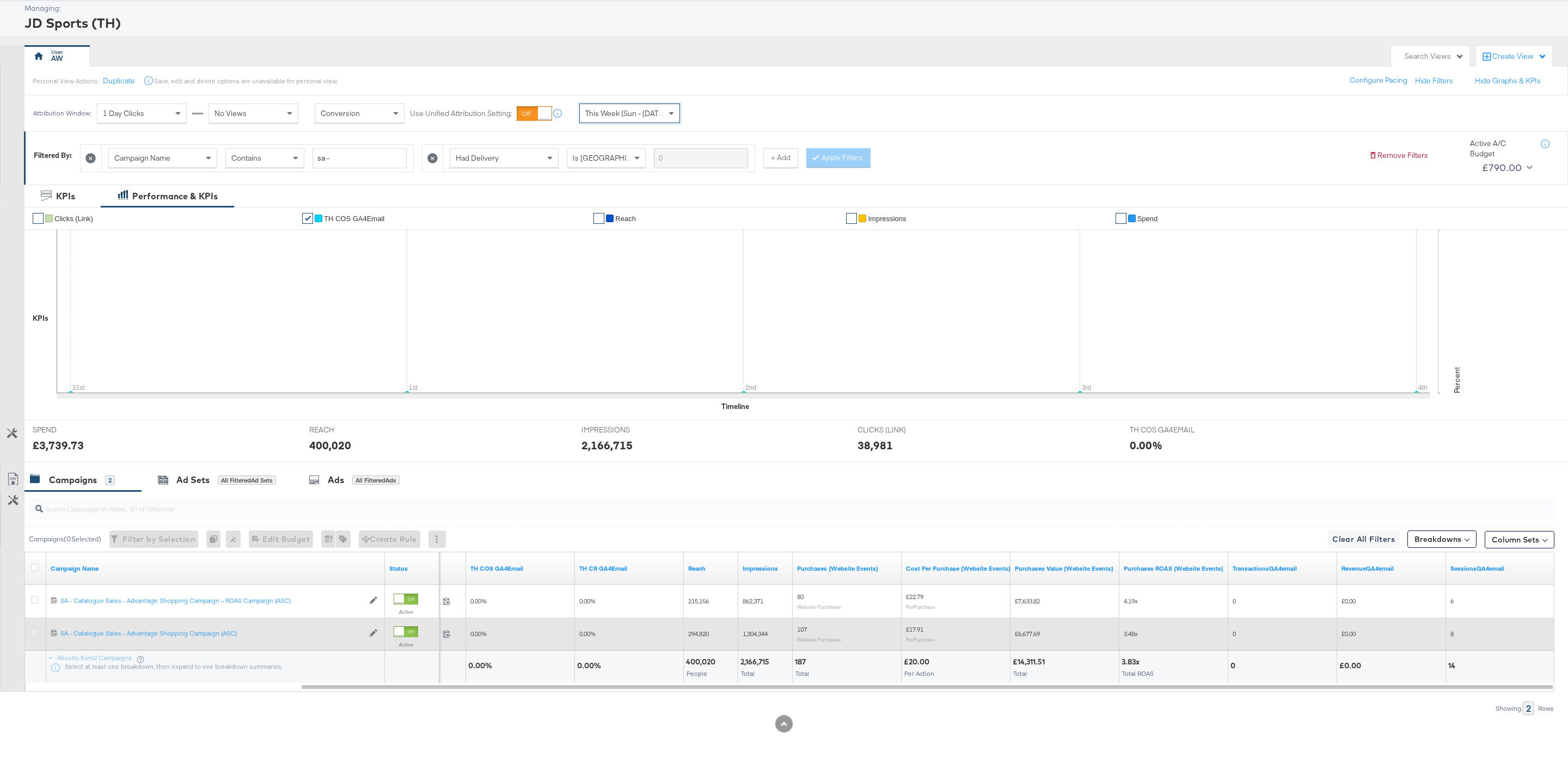
click at [35, 632] on icon at bounding box center [34, 632] width 8 height 8
click at [0, 0] on input "checkbox" at bounding box center [0, 0] width 0 height 0
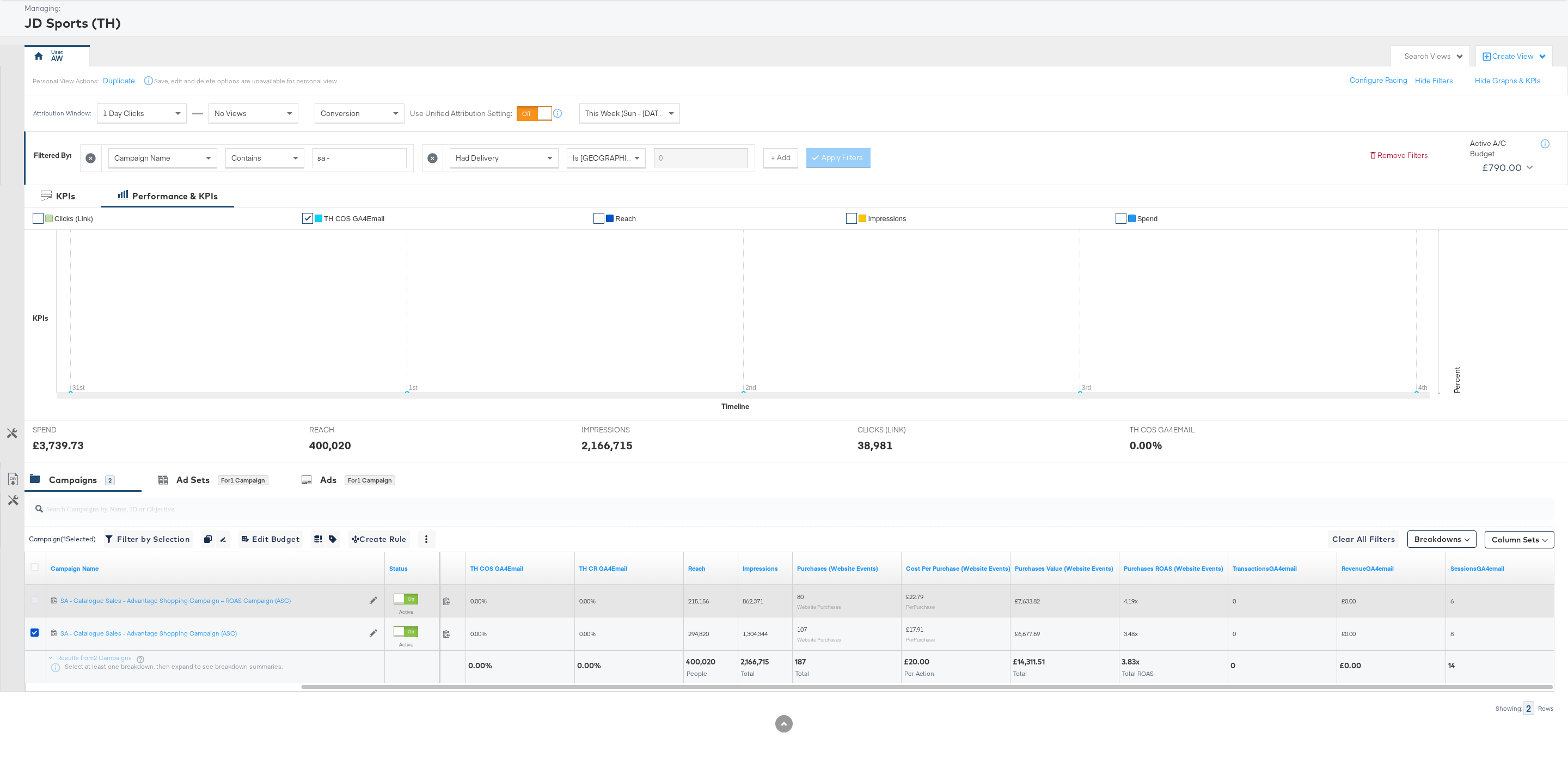
click at [33, 596] on icon at bounding box center [34, 600] width 8 height 8
click at [0, 0] on input "checkbox" at bounding box center [0, 0] width 0 height 0
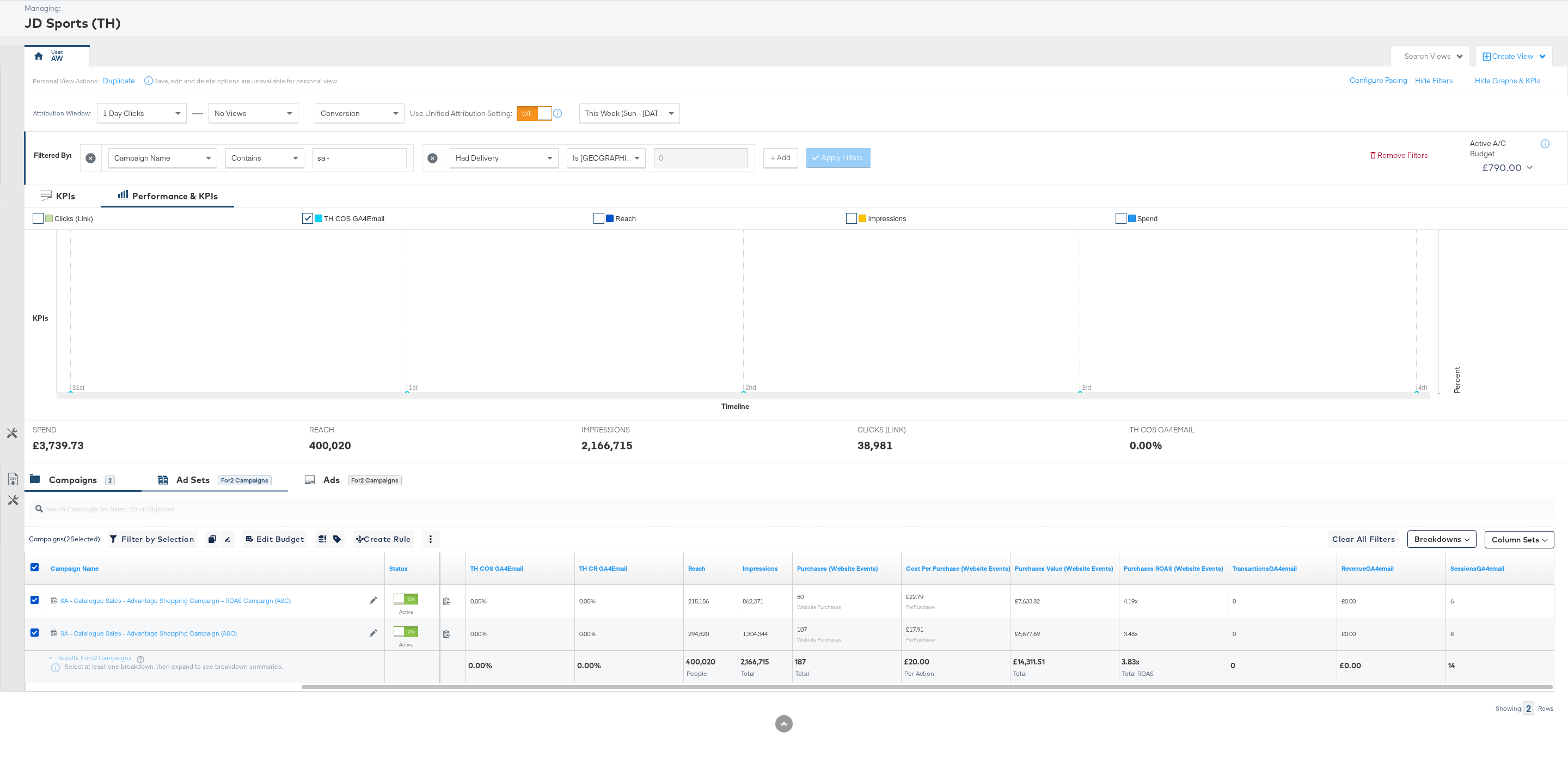
click at [220, 478] on div "for 2 Campaigns" at bounding box center [245, 480] width 54 height 10
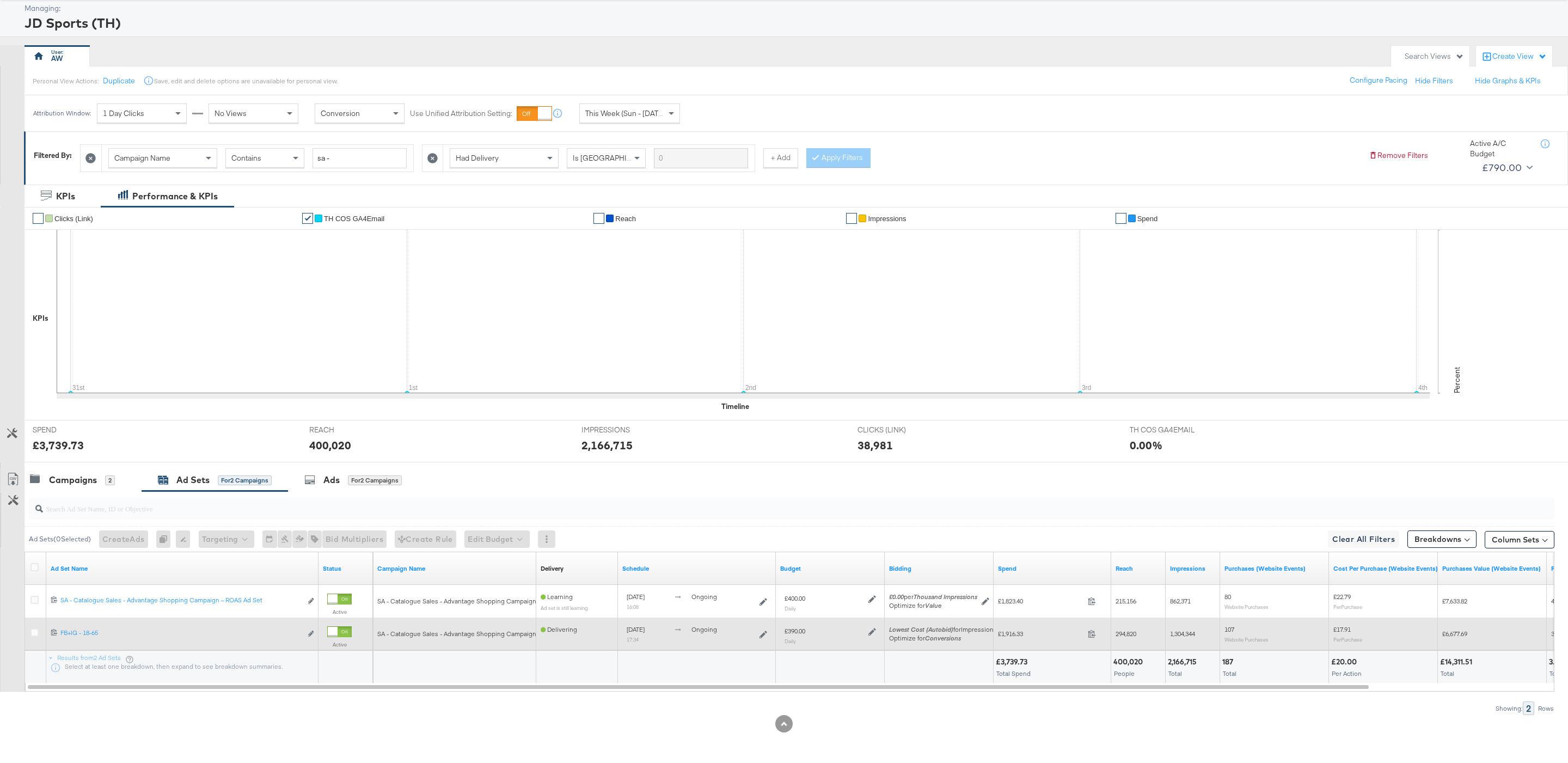
click at [872, 632] on icon at bounding box center [872, 631] width 8 height 8
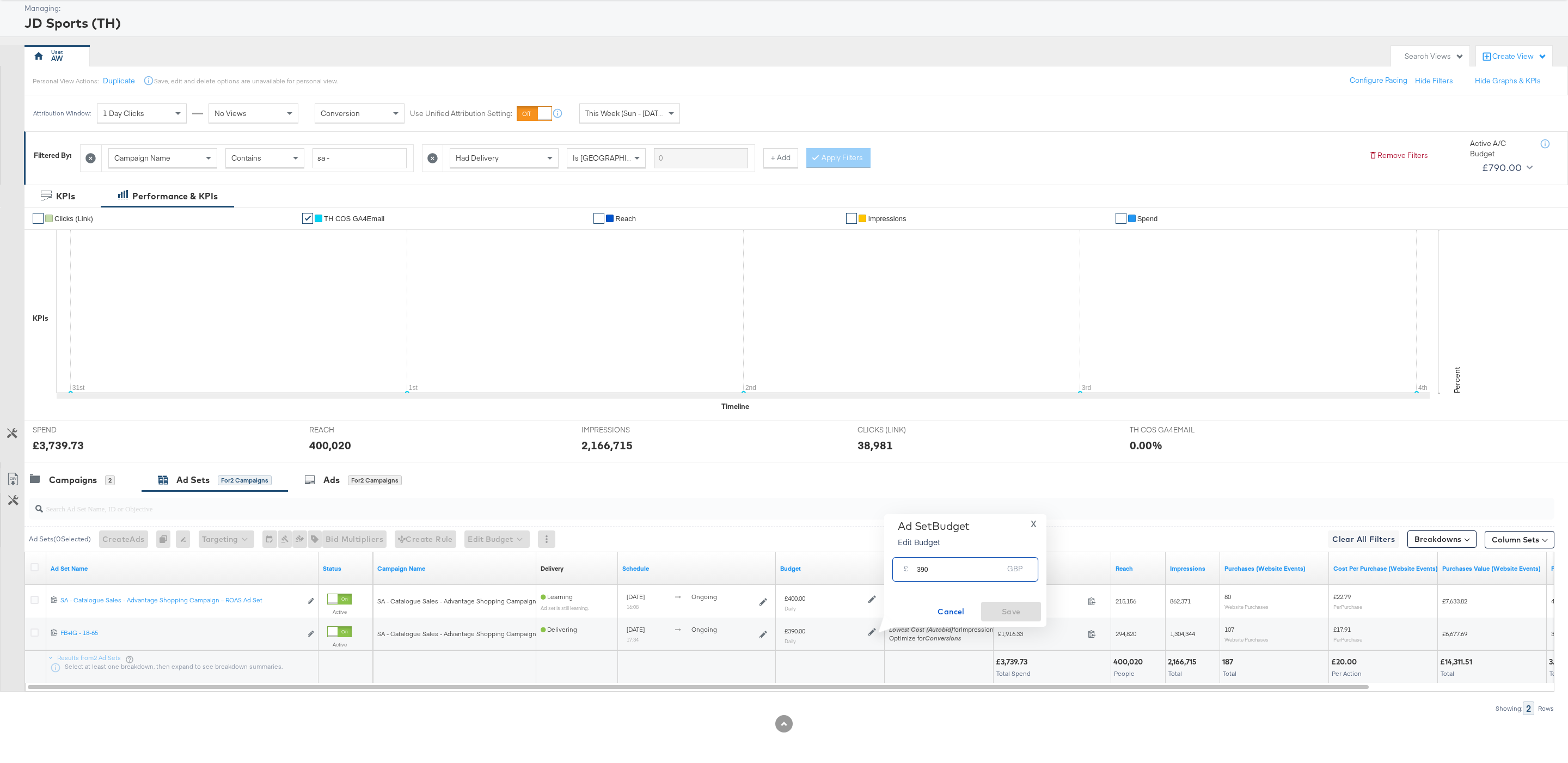
click at [951, 561] on input "390" at bounding box center [959, 565] width 86 height 23
type input "340"
click at [1026, 605] on span "Save" at bounding box center [1011, 612] width 51 height 13
click at [879, 597] on div "Ad Set Budget Edit Budget X £ 340 GBP Cancel Save" at bounding box center [961, 570] width 170 height 113
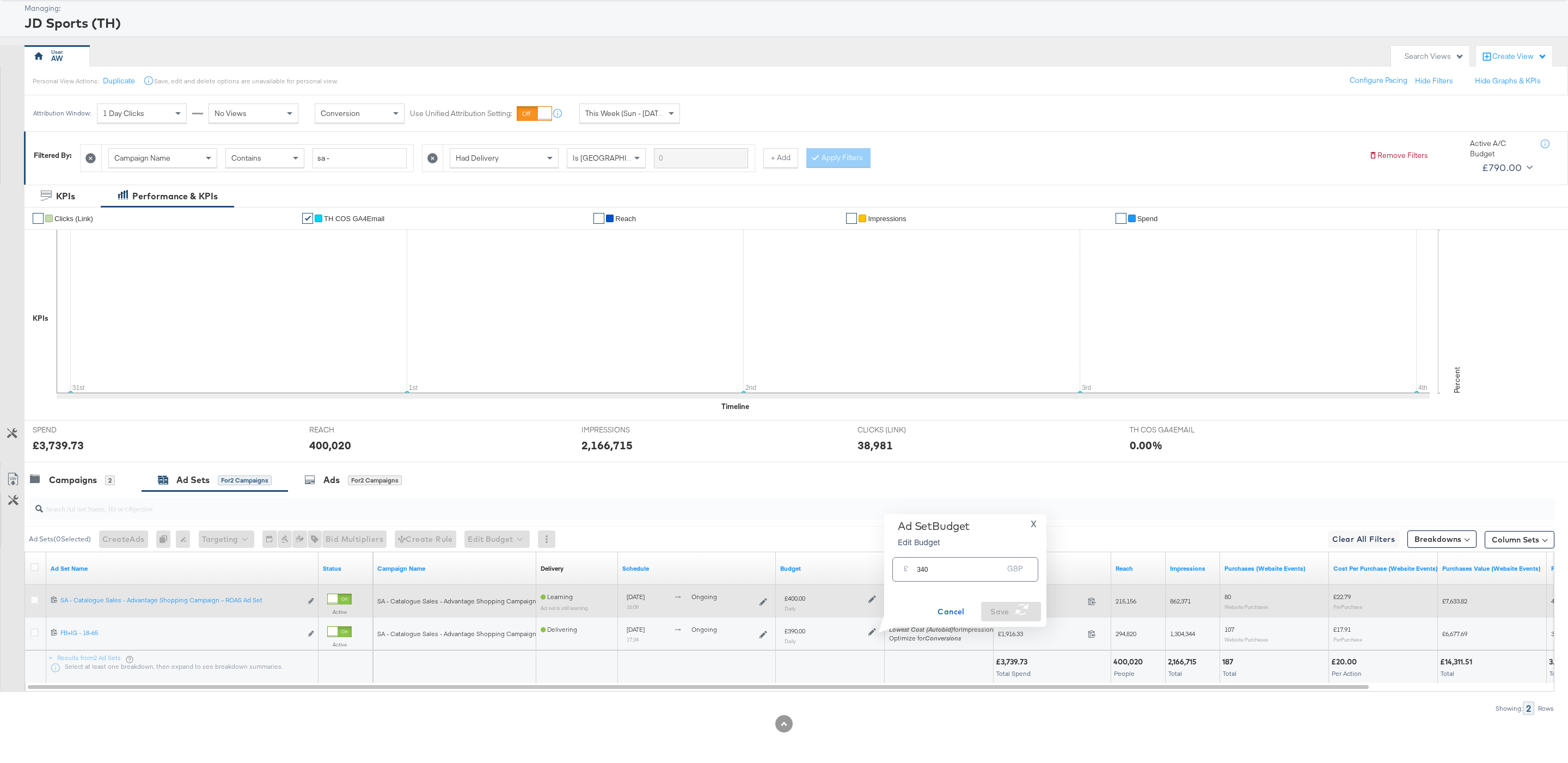
click at [870, 597] on icon at bounding box center [872, 599] width 8 height 8
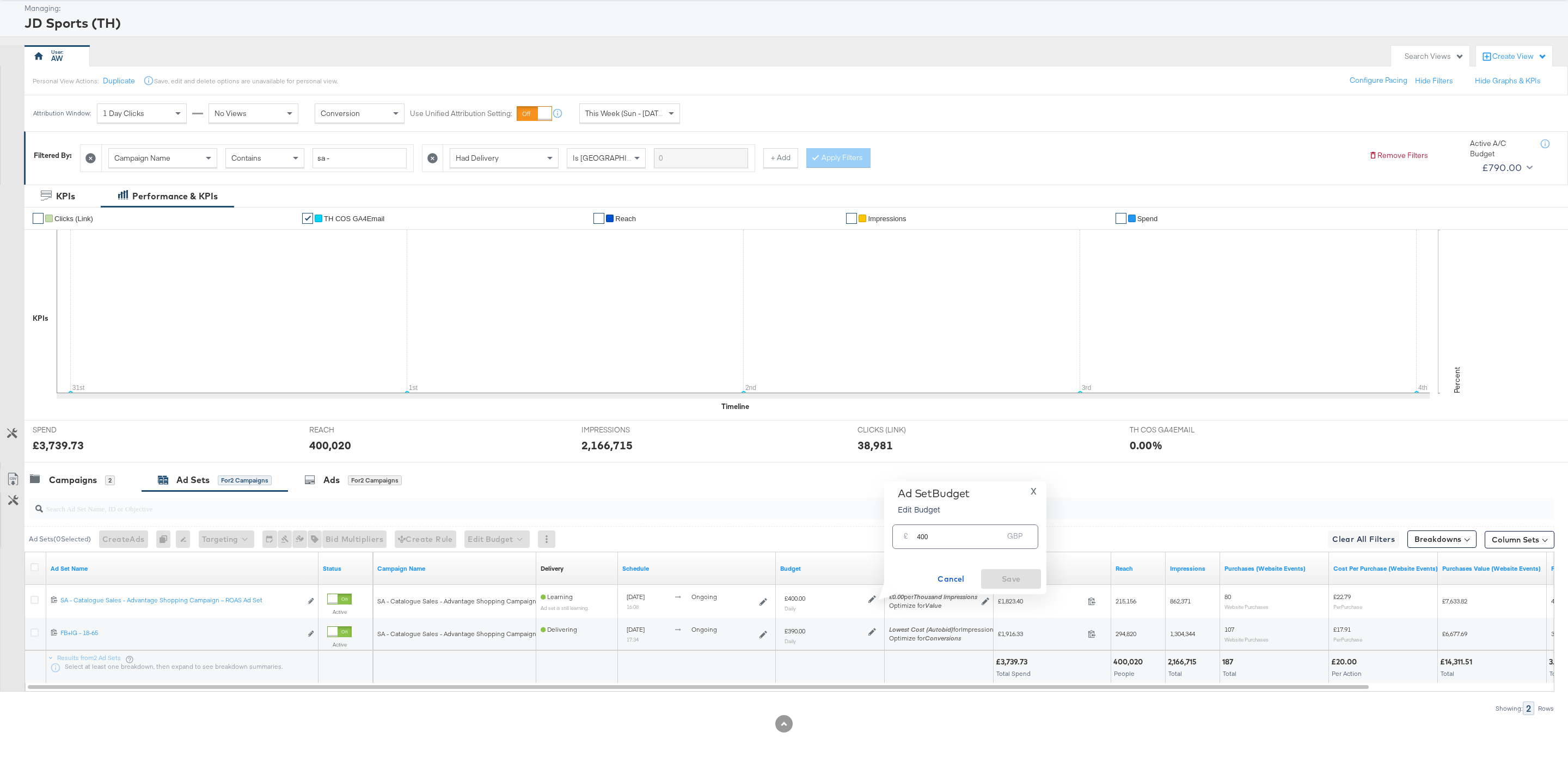
click at [965, 524] on input "400" at bounding box center [959, 532] width 86 height 23
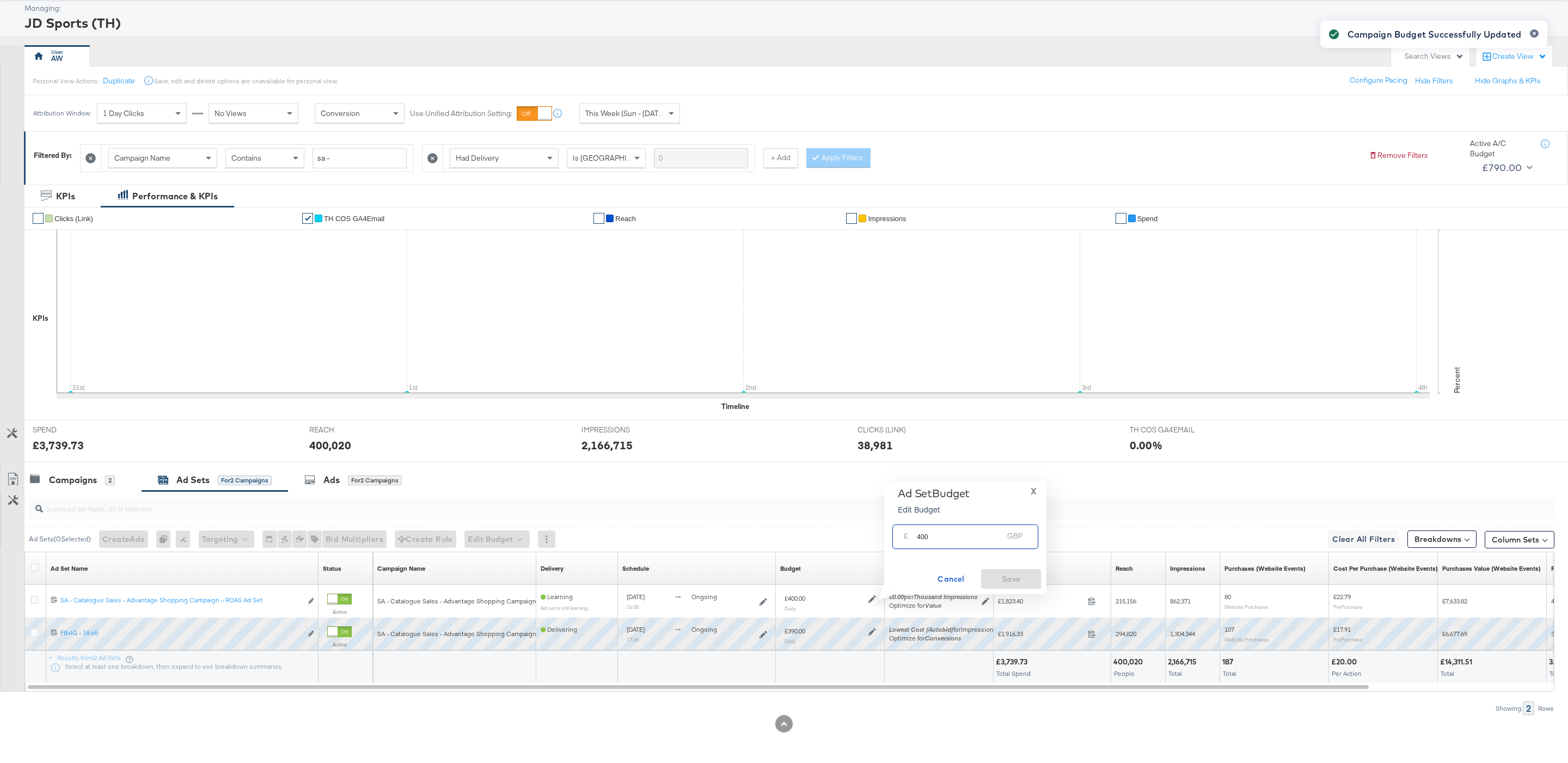
click at [965, 534] on input "400" at bounding box center [959, 532] width 86 height 23
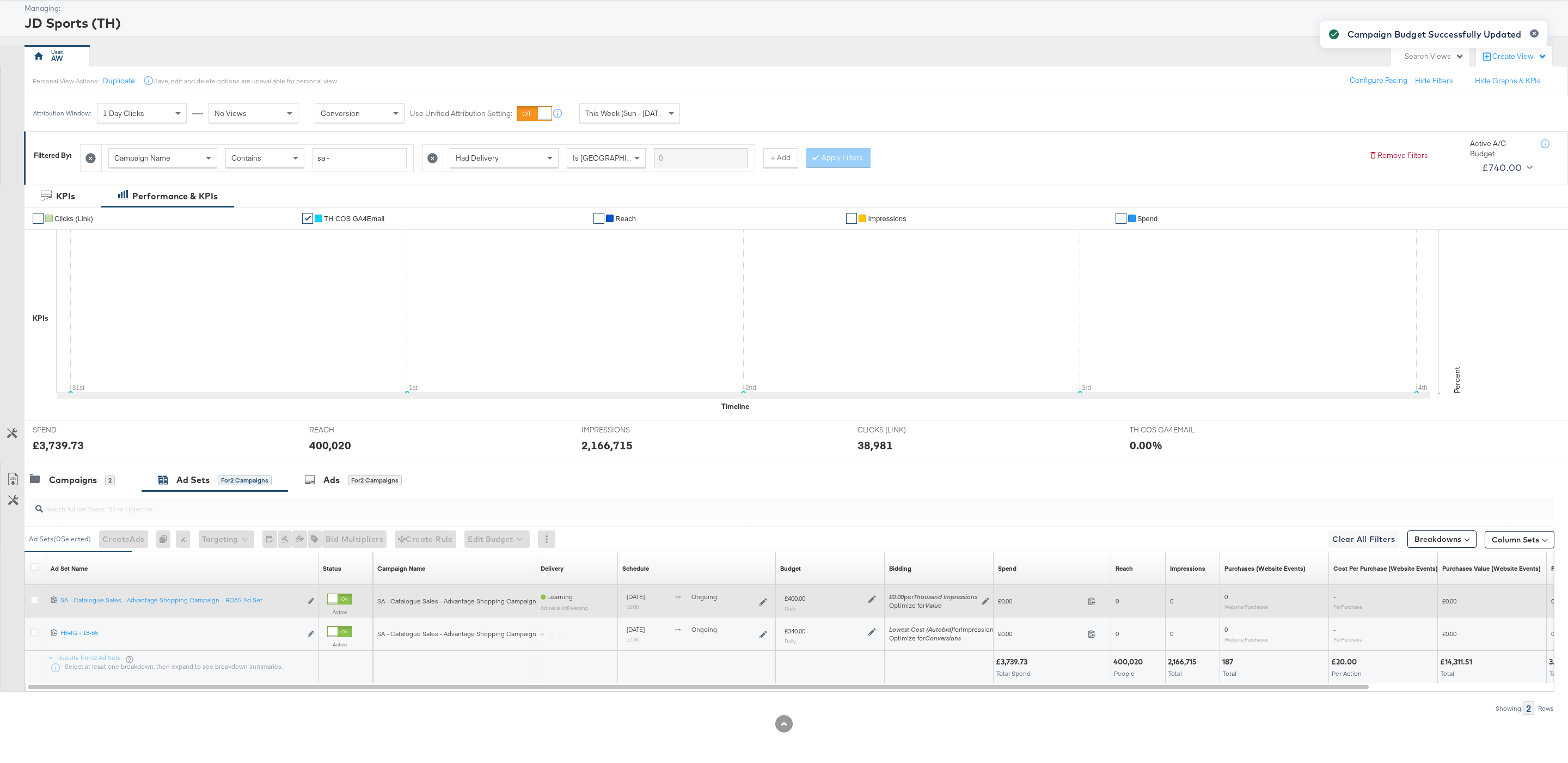
click at [870, 599] on icon at bounding box center [872, 599] width 8 height 8
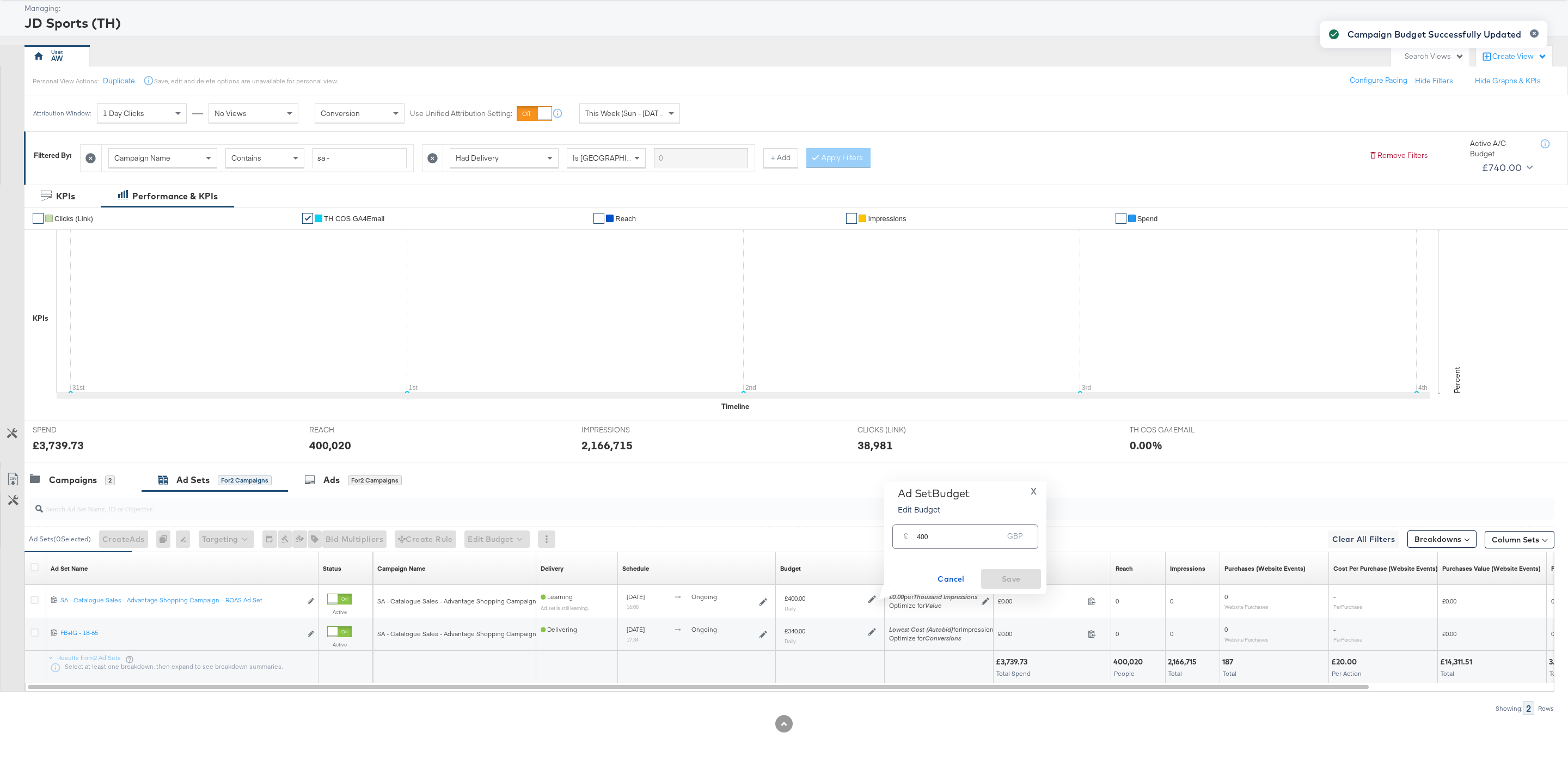
click at [945, 534] on input "400" at bounding box center [959, 532] width 86 height 23
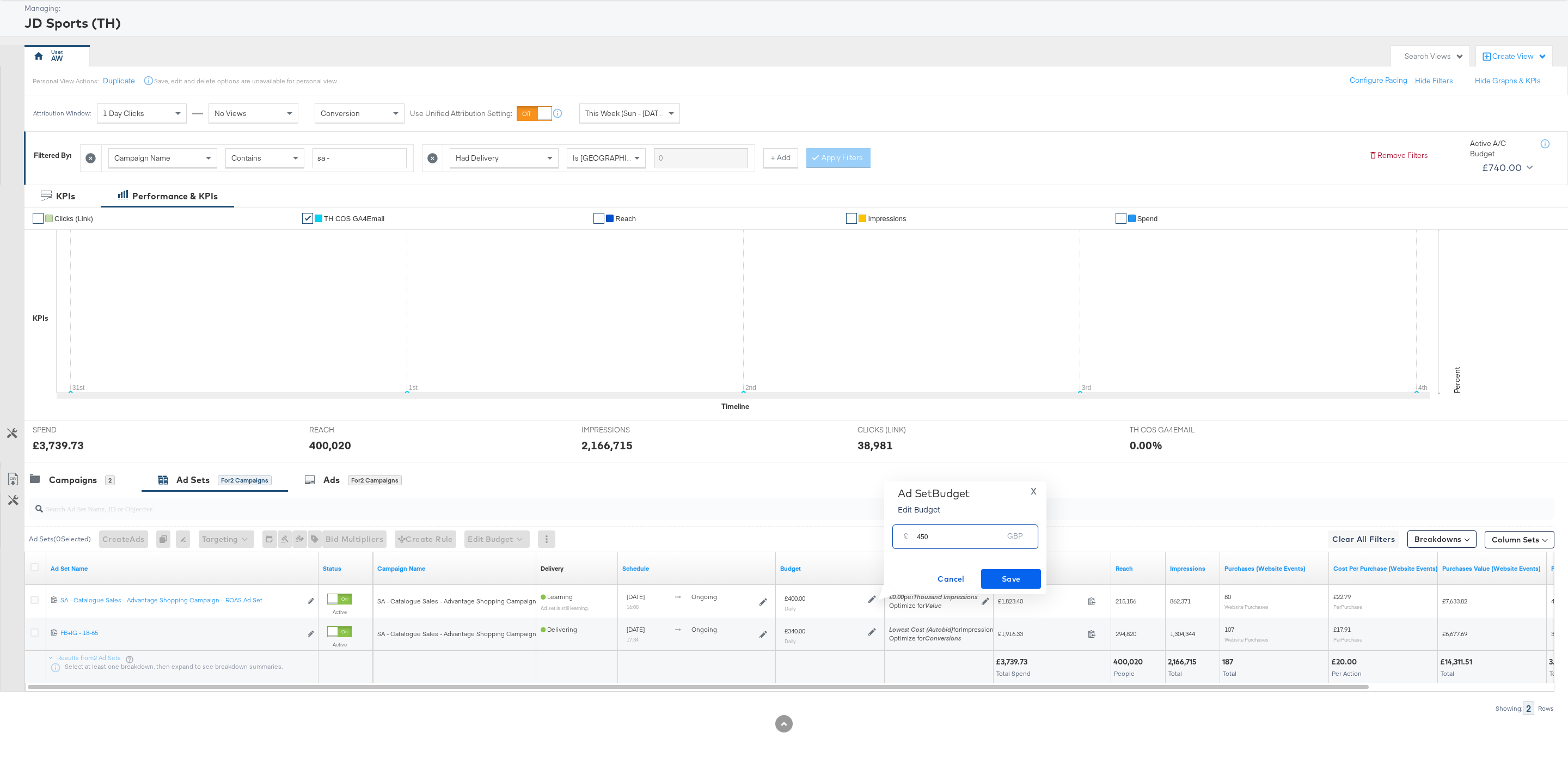
type input "450"
click at [1025, 584] on span "Save" at bounding box center [1011, 579] width 51 height 13
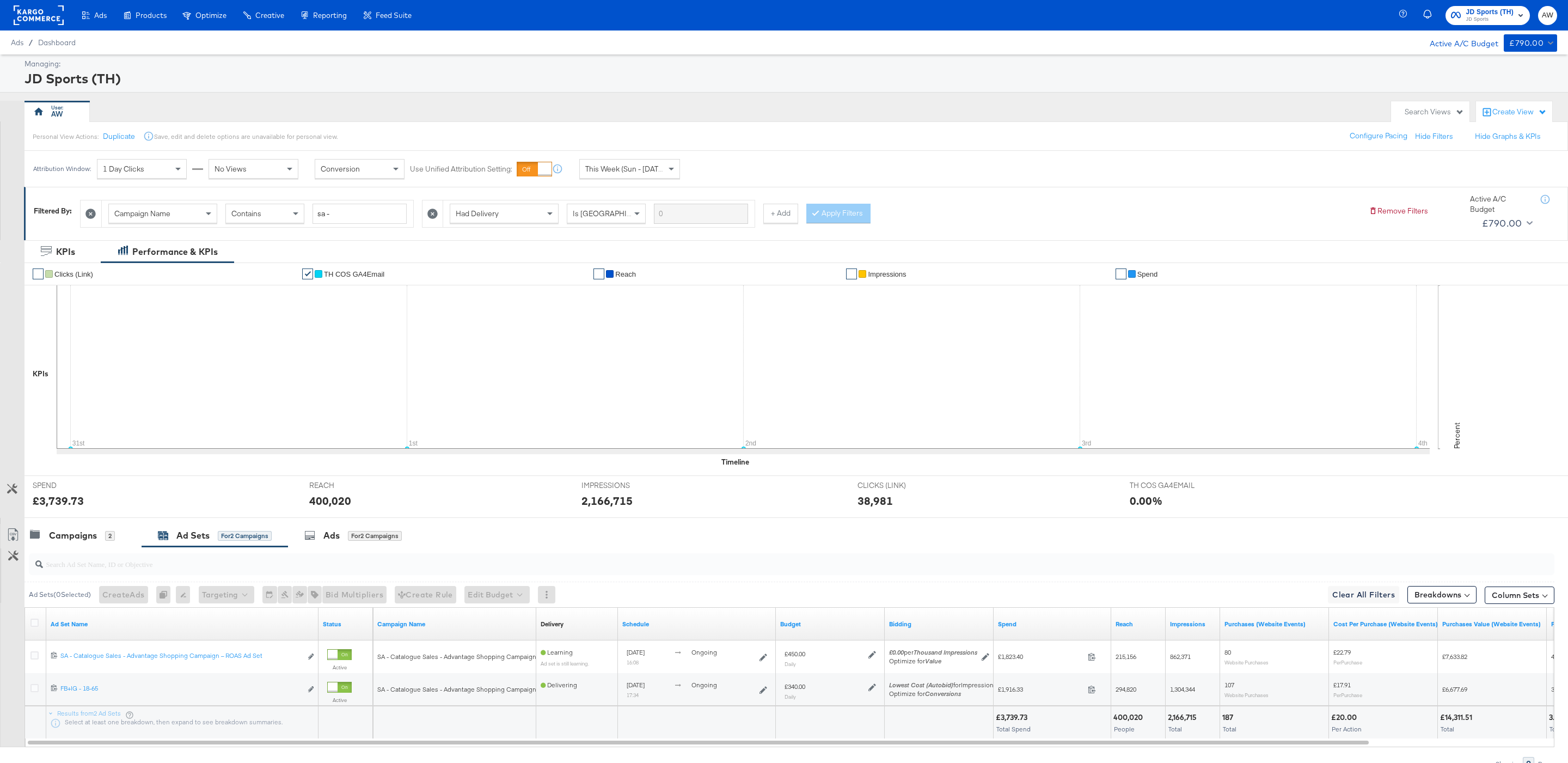
click at [45, 18] on rect at bounding box center [38, 15] width 50 height 19
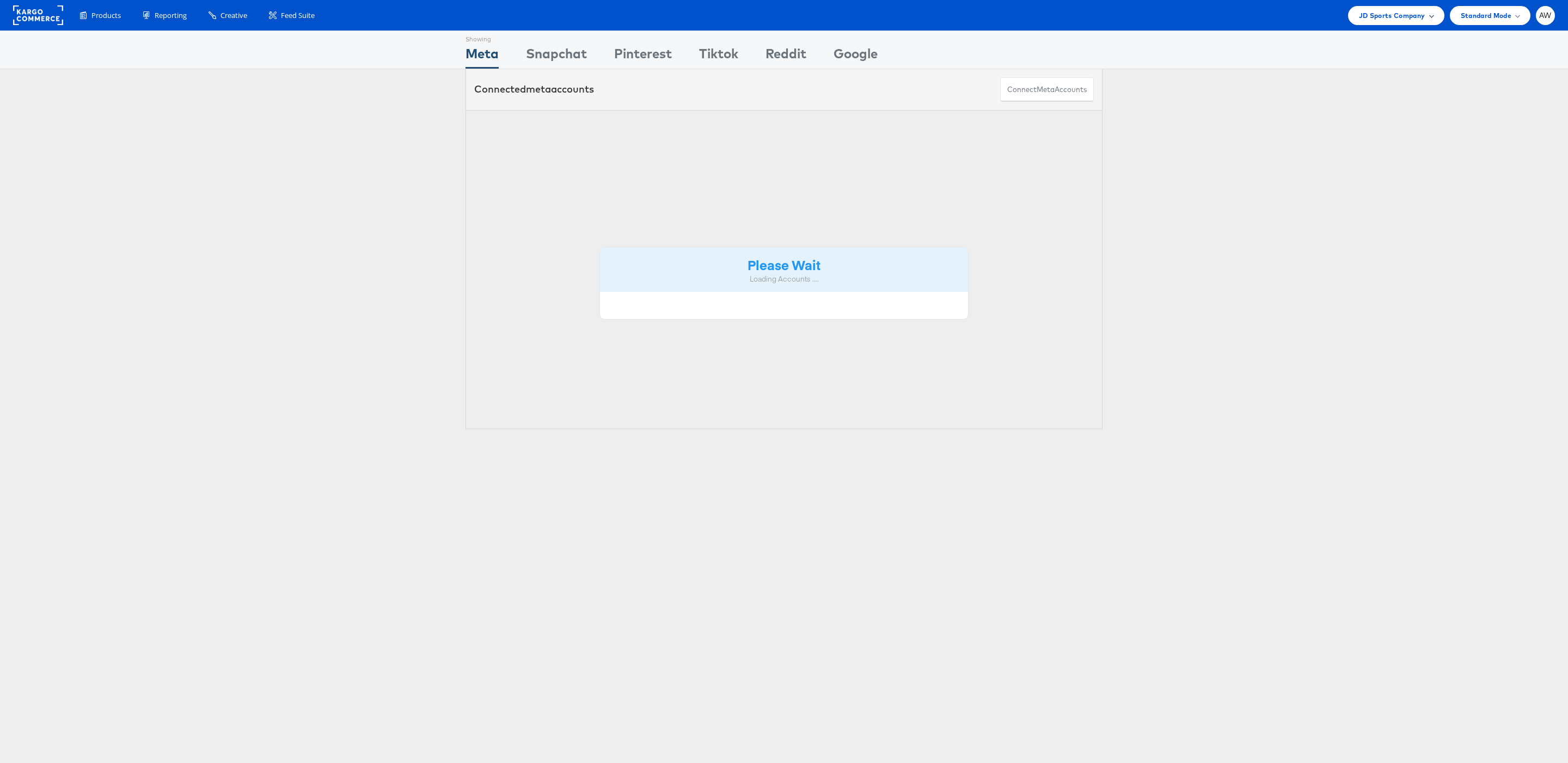
click at [1406, 19] on span "JD Sports Company" at bounding box center [1392, 15] width 66 height 12
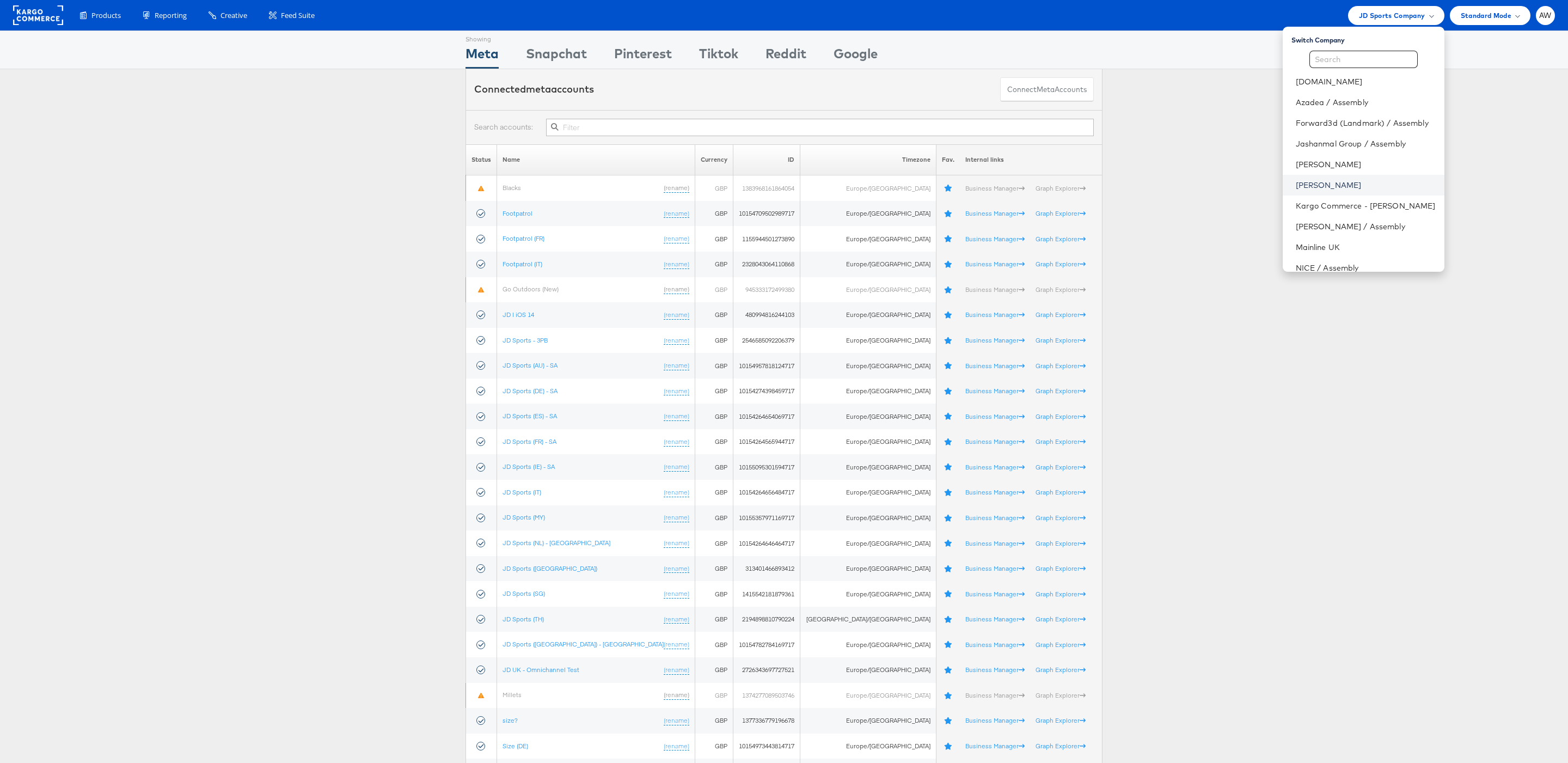
click at [1337, 186] on link "[PERSON_NAME]" at bounding box center [1366, 185] width 140 height 11
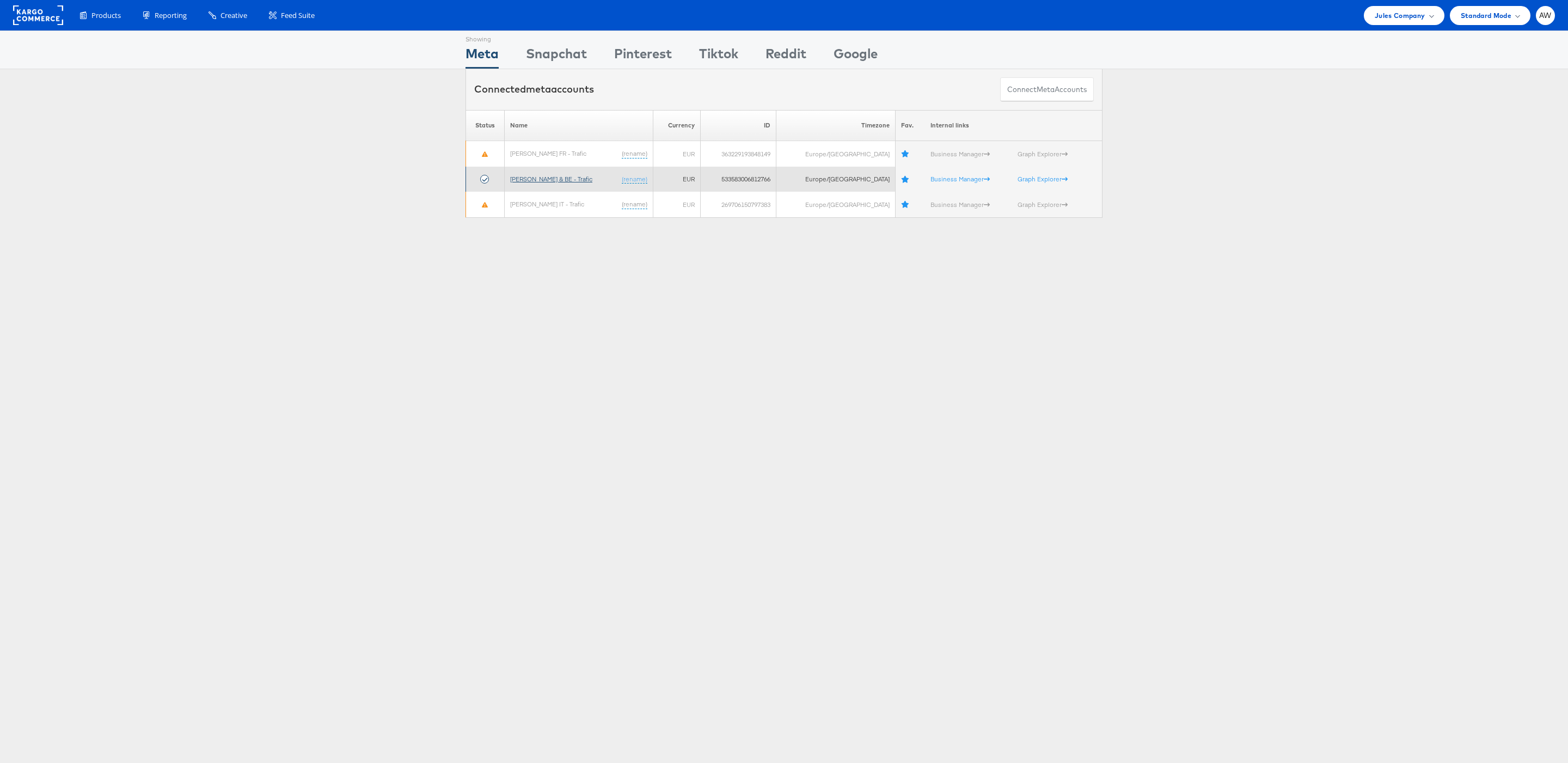
click at [565, 183] on link "[PERSON_NAME] & BE - Trafic" at bounding box center [551, 178] width 82 height 8
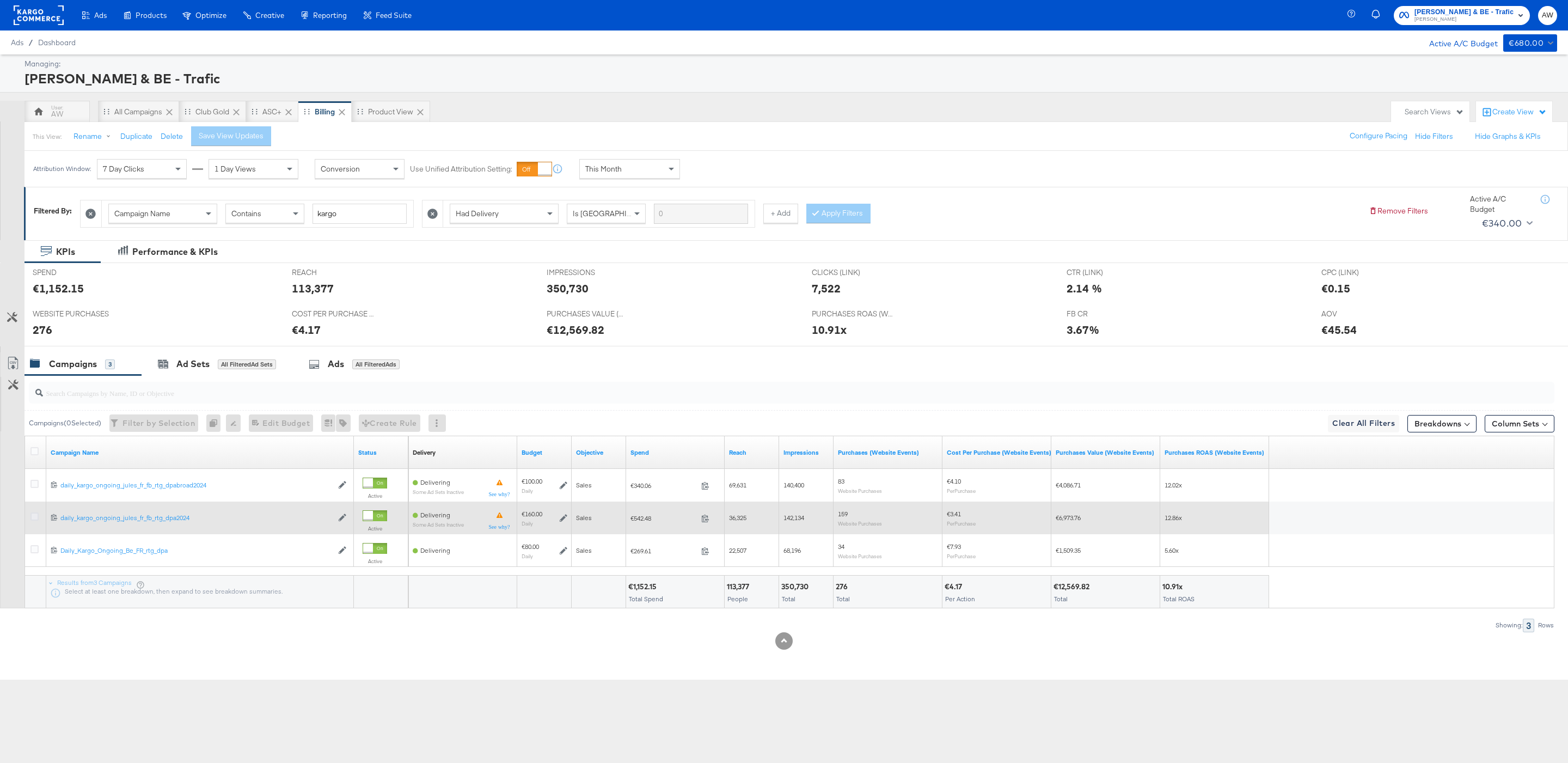
click at [32, 516] on icon at bounding box center [34, 516] width 8 height 8
click at [0, 0] on input "checkbox" at bounding box center [0, 0] width 0 height 0
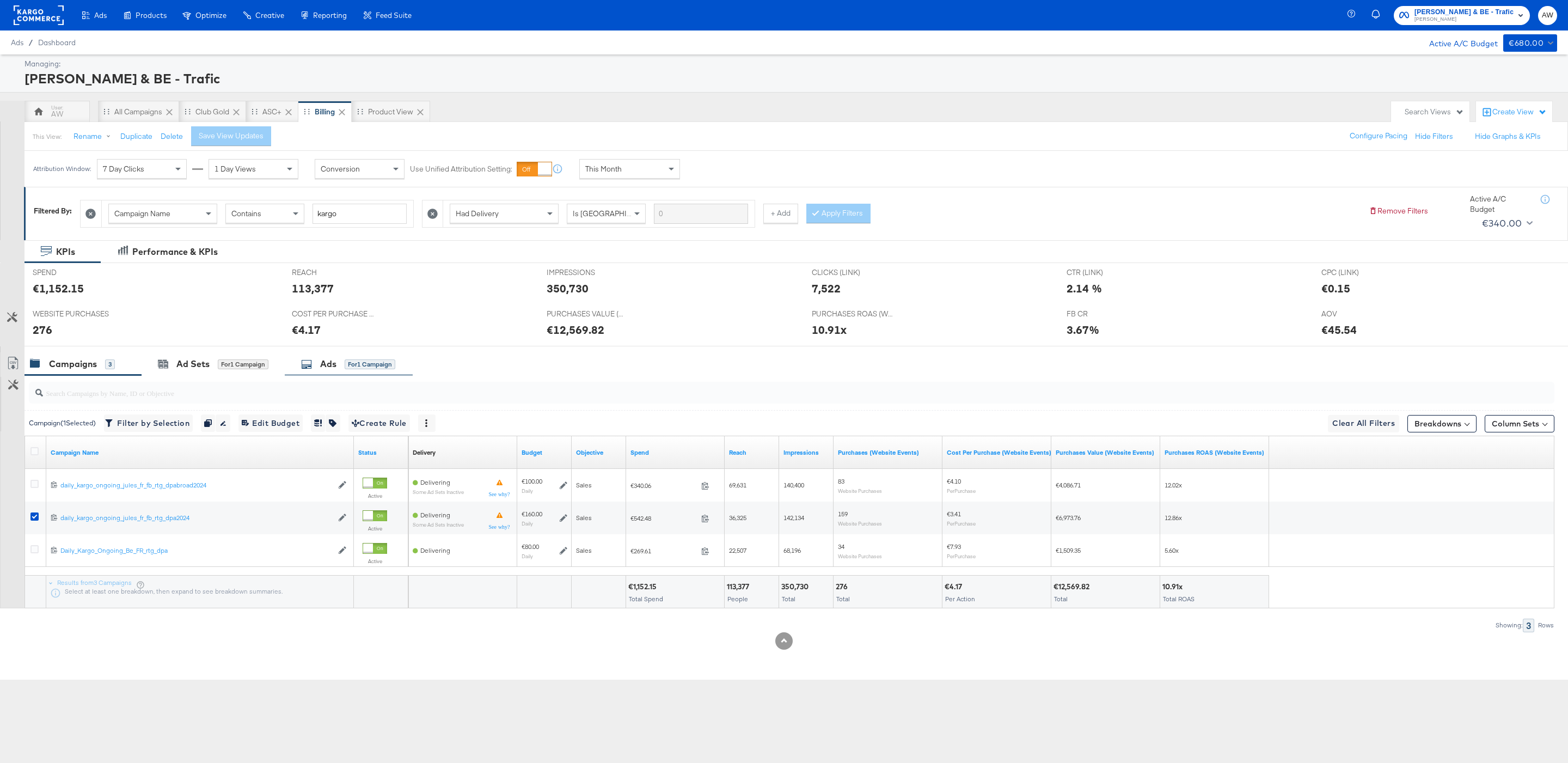
click at [351, 374] on div "Ads for 1 Campaign" at bounding box center [349, 364] width 128 height 23
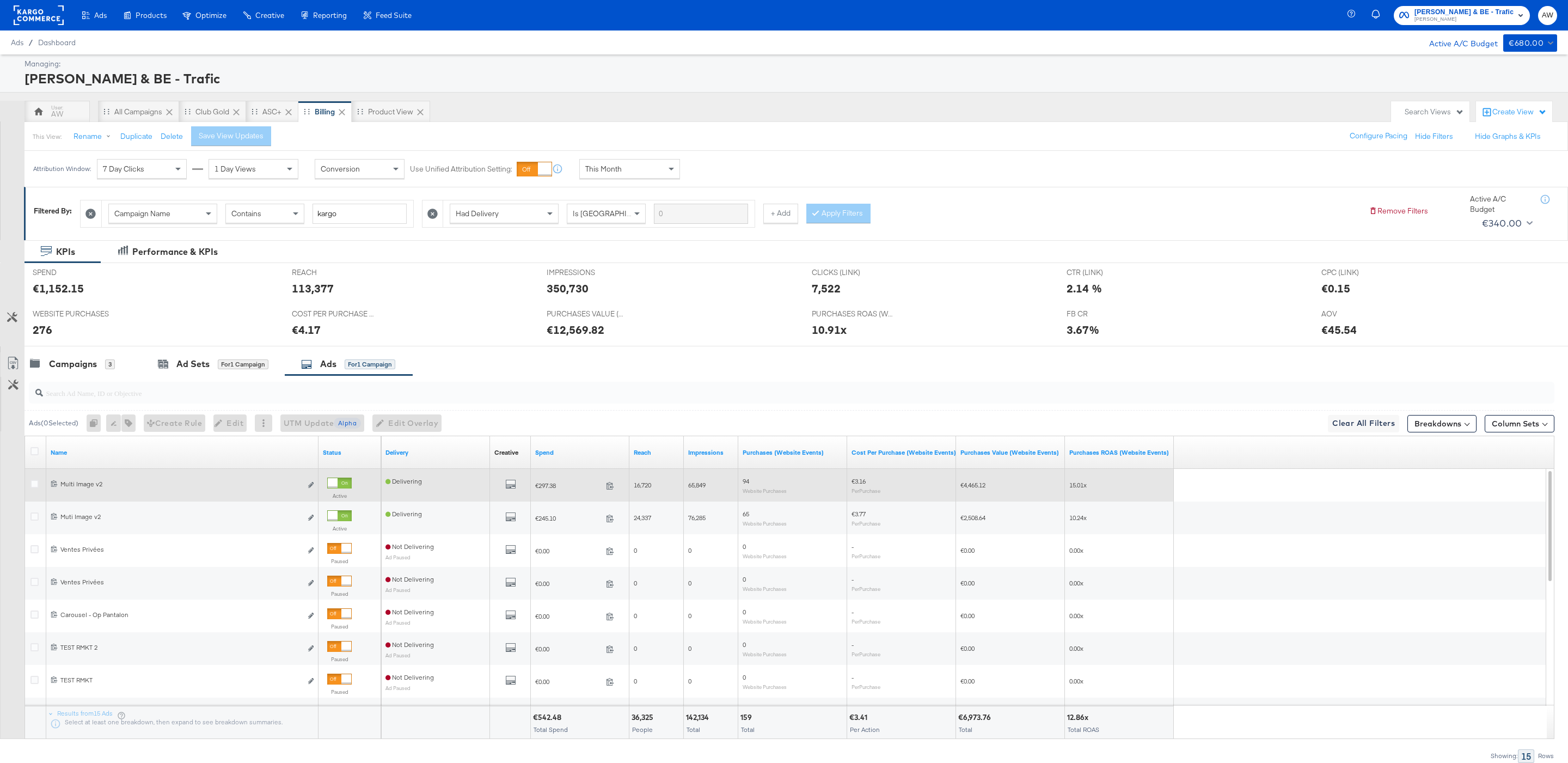
click at [40, 489] on div at bounding box center [36, 485] width 12 height 11
click at [33, 486] on icon at bounding box center [34, 483] width 8 height 8
click at [0, 0] on input "checkbox" at bounding box center [0, 0] width 0 height 0
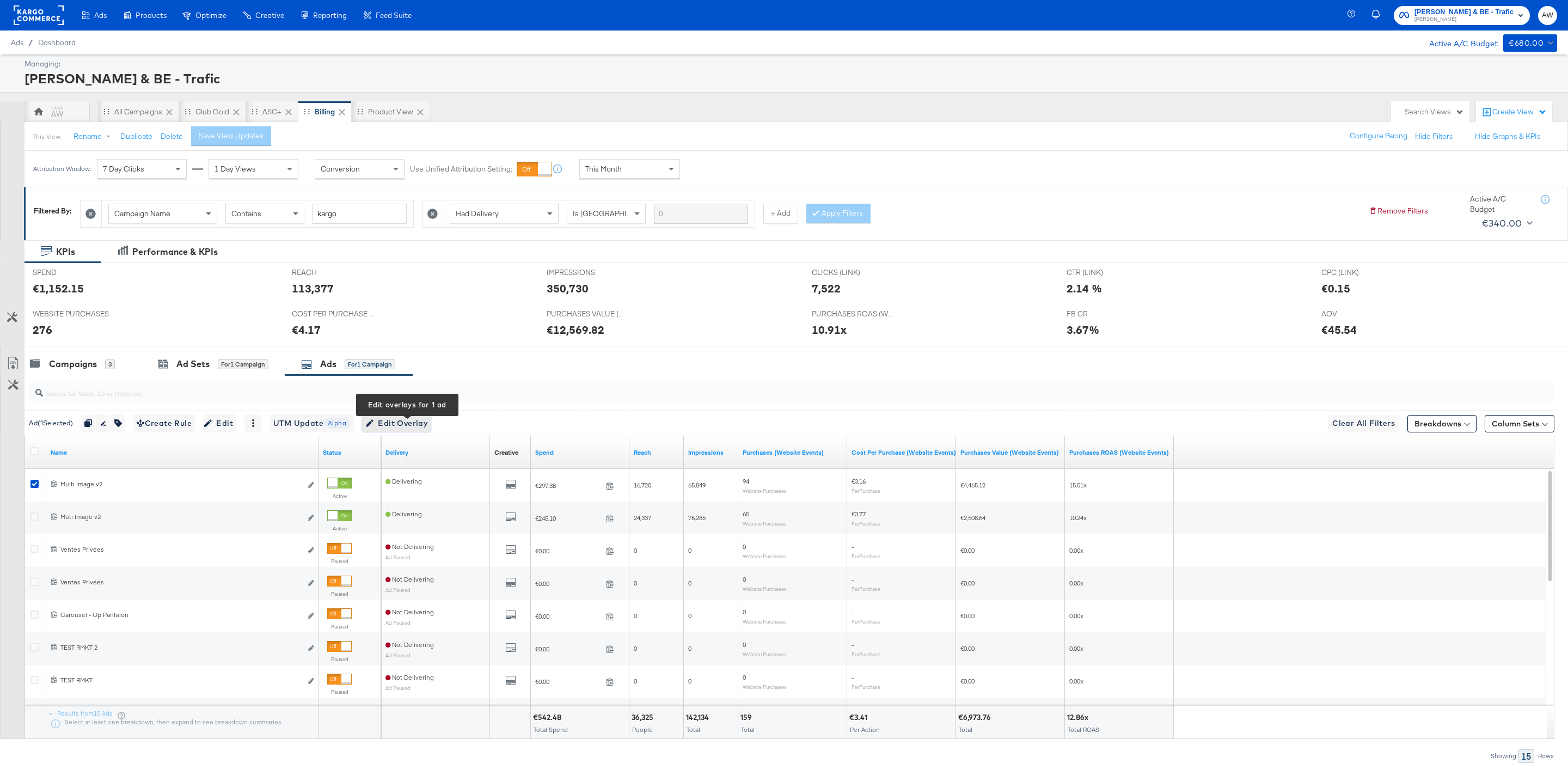
click at [420, 421] on span "Edit Overlay Edit overlays for 1 ad" at bounding box center [396, 423] width 63 height 13
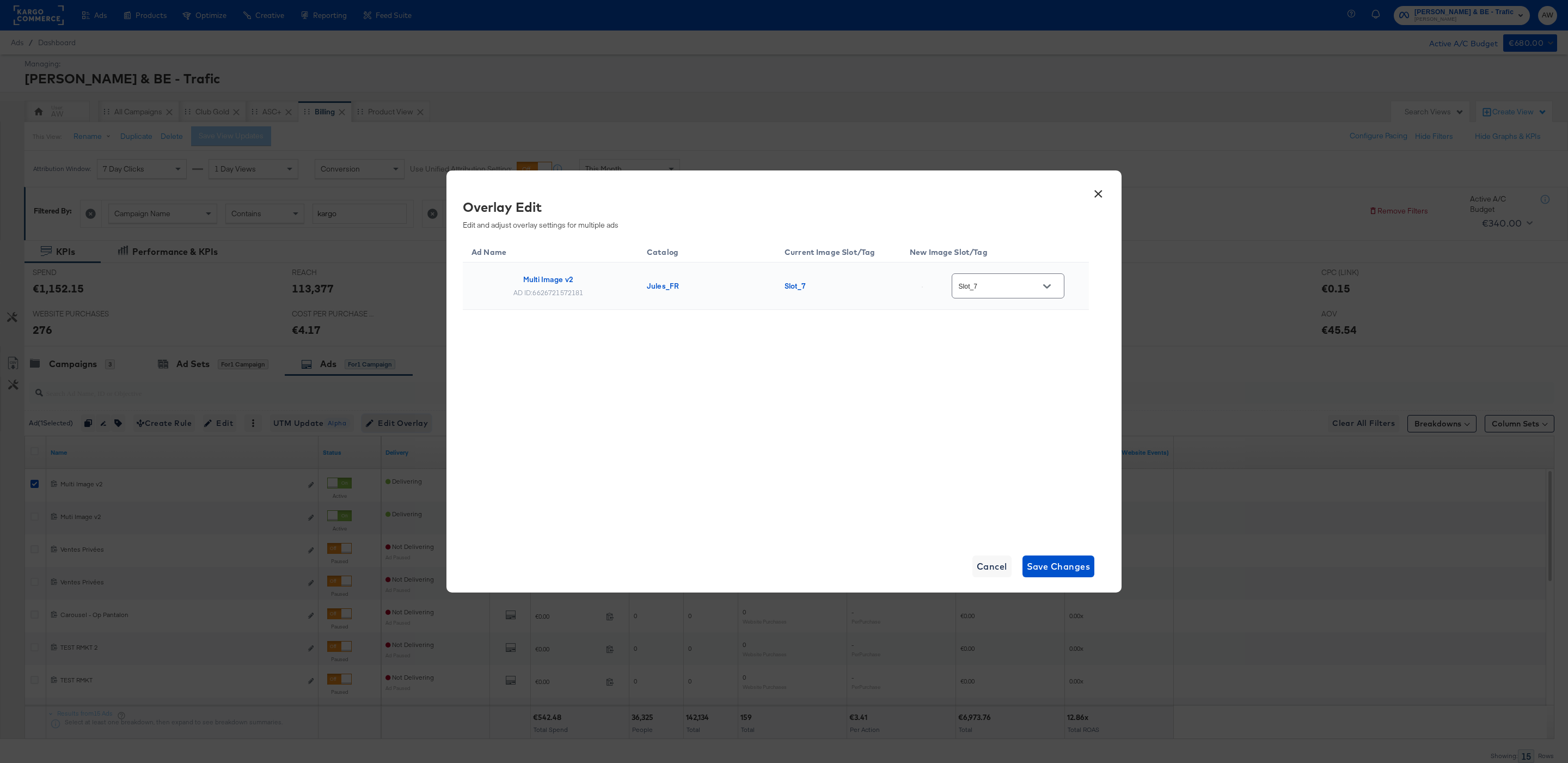
click at [1065, 287] on div "Slot_7" at bounding box center [1007, 286] width 113 height 24
click at [1050, 287] on icon "Open" at bounding box center [1047, 286] width 8 height 4
click at [1031, 336] on div "image_7_au..." at bounding box center [1017, 326] width 80 height 19
type input "image_7_auto_tag"
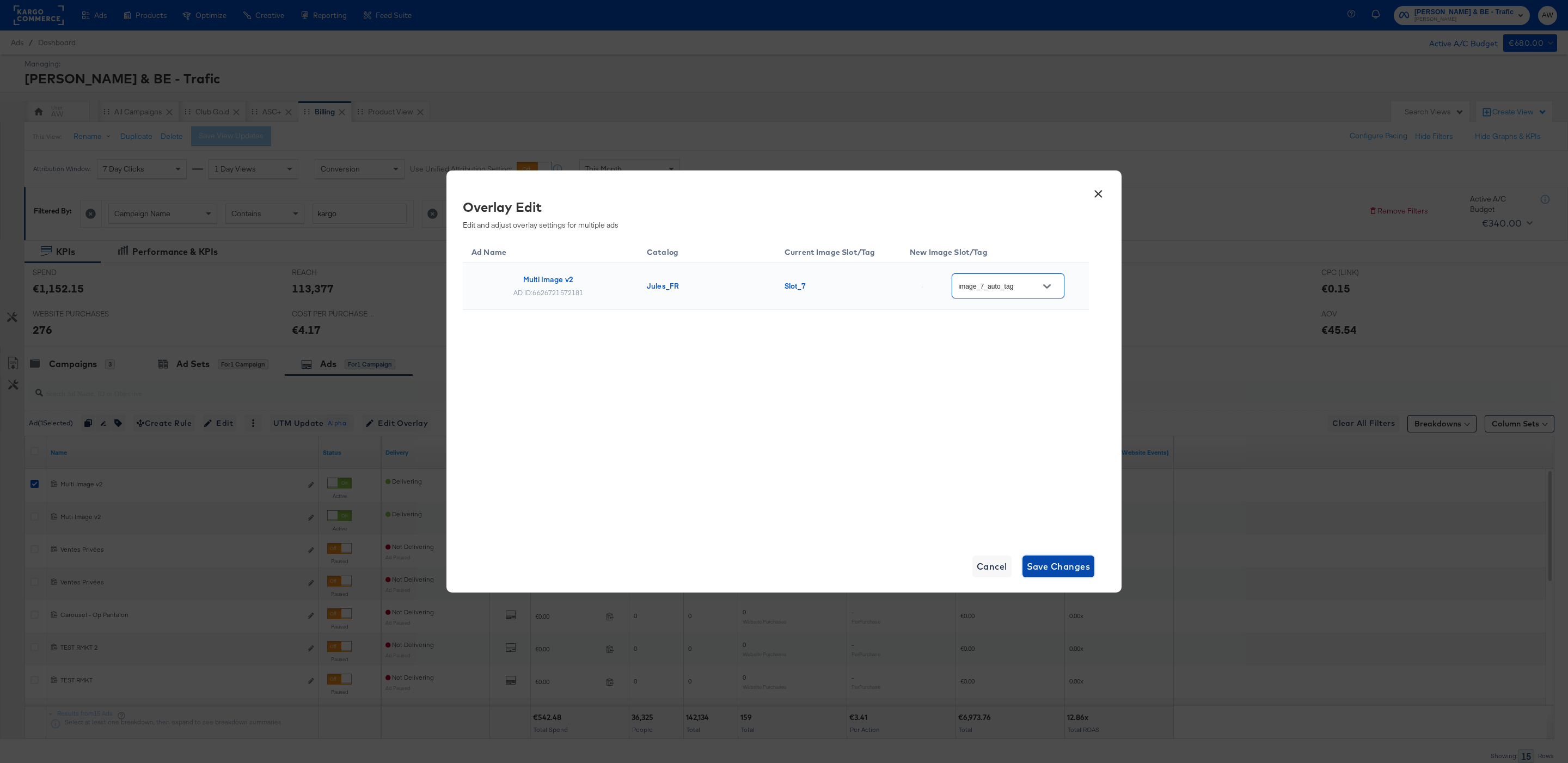
click at [1076, 564] on span "Save Changes" at bounding box center [1059, 566] width 64 height 15
